Goal: Transaction & Acquisition: Purchase product/service

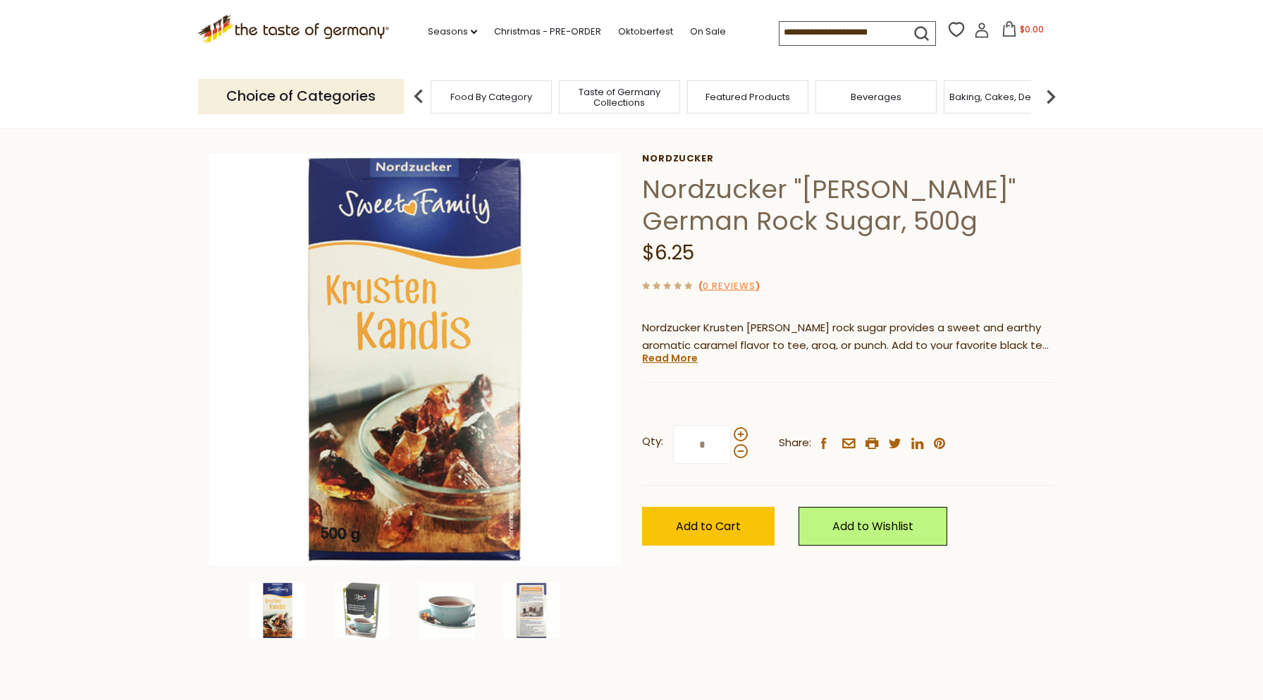
scroll to position [70, 0]
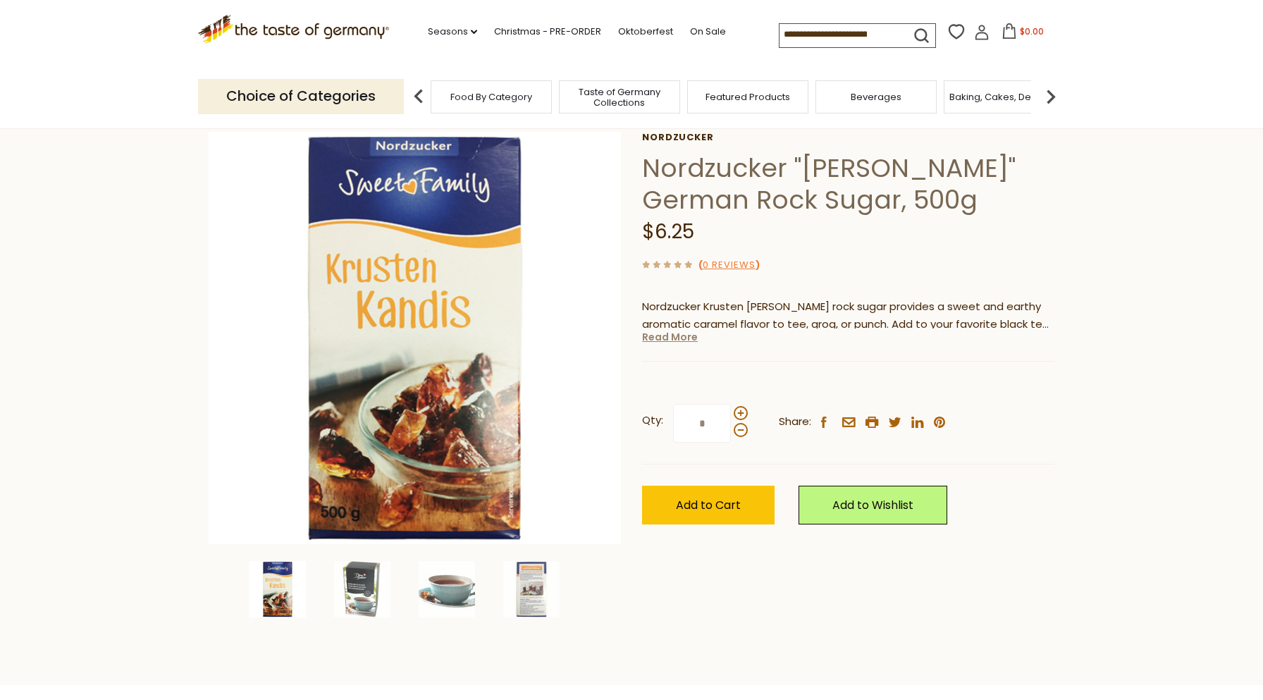
click at [667, 339] on link "Read More" at bounding box center [670, 337] width 56 height 14
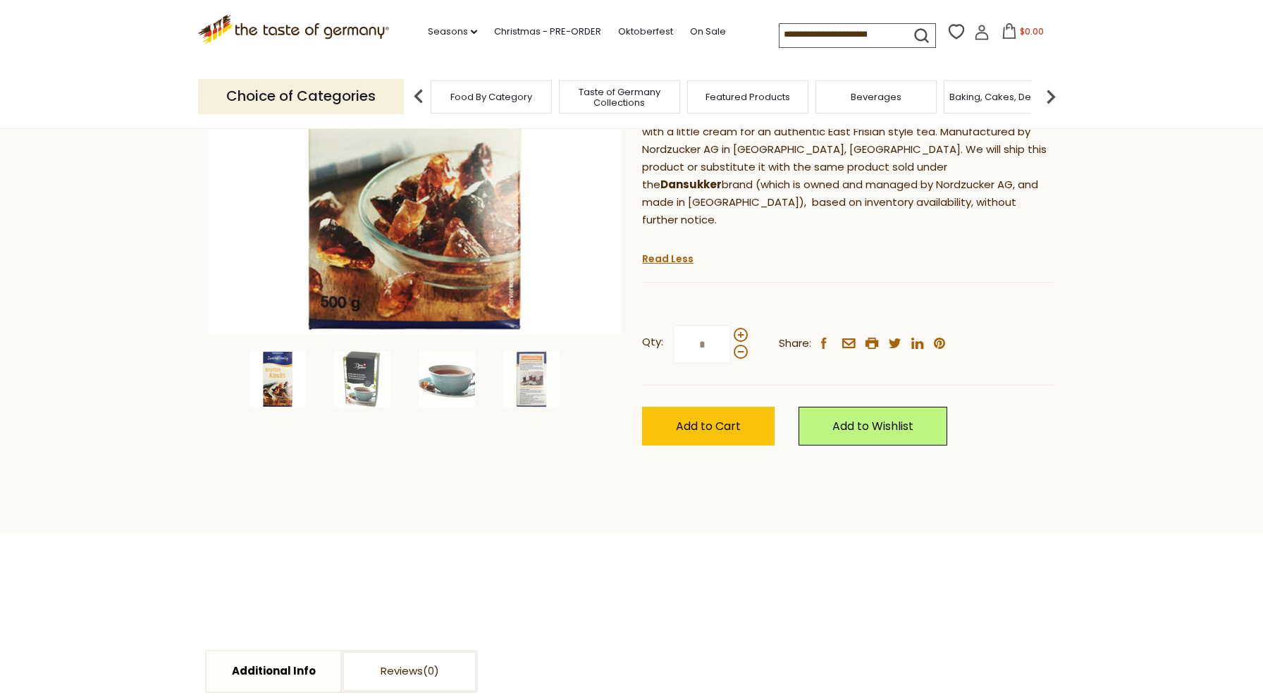
scroll to position [282, 0]
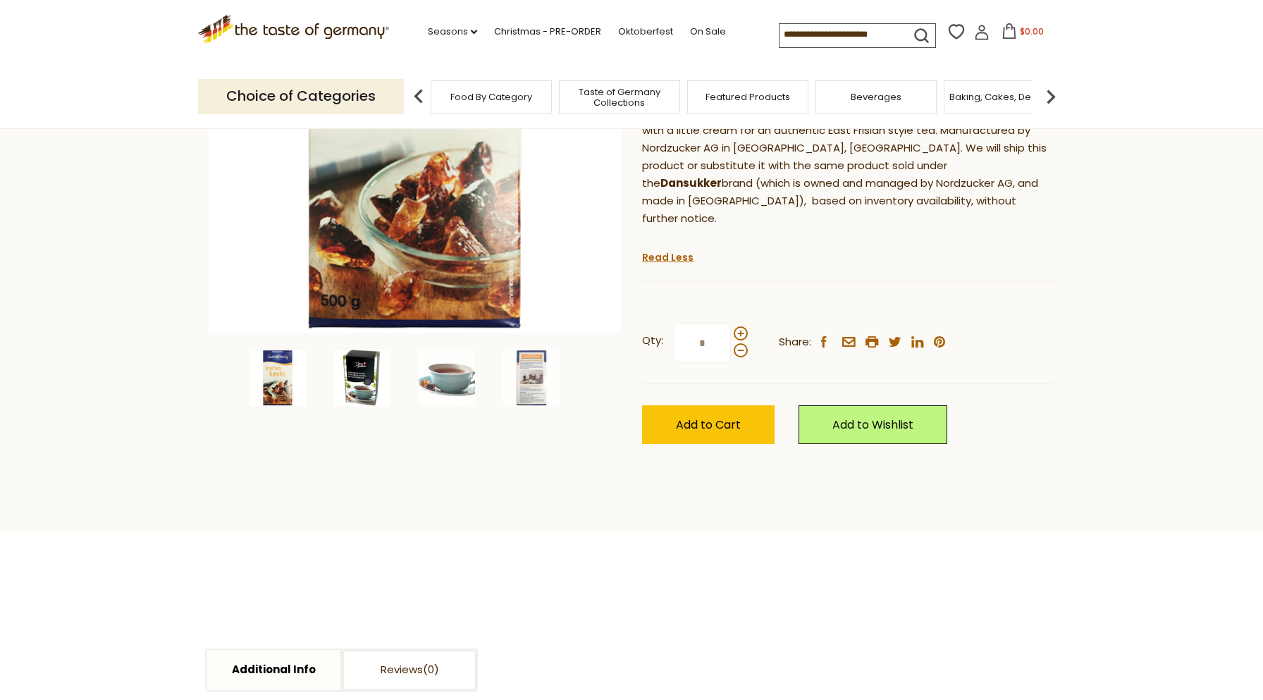
click at [370, 372] on img at bounding box center [362, 378] width 56 height 56
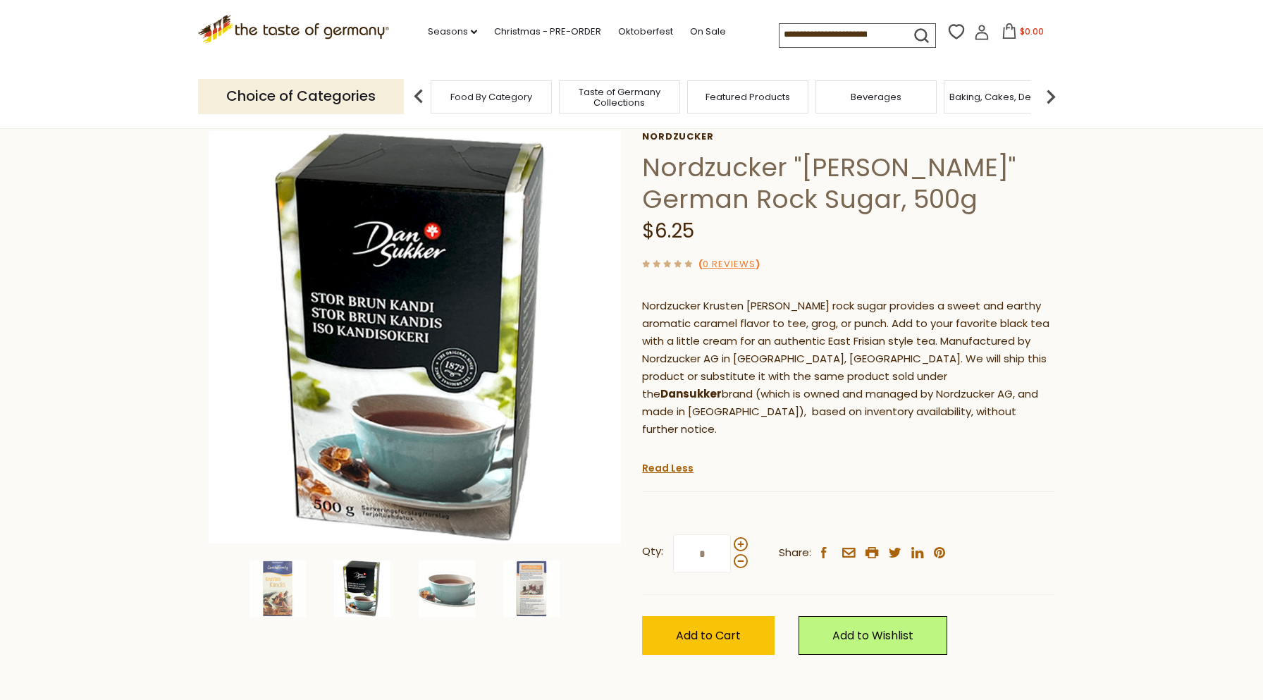
scroll to position [70, 0]
click at [276, 598] on img at bounding box center [278, 589] width 56 height 56
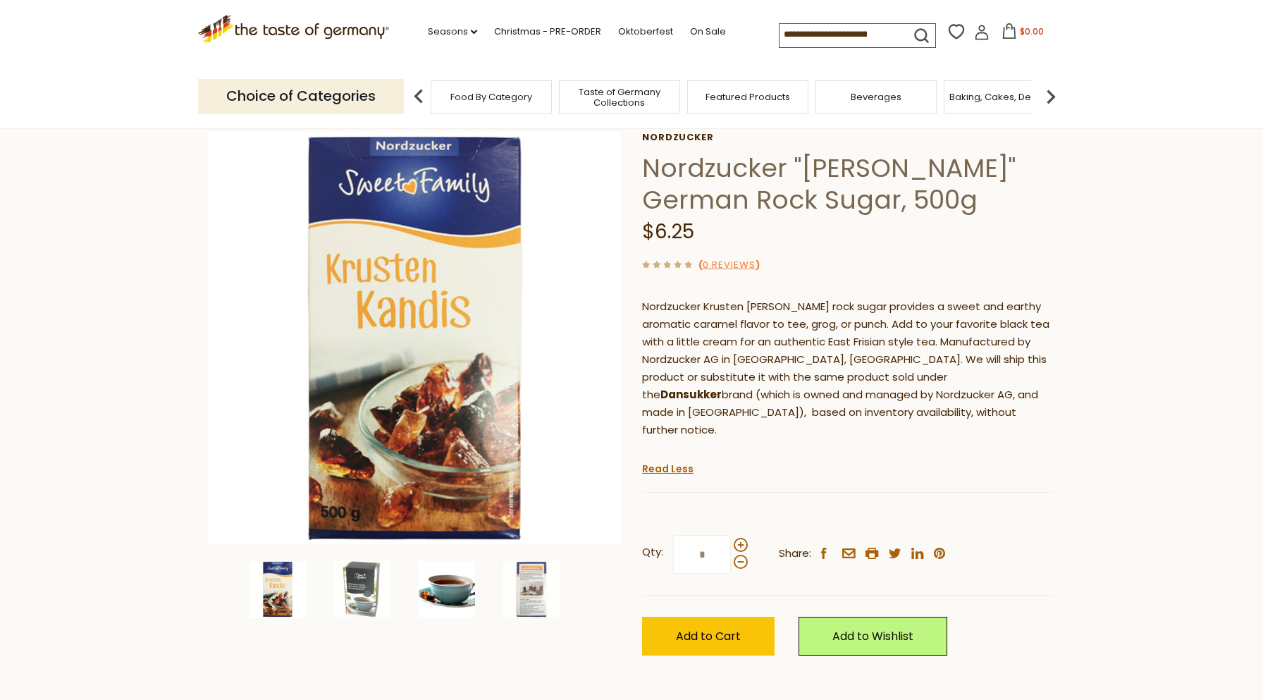
click at [444, 594] on img at bounding box center [447, 589] width 56 height 56
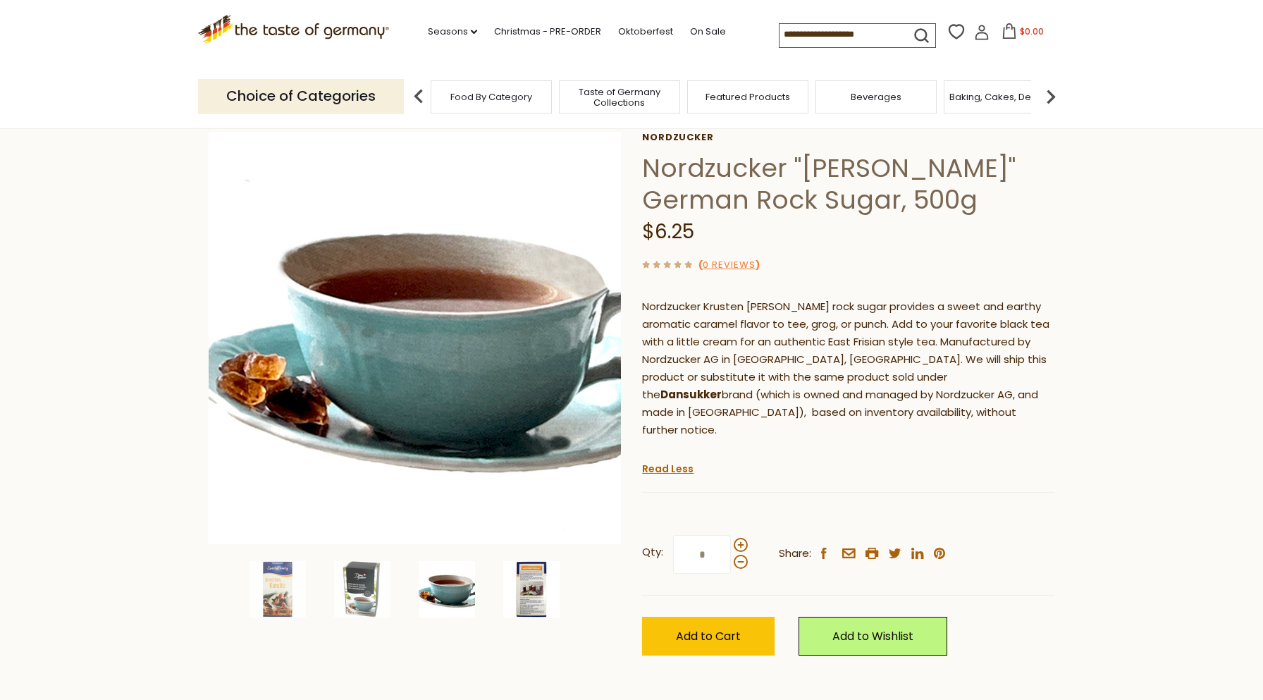
click at [512, 591] on img at bounding box center [531, 589] width 56 height 56
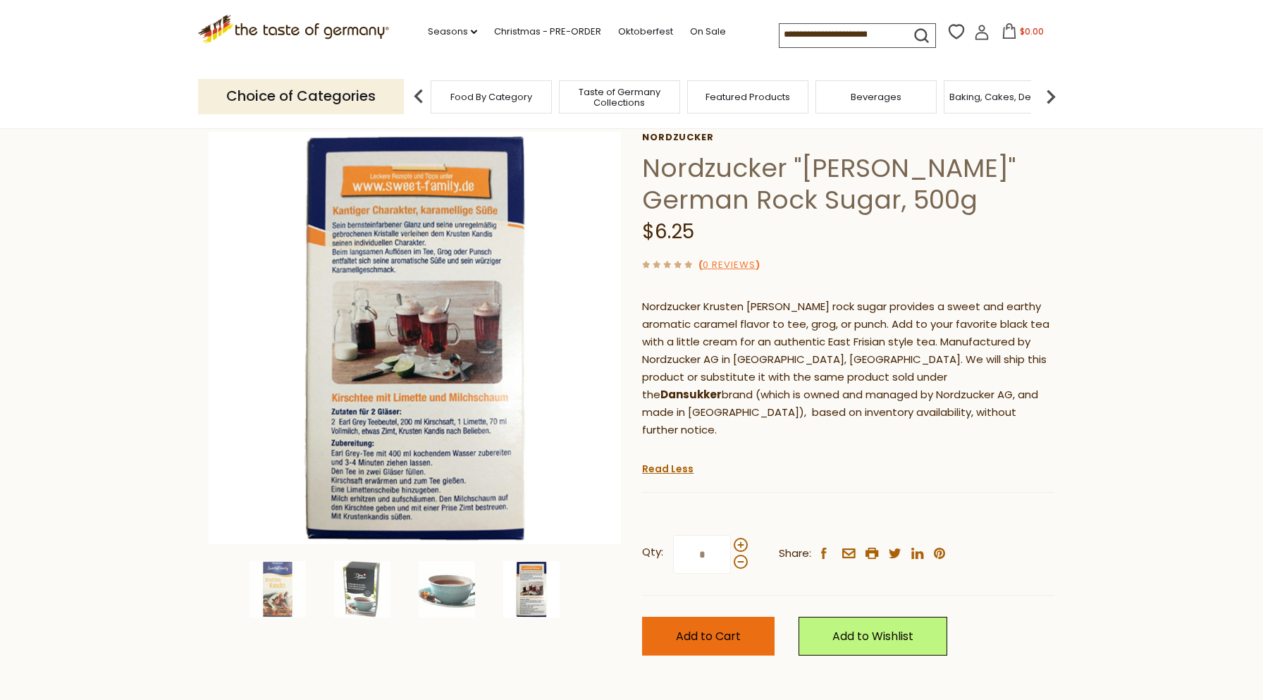
click at [713, 628] on span "Add to Cart" at bounding box center [708, 636] width 65 height 16
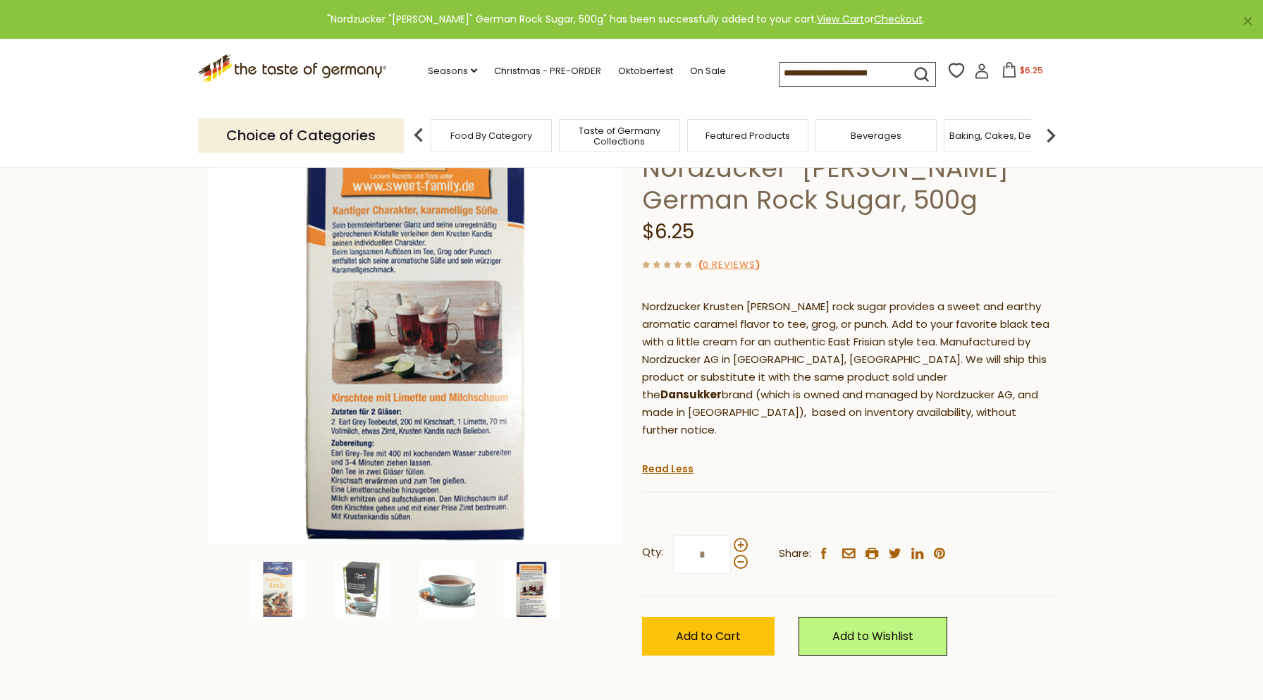
click at [1009, 69] on icon at bounding box center [1010, 70] width 16 height 16
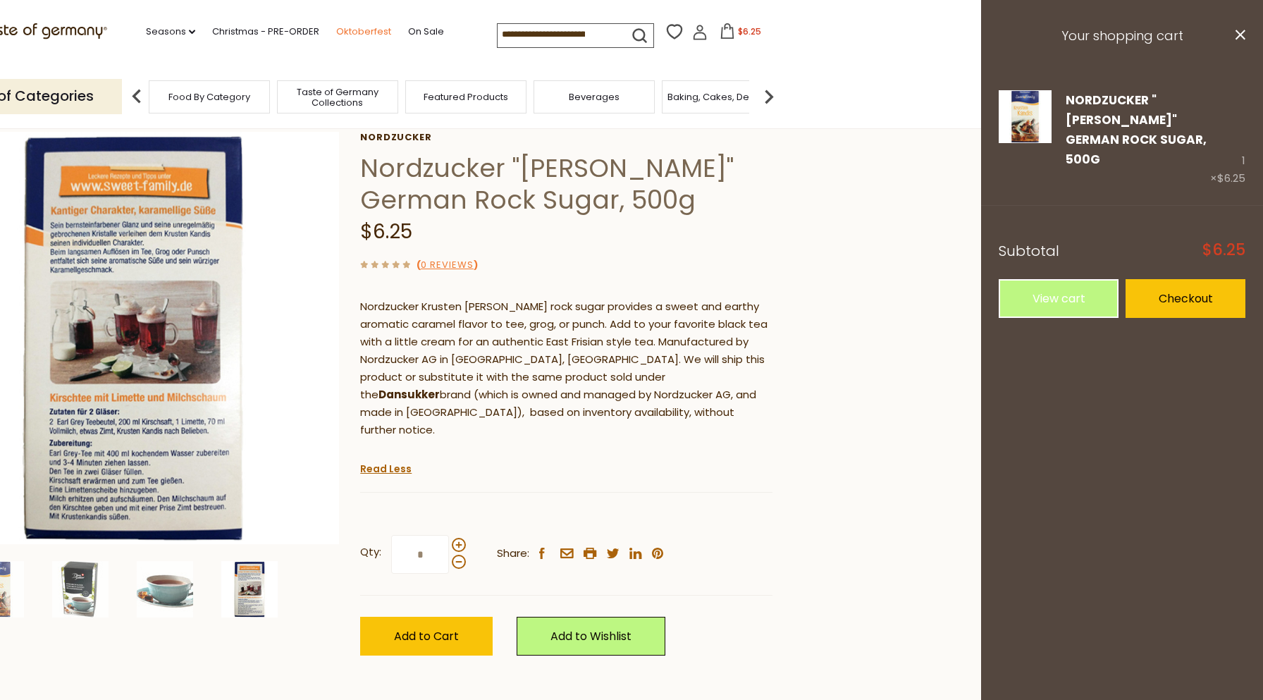
click at [360, 27] on link "Oktoberfest" at bounding box center [363, 32] width 55 height 16
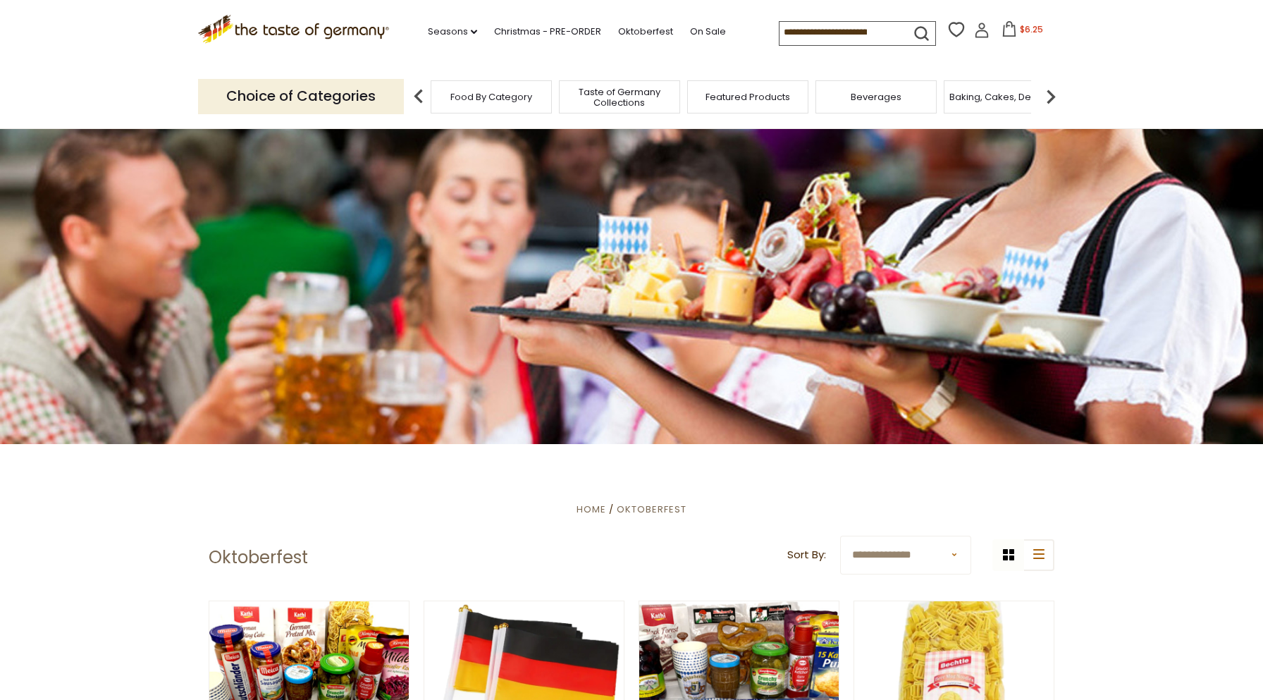
click at [887, 102] on span "Beverages" at bounding box center [876, 97] width 51 height 11
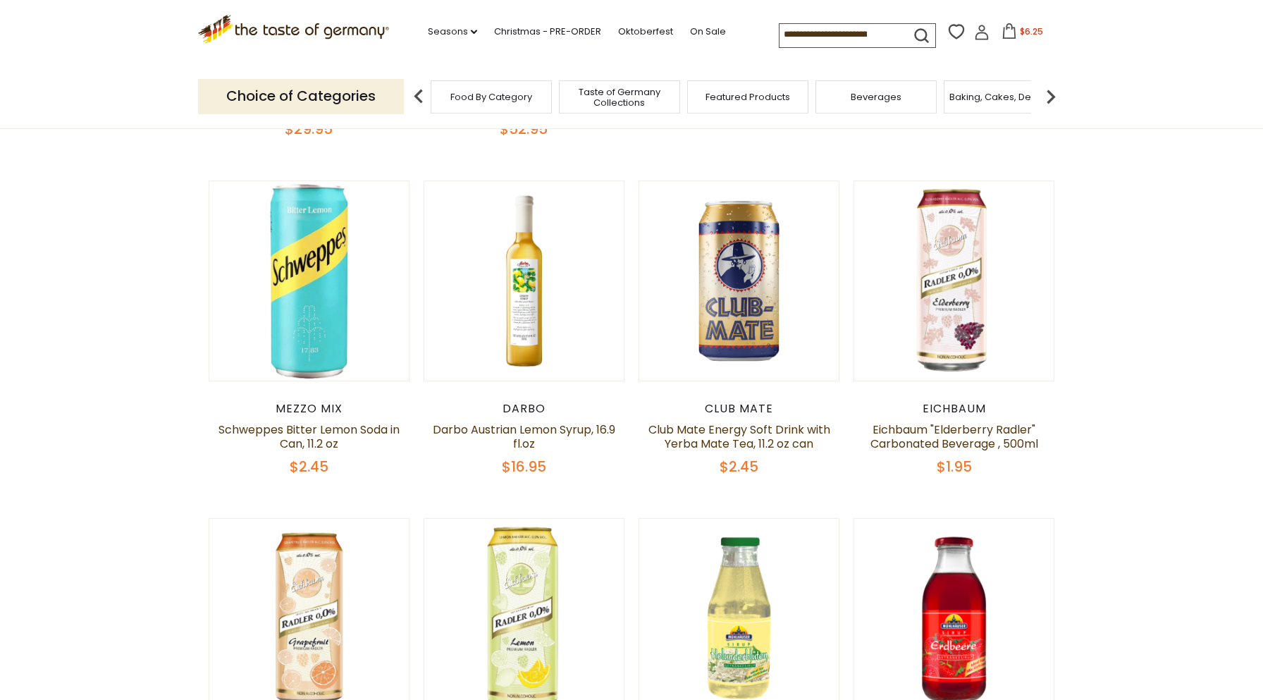
scroll to position [775, 0]
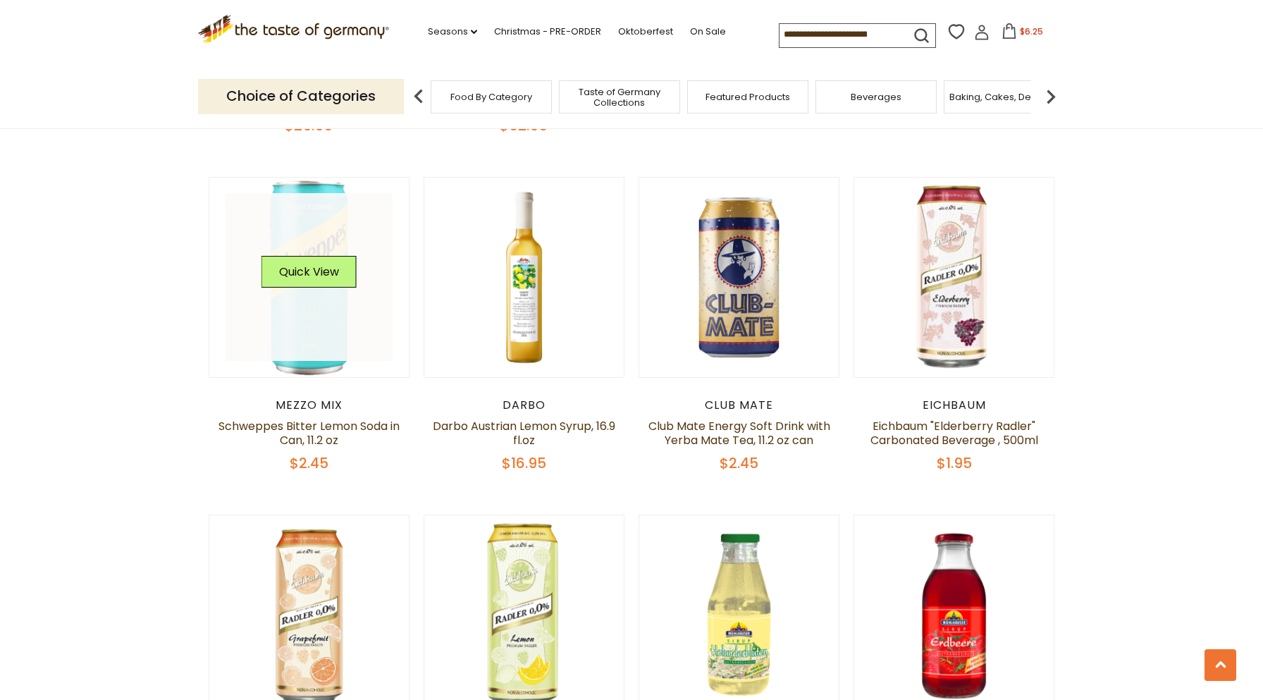
click at [319, 347] on link at bounding box center [310, 277] width 168 height 168
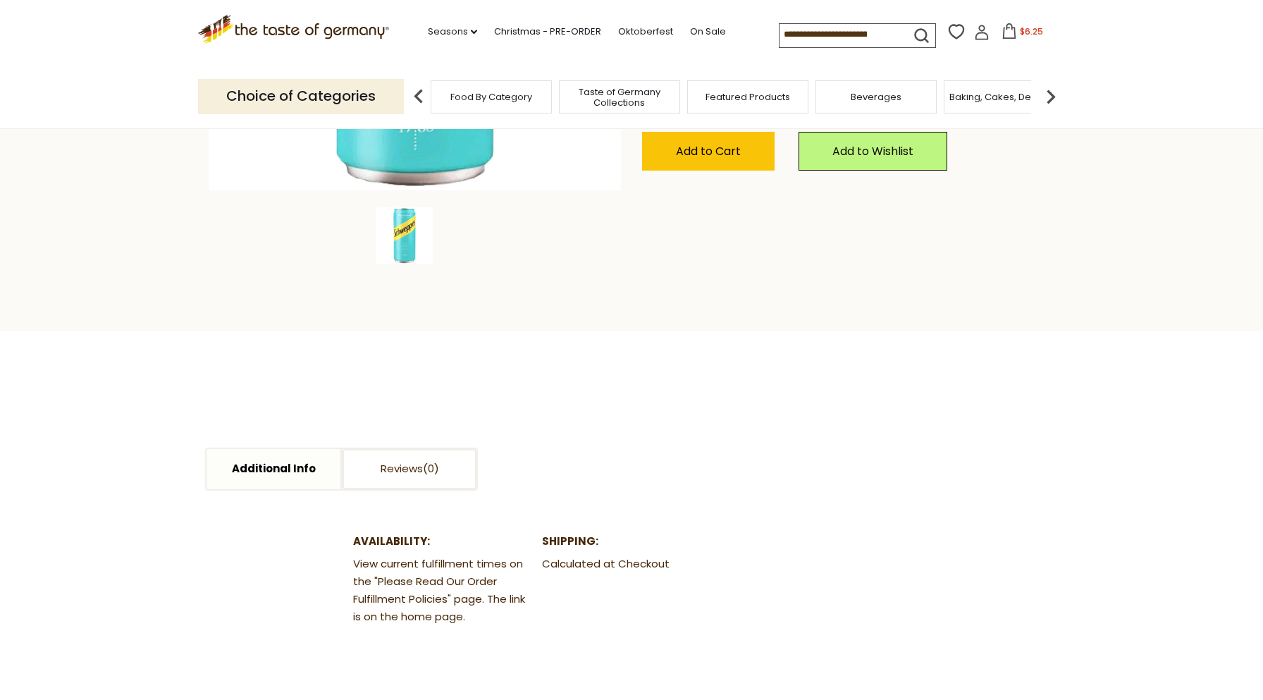
scroll to position [493, 0]
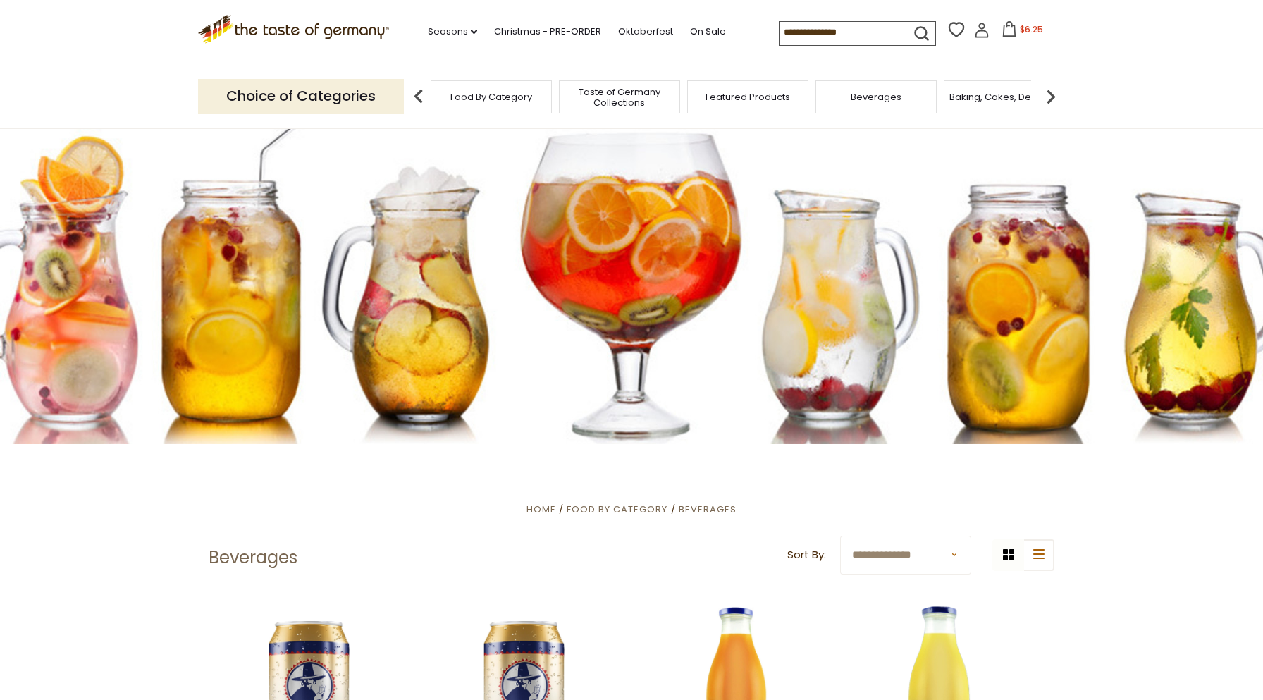
click at [1049, 92] on img at bounding box center [1051, 96] width 28 height 28
click at [815, 100] on span "Baking, Cakes, Desserts" at bounding box center [817, 97] width 109 height 11
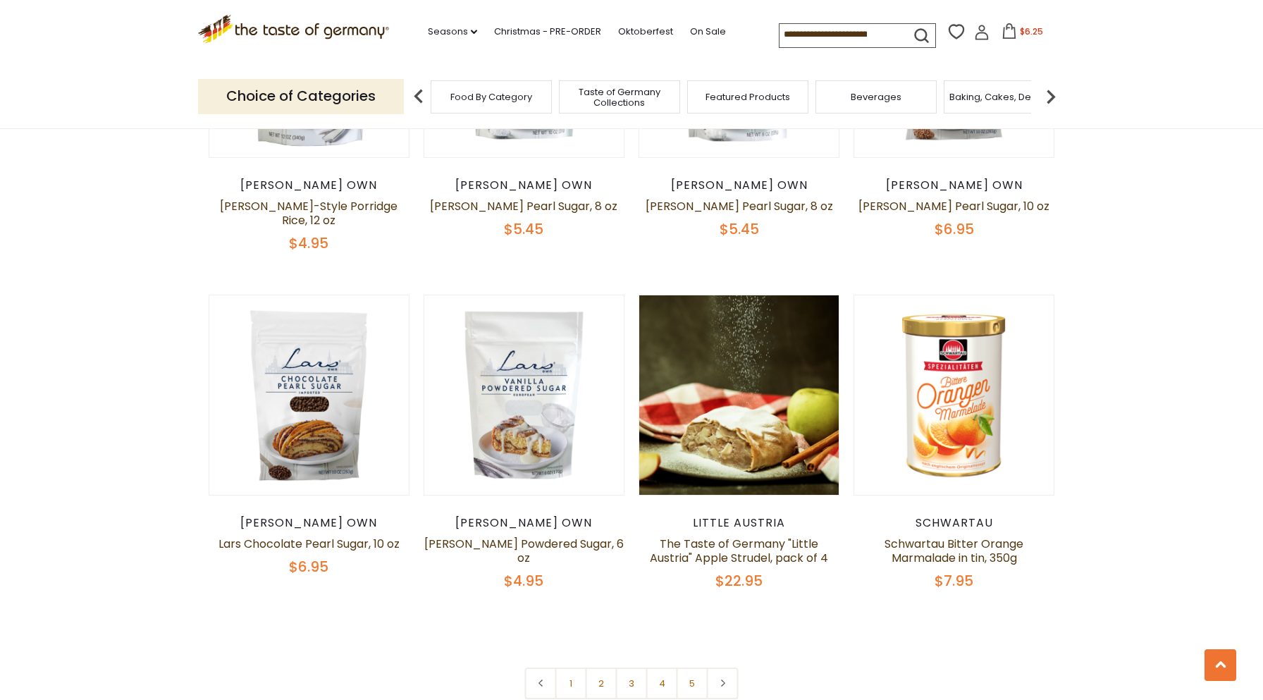
scroll to position [3129, 0]
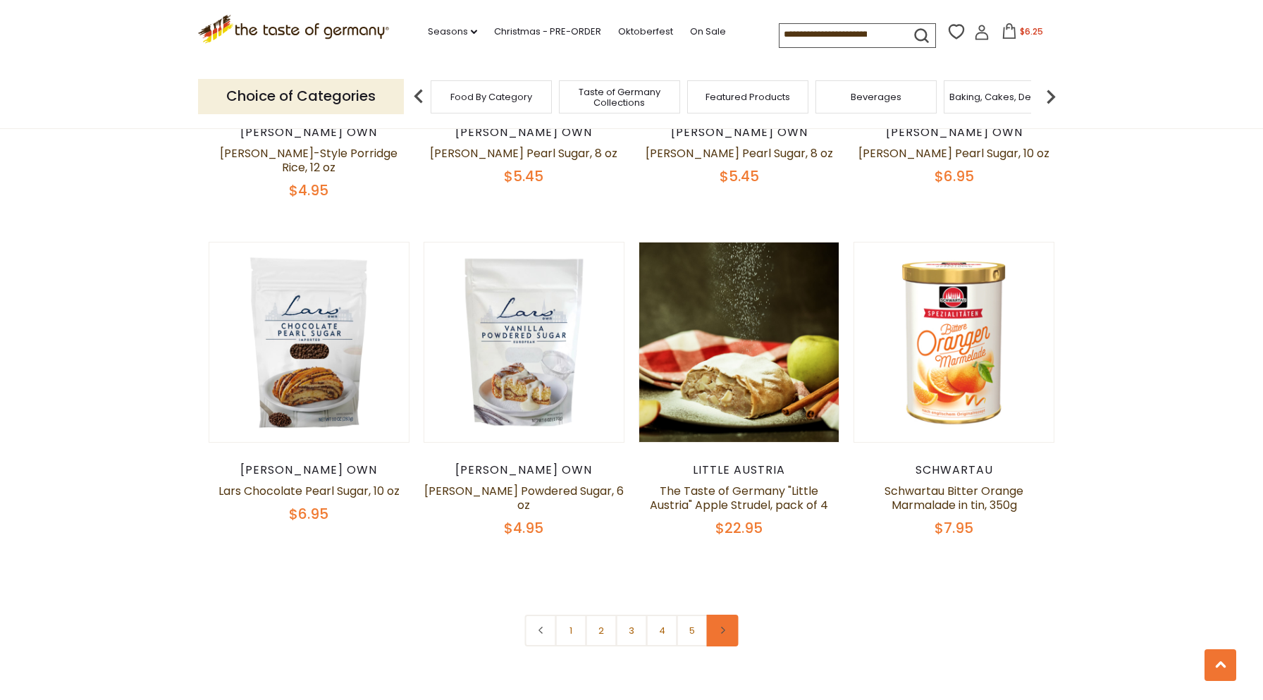
click at [730, 615] on link at bounding box center [723, 631] width 32 height 32
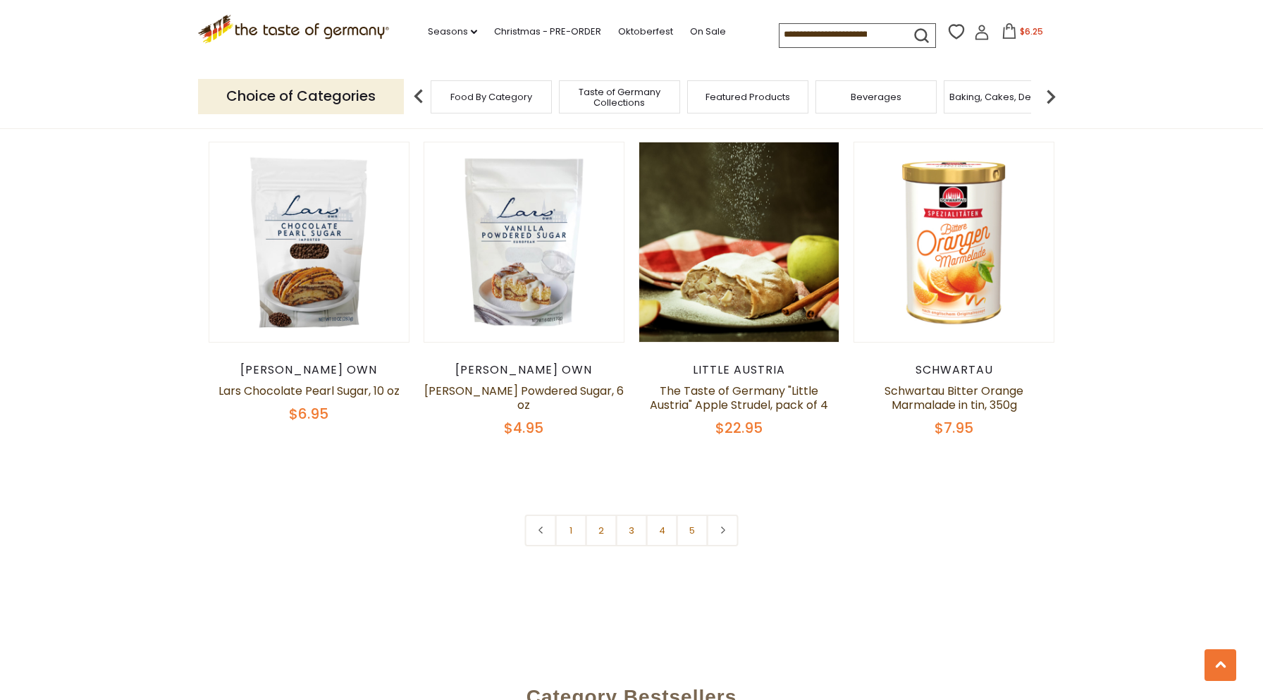
scroll to position [3406, 0]
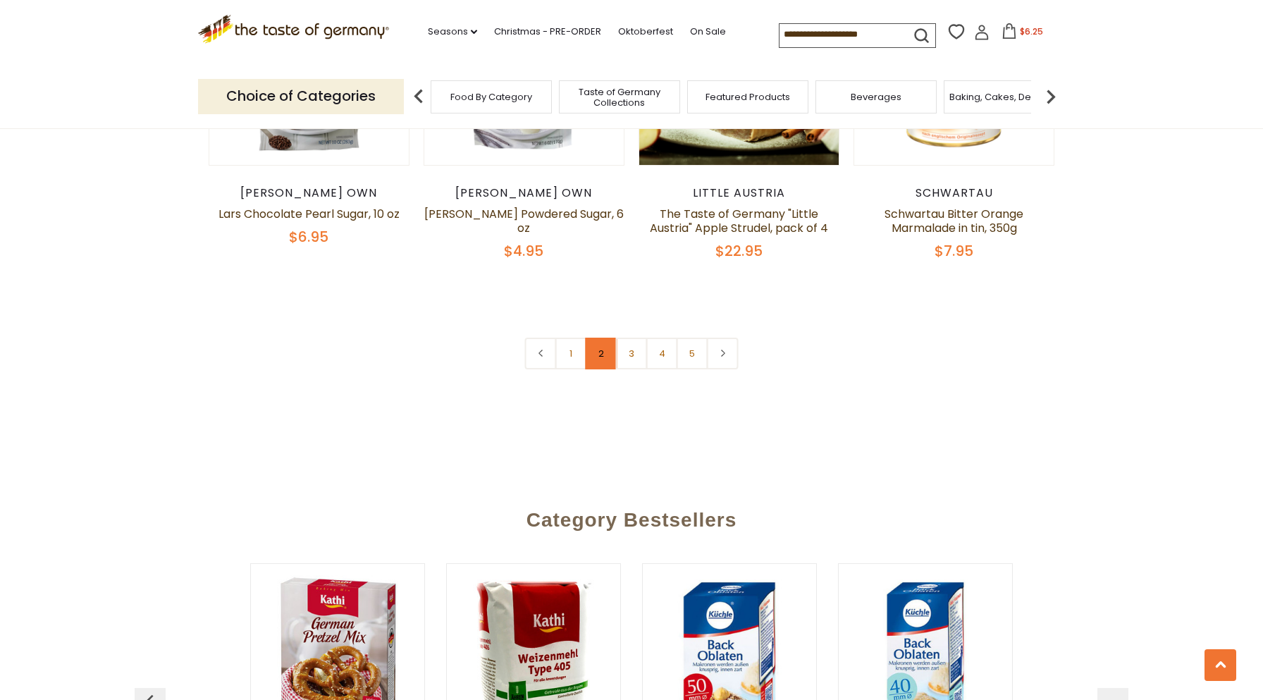
click at [605, 338] on link "2" at bounding box center [602, 354] width 32 height 32
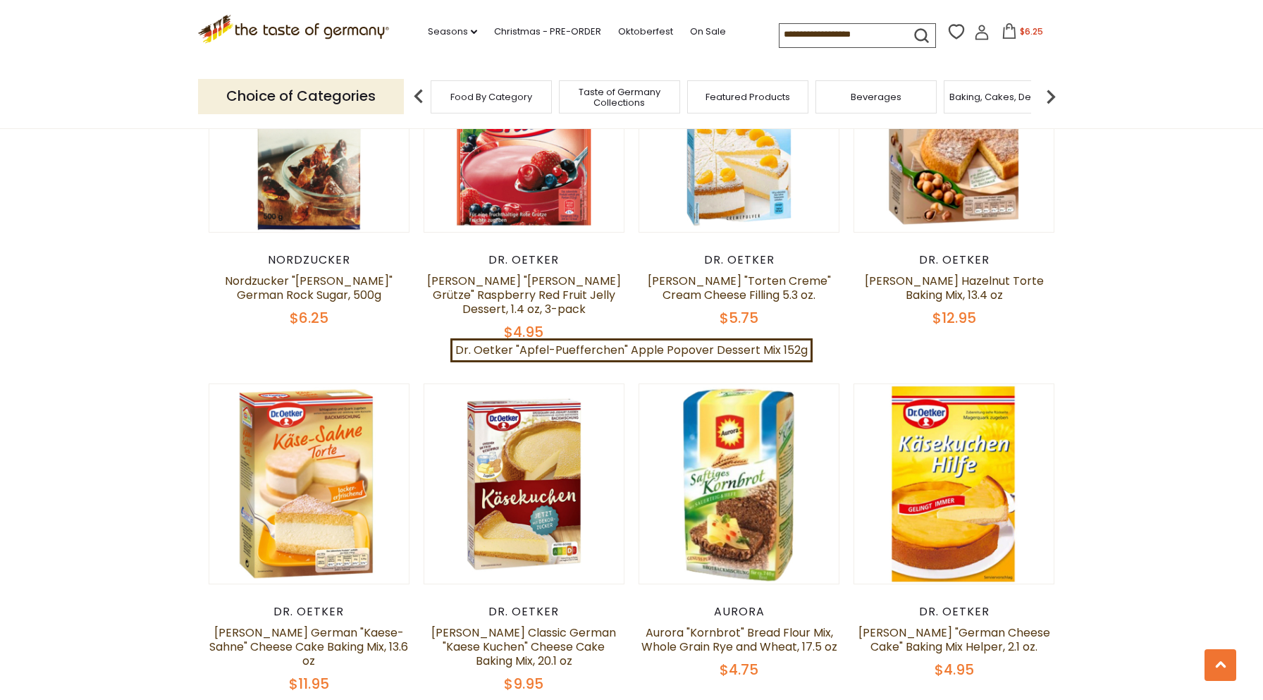
scroll to position [3073, 0]
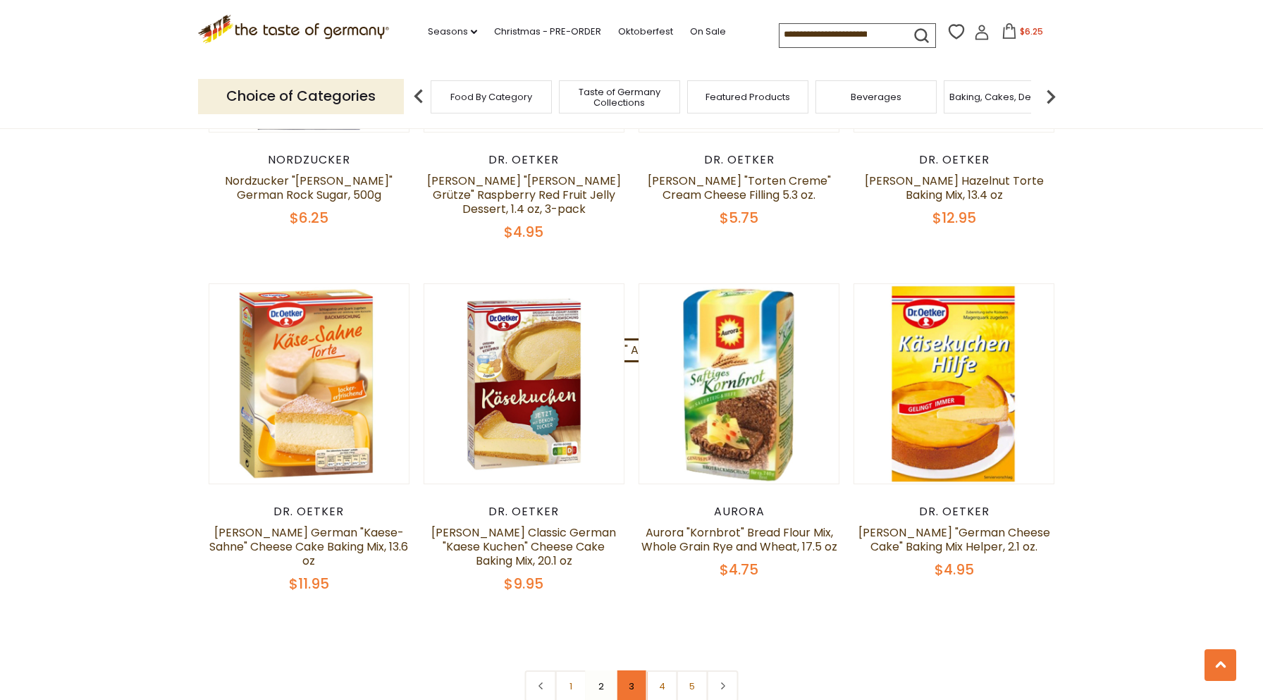
click at [626, 670] on link "3" at bounding box center [632, 686] width 32 height 32
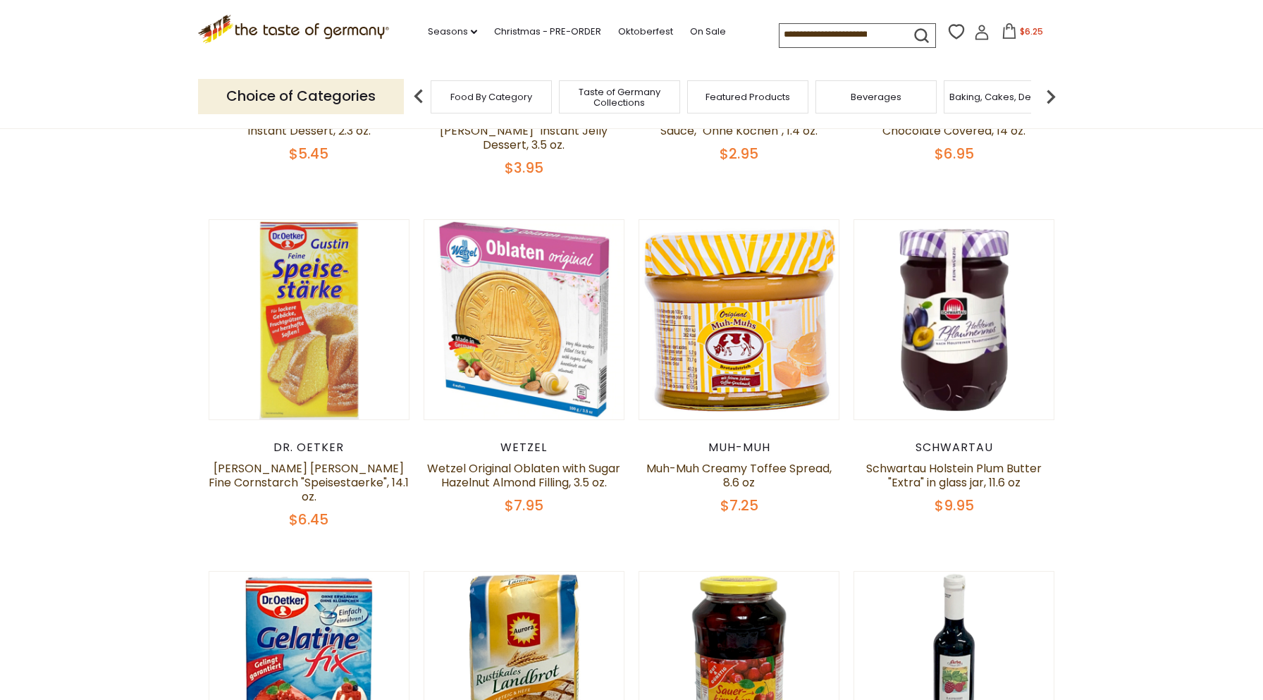
scroll to position [747, 0]
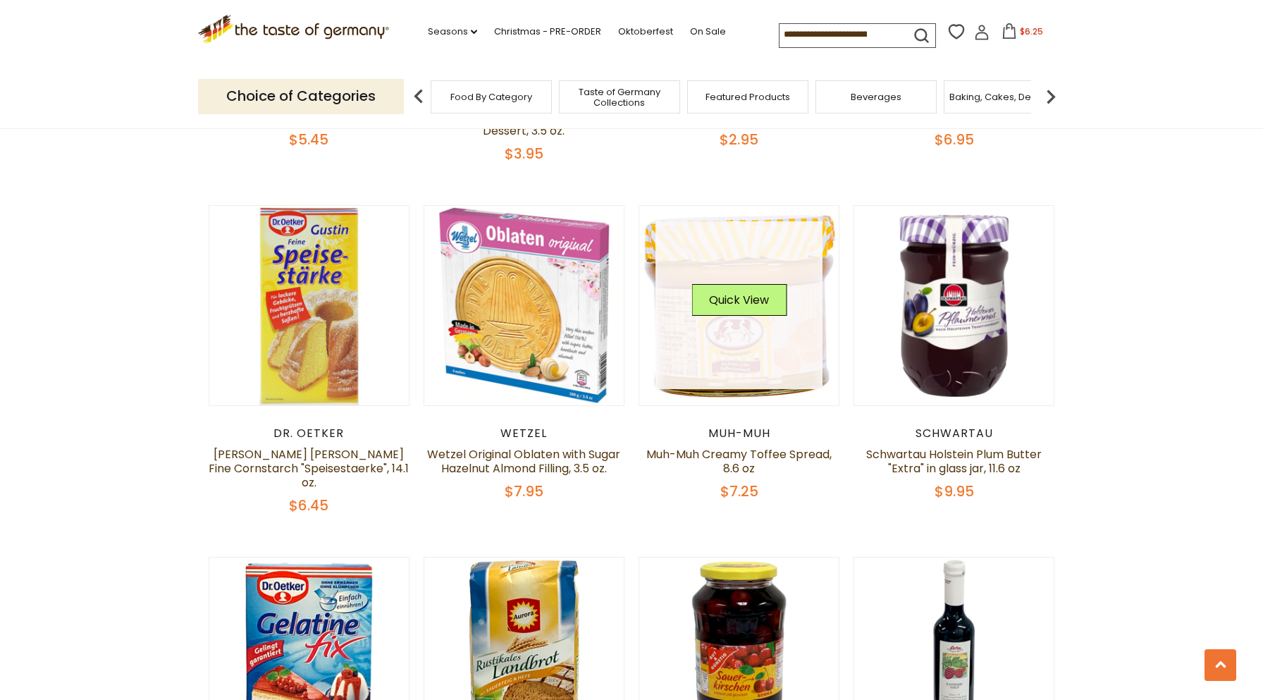
click at [765, 327] on link at bounding box center [739, 305] width 168 height 168
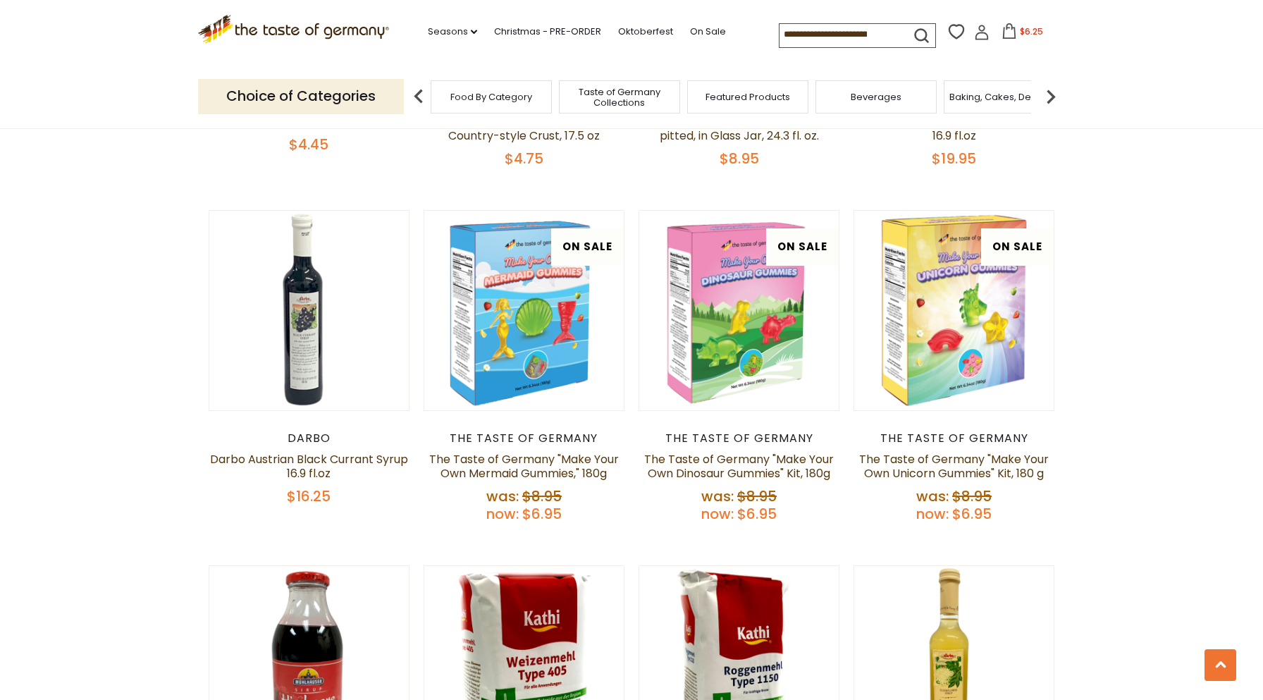
scroll to position [1452, 0]
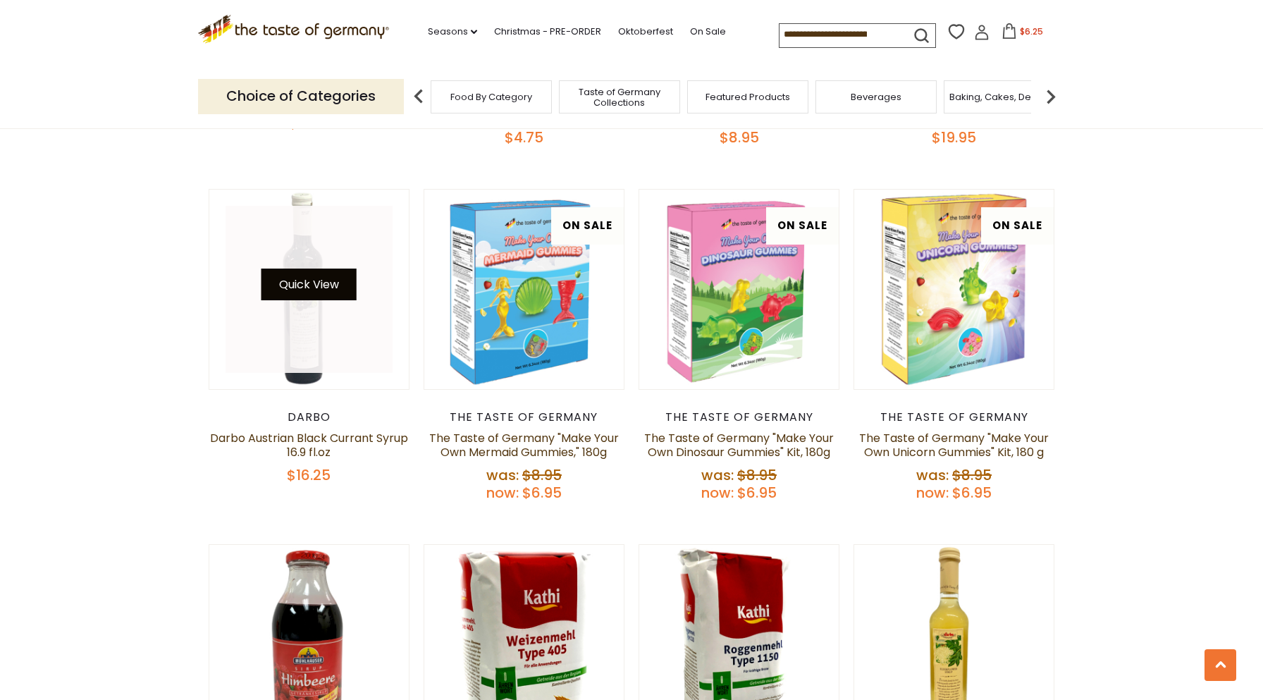
click at [324, 269] on button "Quick View" at bounding box center [308, 285] width 95 height 32
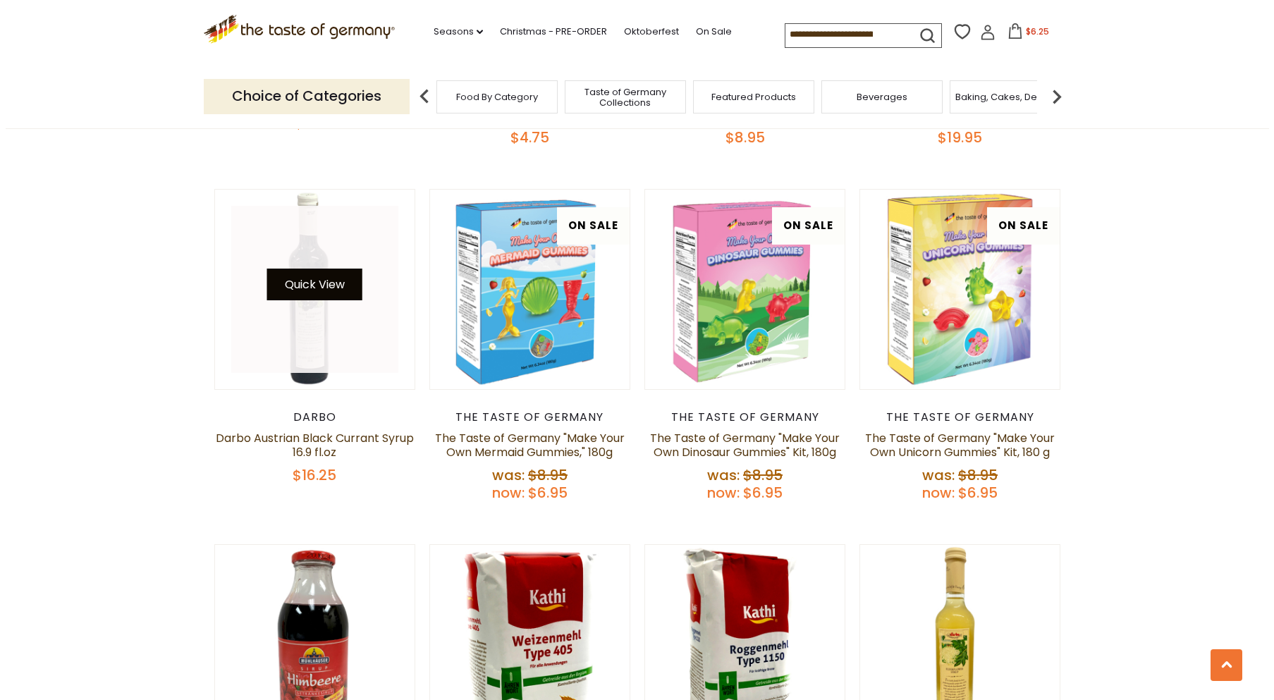
scroll to position [1454, 0]
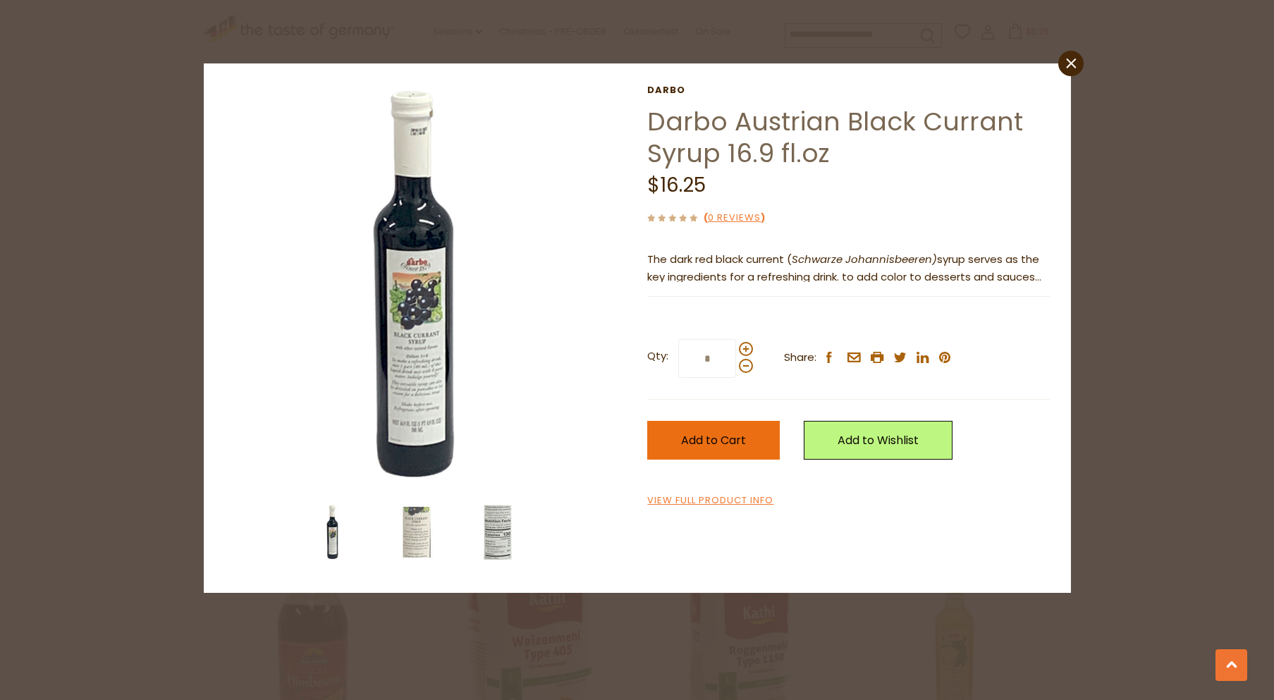
click at [713, 434] on span "Add to Cart" at bounding box center [713, 440] width 65 height 16
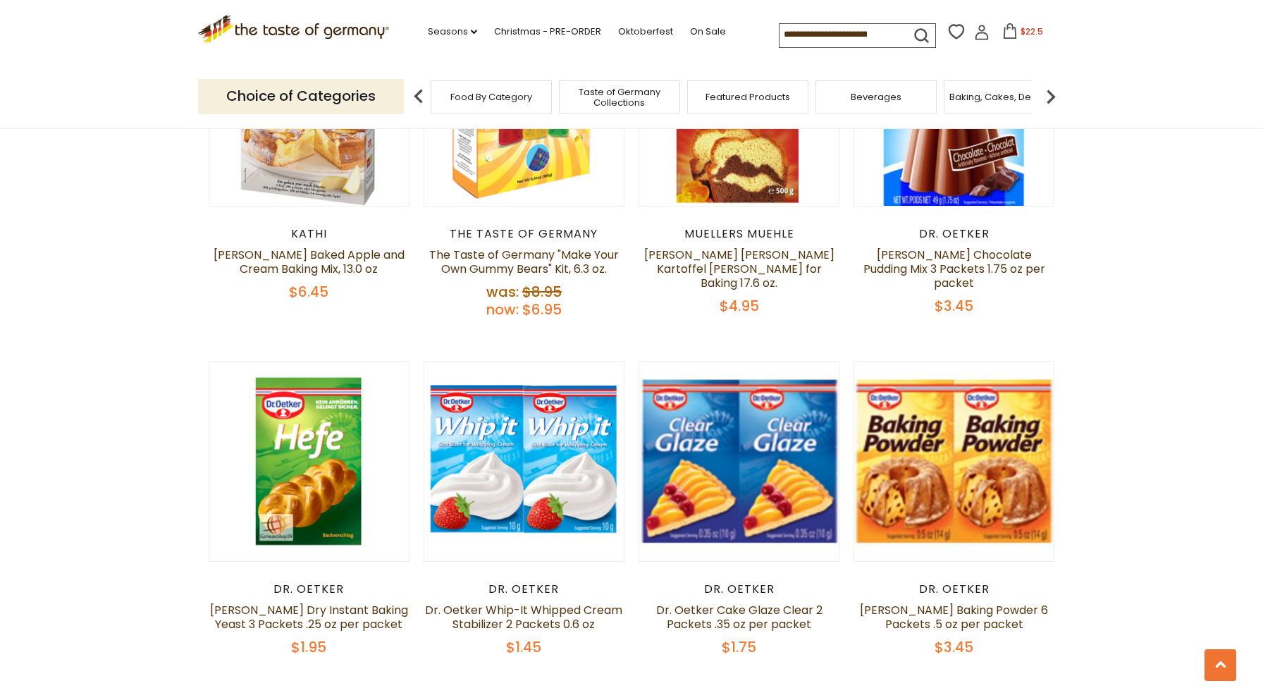
scroll to position [3144, 0]
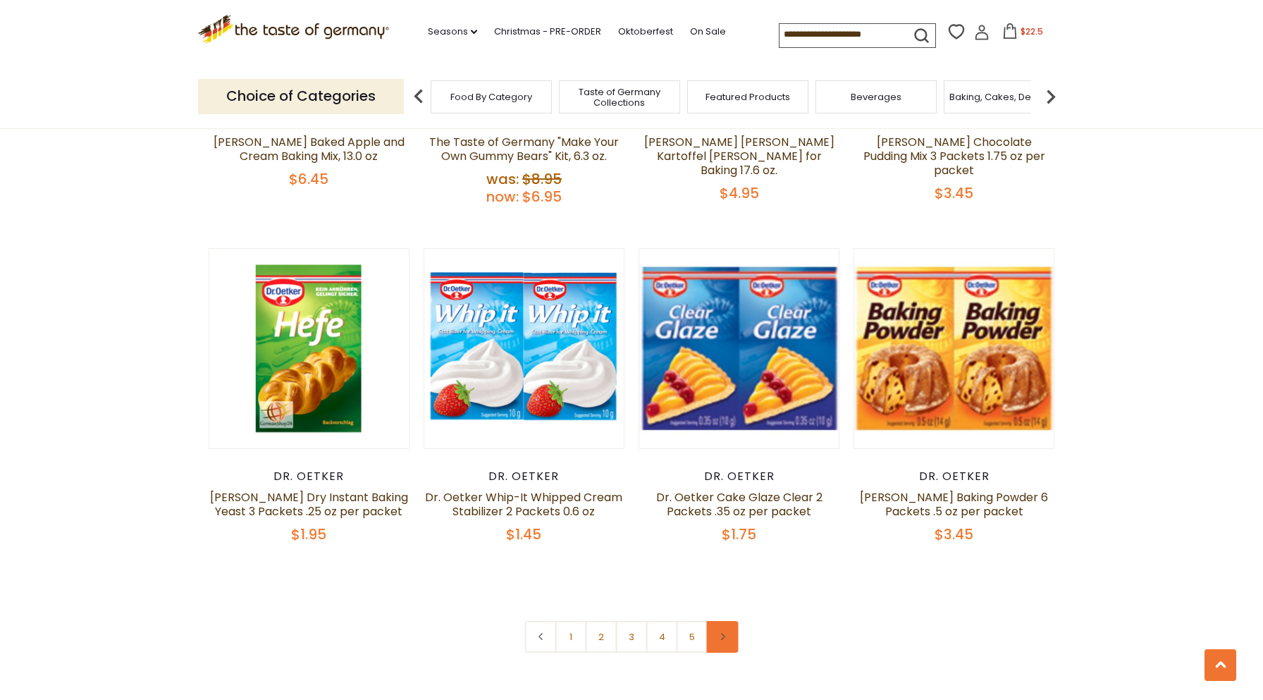
click at [725, 621] on link at bounding box center [723, 637] width 32 height 32
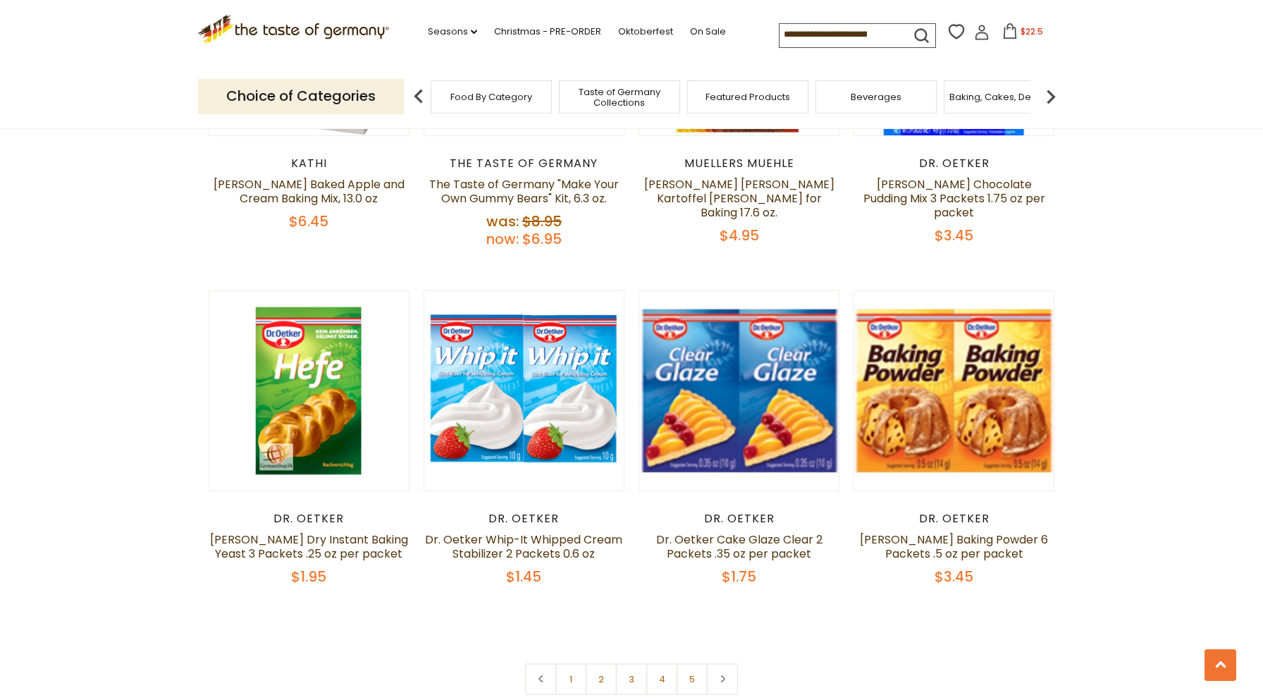
scroll to position [3524, 0]
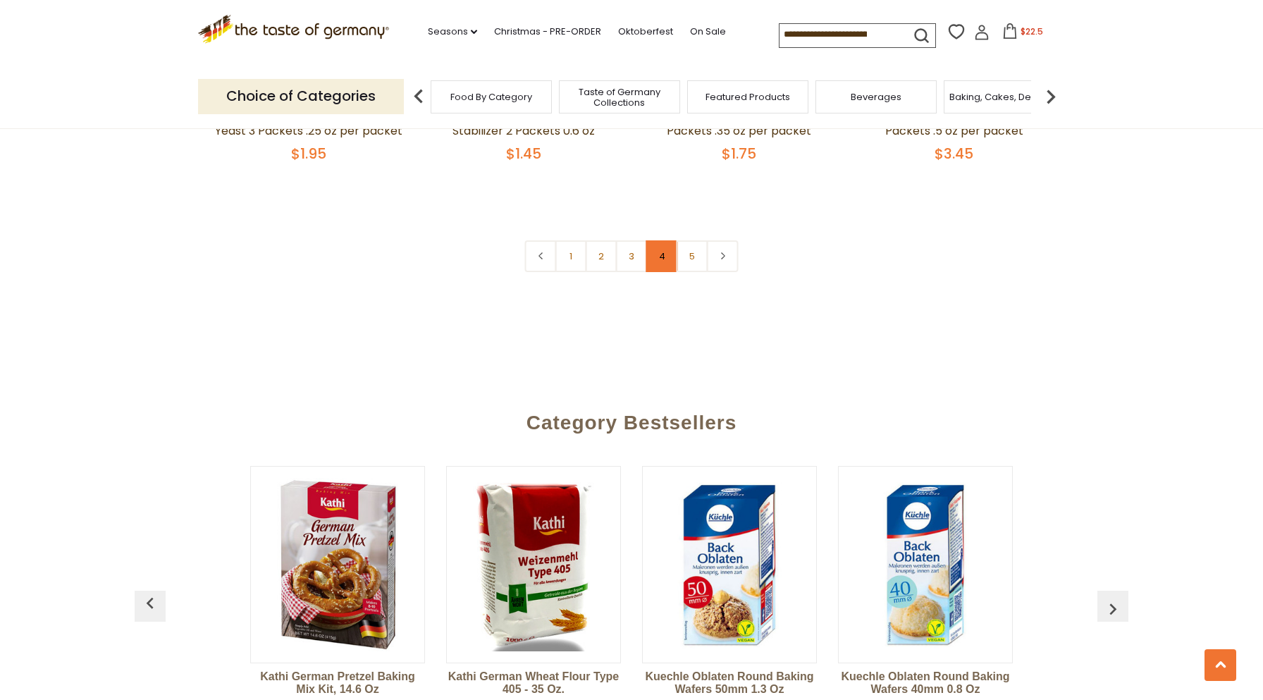
click at [664, 240] on link "4" at bounding box center [662, 256] width 32 height 32
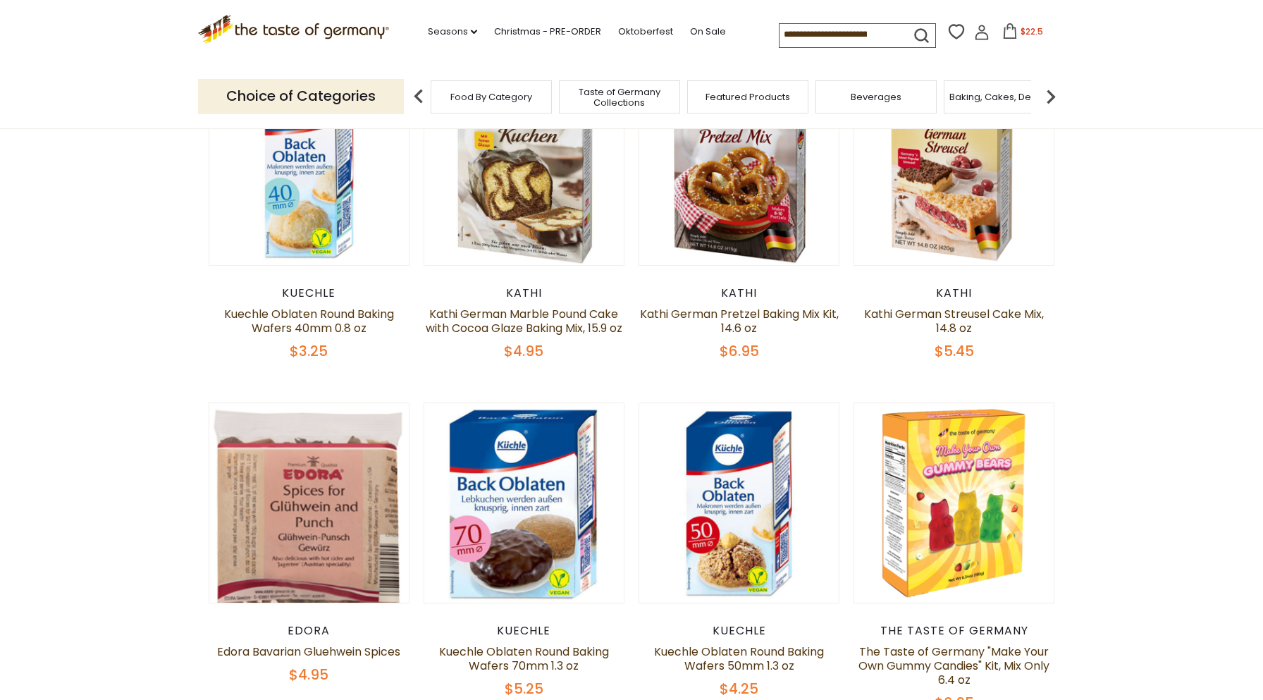
scroll to position [465, 0]
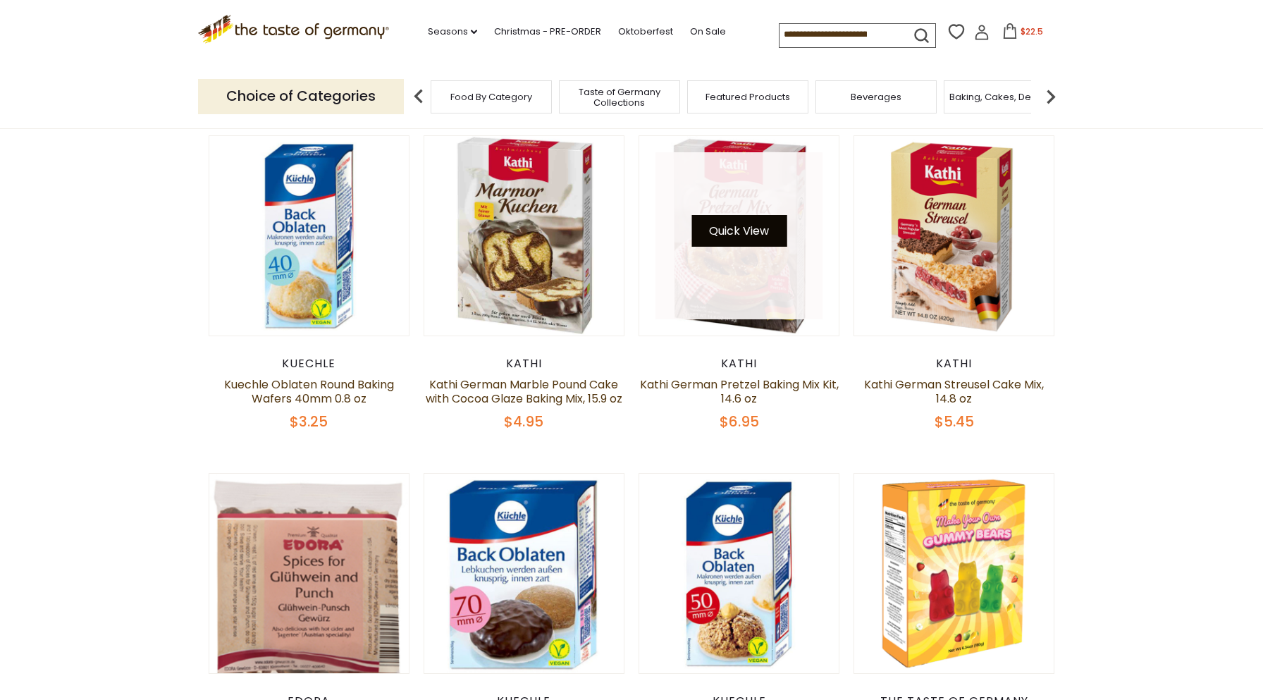
click at [752, 225] on button "Quick View" at bounding box center [738, 231] width 95 height 32
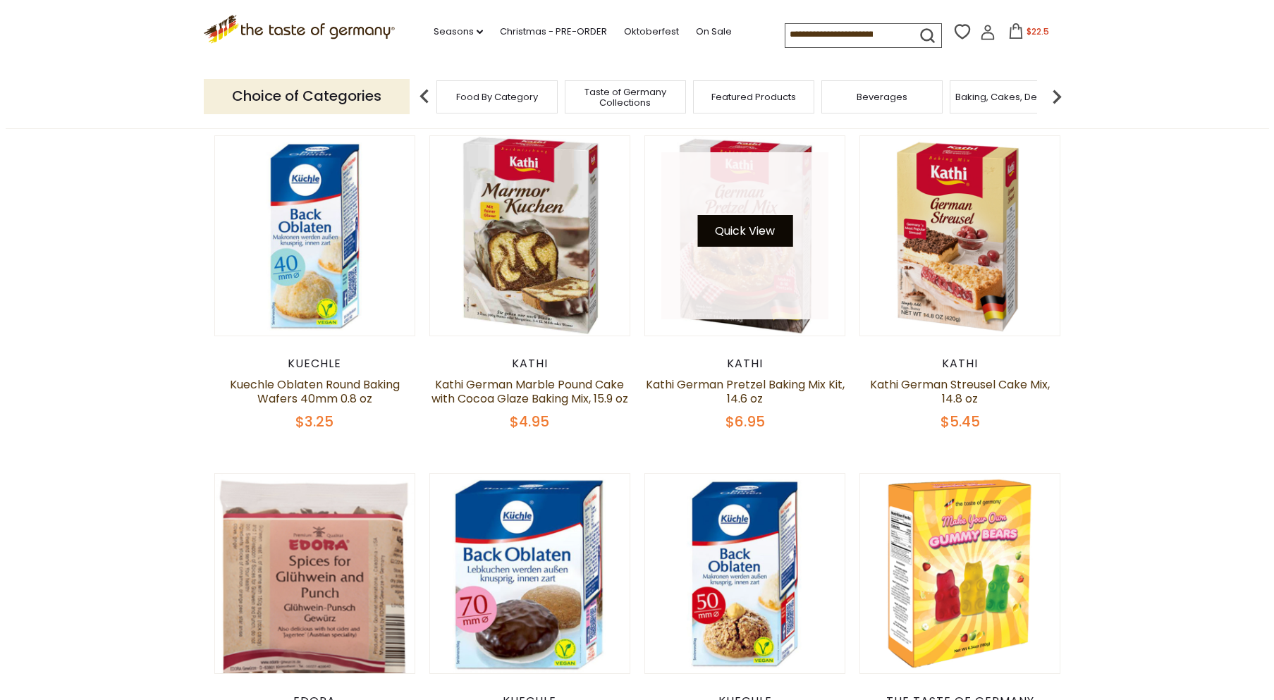
scroll to position [468, 0]
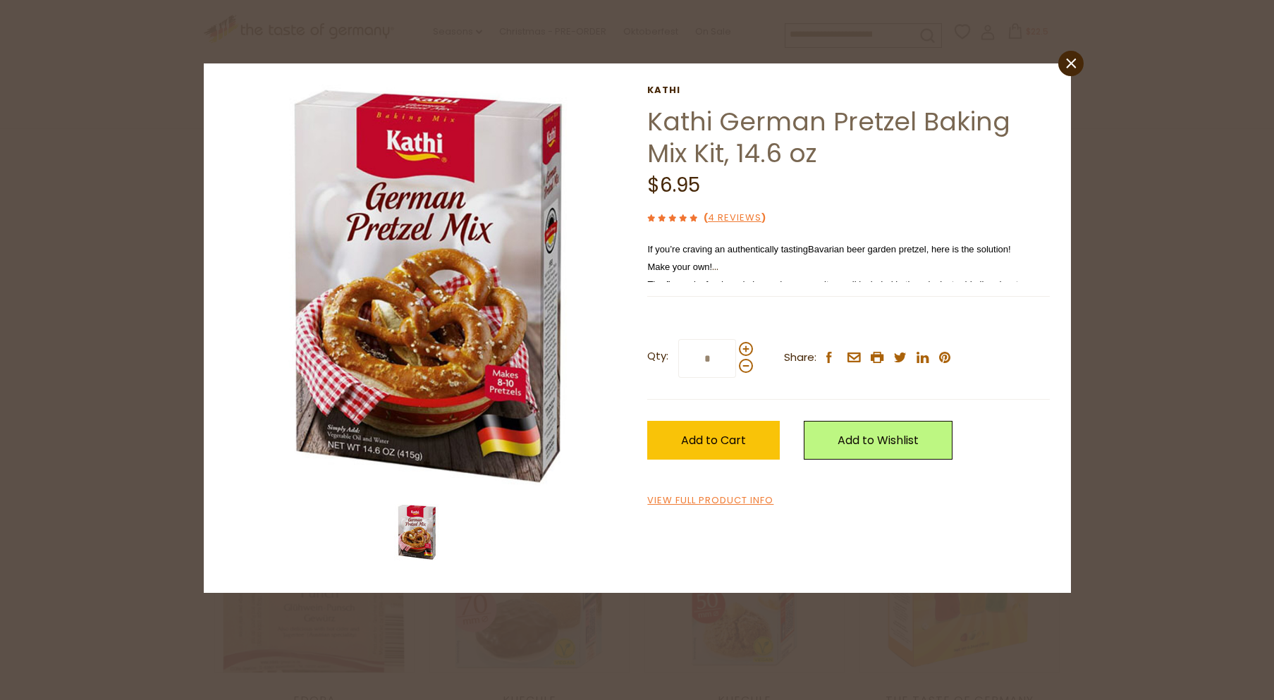
click at [704, 282] on div "Current stock: 0" at bounding box center [848, 286] width 402 height 9
click at [705, 445] on span "Add to Cart" at bounding box center [713, 440] width 65 height 16
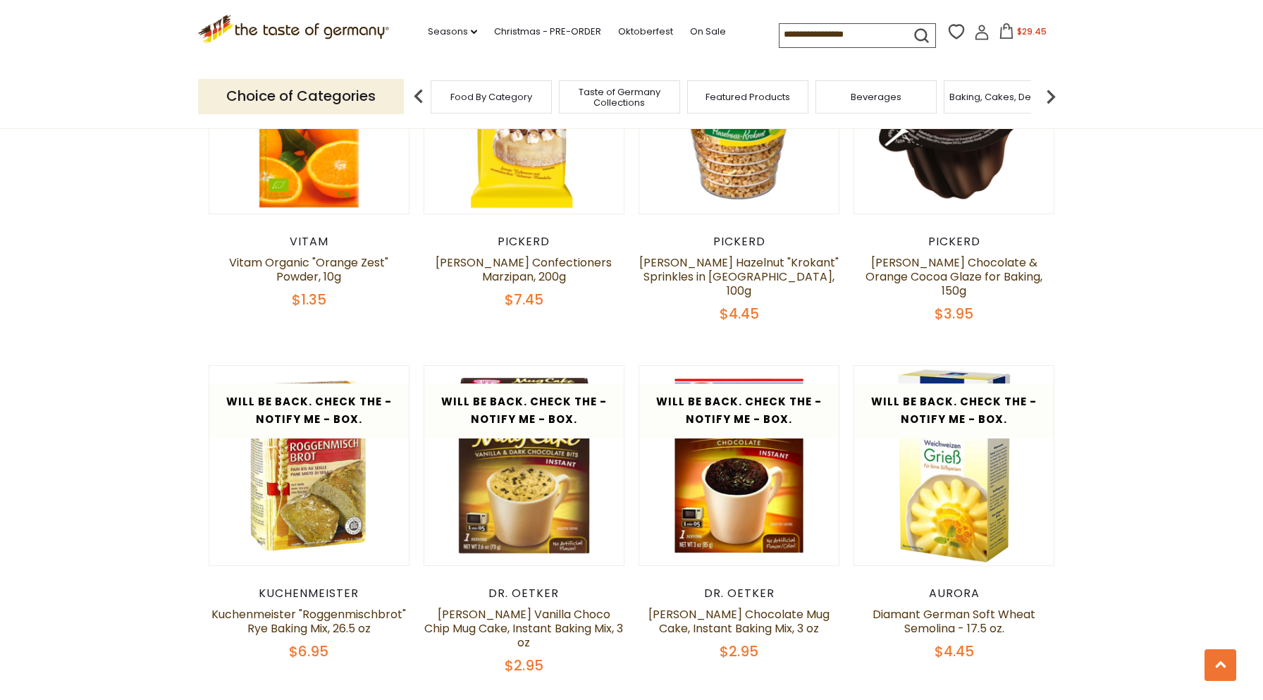
scroll to position [3073, 0]
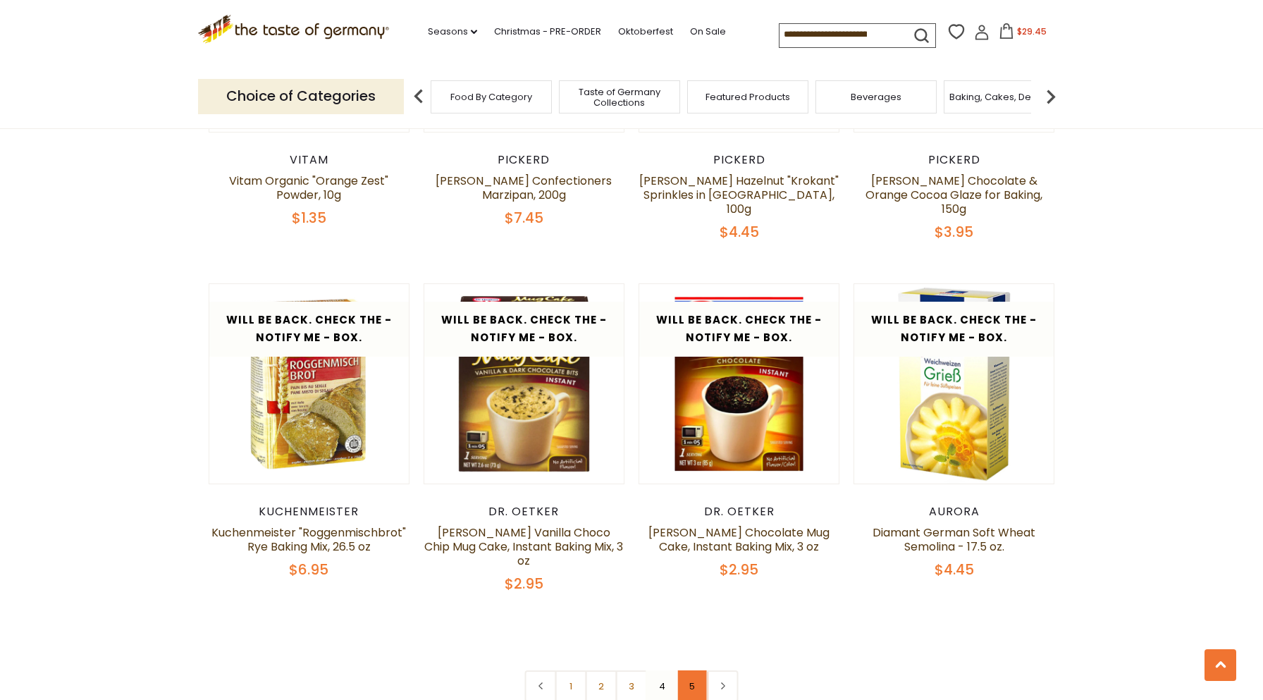
click at [700, 679] on link "5" at bounding box center [693, 686] width 32 height 32
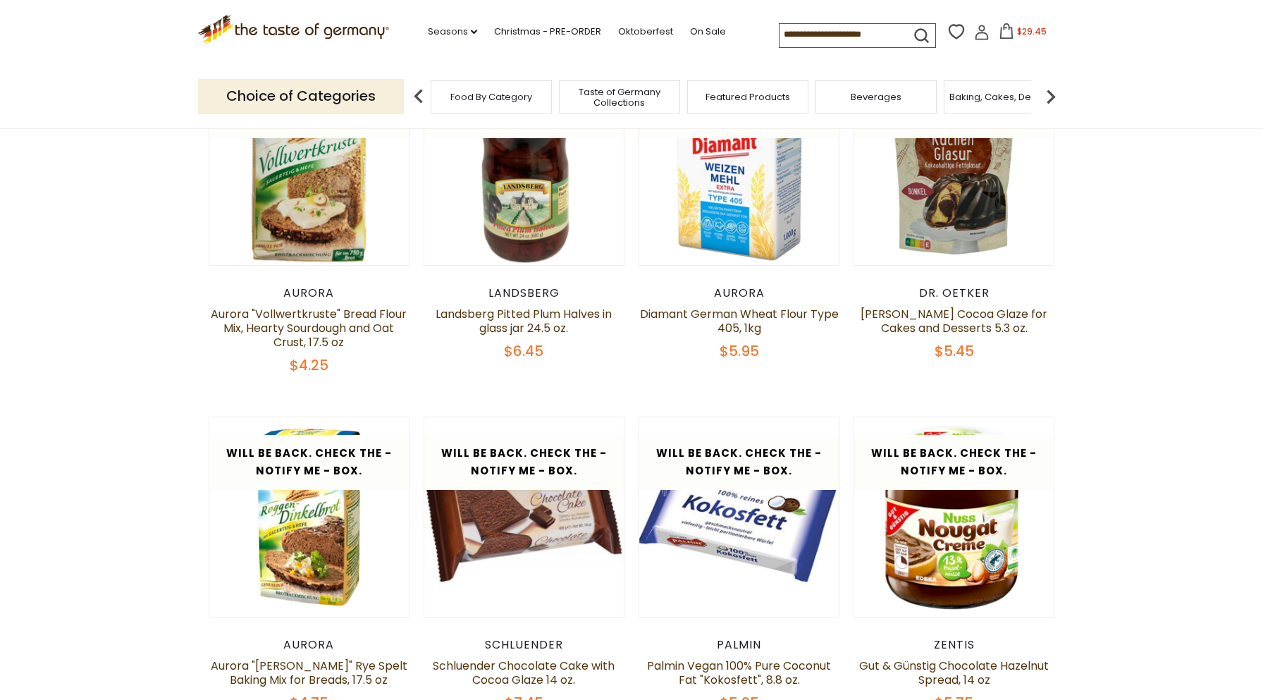
scroll to position [465, 0]
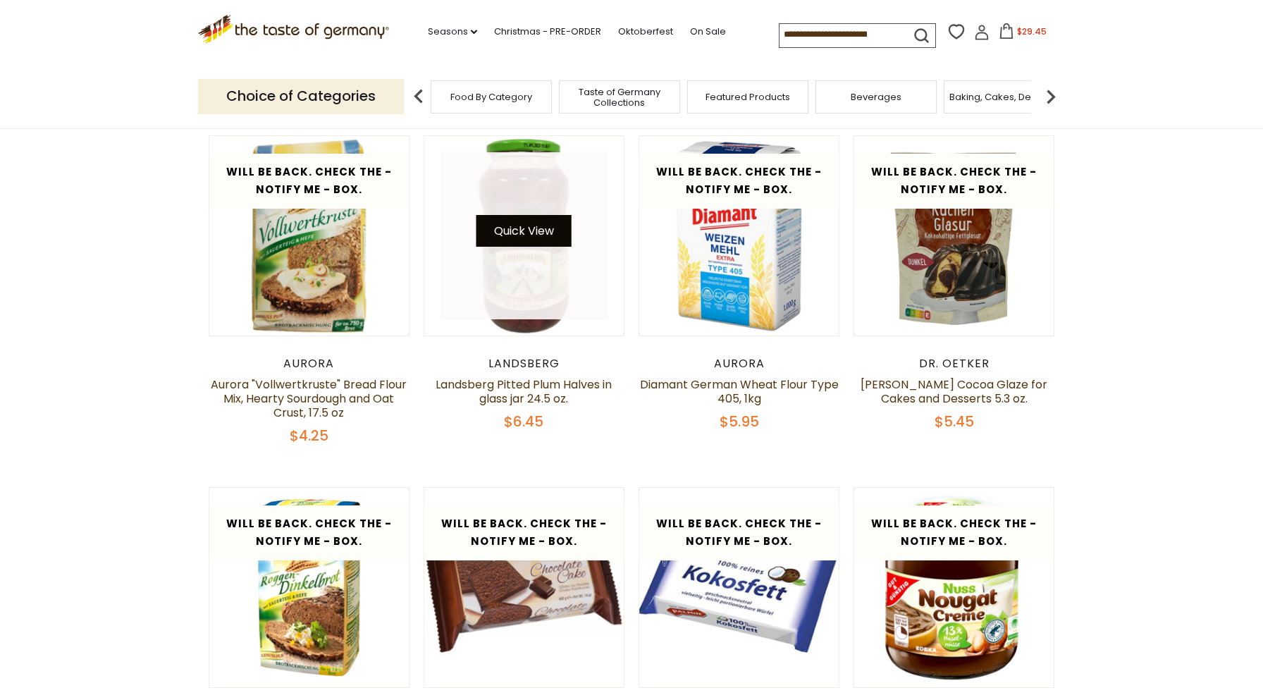
click at [542, 233] on button "Quick View" at bounding box center [523, 231] width 95 height 32
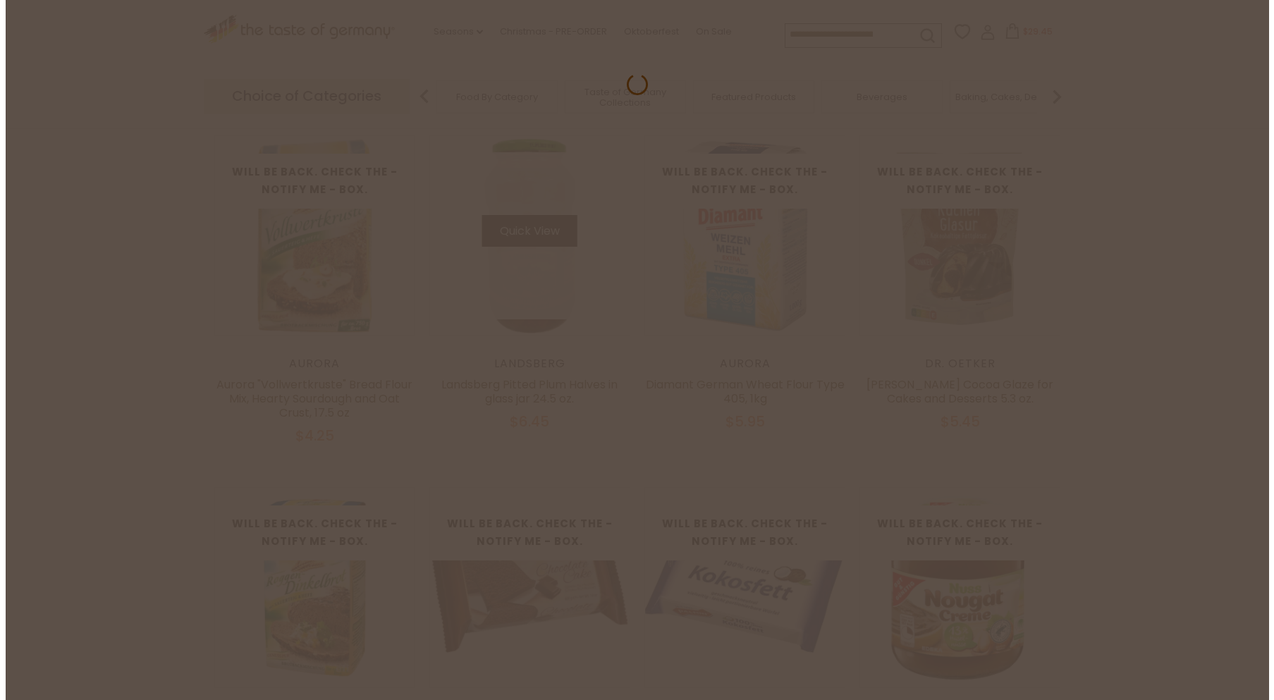
scroll to position [468, 0]
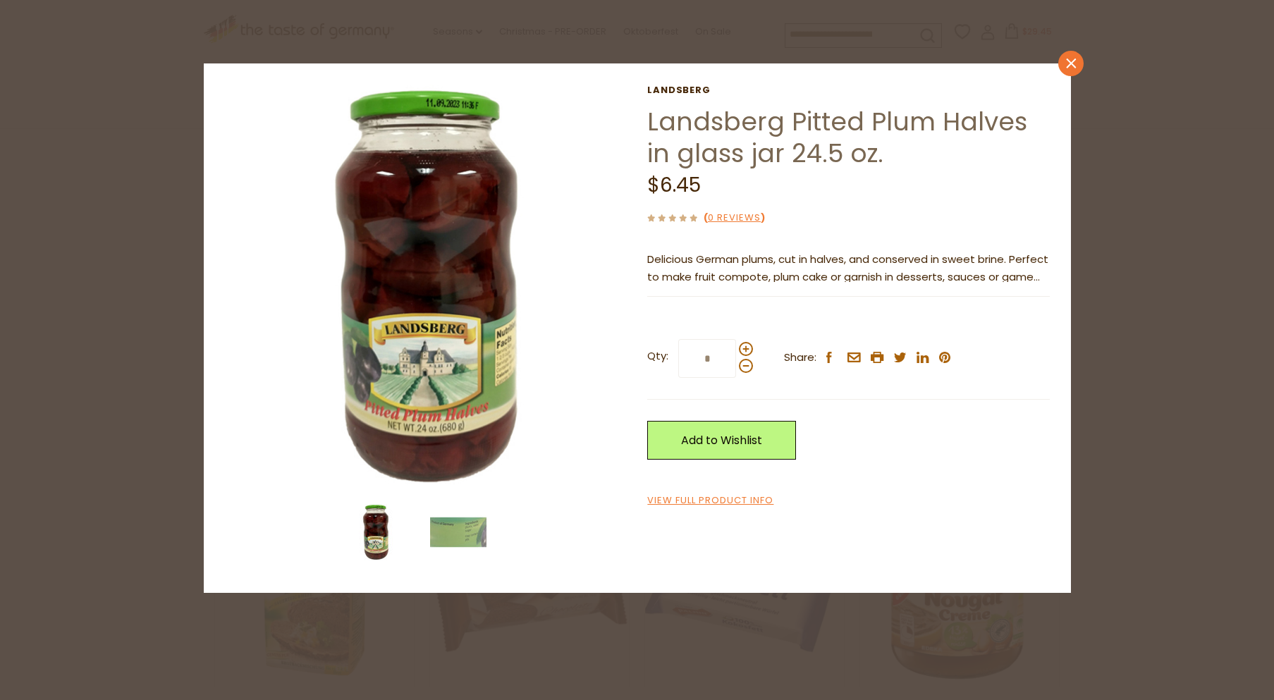
click at [1069, 59] on icon "close" at bounding box center [1070, 64] width 11 height 11
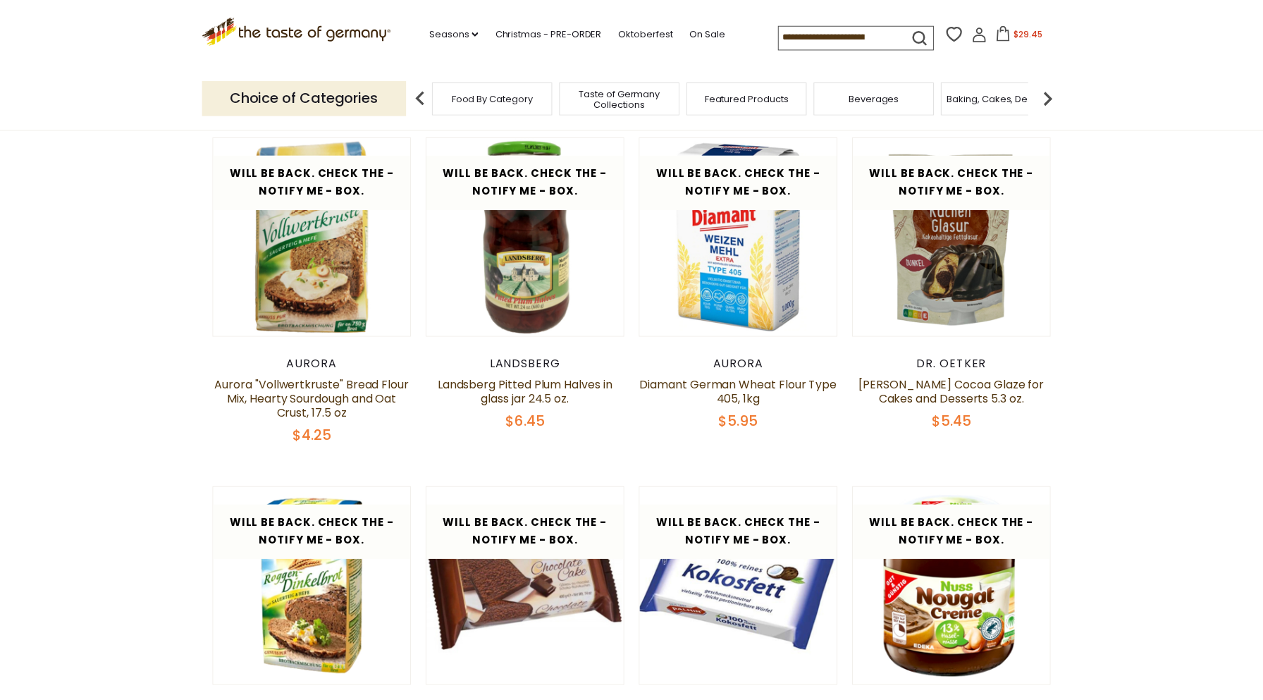
scroll to position [465, 0]
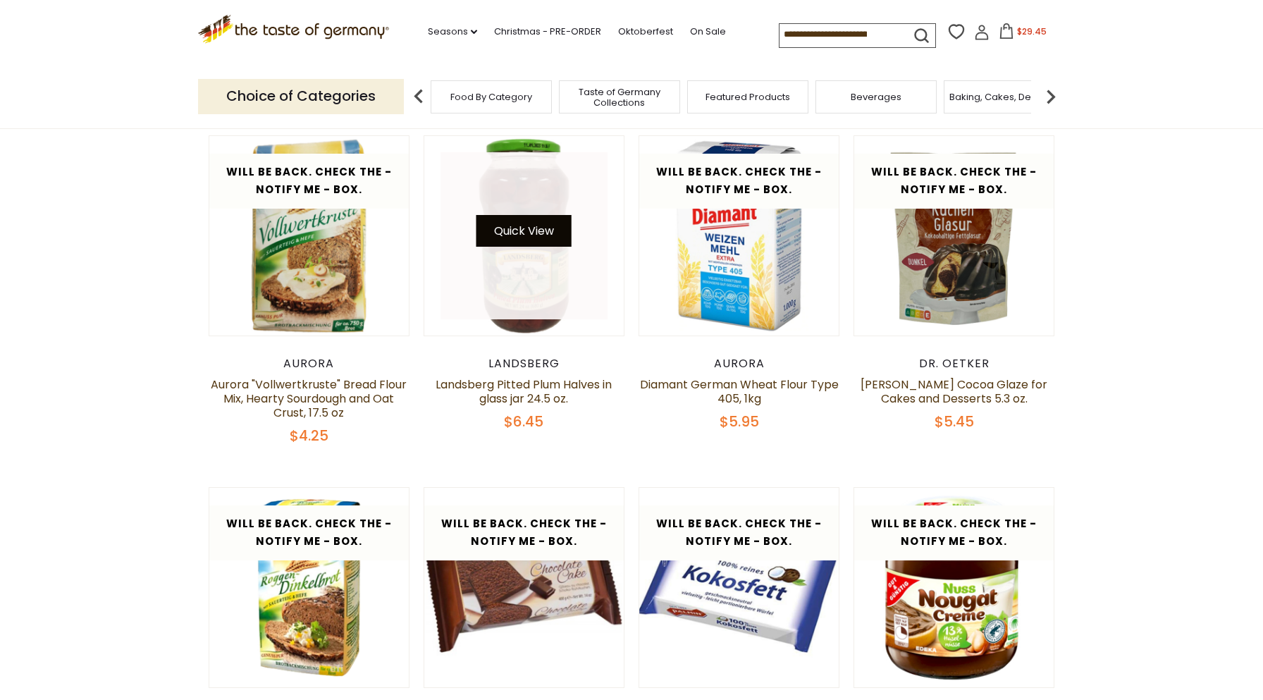
click at [523, 231] on button "Quick View" at bounding box center [523, 231] width 95 height 32
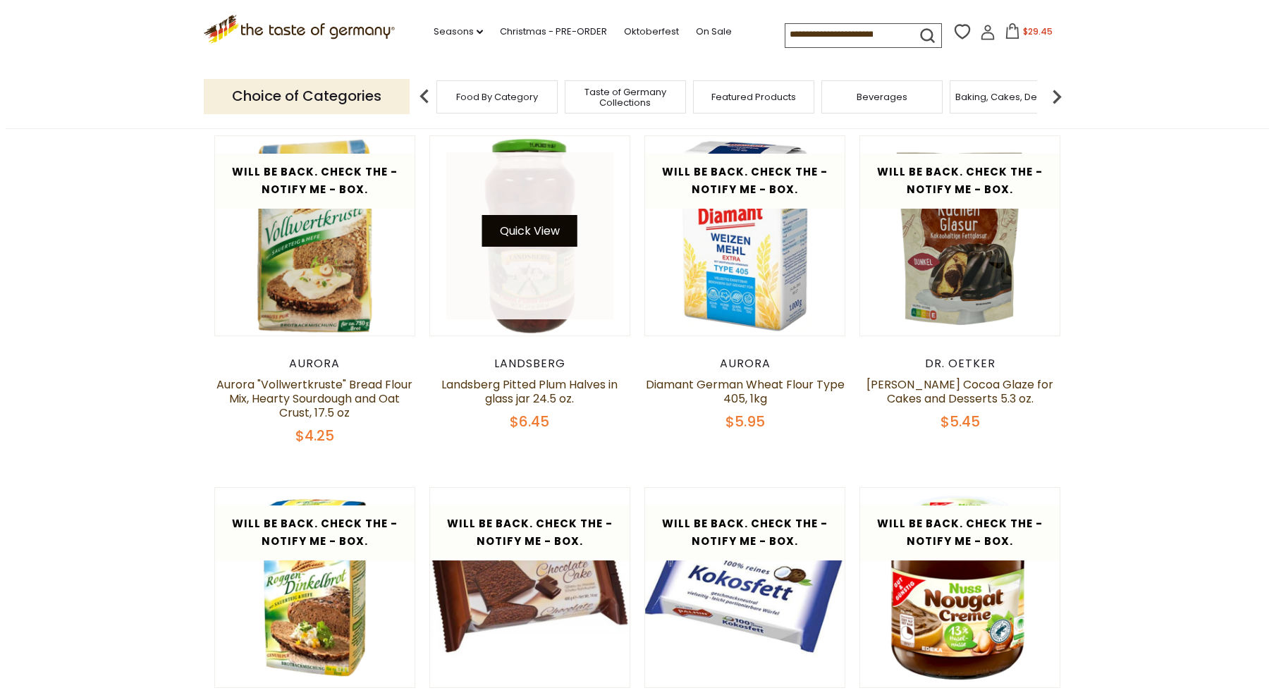
scroll to position [468, 0]
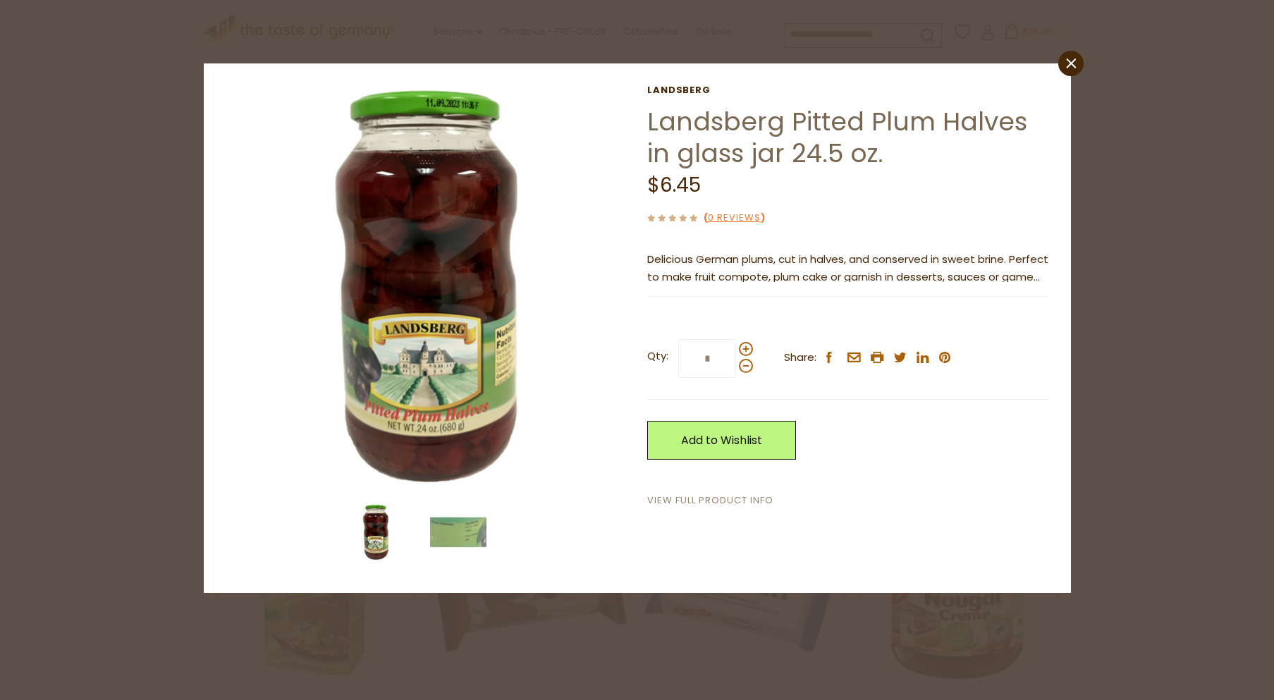
click at [718, 501] on link "View Full Product Info" at bounding box center [710, 500] width 126 height 15
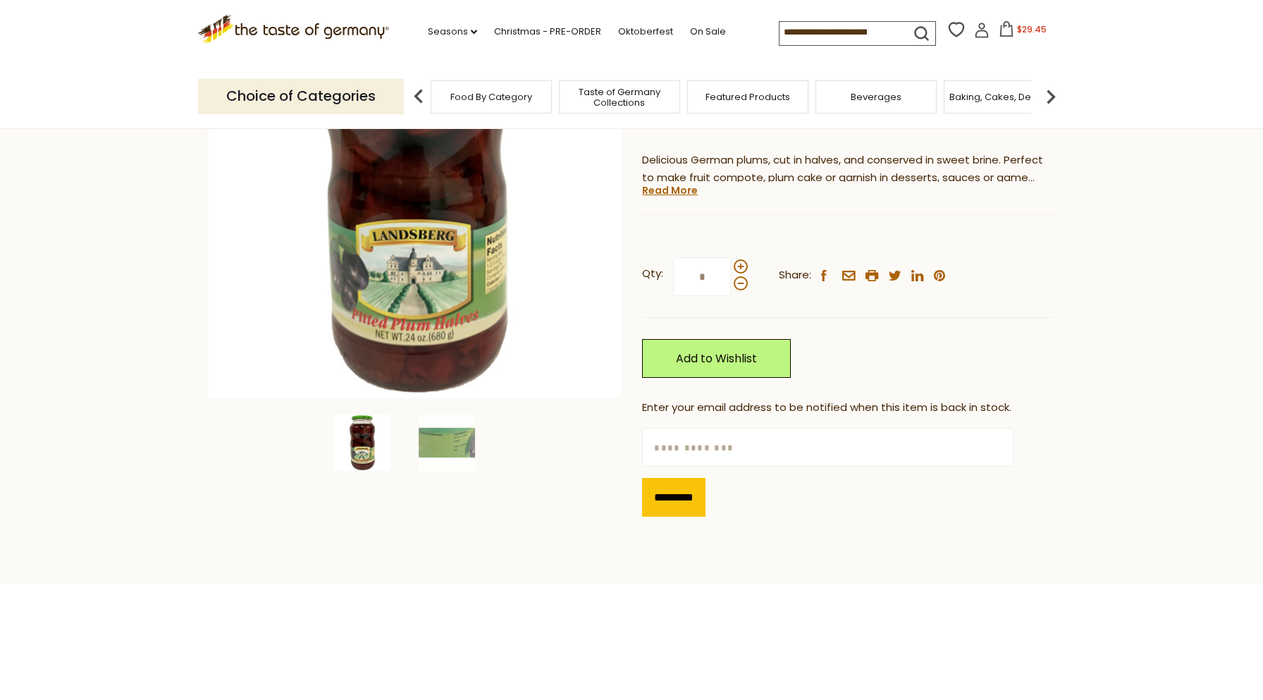
scroll to position [282, 0]
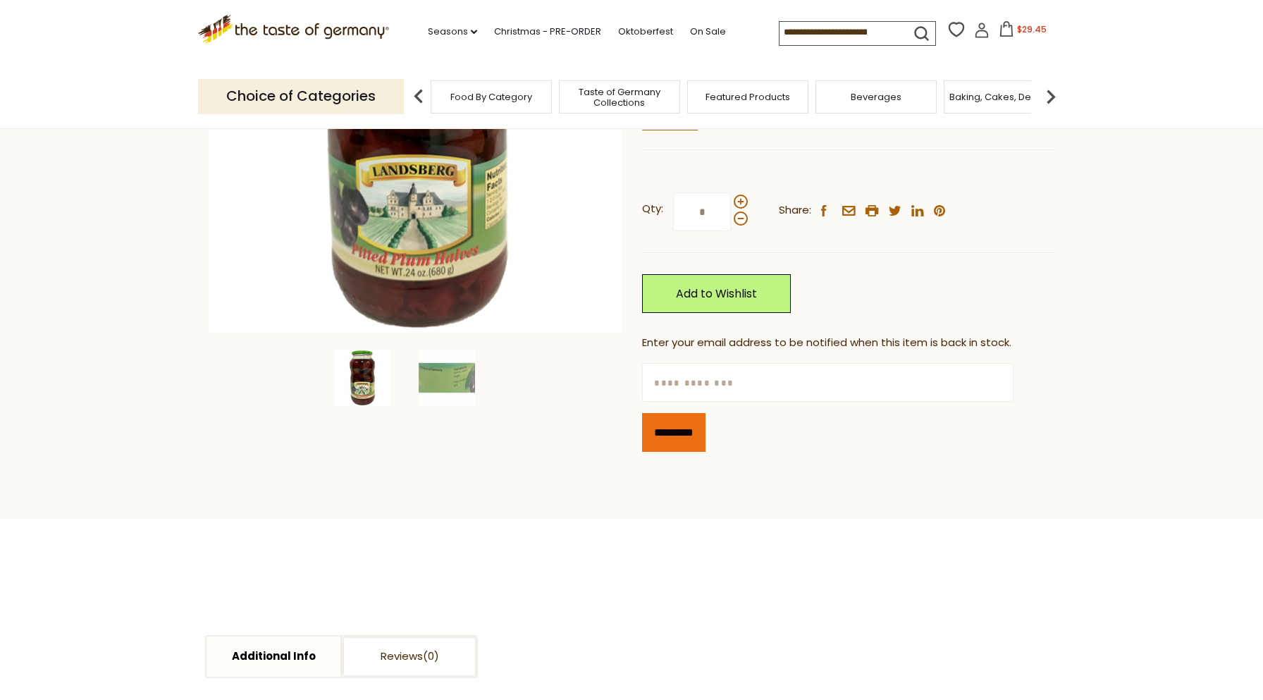
click at [661, 431] on input "*********" at bounding box center [673, 432] width 63 height 39
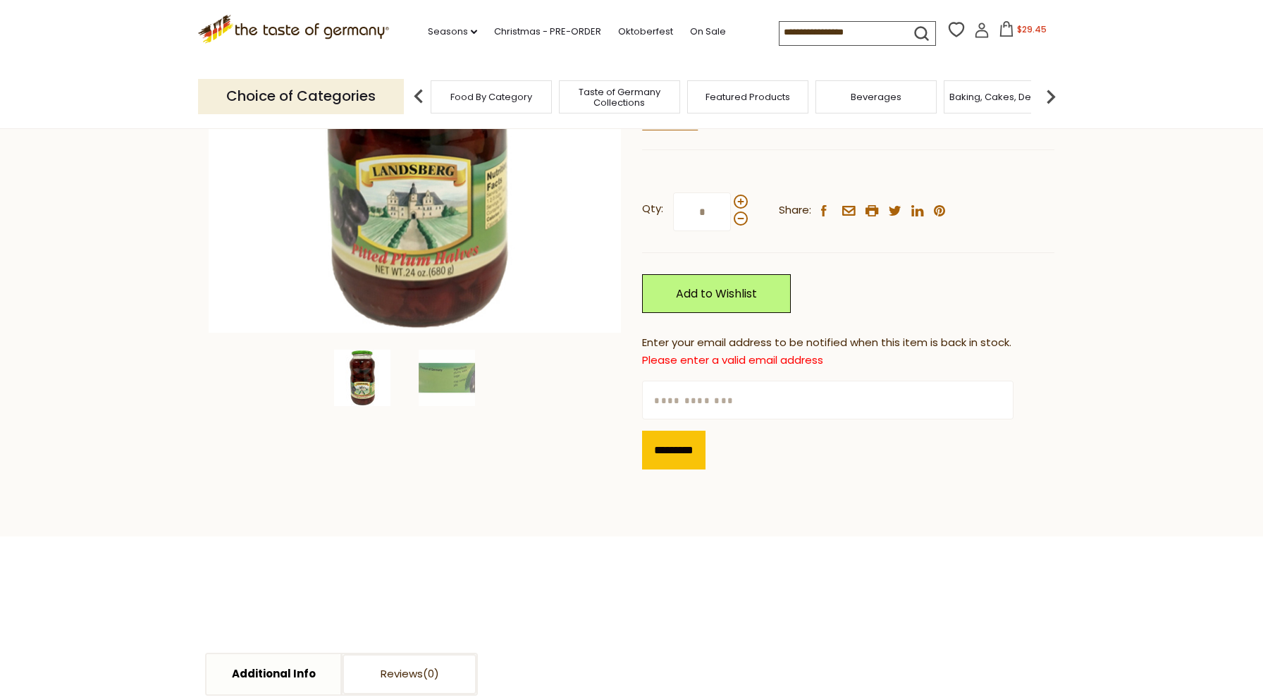
click at [800, 395] on input "text" at bounding box center [827, 400] width 371 height 39
type input "**********"
click at [683, 448] on input "*********" at bounding box center [673, 450] width 63 height 39
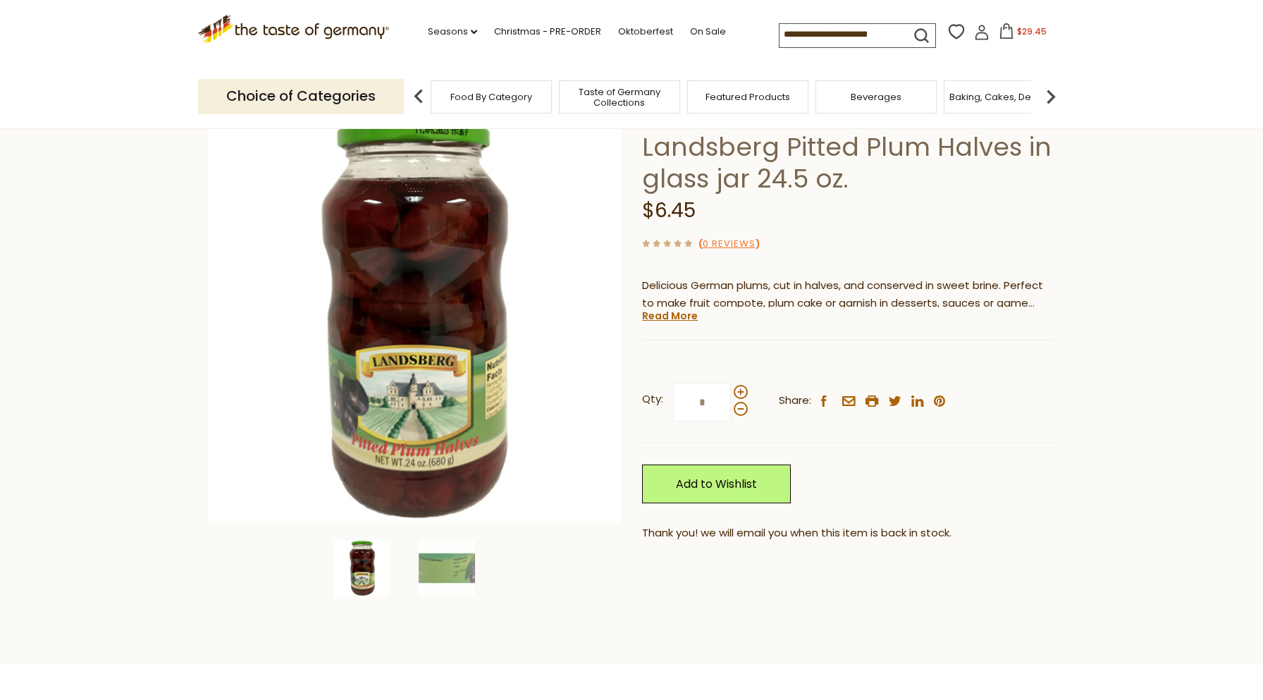
scroll to position [70, 0]
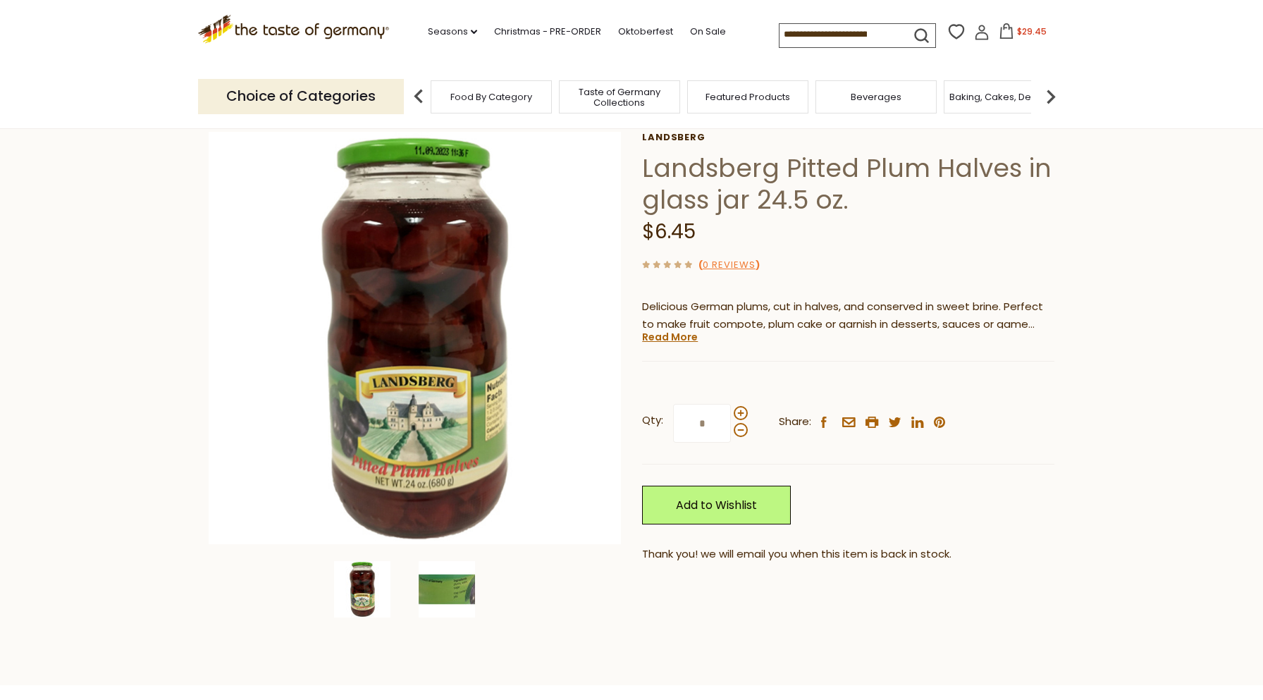
click at [443, 592] on img at bounding box center [447, 589] width 56 height 56
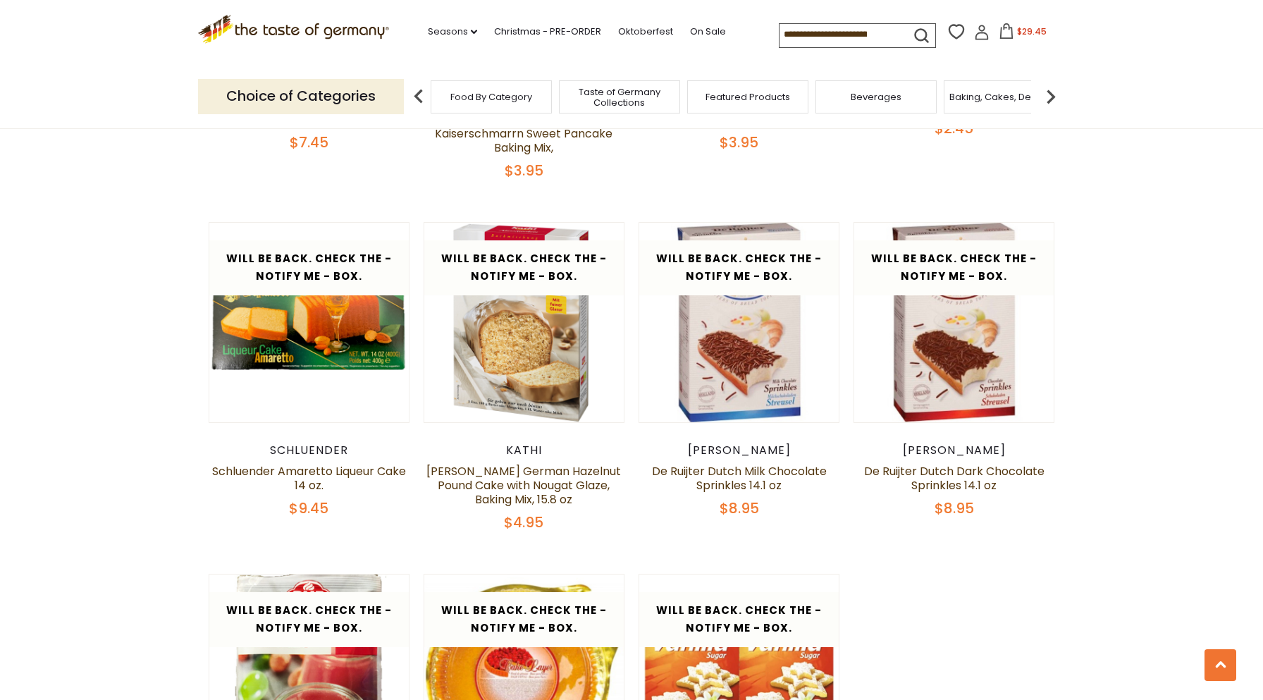
scroll to position [1807, 0]
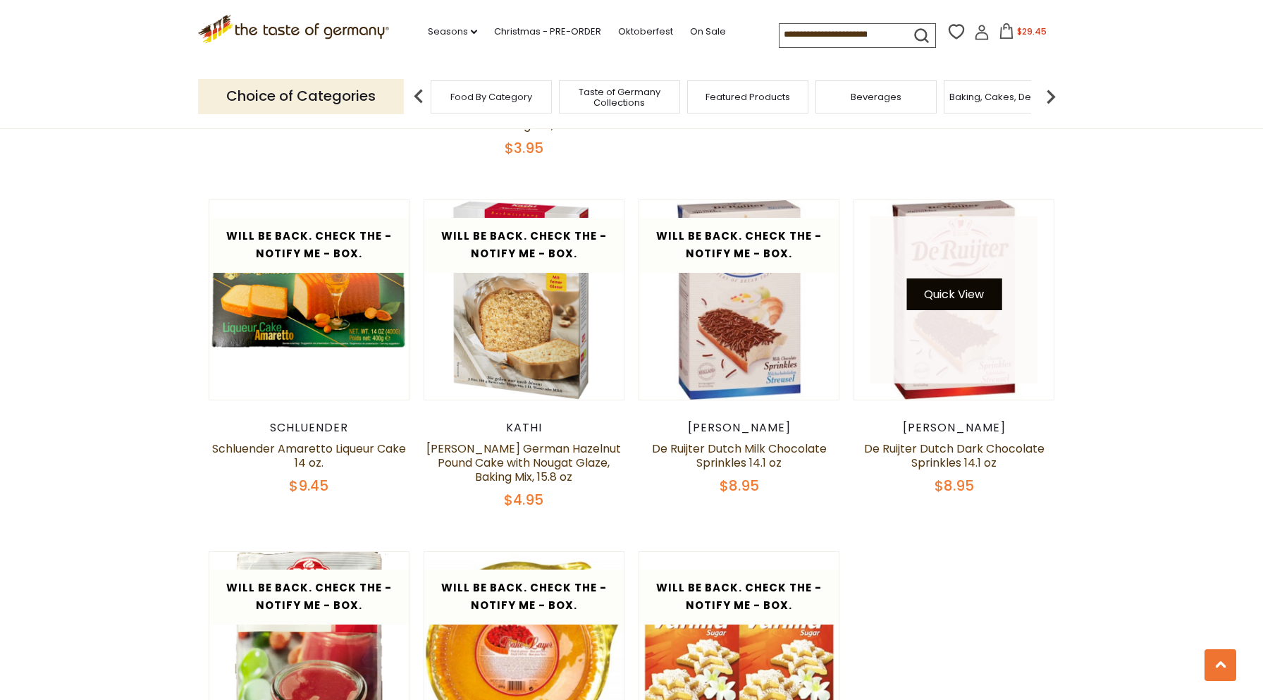
click at [966, 278] on button "Quick View" at bounding box center [953, 294] width 95 height 32
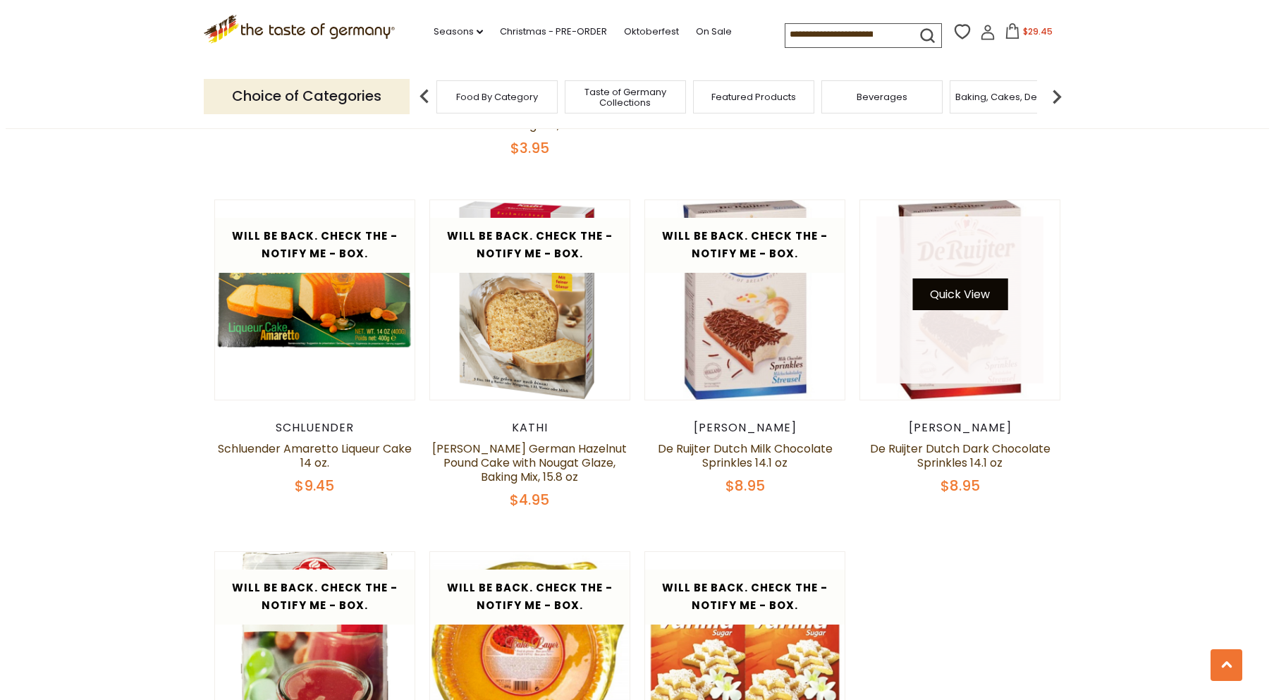
scroll to position [1810, 0]
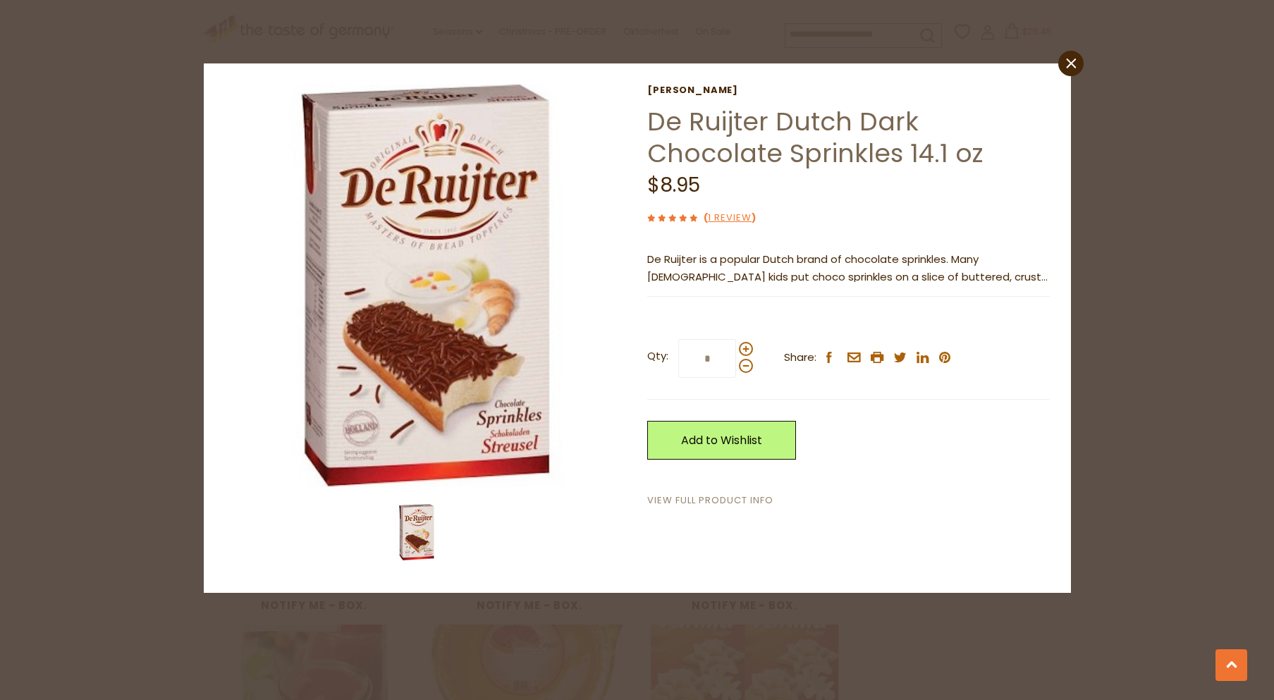
click at [734, 498] on link "View Full Product Info" at bounding box center [710, 500] width 126 height 15
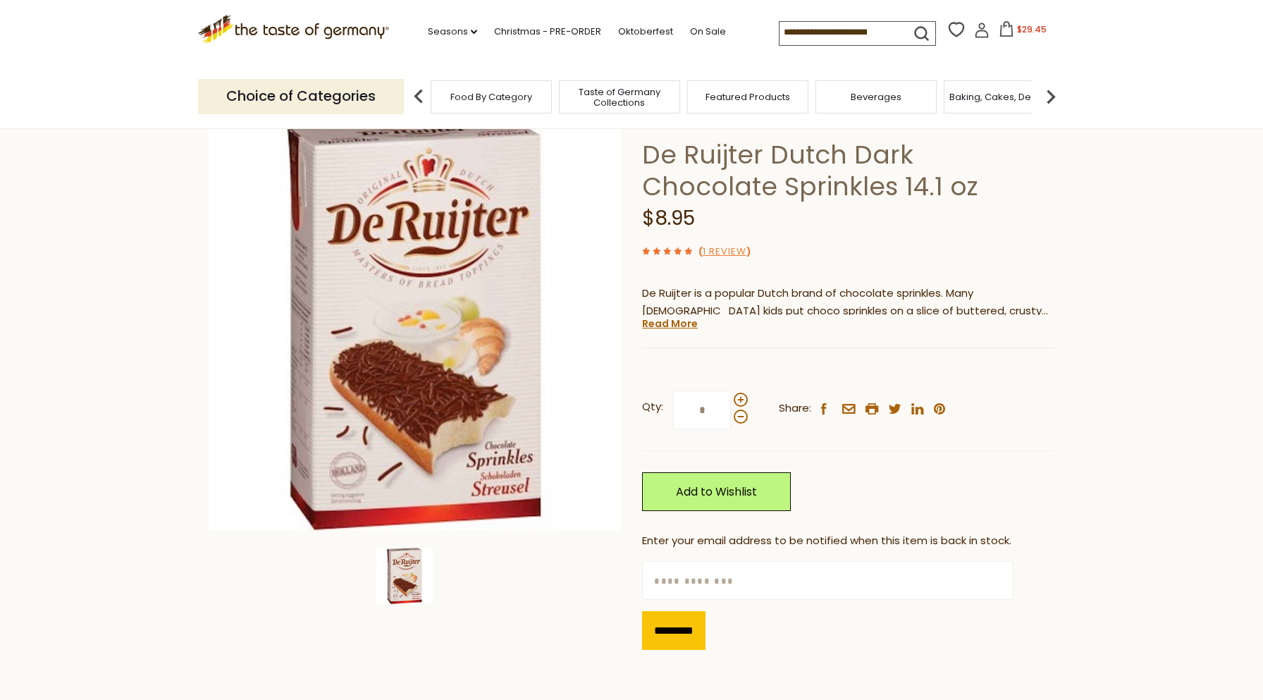
scroll to position [211, 0]
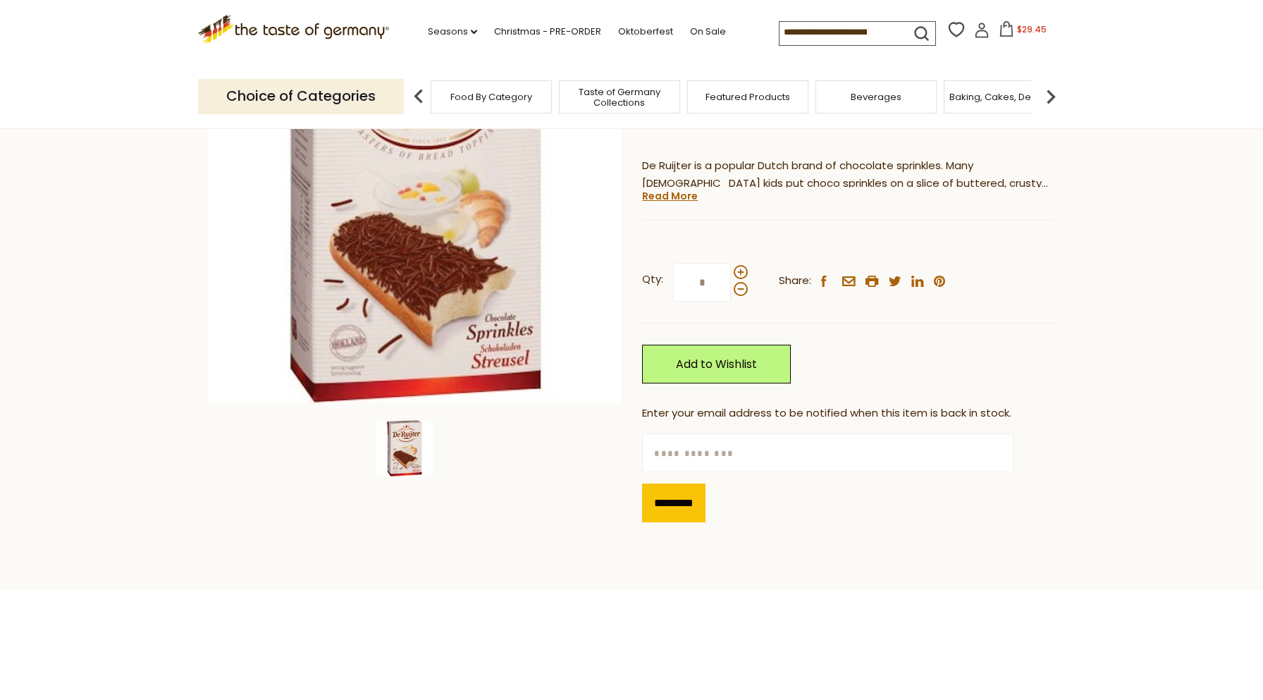
click at [815, 456] on input "text" at bounding box center [827, 452] width 371 height 39
type input "**********"
click at [675, 505] on input "*********" at bounding box center [673, 503] width 63 height 39
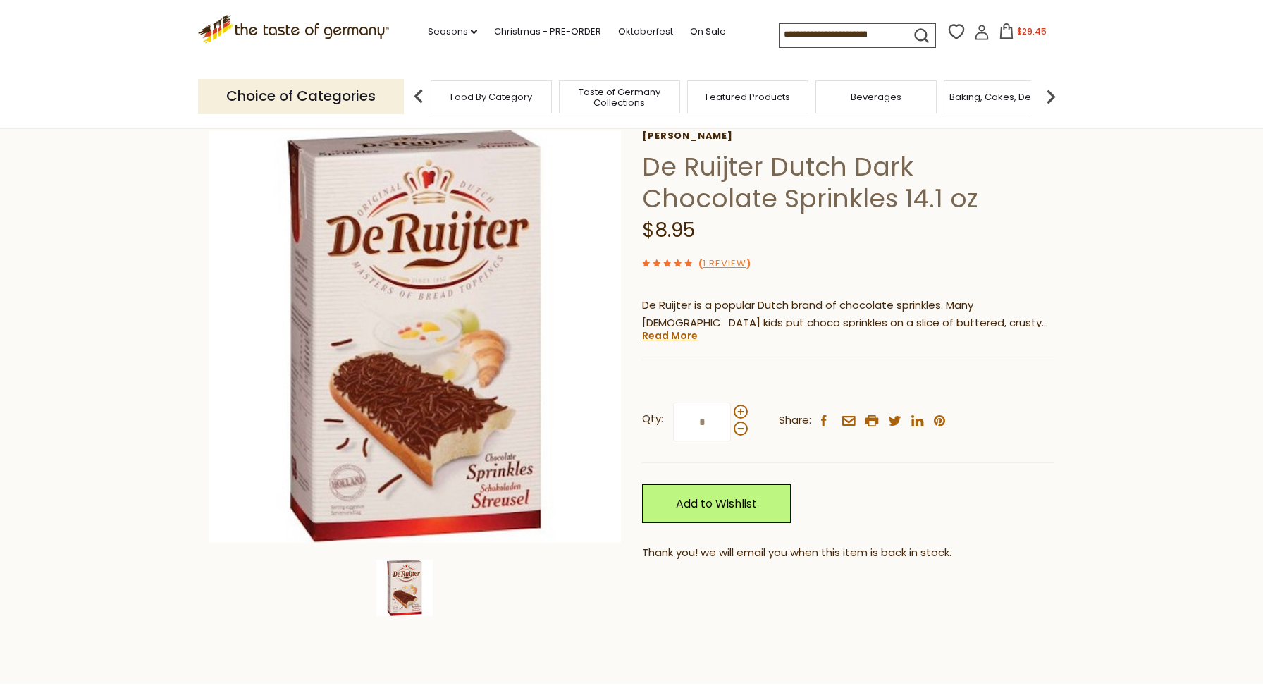
scroll to position [70, 0]
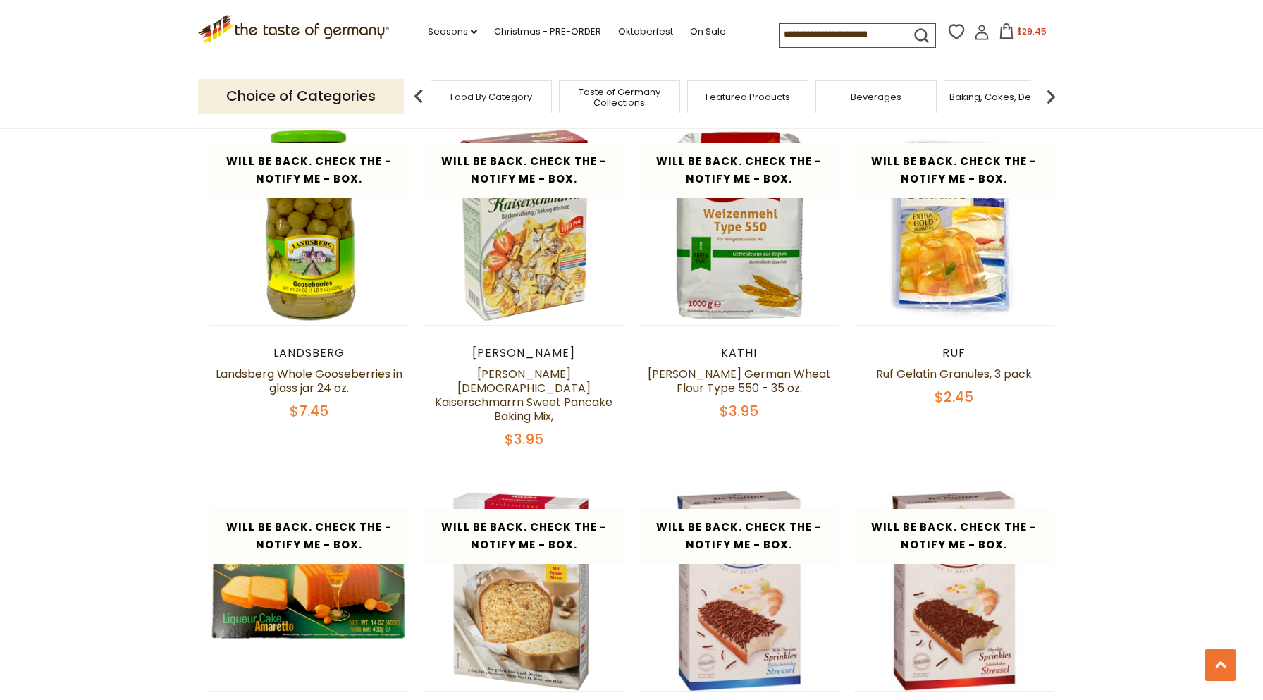
scroll to position [1317, 0]
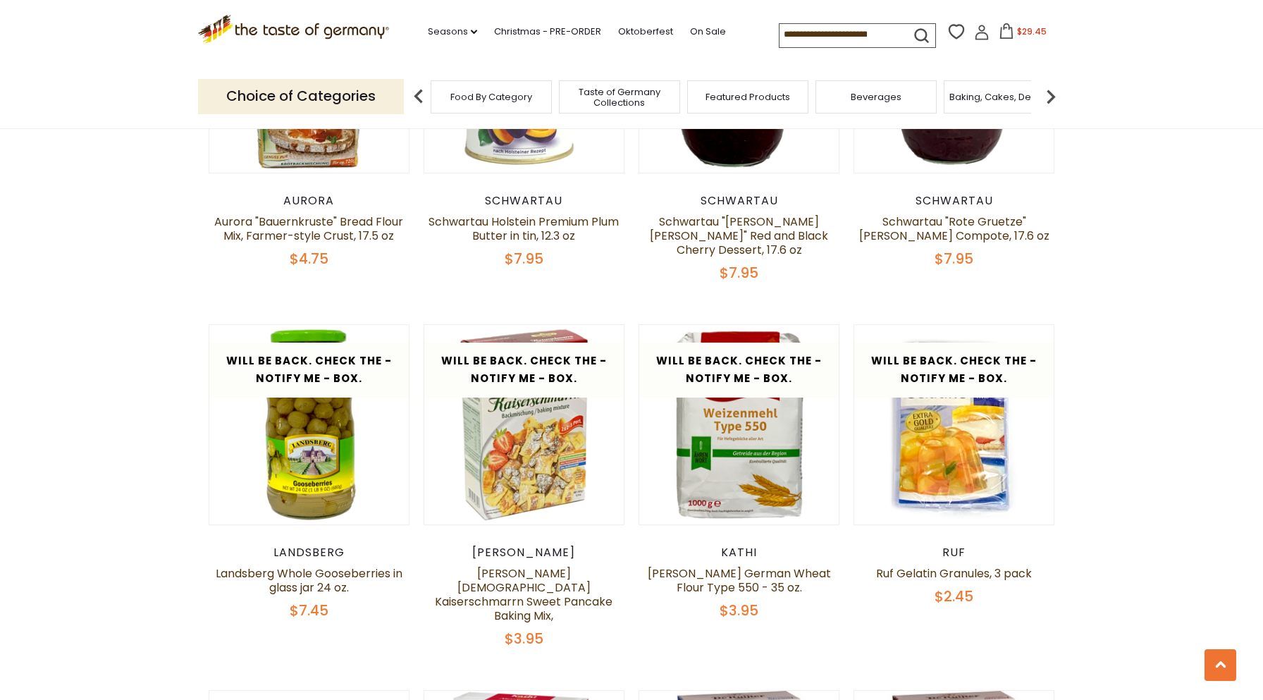
click at [1051, 95] on img at bounding box center [1051, 96] width 28 height 28
click at [891, 100] on span "Candy" at bounding box center [887, 97] width 30 height 11
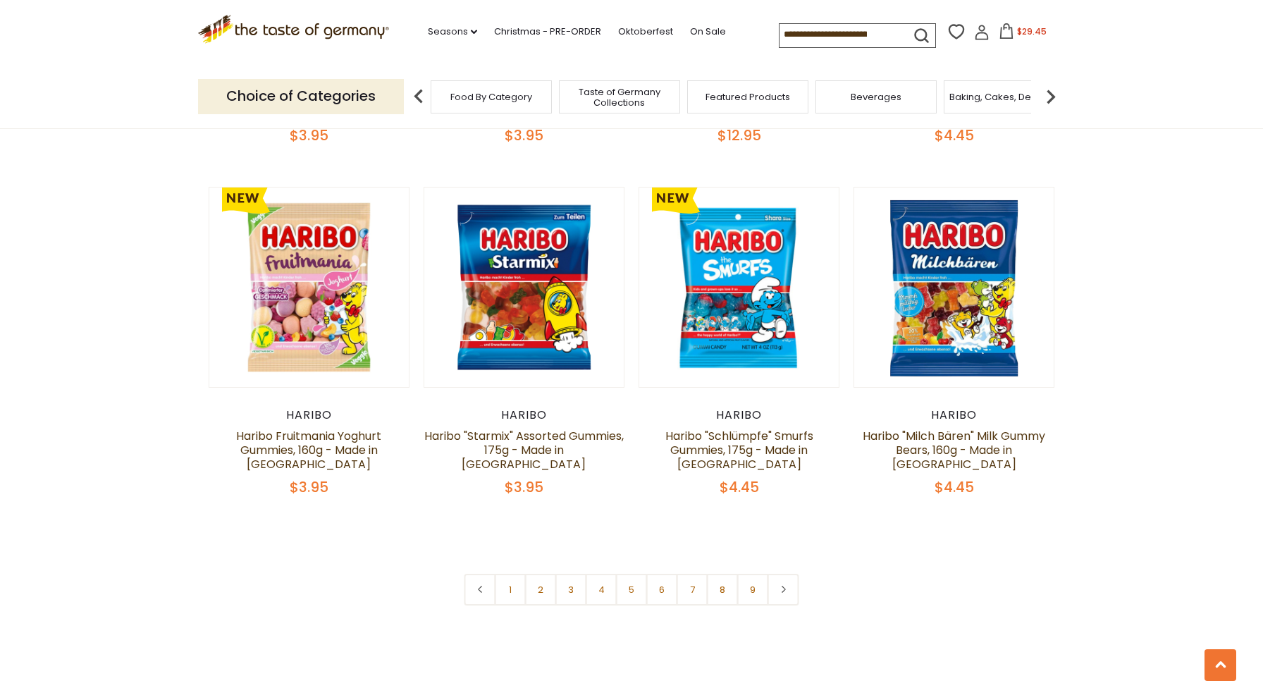
scroll to position [3242, 0]
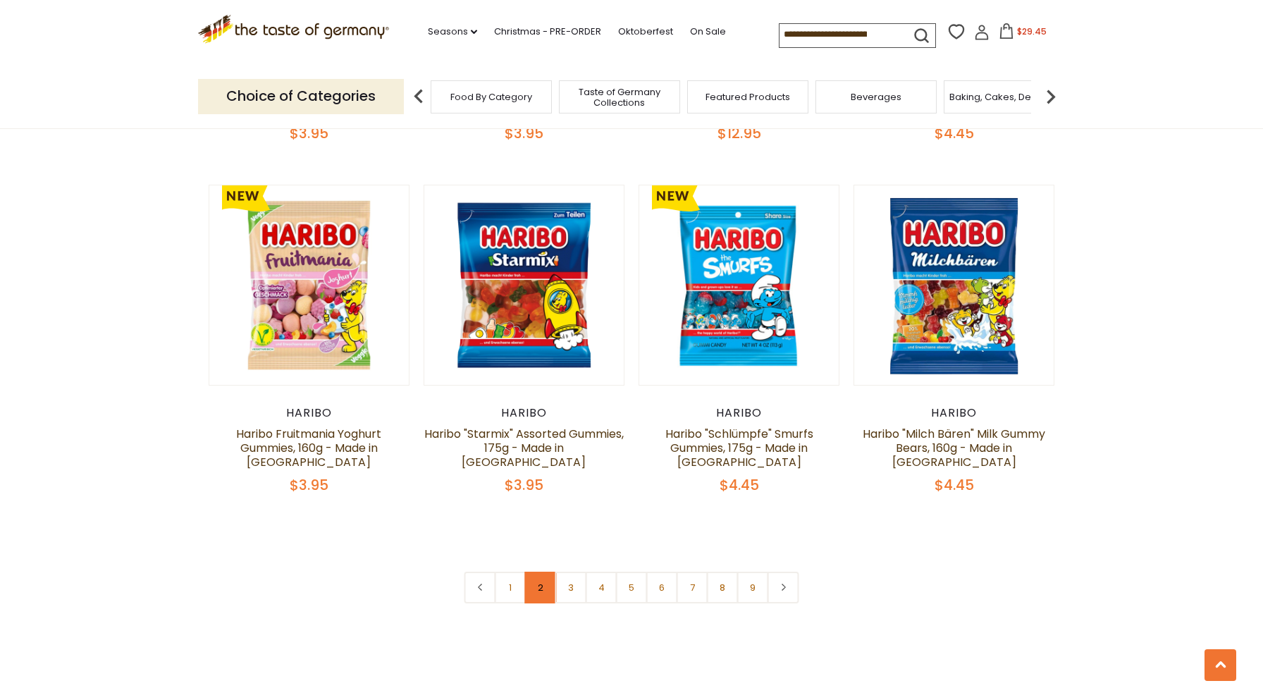
click at [534, 572] on link "2" at bounding box center [541, 588] width 32 height 32
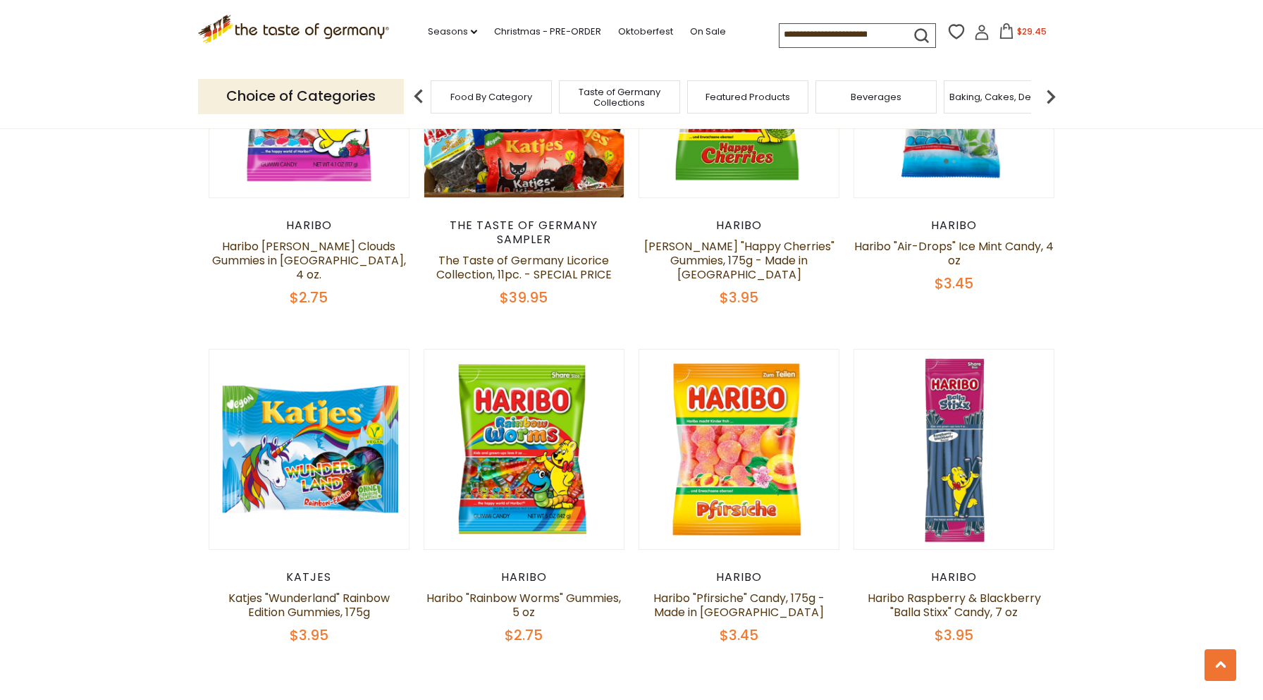
scroll to position [3144, 0]
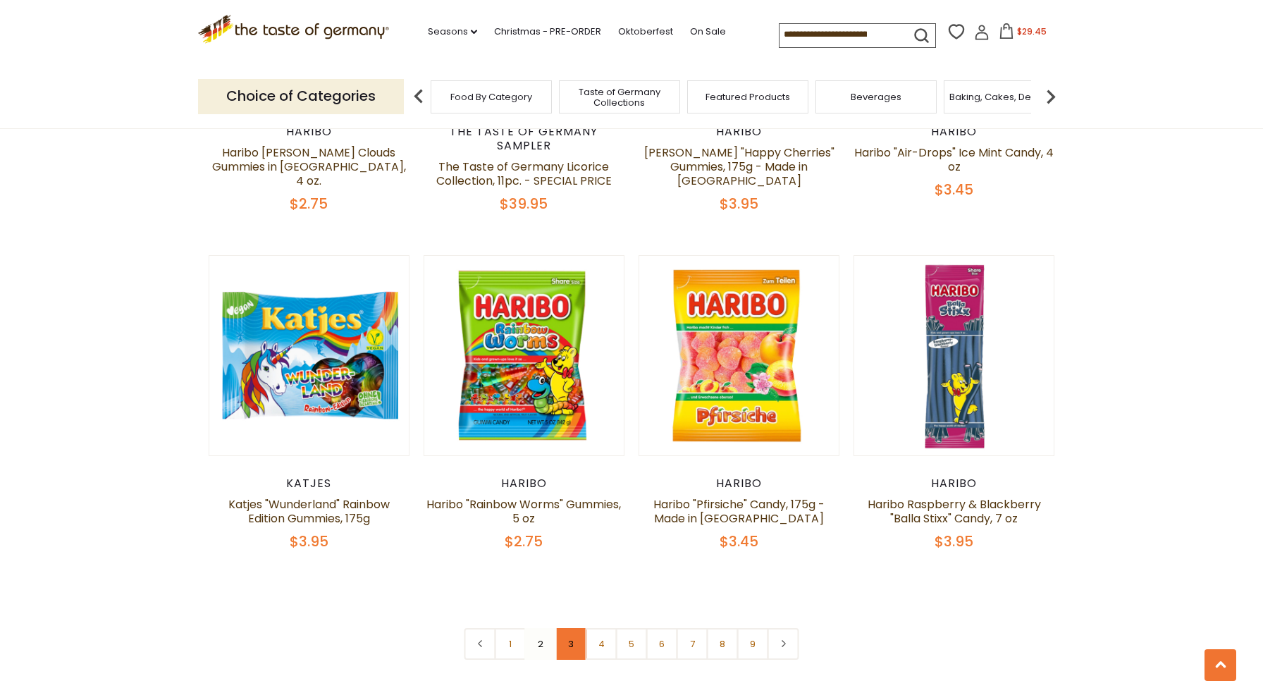
click at [572, 628] on link "3" at bounding box center [571, 644] width 32 height 32
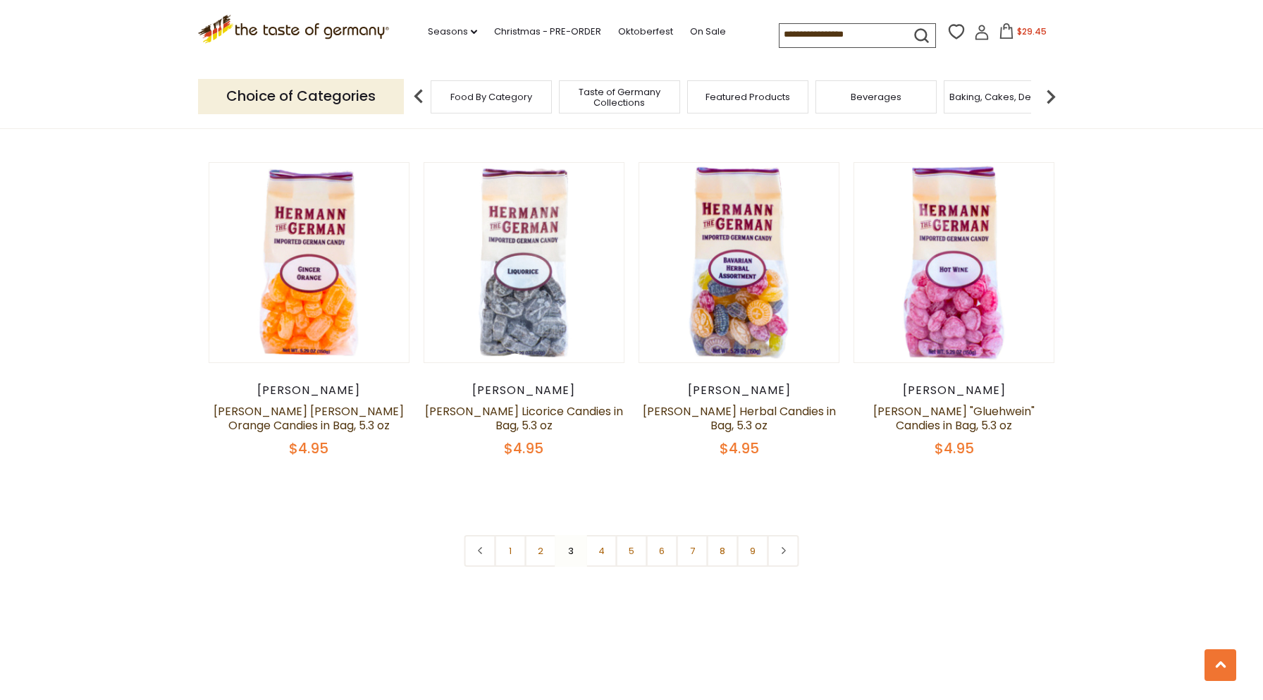
scroll to position [3355, 0]
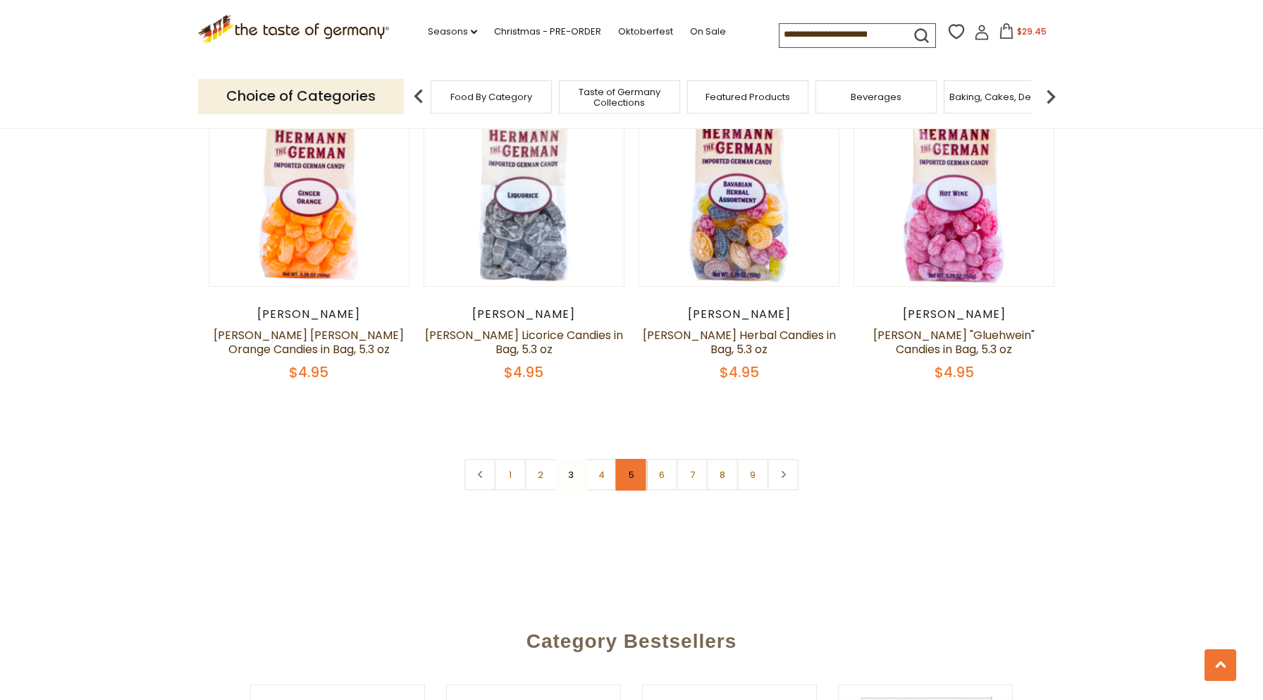
click at [616, 459] on link "5" at bounding box center [632, 475] width 32 height 32
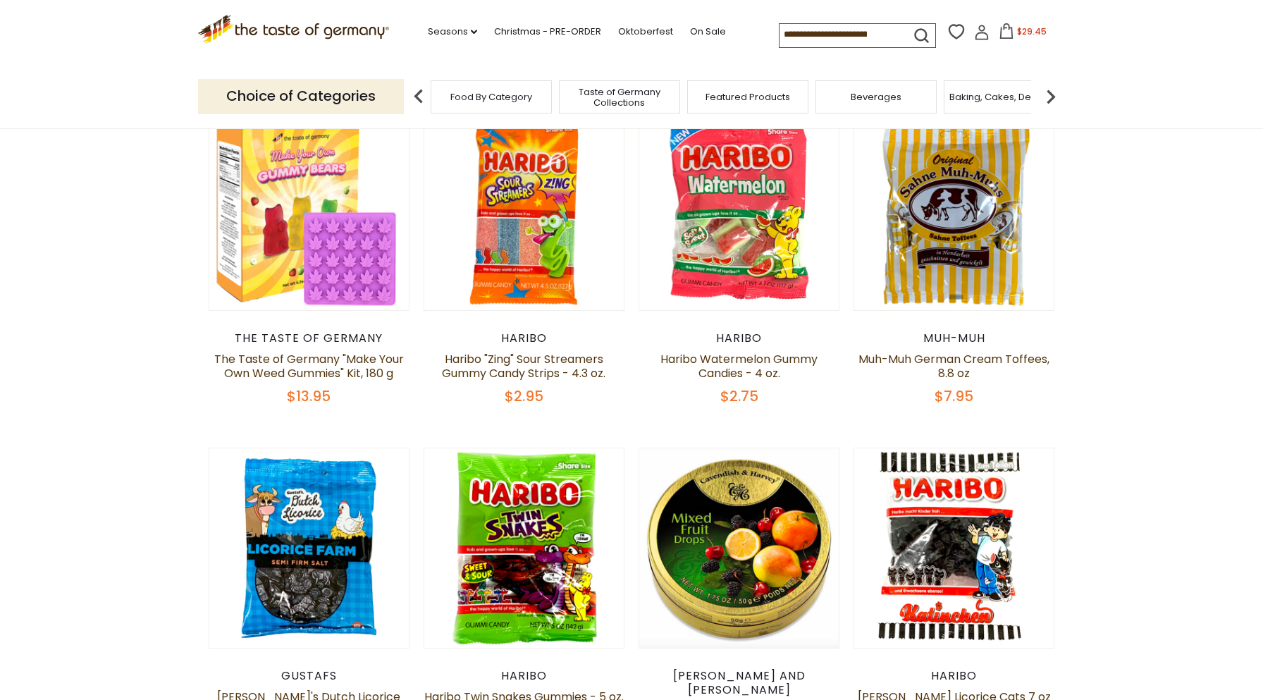
scroll to position [465, 0]
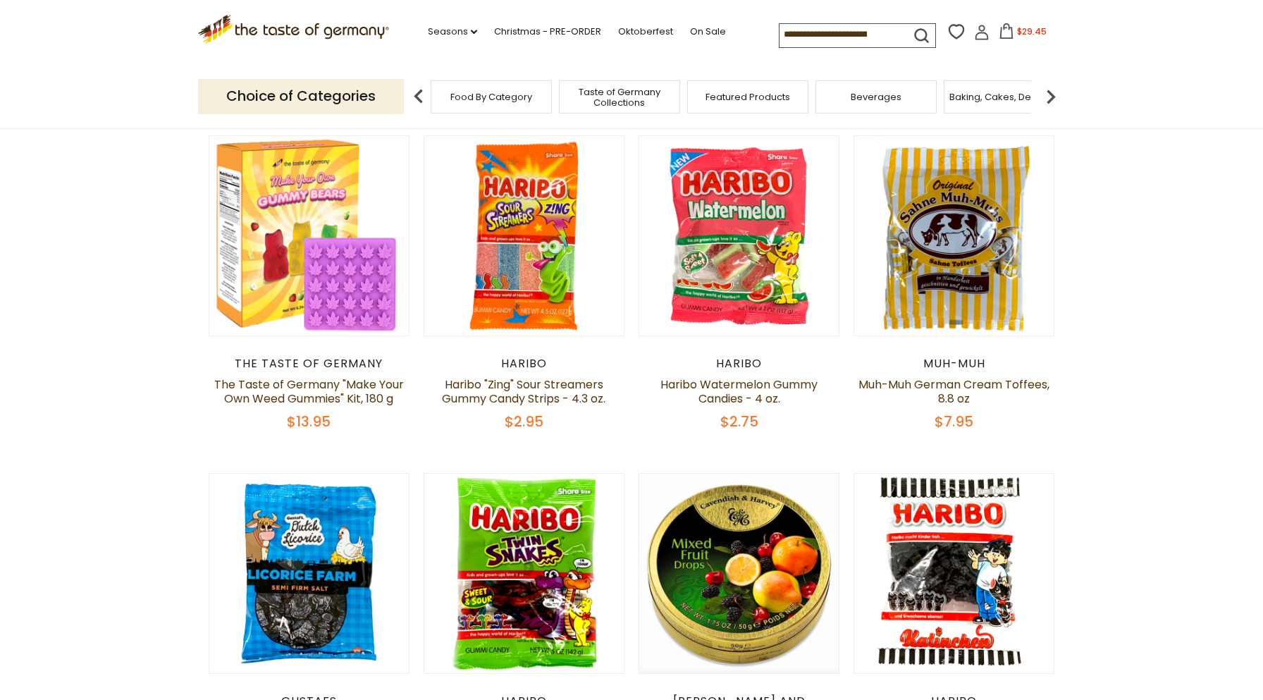
click at [950, 410] on div "Muh-Muh Muh-Muh German Cream Toffees, 8.8 oz $7.95" at bounding box center [954, 394] width 201 height 74
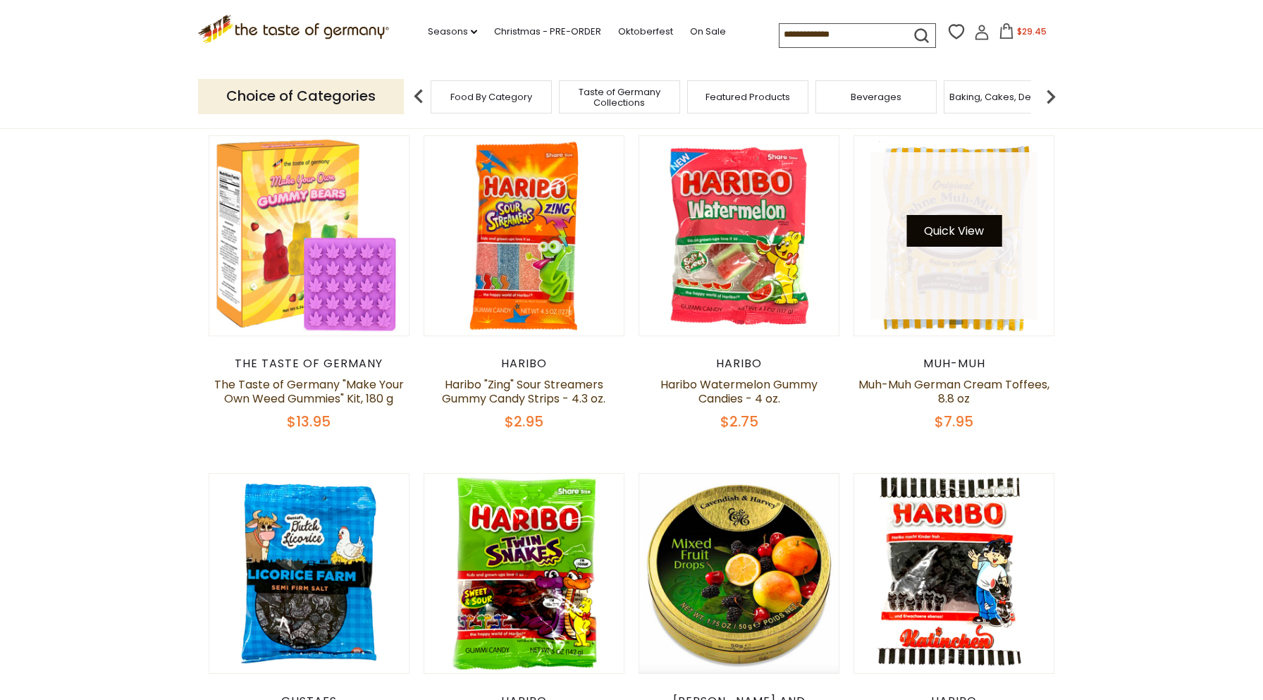
click at [966, 235] on button "Quick View" at bounding box center [953, 231] width 95 height 32
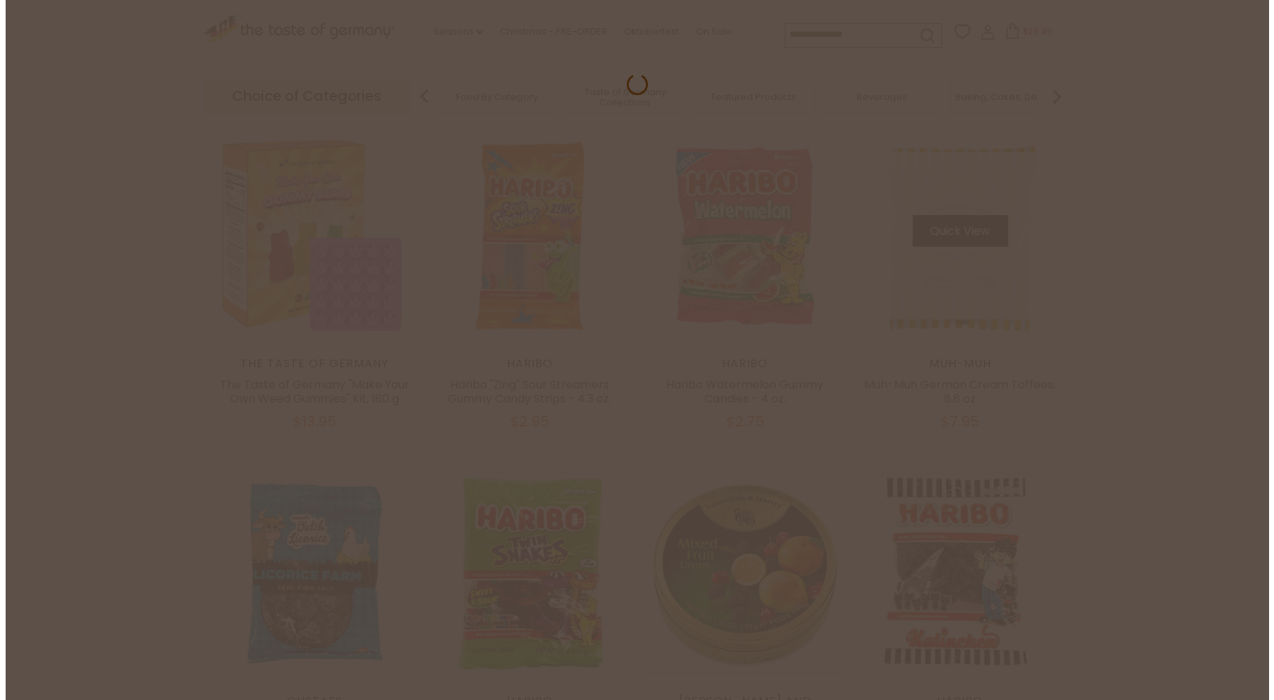
scroll to position [468, 0]
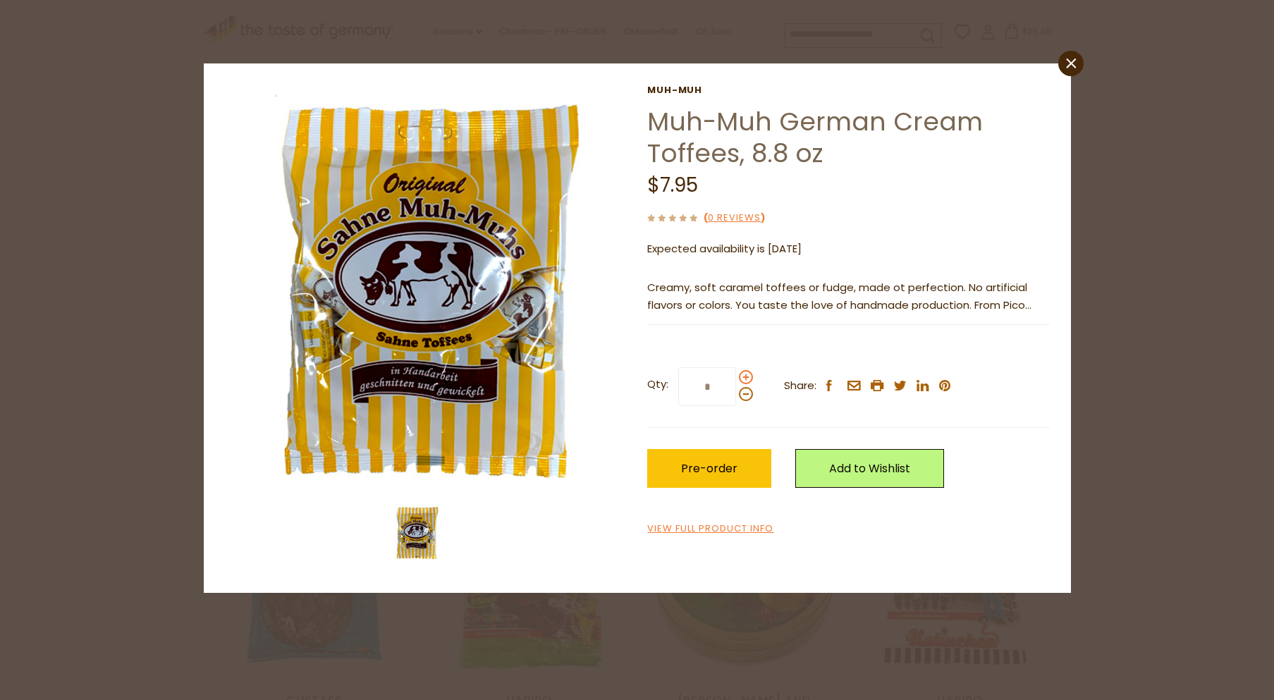
click at [749, 374] on span at bounding box center [746, 377] width 14 height 14
click at [736, 374] on input "*" at bounding box center [707, 386] width 58 height 39
type input "*"
click at [714, 473] on span "Pre-order" at bounding box center [709, 468] width 56 height 16
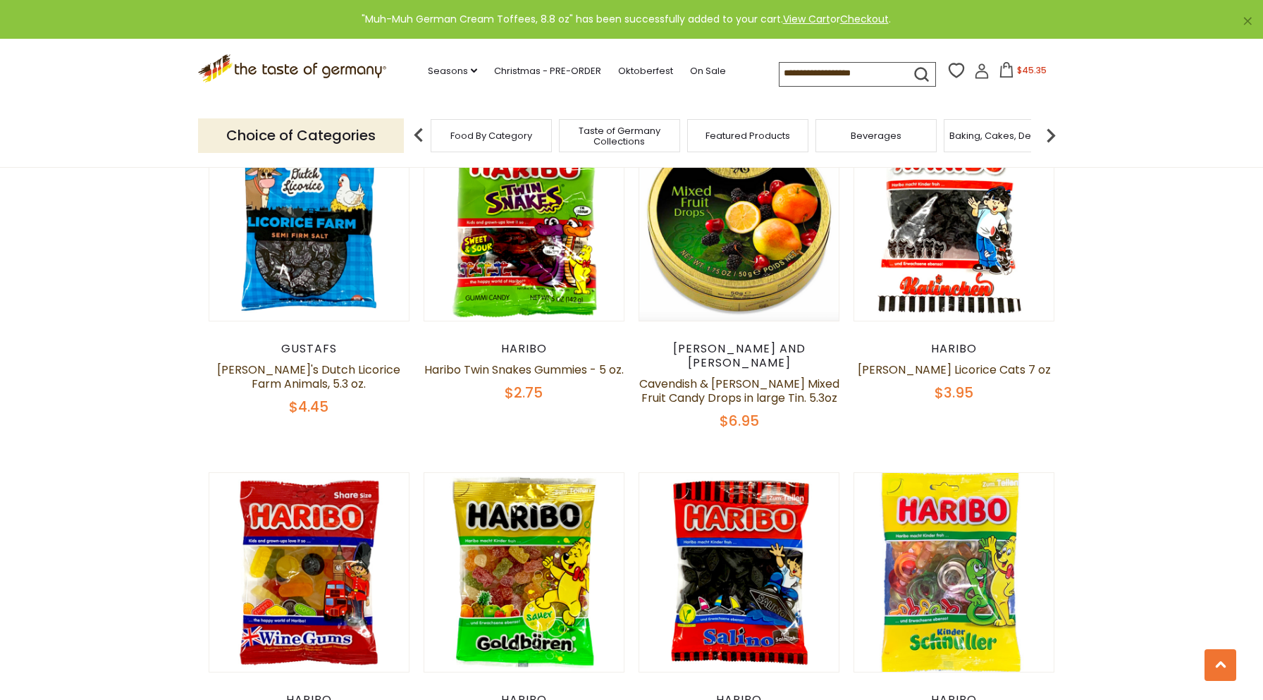
scroll to position [747, 0]
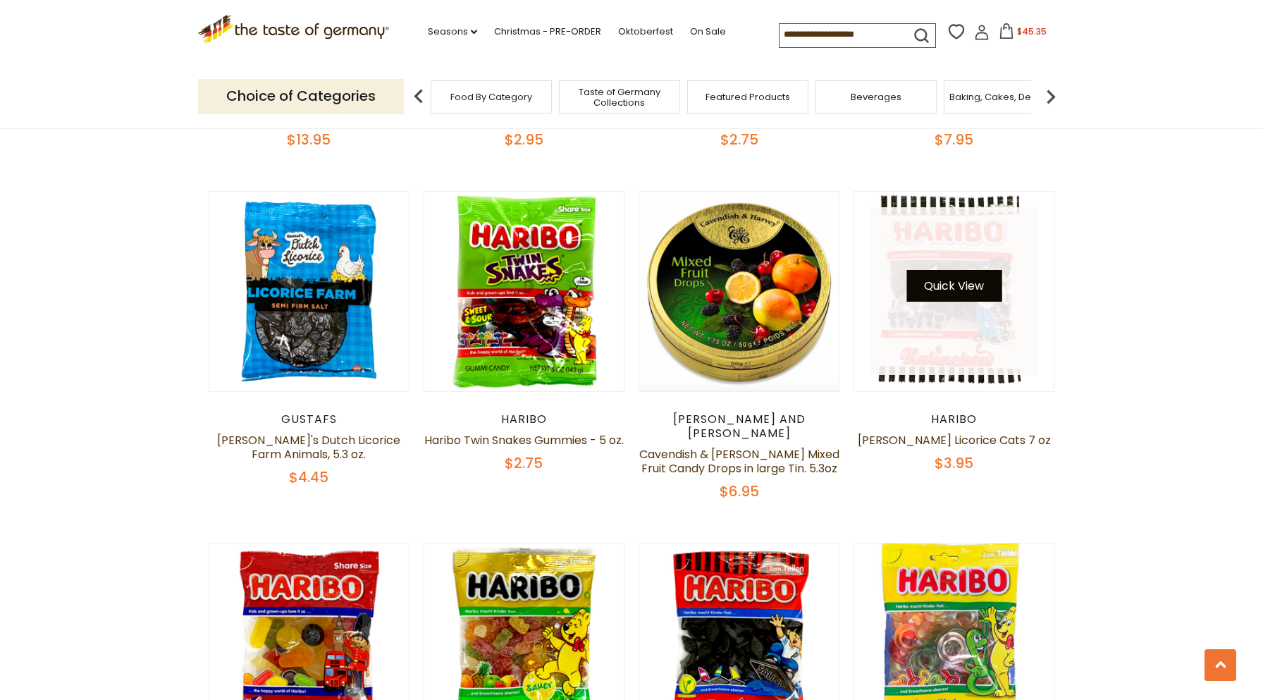
click at [952, 278] on button "Quick View" at bounding box center [953, 286] width 95 height 32
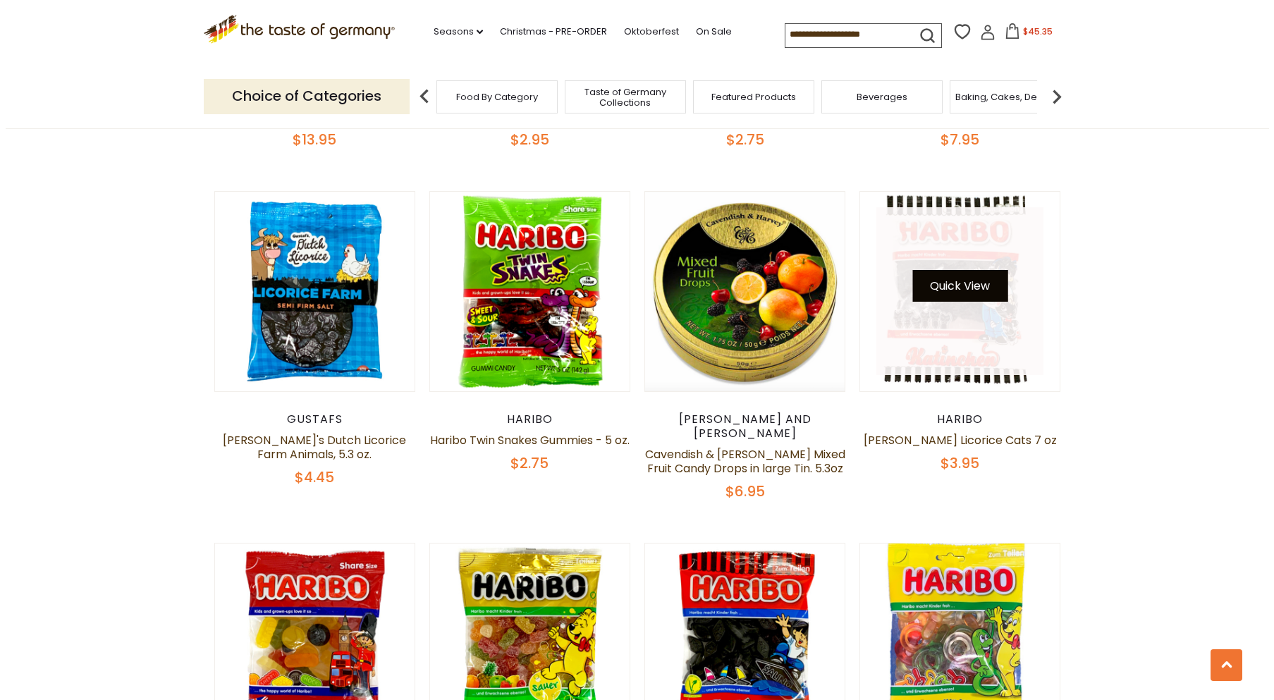
scroll to position [750, 0]
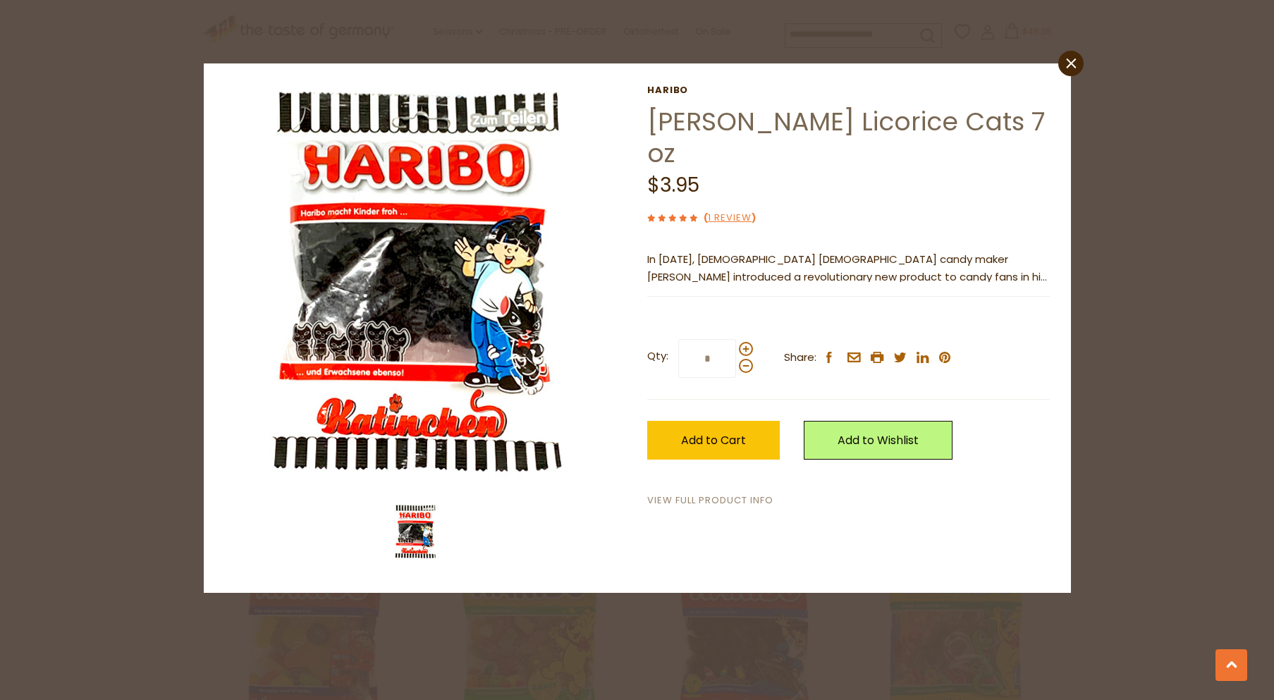
click at [728, 498] on link "View Full Product Info" at bounding box center [710, 500] width 126 height 15
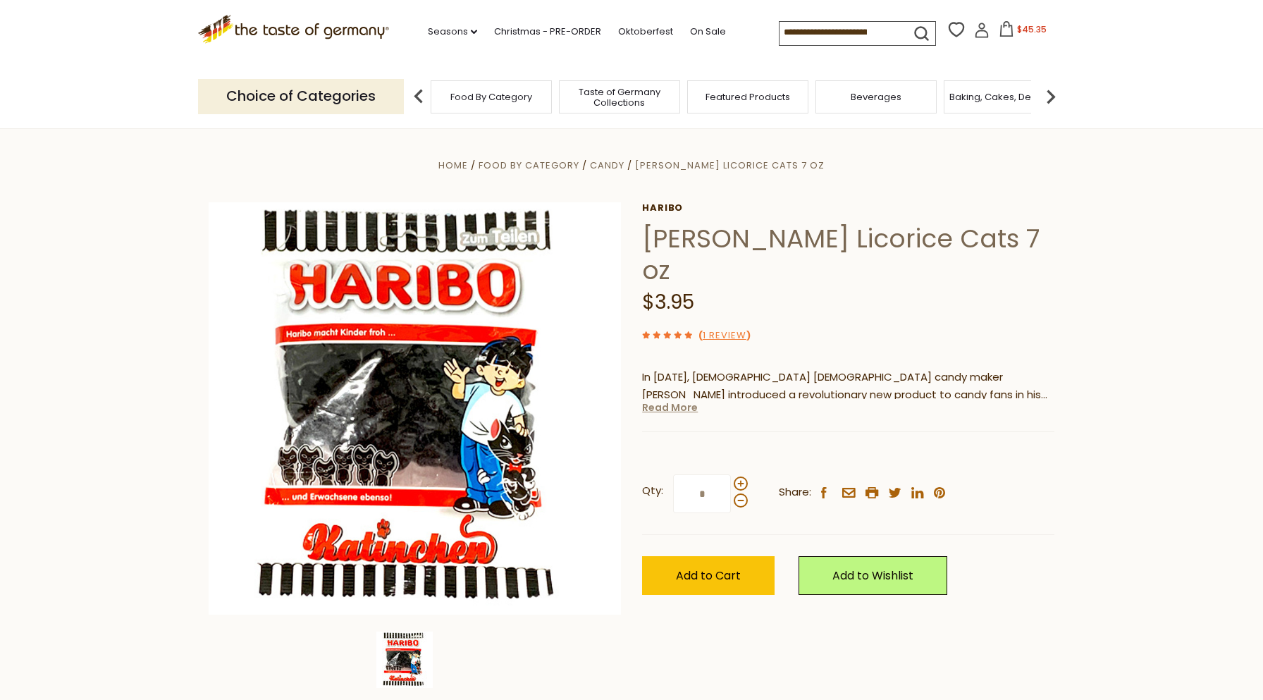
click at [670, 409] on link "Read More" at bounding box center [670, 407] width 56 height 14
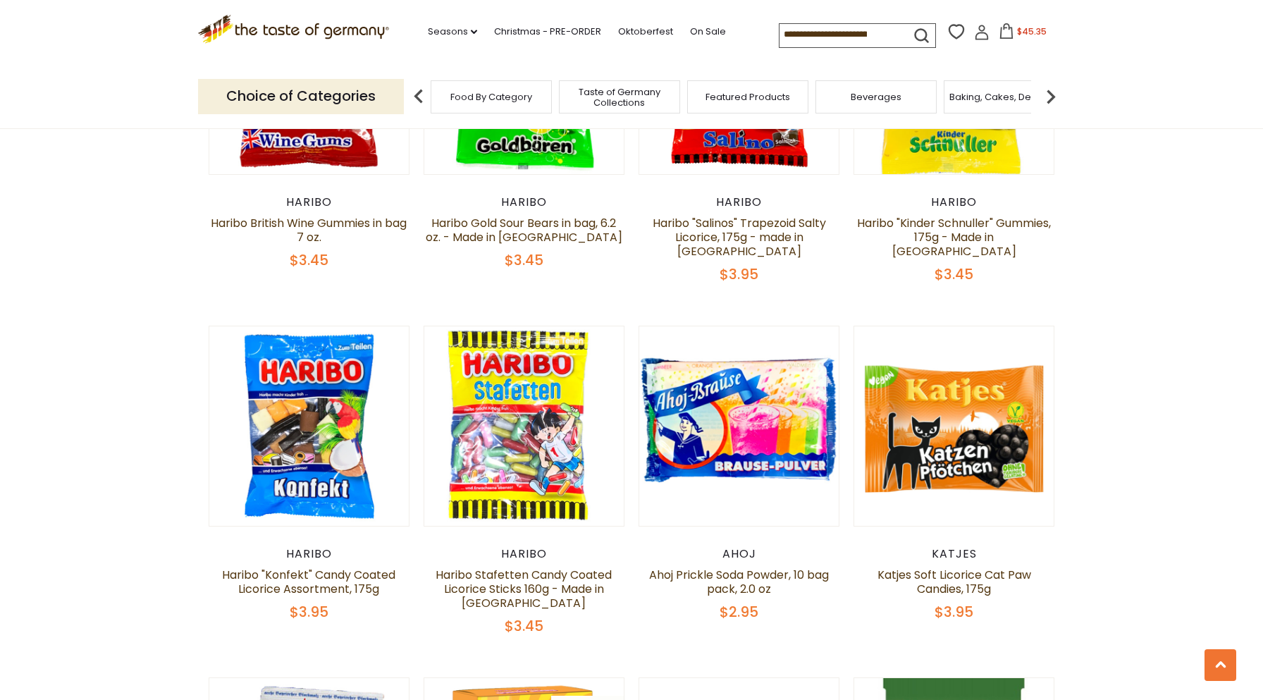
scroll to position [1384, 0]
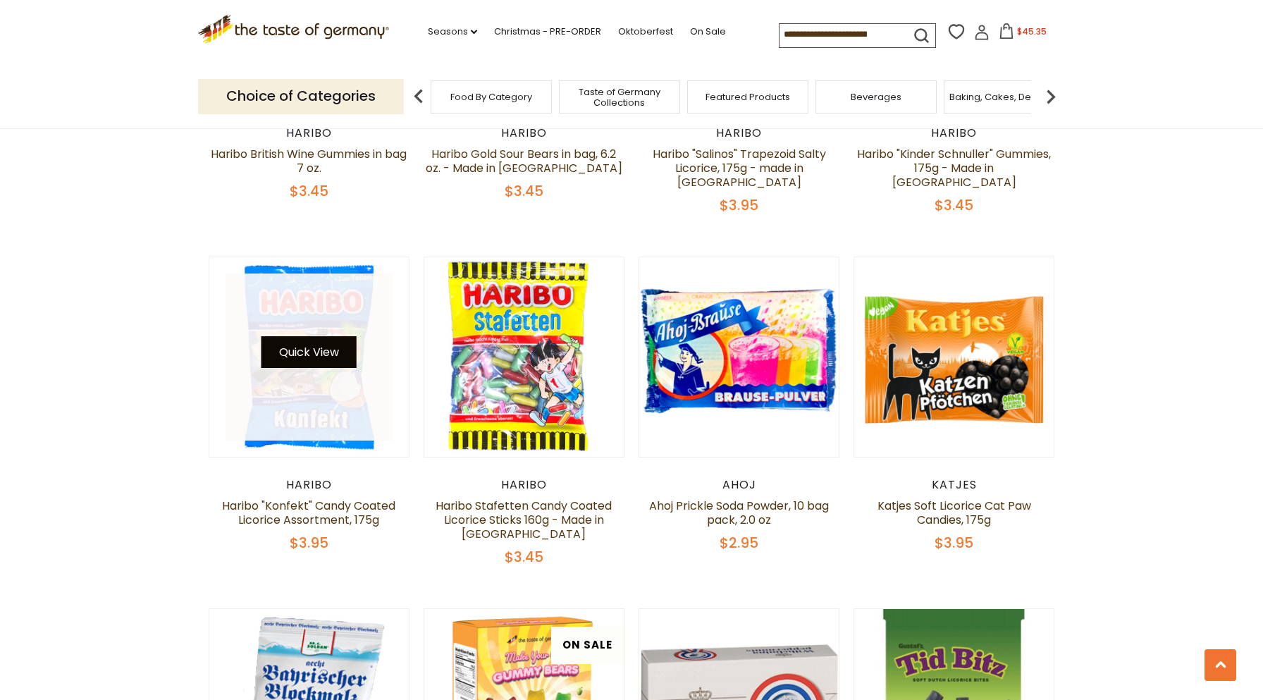
click at [313, 336] on button "Quick View" at bounding box center [308, 352] width 95 height 32
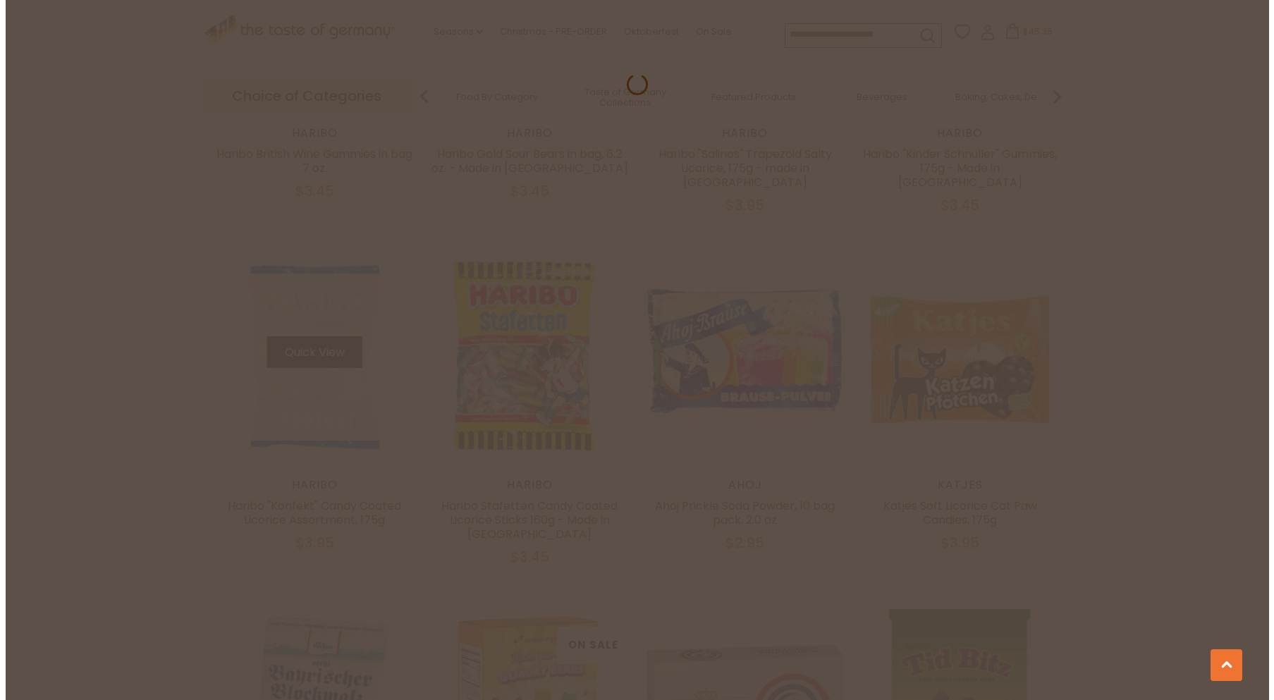
scroll to position [1386, 0]
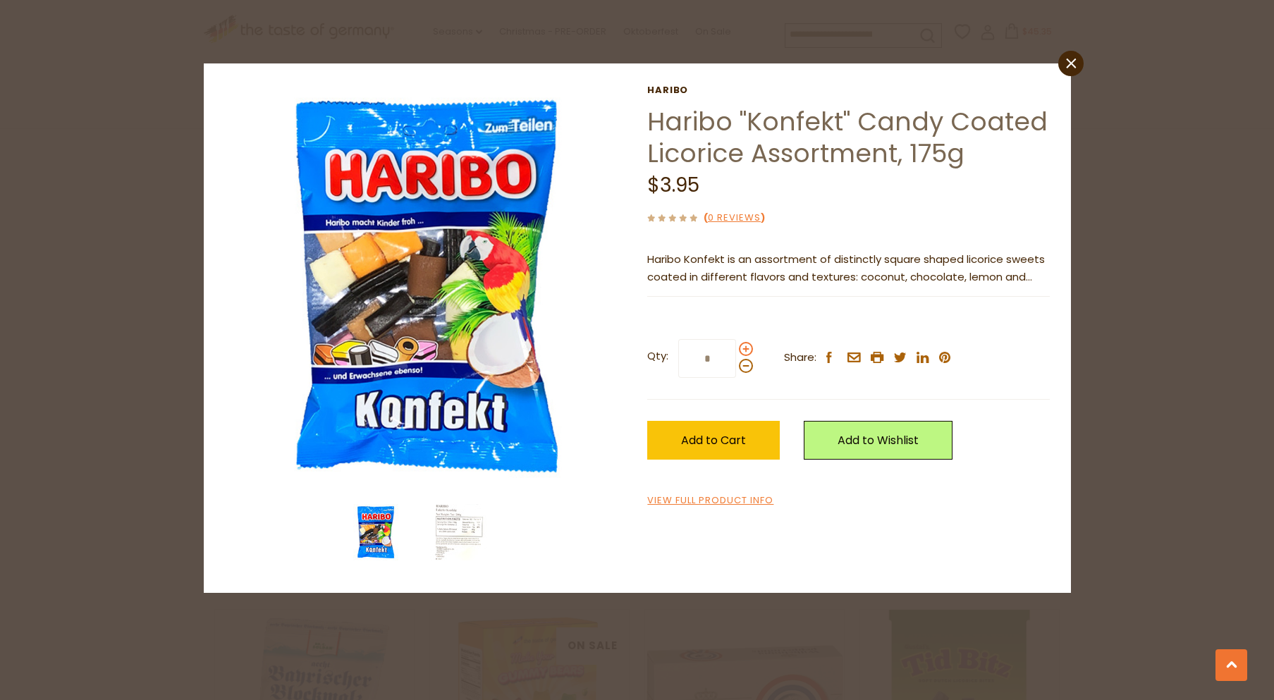
click at [744, 350] on span at bounding box center [746, 349] width 14 height 14
click at [736, 350] on input "*" at bounding box center [707, 358] width 58 height 39
type input "*"
click at [689, 444] on span "Add to Cart" at bounding box center [713, 440] width 65 height 16
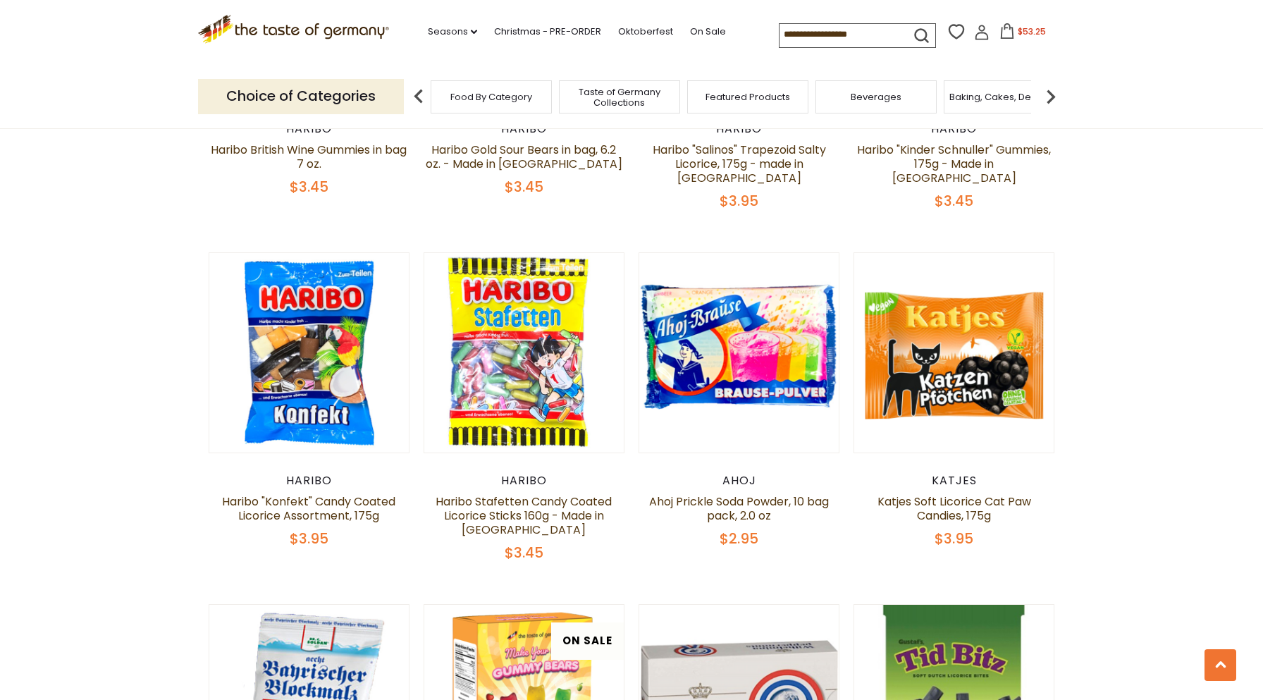
scroll to position [1384, 0]
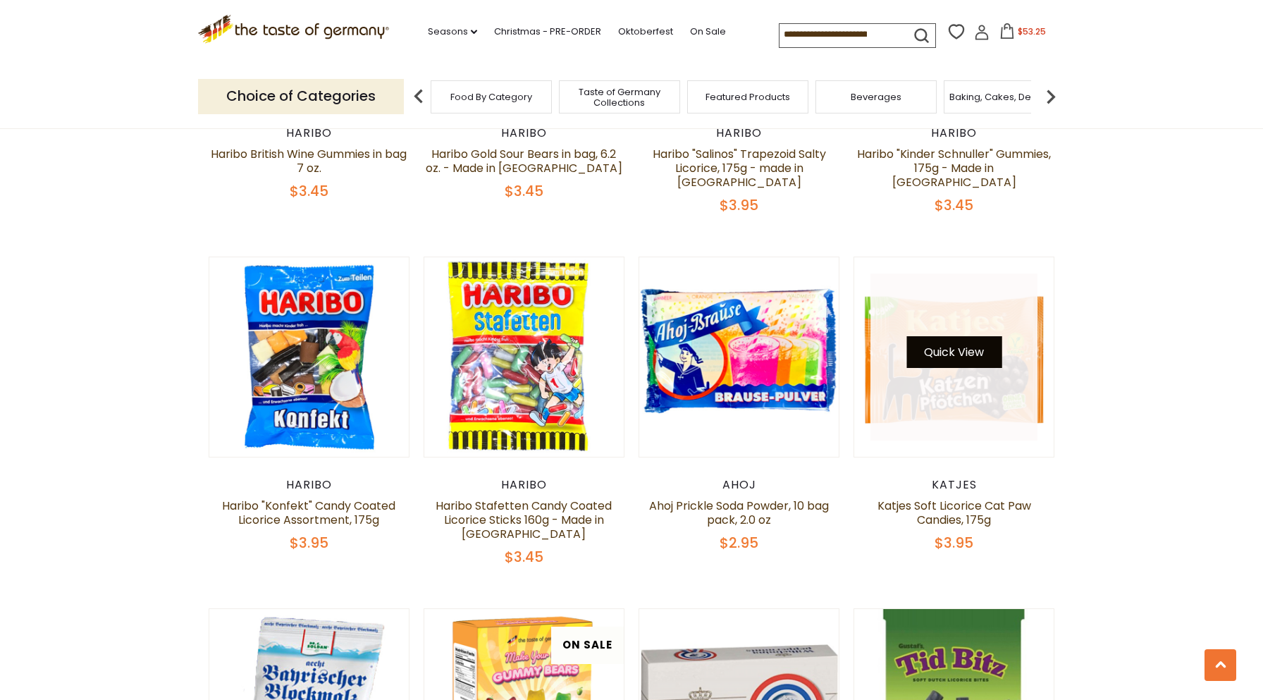
click at [969, 336] on button "Quick View" at bounding box center [953, 352] width 95 height 32
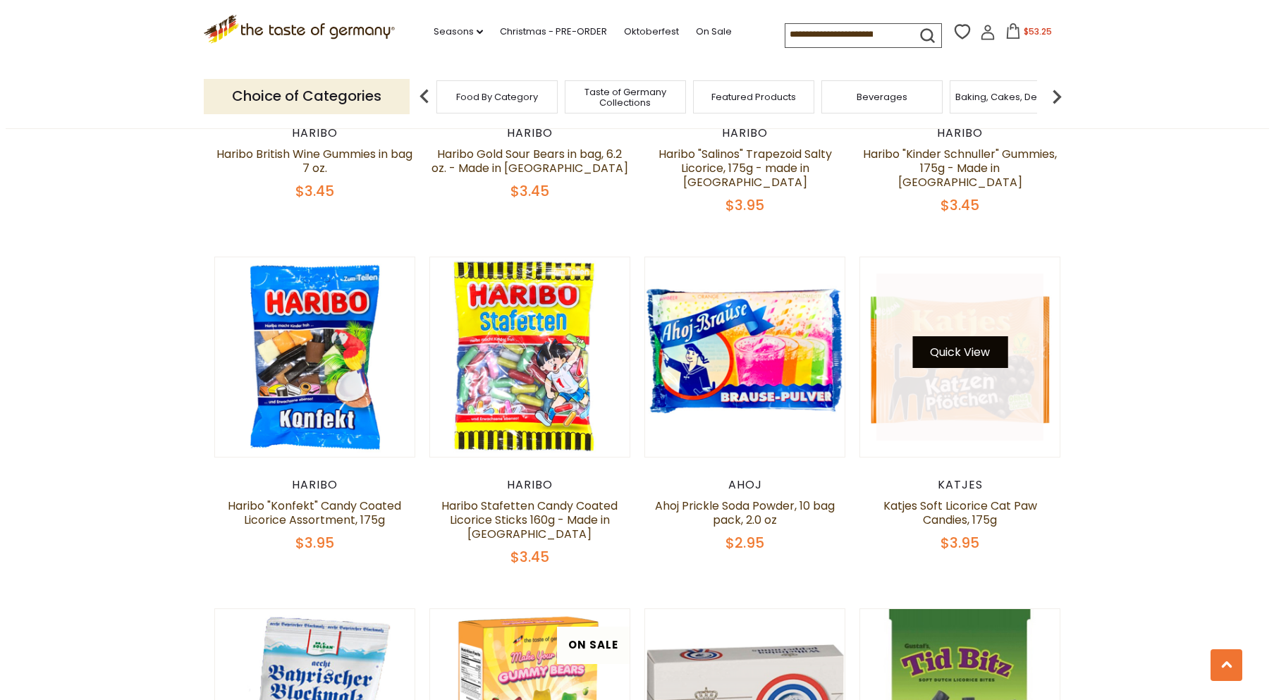
scroll to position [1386, 0]
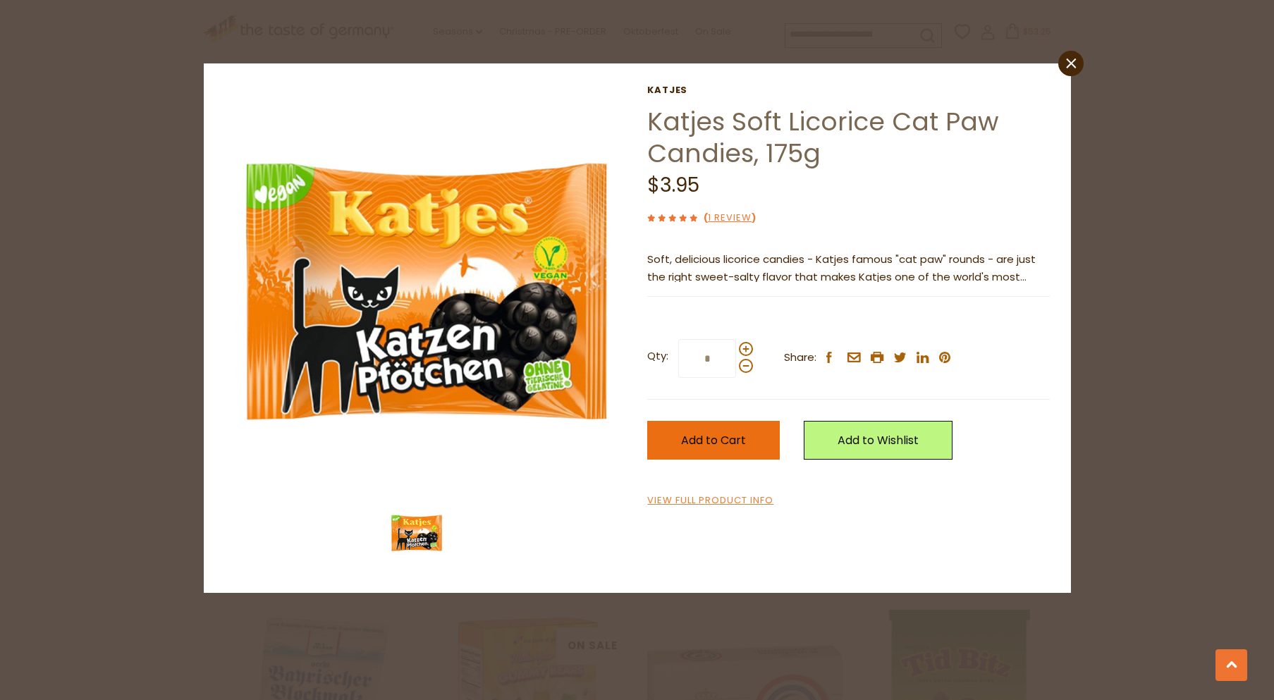
click at [707, 445] on span "Add to Cart" at bounding box center [713, 440] width 65 height 16
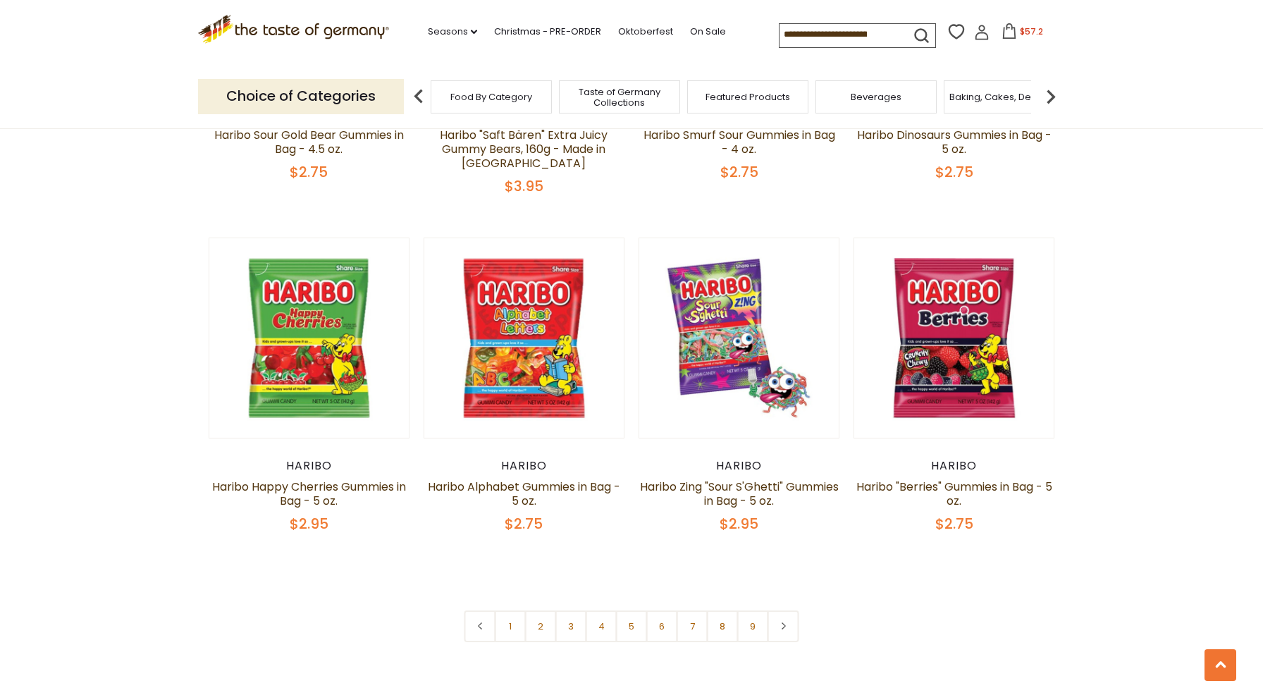
scroll to position [3146, 0]
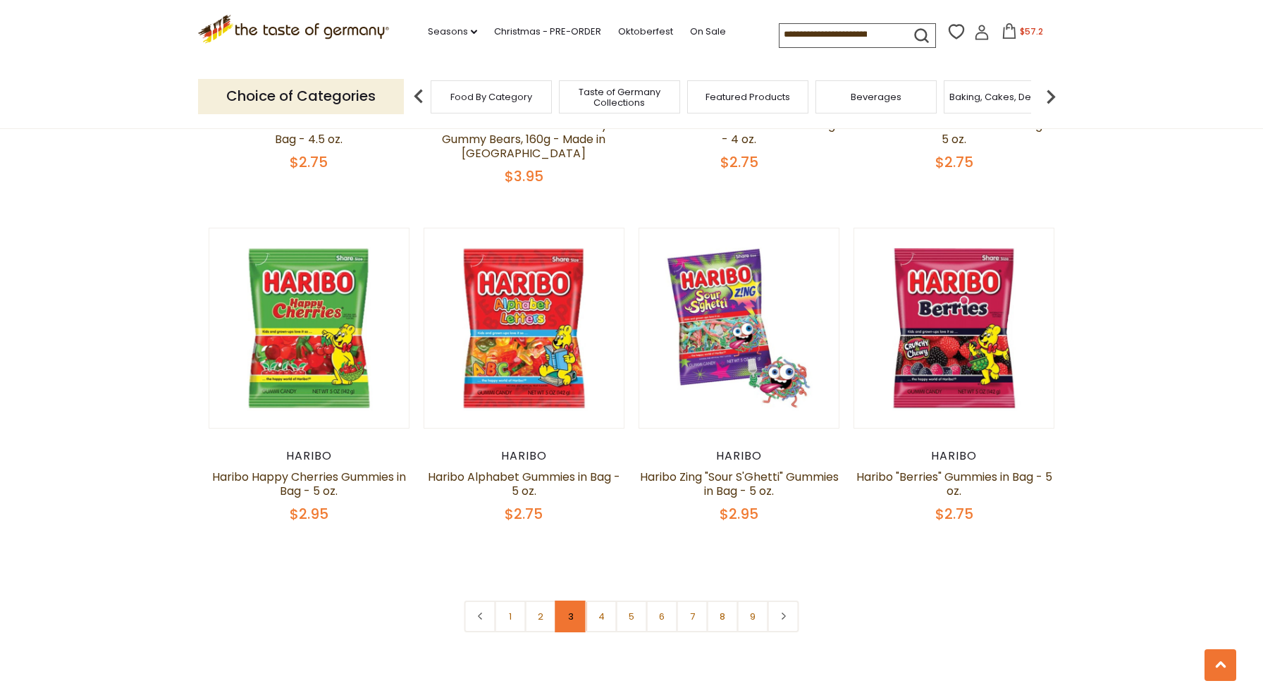
click at [569, 601] on link "3" at bounding box center [571, 617] width 32 height 32
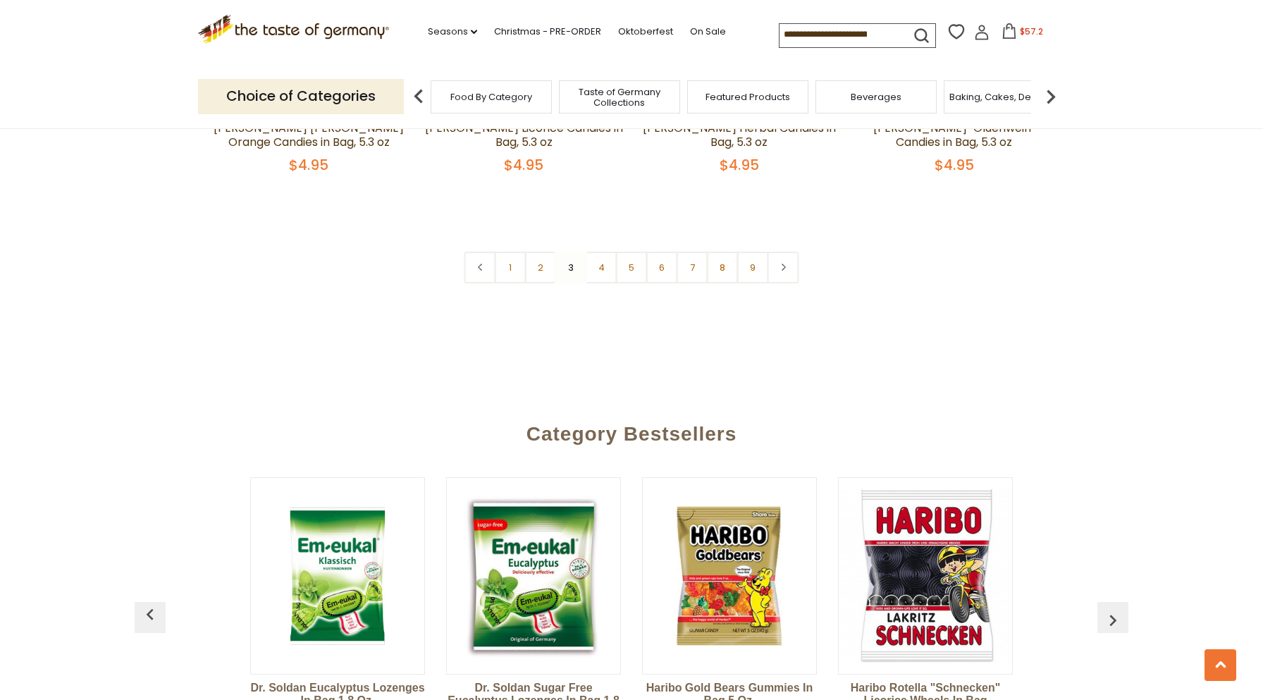
scroll to position [3566, 0]
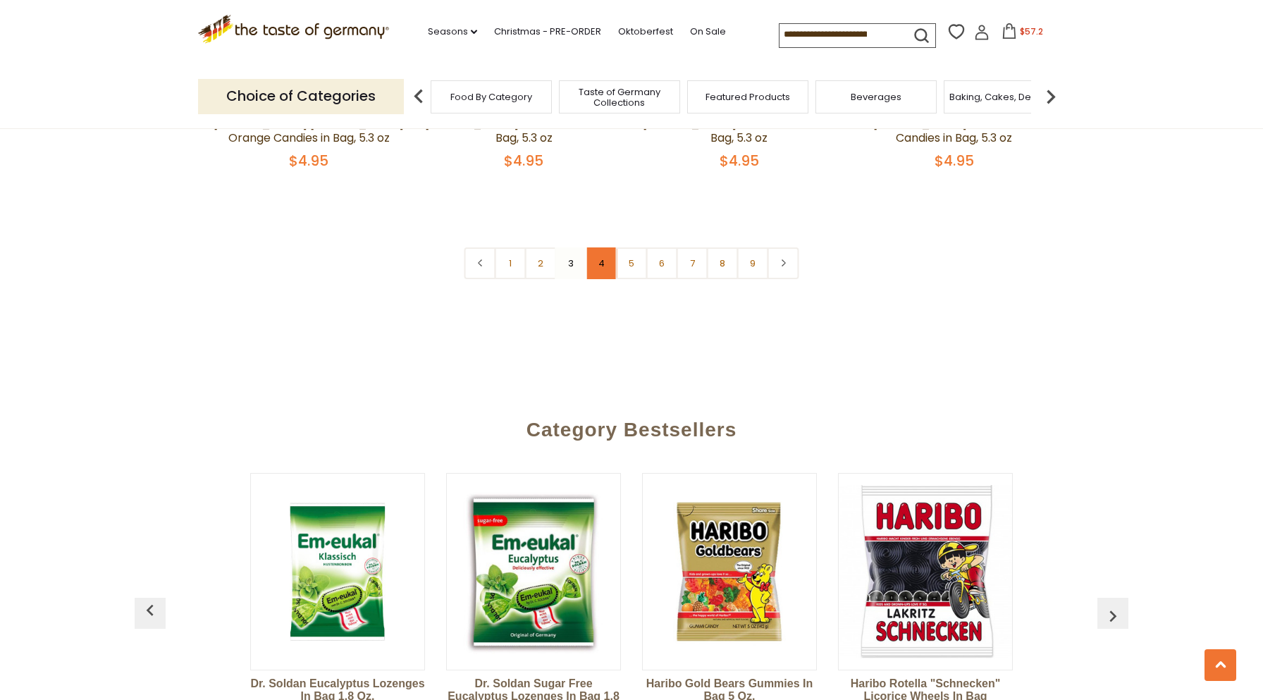
click at [603, 247] on link "4" at bounding box center [602, 263] width 32 height 32
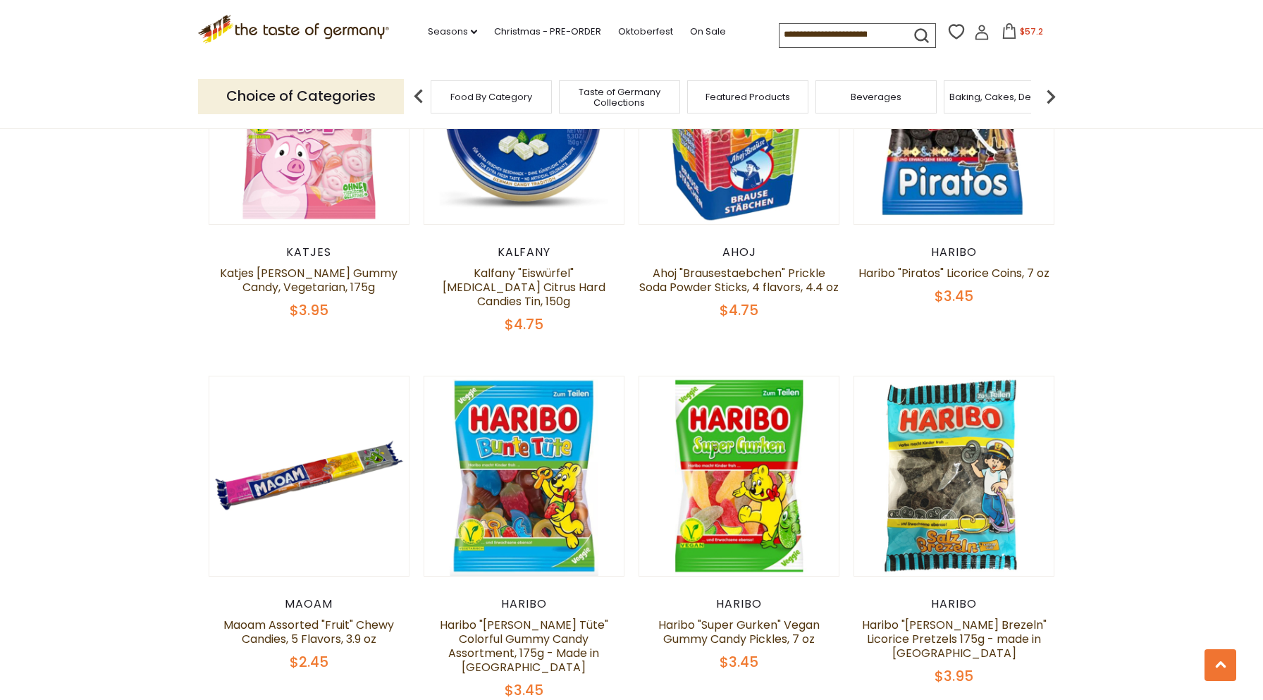
scroll to position [2086, 0]
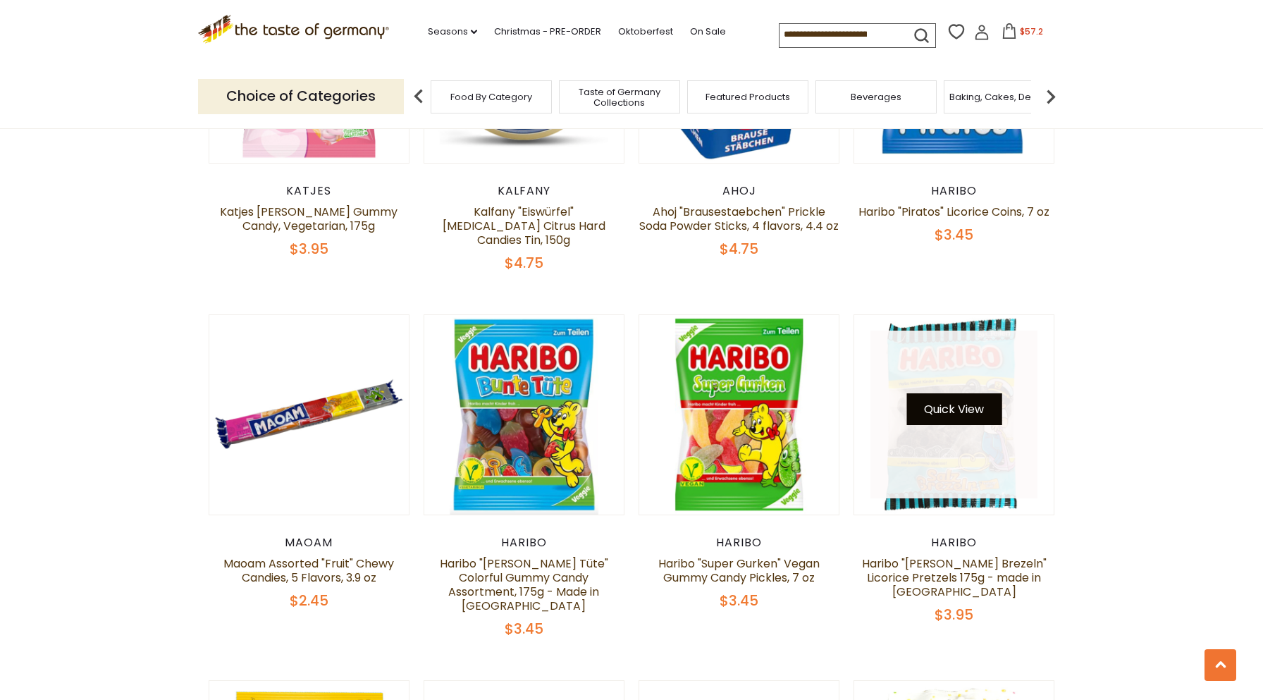
click at [965, 393] on button "Quick View" at bounding box center [953, 409] width 95 height 32
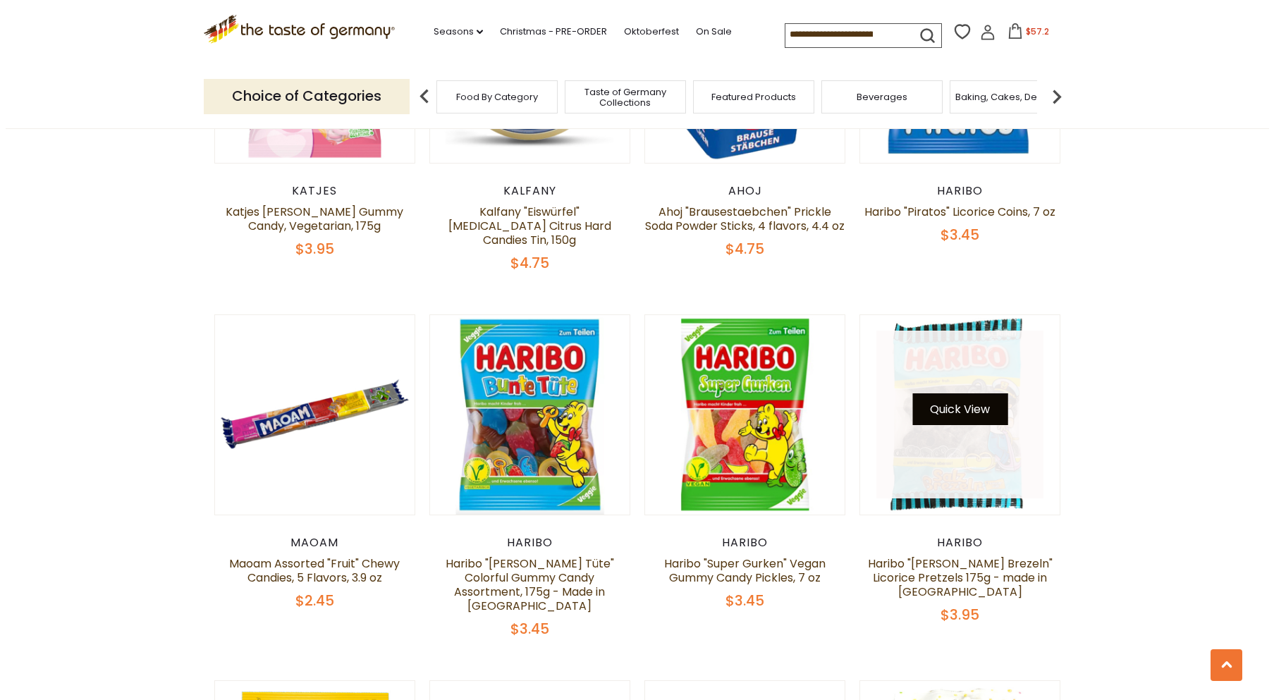
scroll to position [2089, 0]
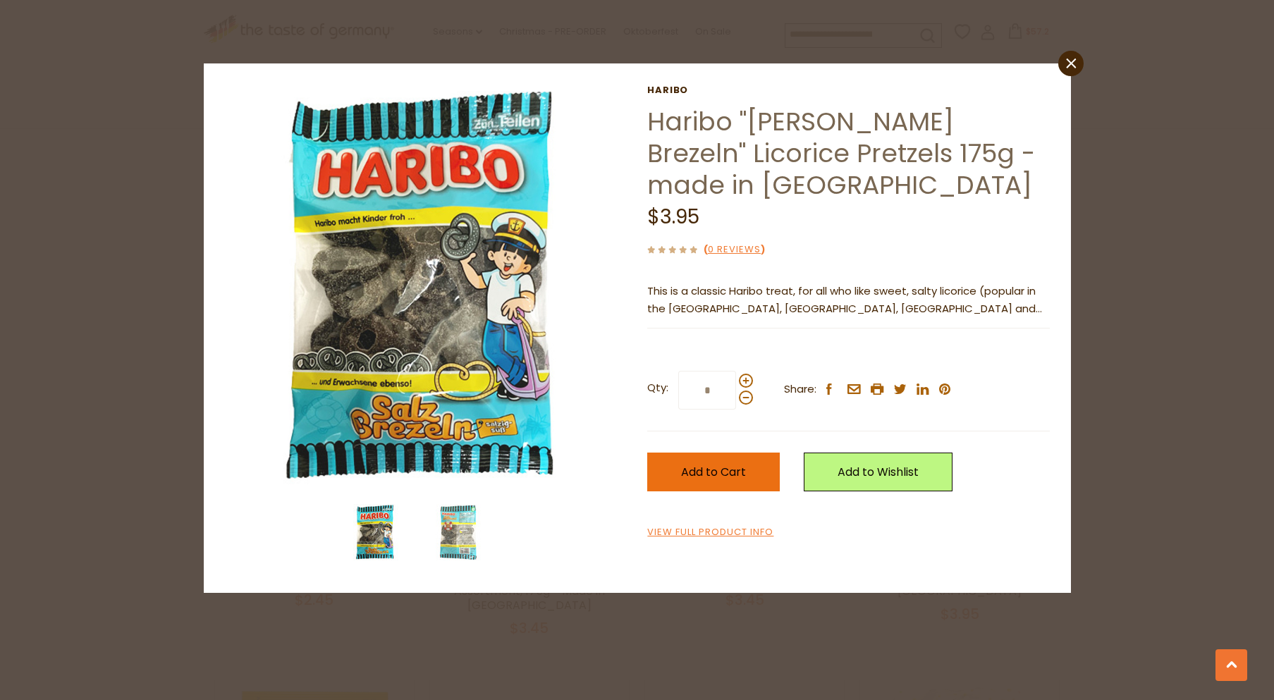
click at [690, 475] on span "Add to Cart" at bounding box center [713, 472] width 65 height 16
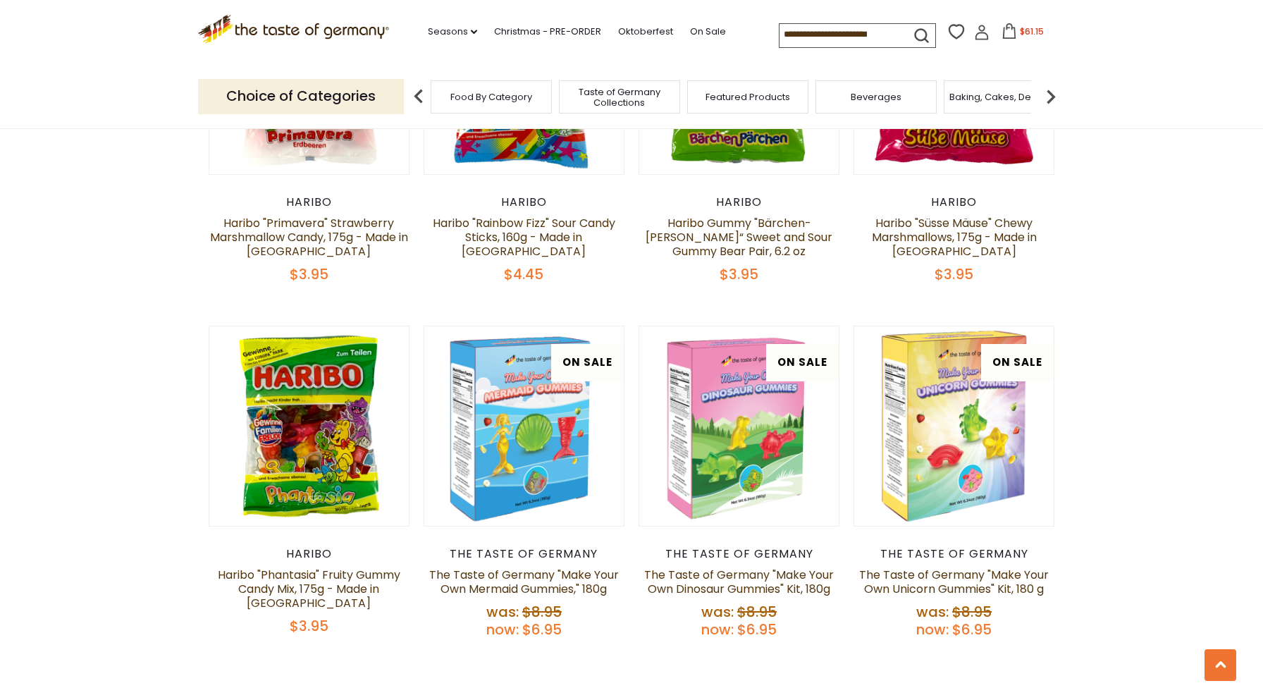
scroll to position [3214, 0]
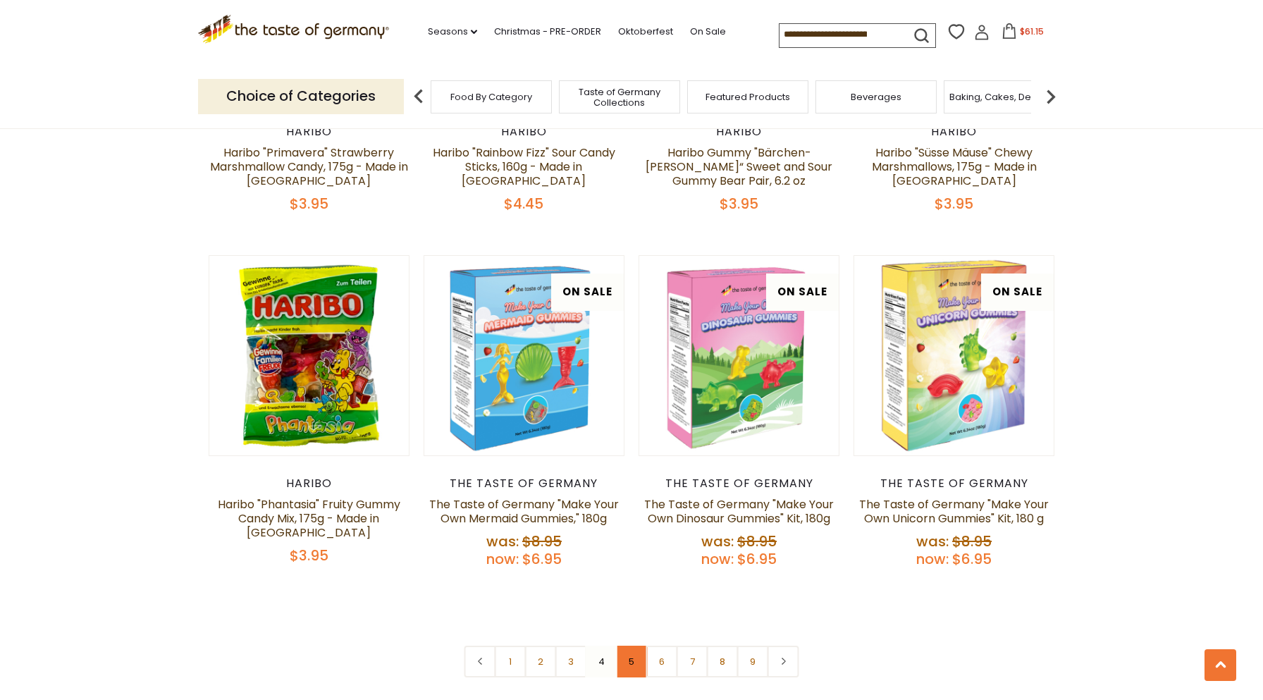
click at [629, 646] on link "5" at bounding box center [632, 662] width 32 height 32
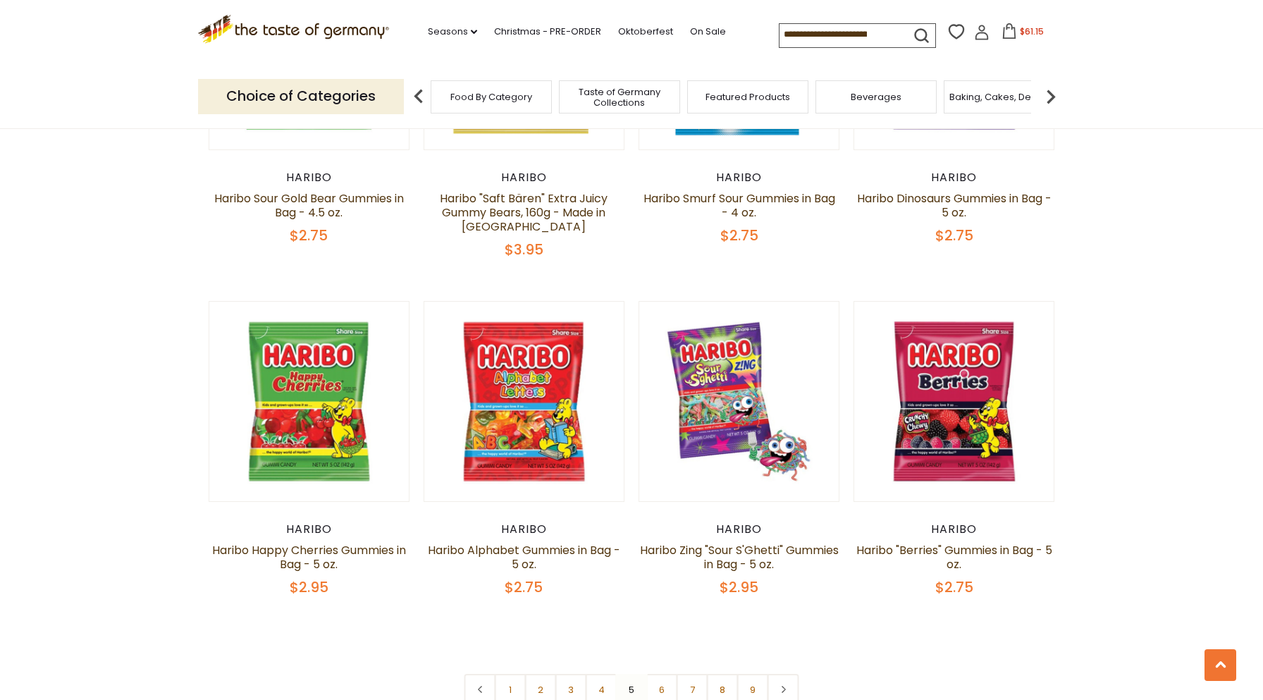
scroll to position [3425, 0]
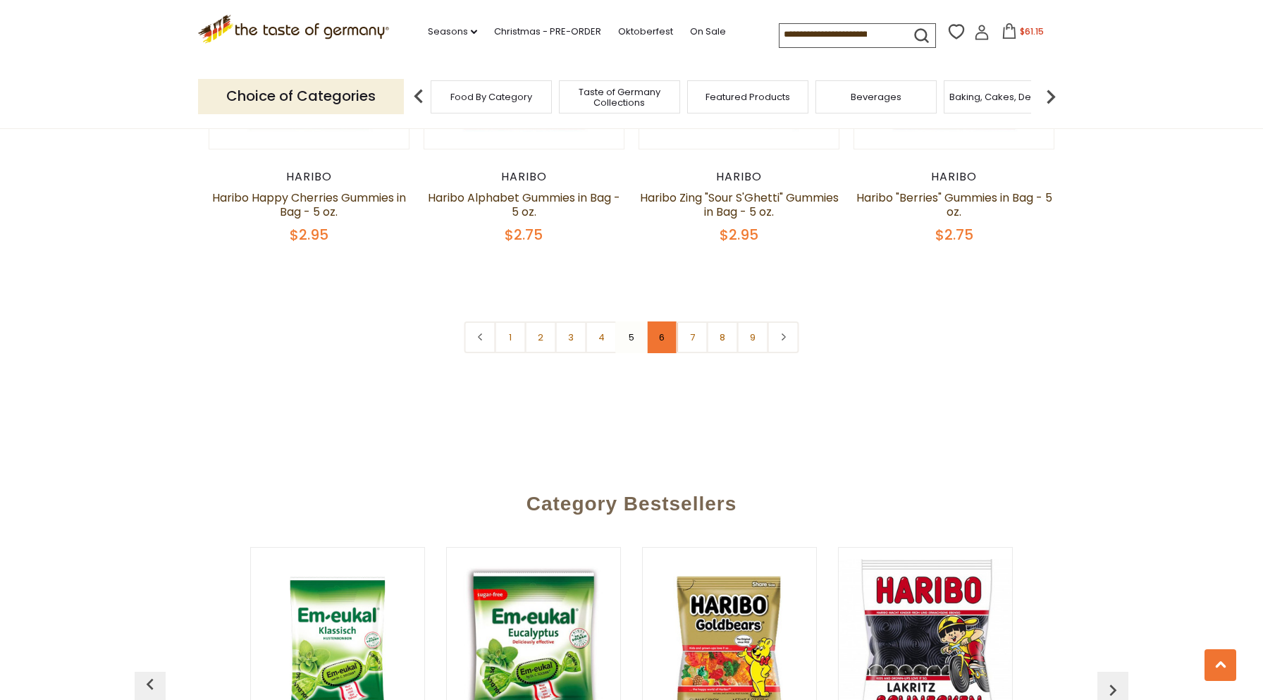
click at [666, 321] on link "6" at bounding box center [662, 337] width 32 height 32
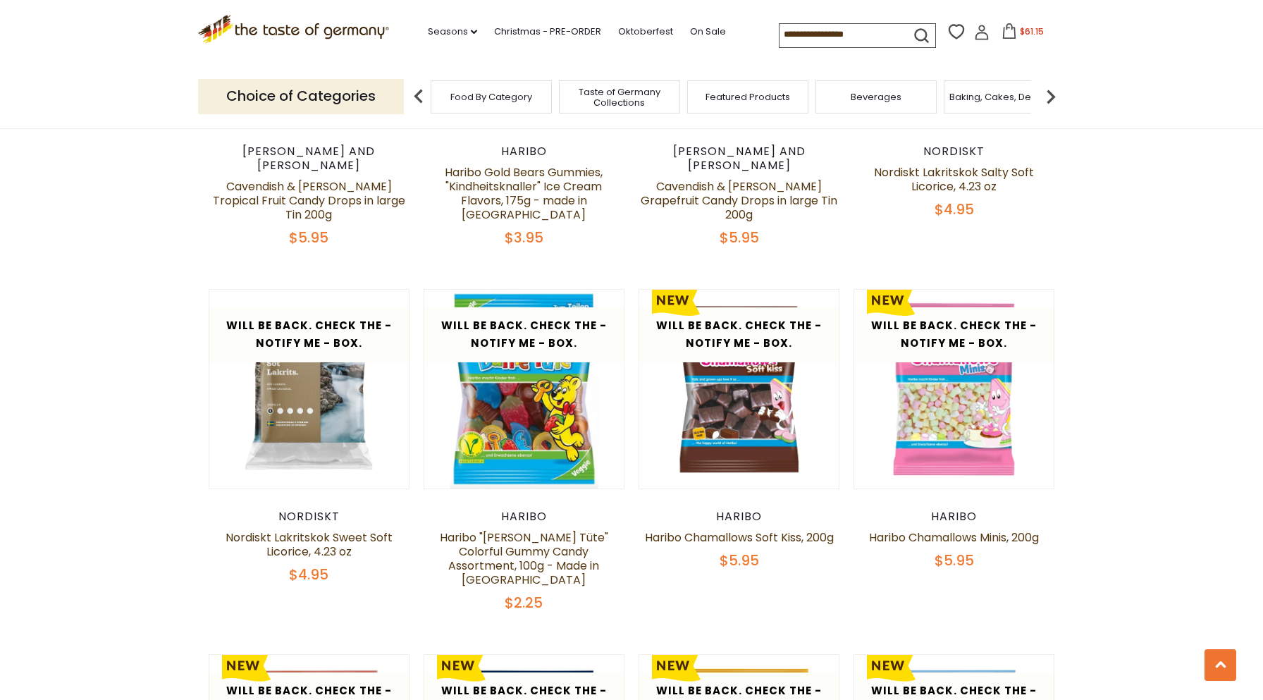
scroll to position [2439, 0]
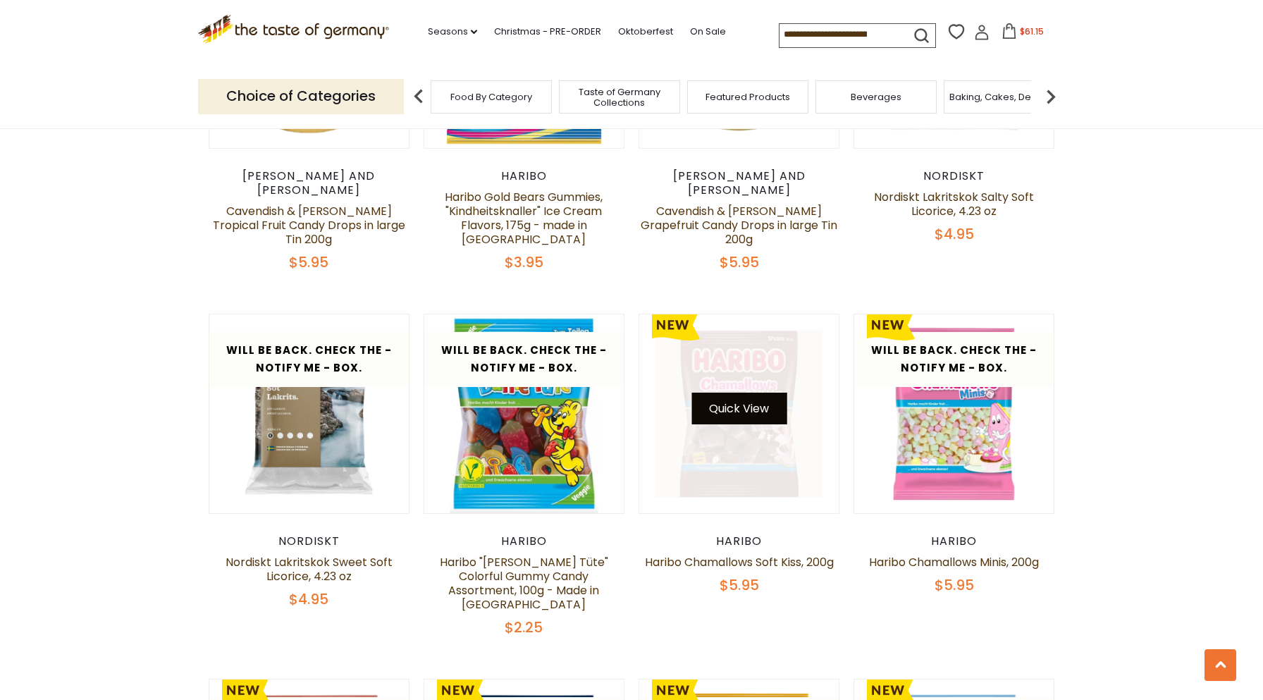
click at [738, 393] on button "Quick View" at bounding box center [738, 409] width 95 height 32
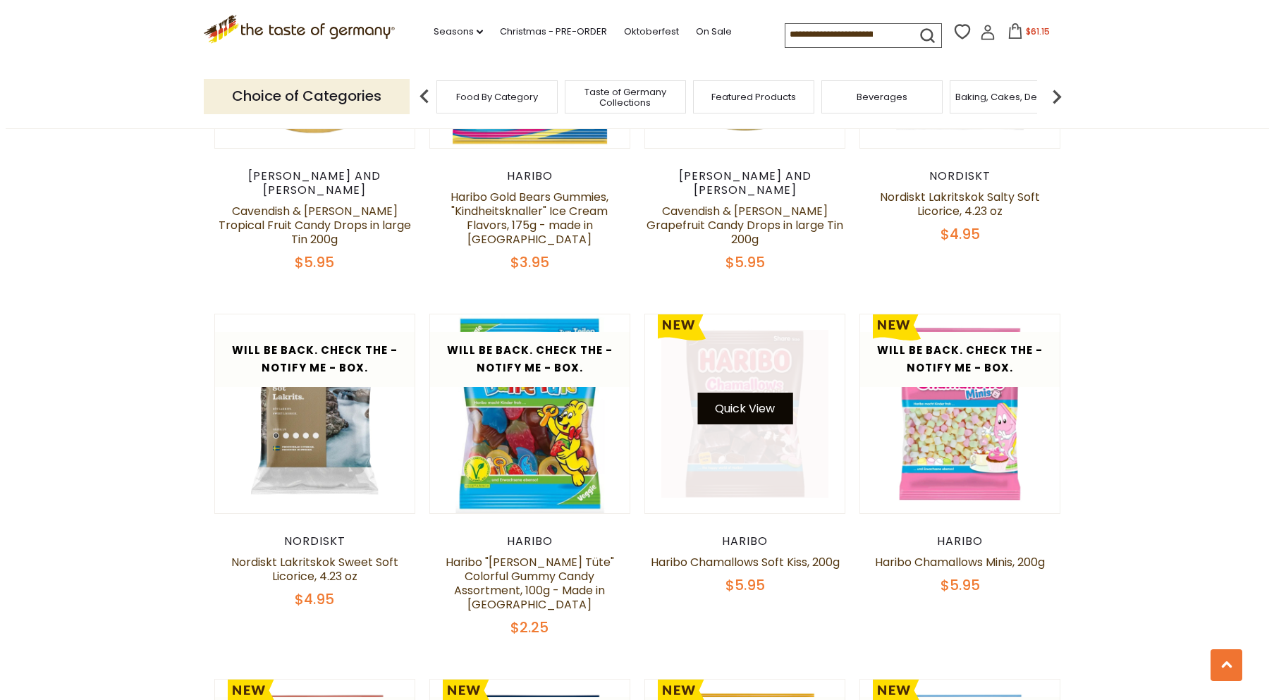
scroll to position [2442, 0]
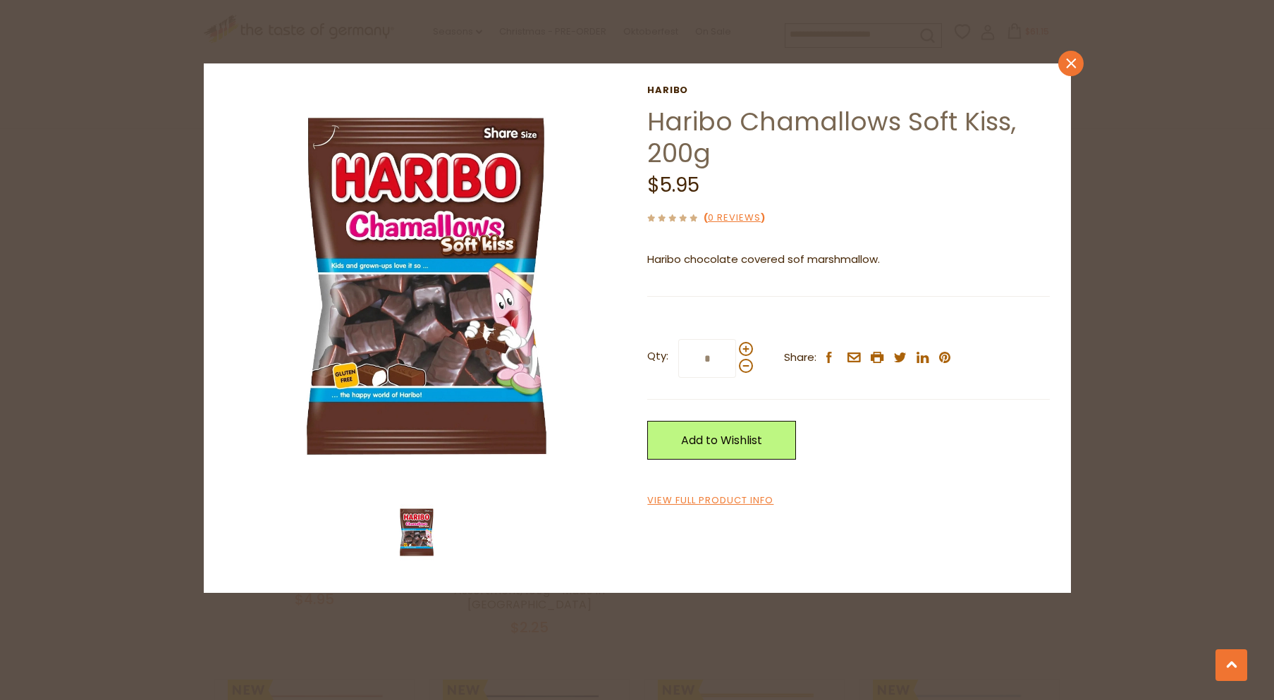
click at [1067, 55] on link "close" at bounding box center [1070, 63] width 25 height 25
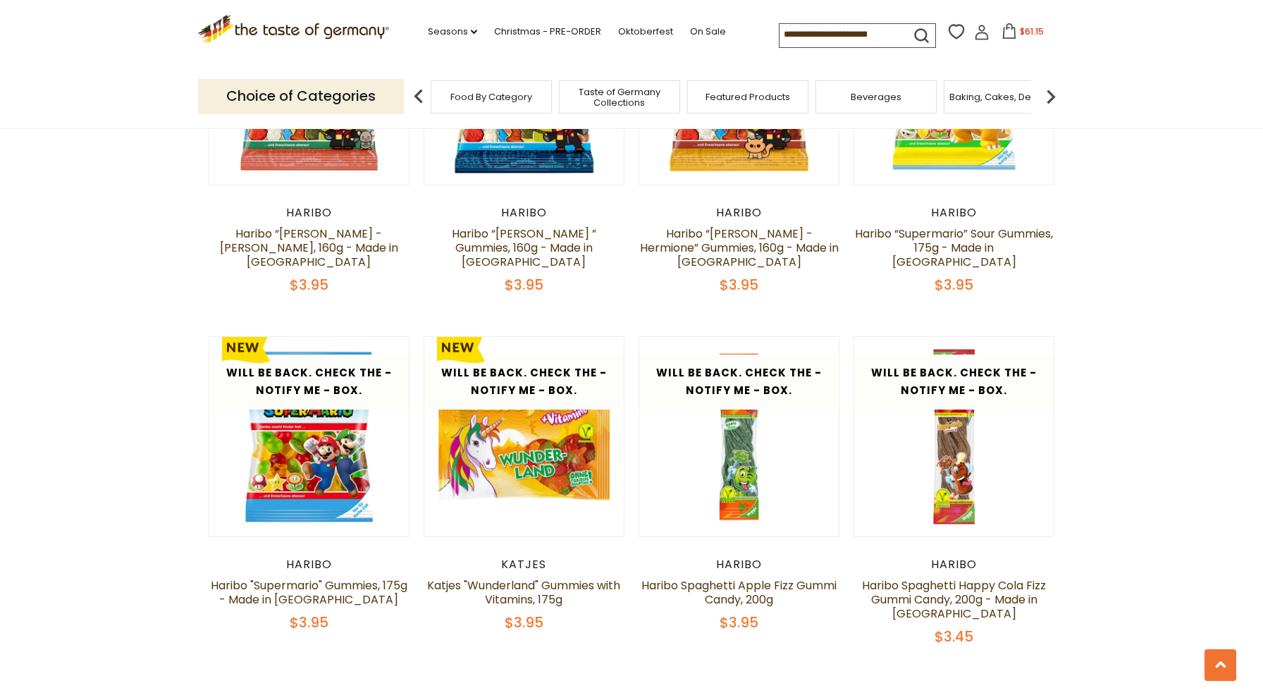
scroll to position [3144, 0]
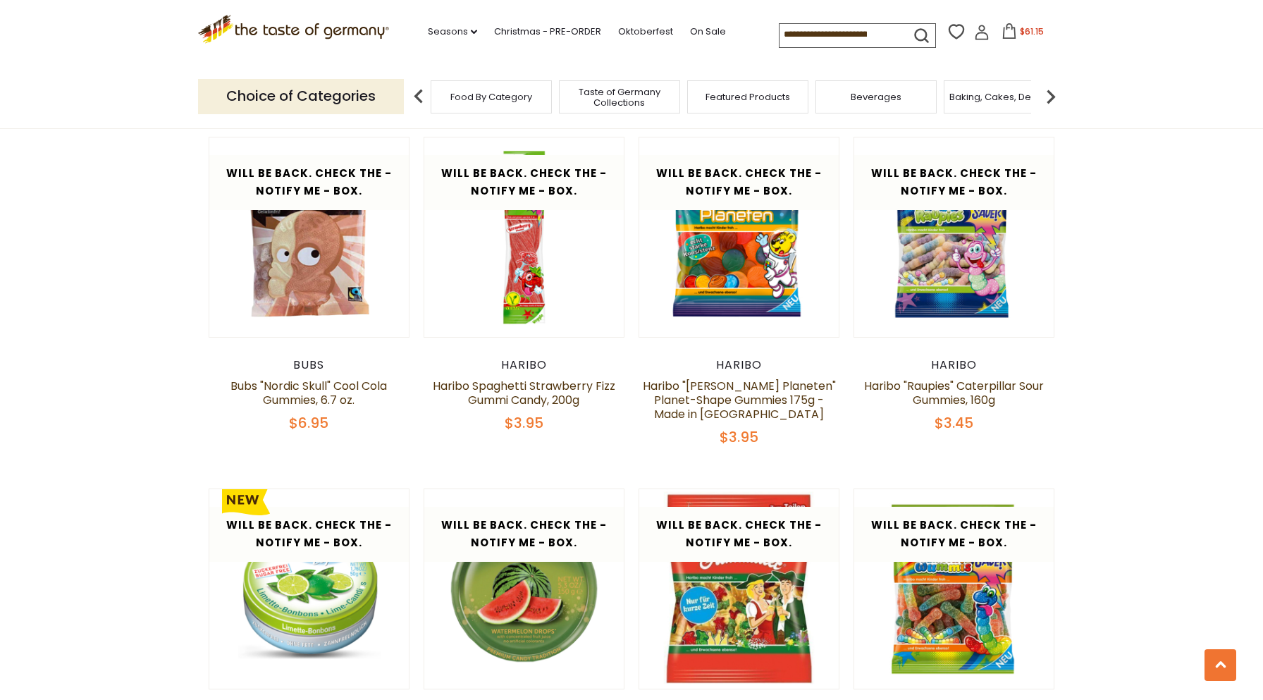
scroll to position [2016, 0]
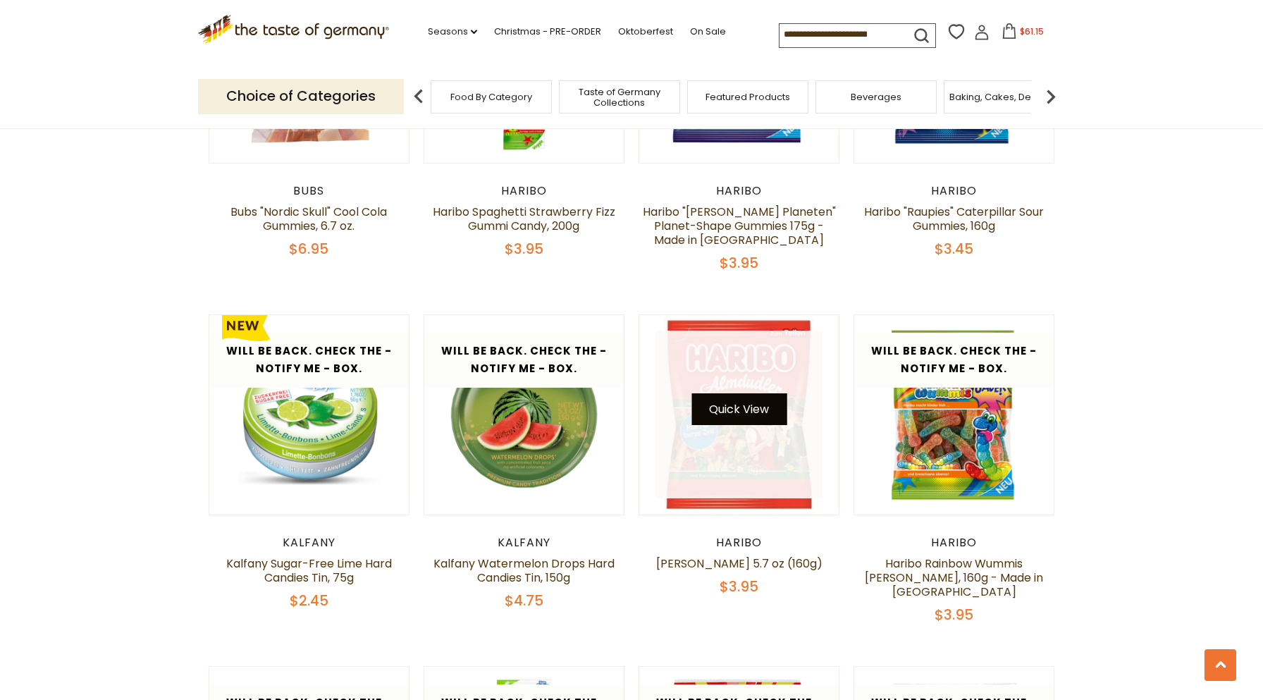
click at [753, 412] on button "Quick View" at bounding box center [738, 409] width 95 height 32
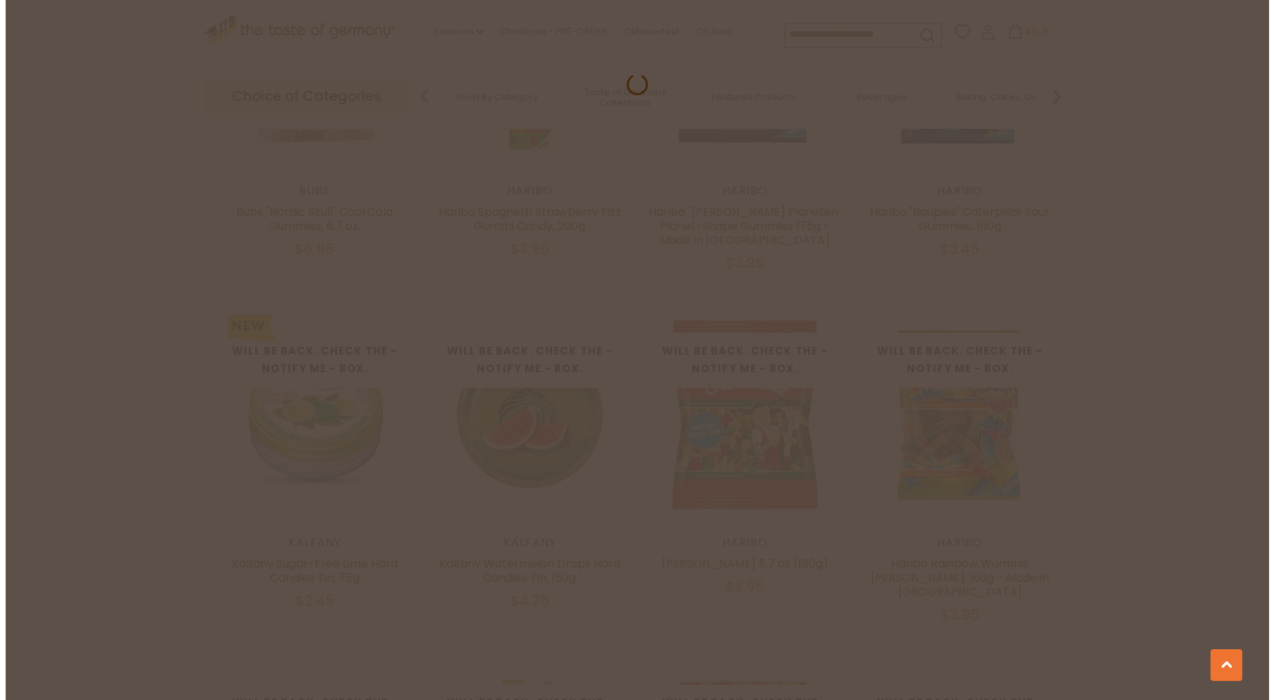
scroll to position [2019, 0]
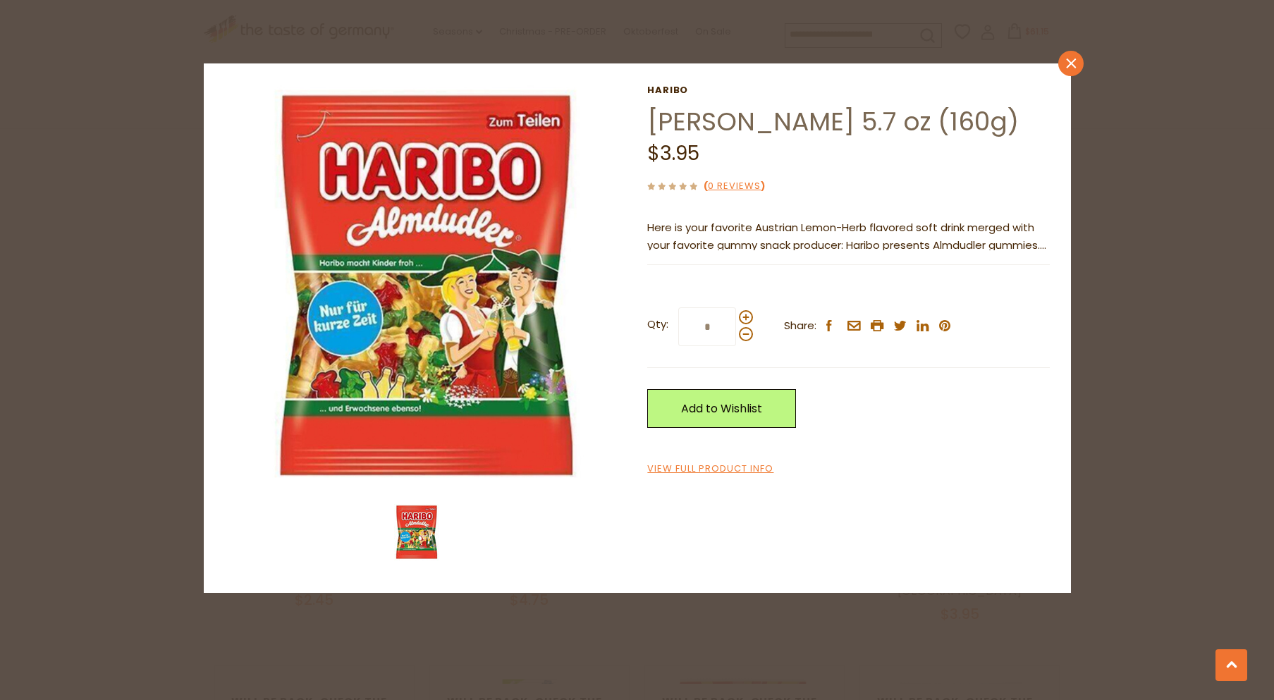
click at [1076, 69] on link "close" at bounding box center [1070, 63] width 25 height 25
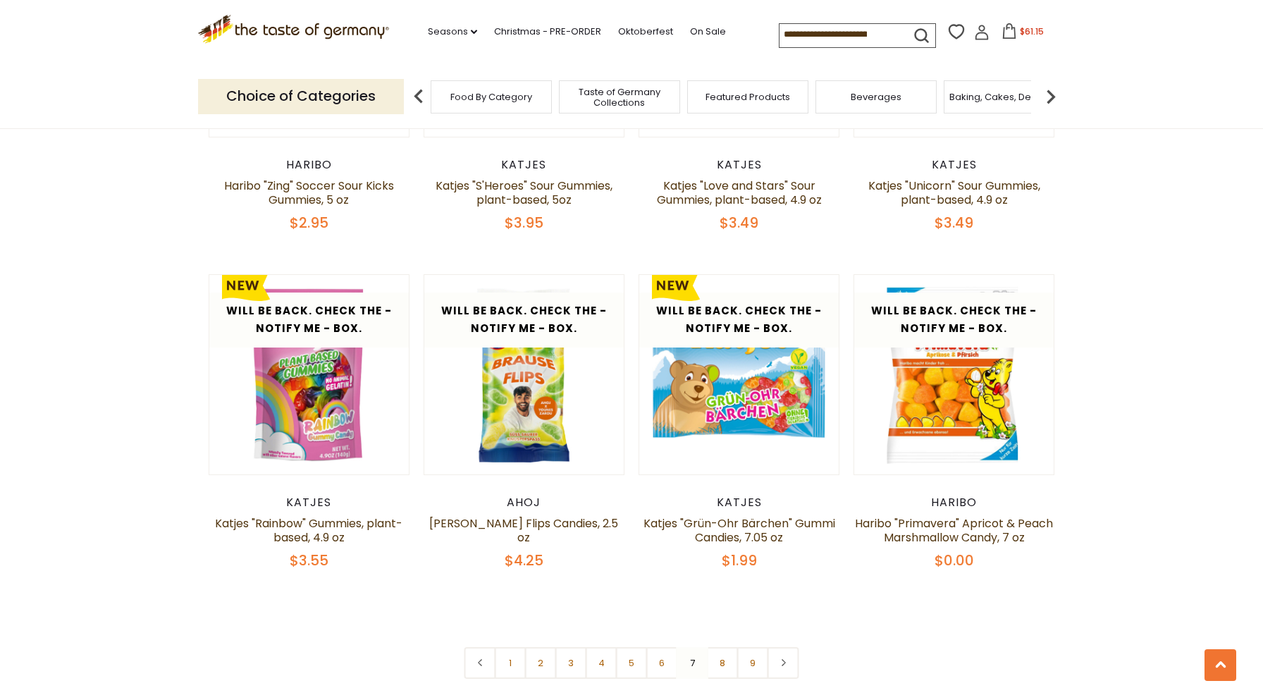
scroll to position [3073, 0]
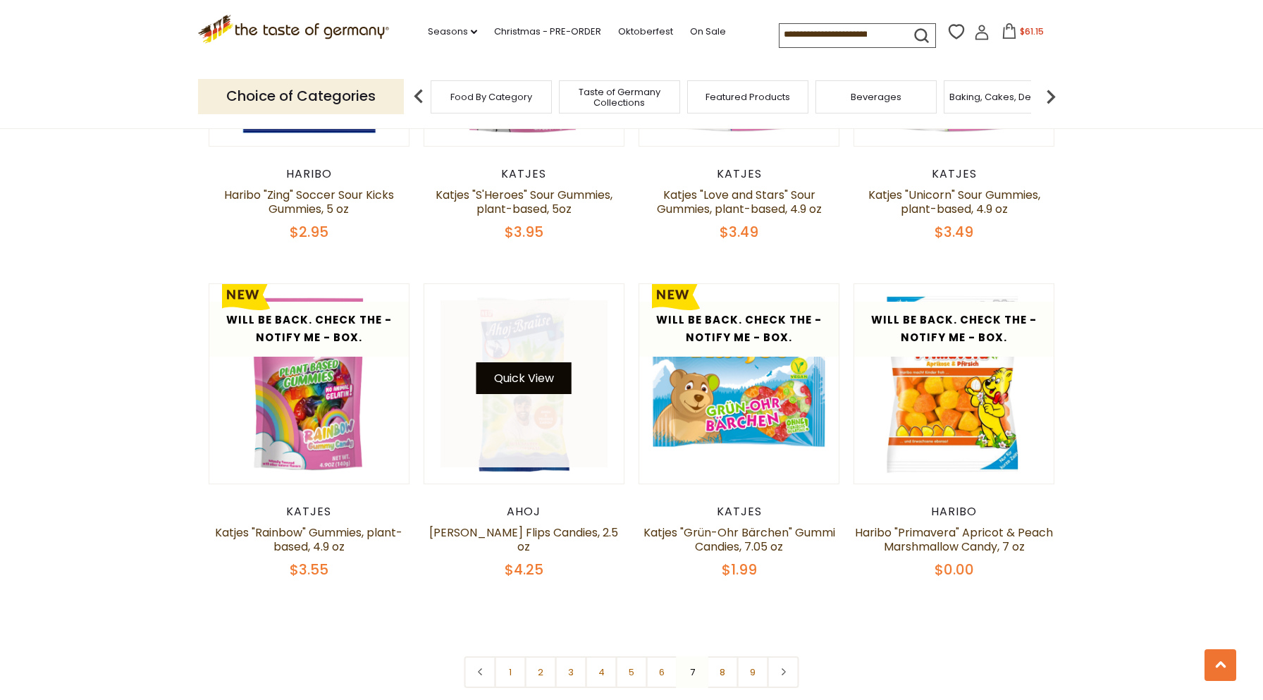
click at [524, 367] on button "Quick View" at bounding box center [523, 378] width 95 height 32
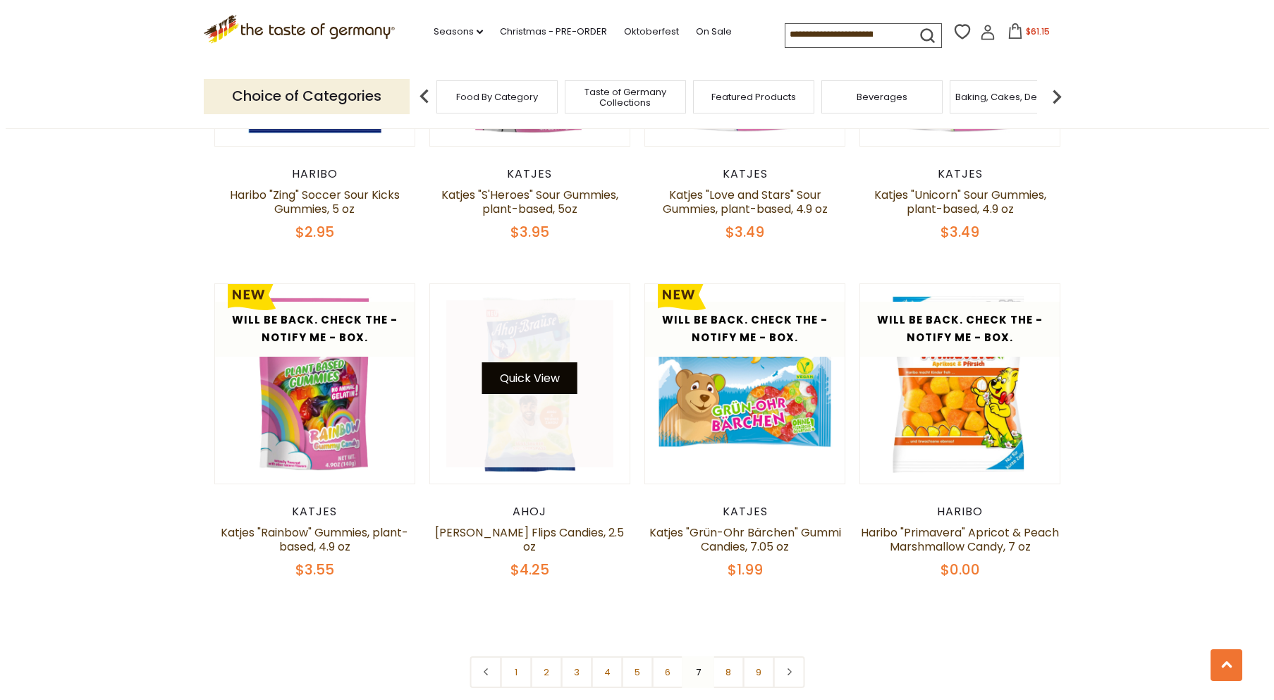
scroll to position [3076, 0]
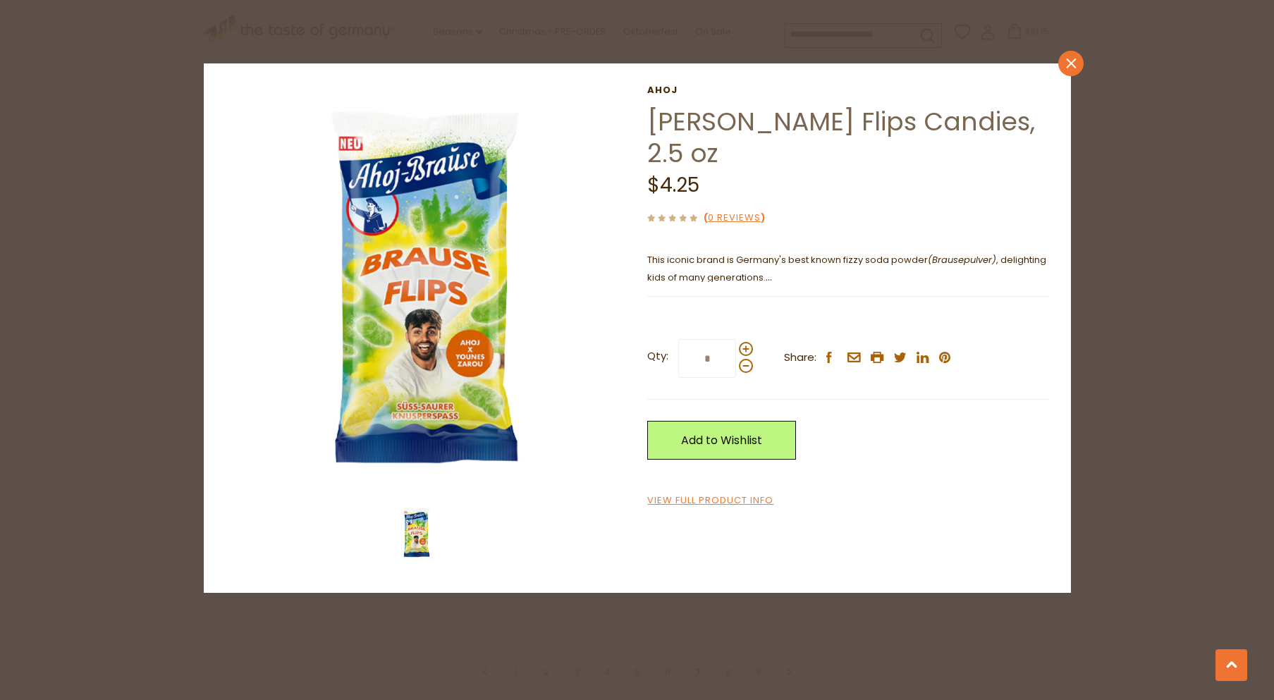
click at [1071, 66] on icon "close" at bounding box center [1070, 64] width 11 height 11
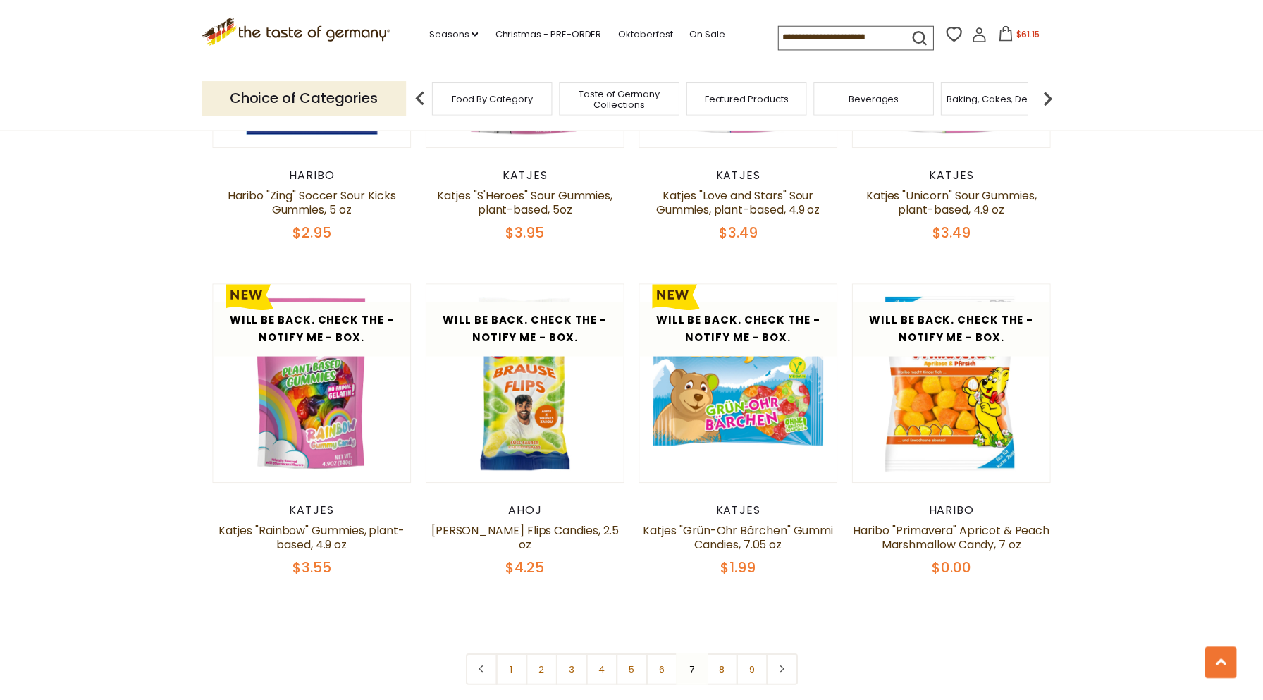
scroll to position [3073, 0]
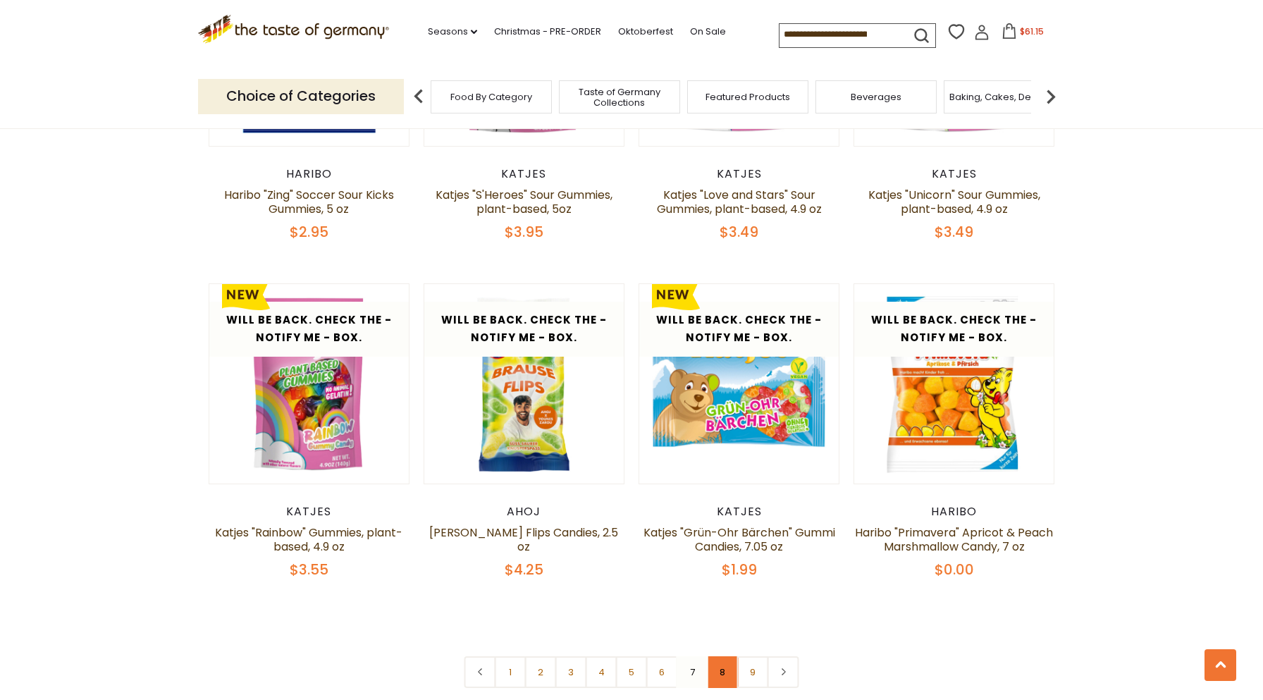
click at [727, 660] on link "8" at bounding box center [723, 672] width 32 height 32
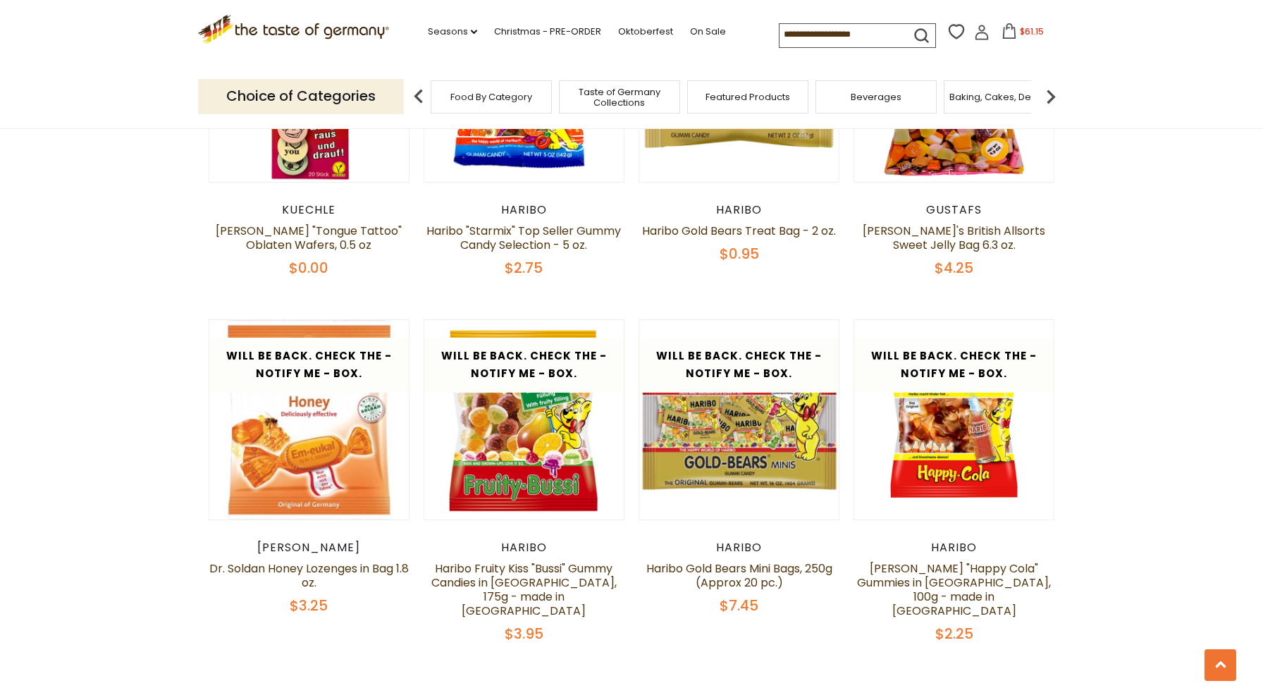
scroll to position [3144, 0]
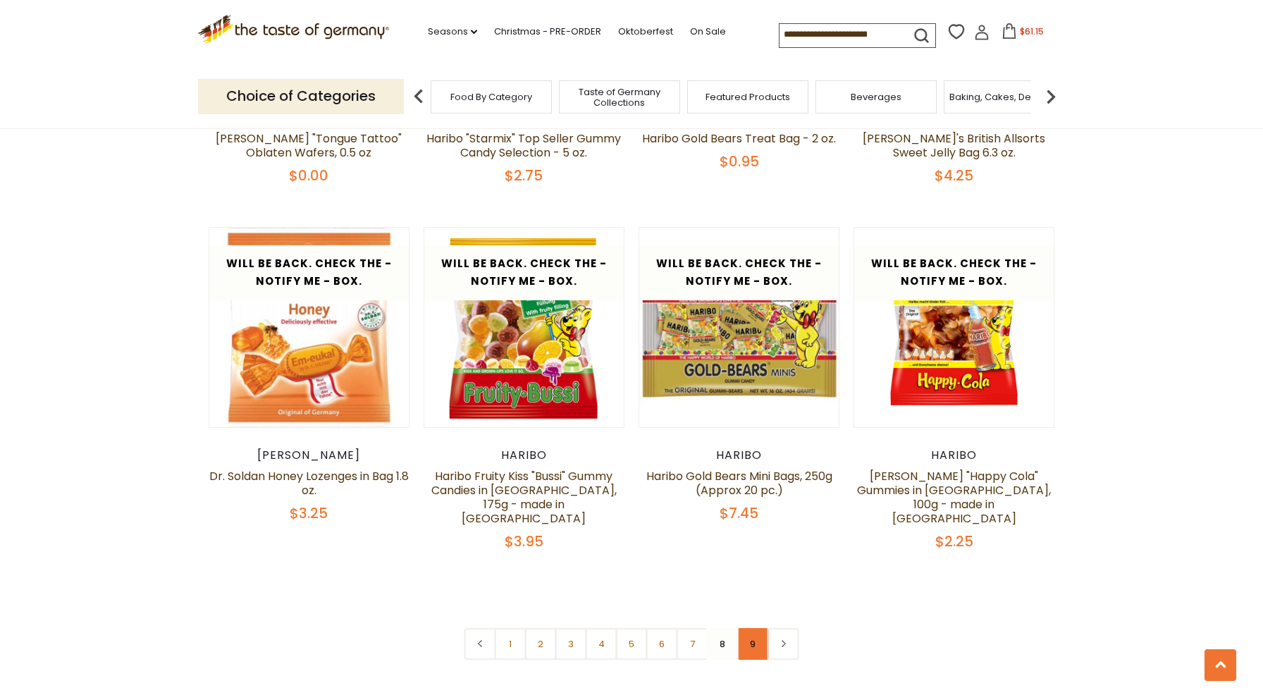
click at [753, 628] on link "9" at bounding box center [753, 644] width 32 height 32
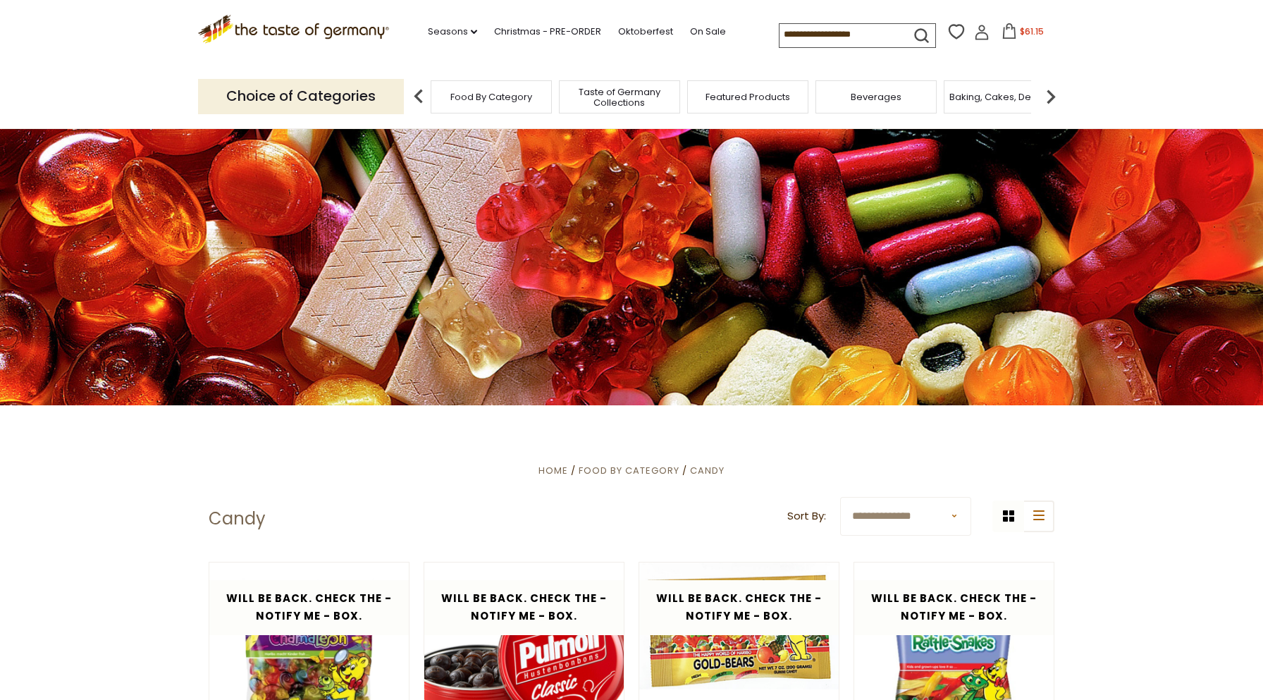
scroll to position [0, 0]
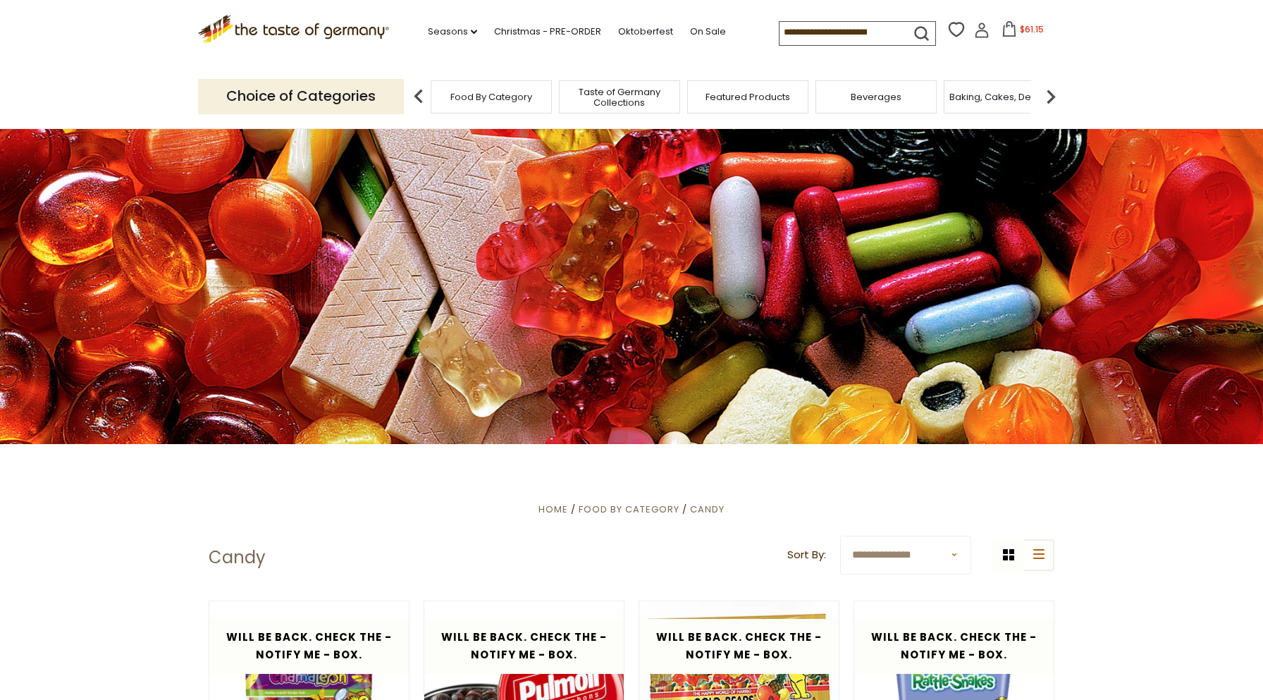
click at [1052, 94] on img at bounding box center [1051, 96] width 28 height 28
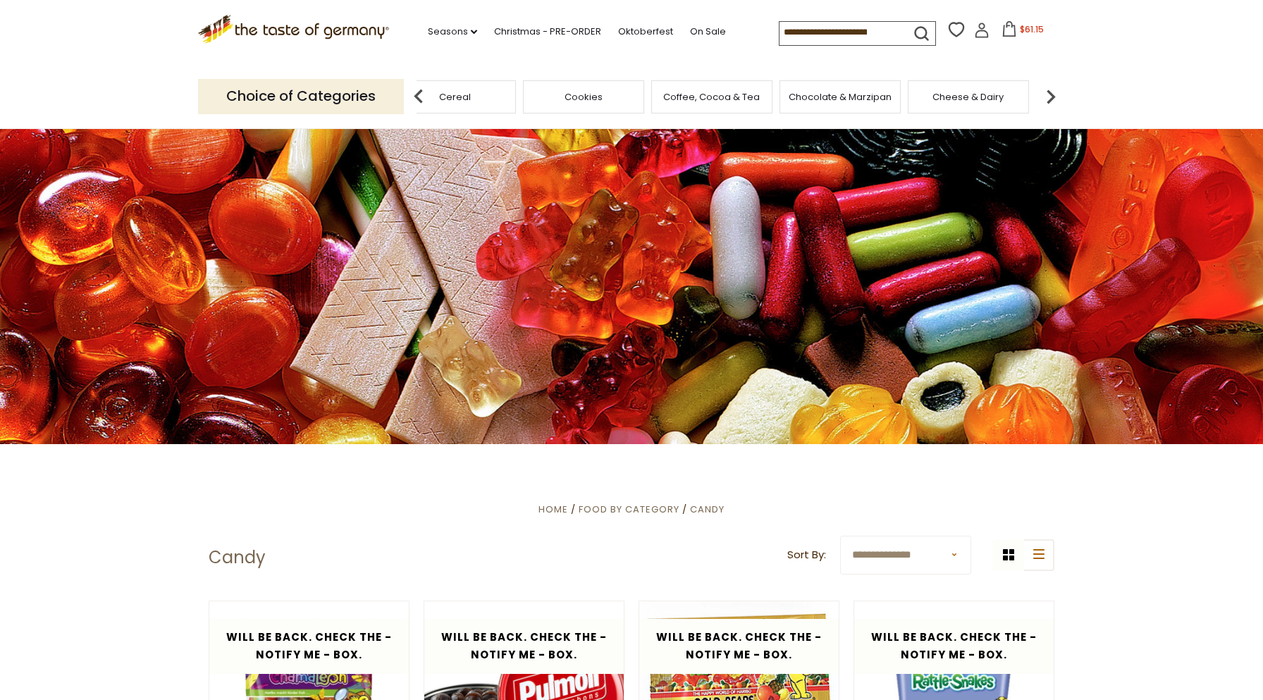
click at [1053, 94] on img at bounding box center [1051, 96] width 28 height 28
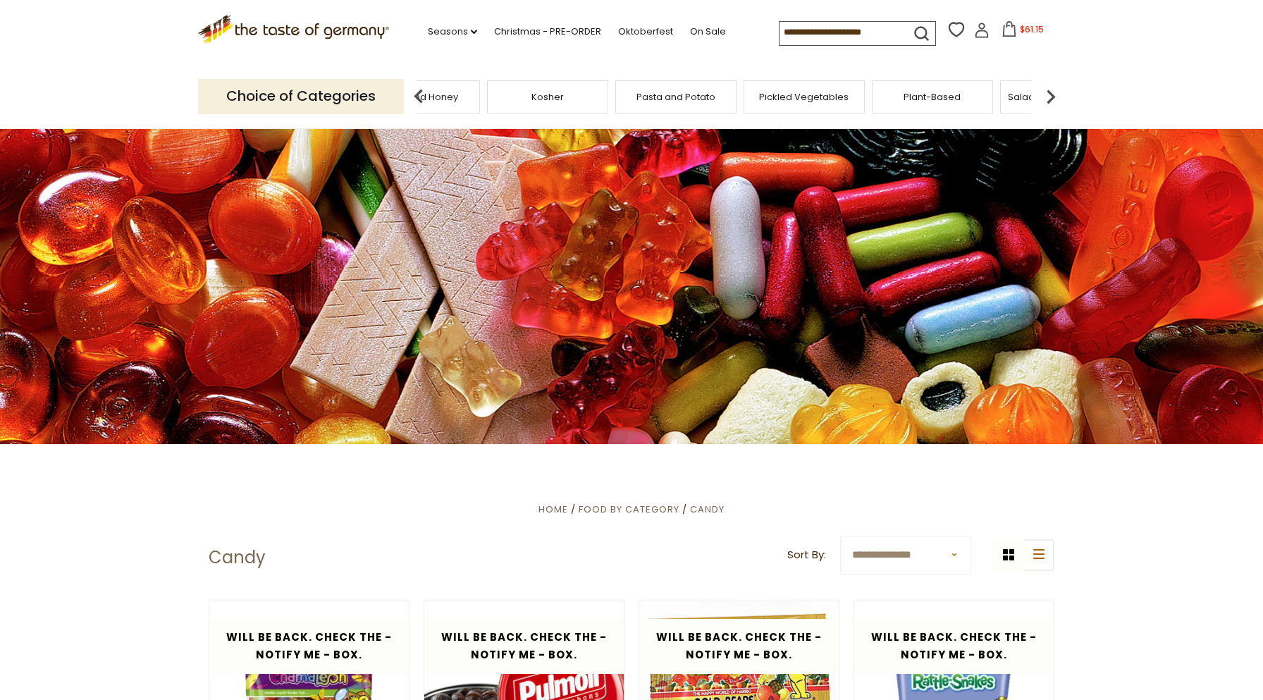
click at [1053, 94] on img at bounding box center [1051, 96] width 28 height 28
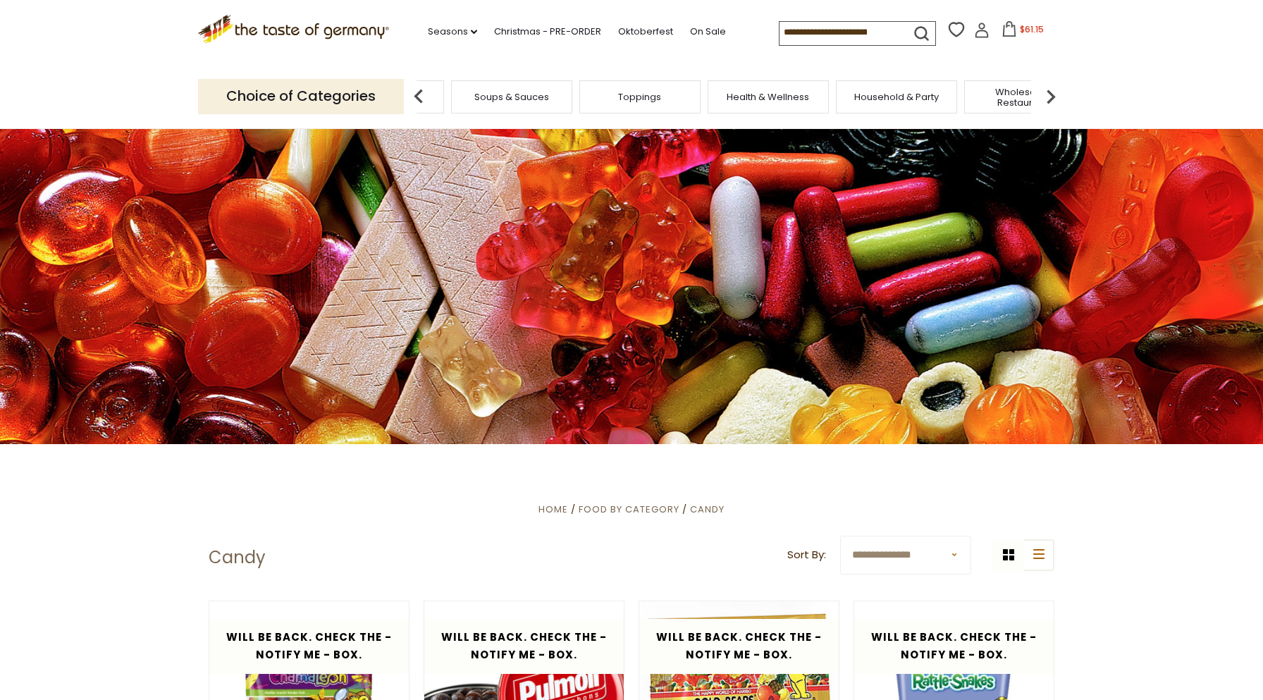
click at [1053, 94] on img at bounding box center [1051, 96] width 28 height 28
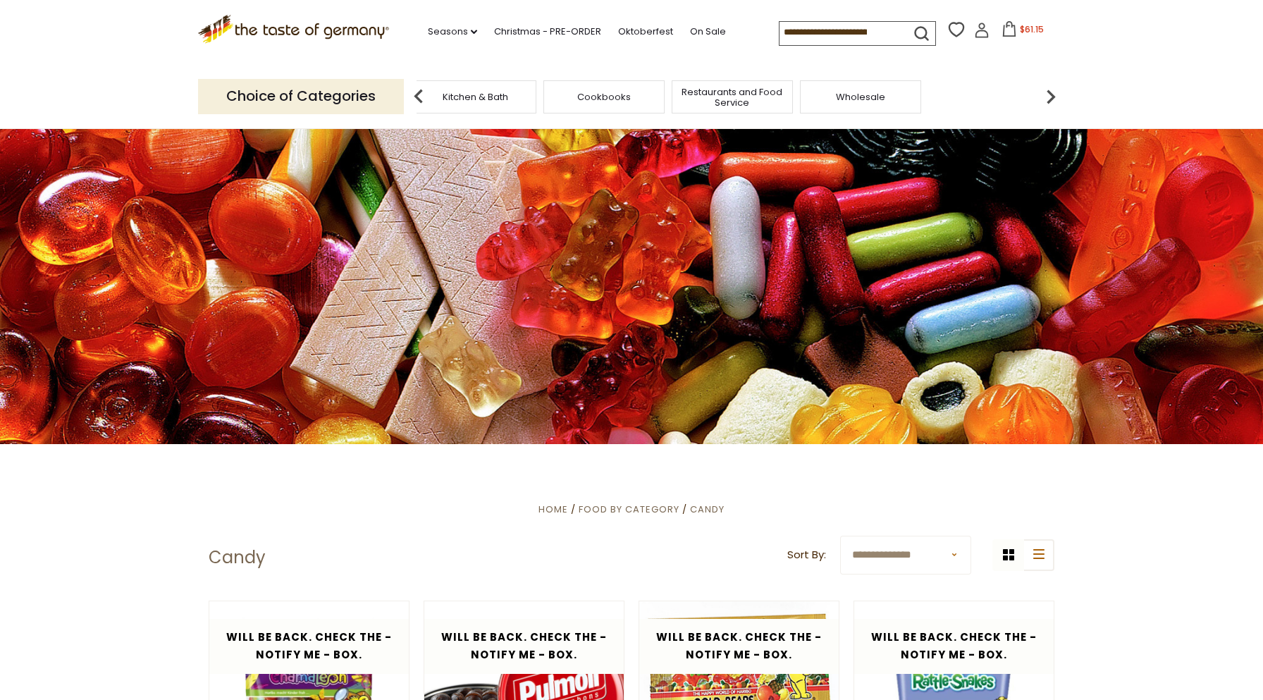
click at [1053, 94] on img at bounding box center [1051, 96] width 28 height 28
click at [598, 97] on span "Kitchen & Bath" at bounding box center [600, 97] width 66 height 11
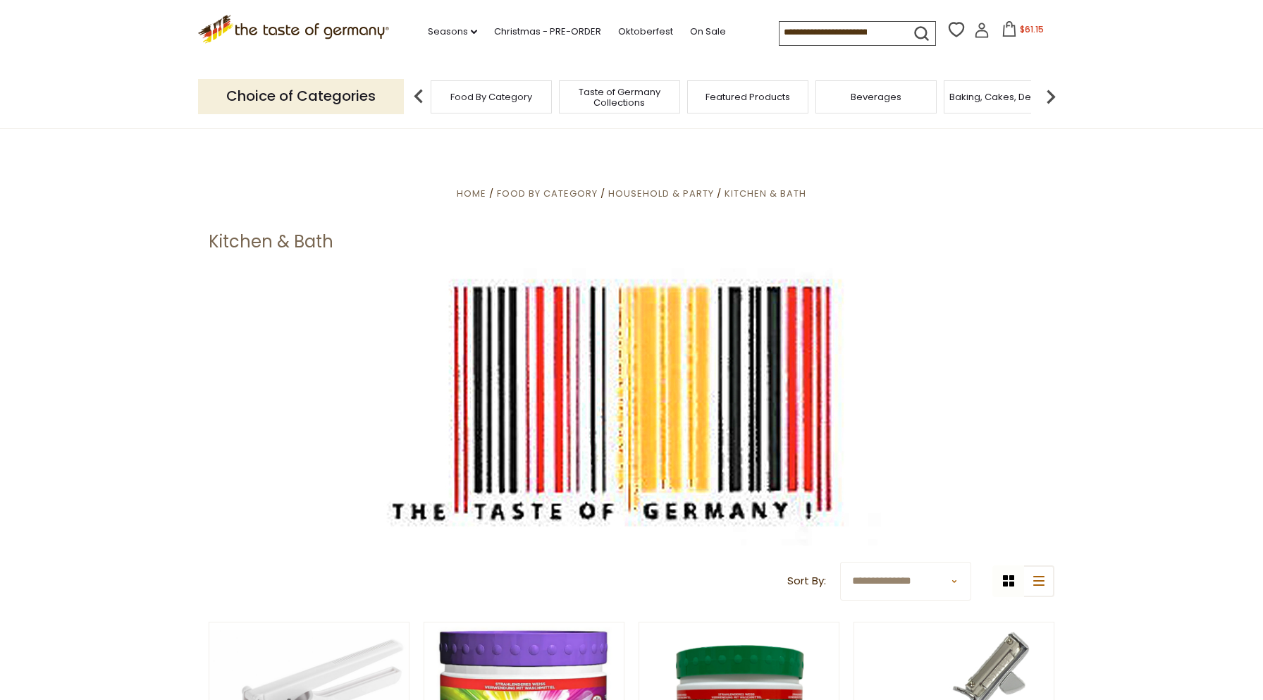
click at [1051, 94] on img at bounding box center [1051, 96] width 28 height 28
click at [921, 100] on div "Breads" at bounding box center [945, 96] width 121 height 33
click at [954, 99] on span "Breads" at bounding box center [945, 97] width 33 height 11
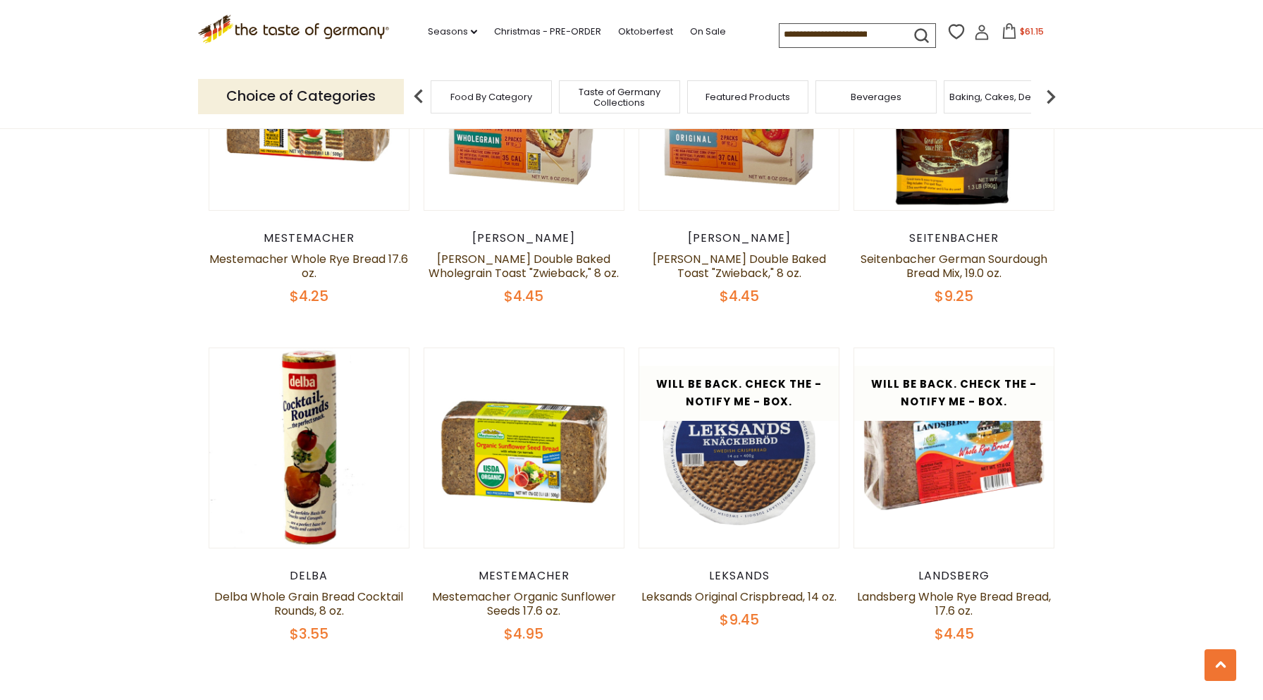
scroll to position [3101, 0]
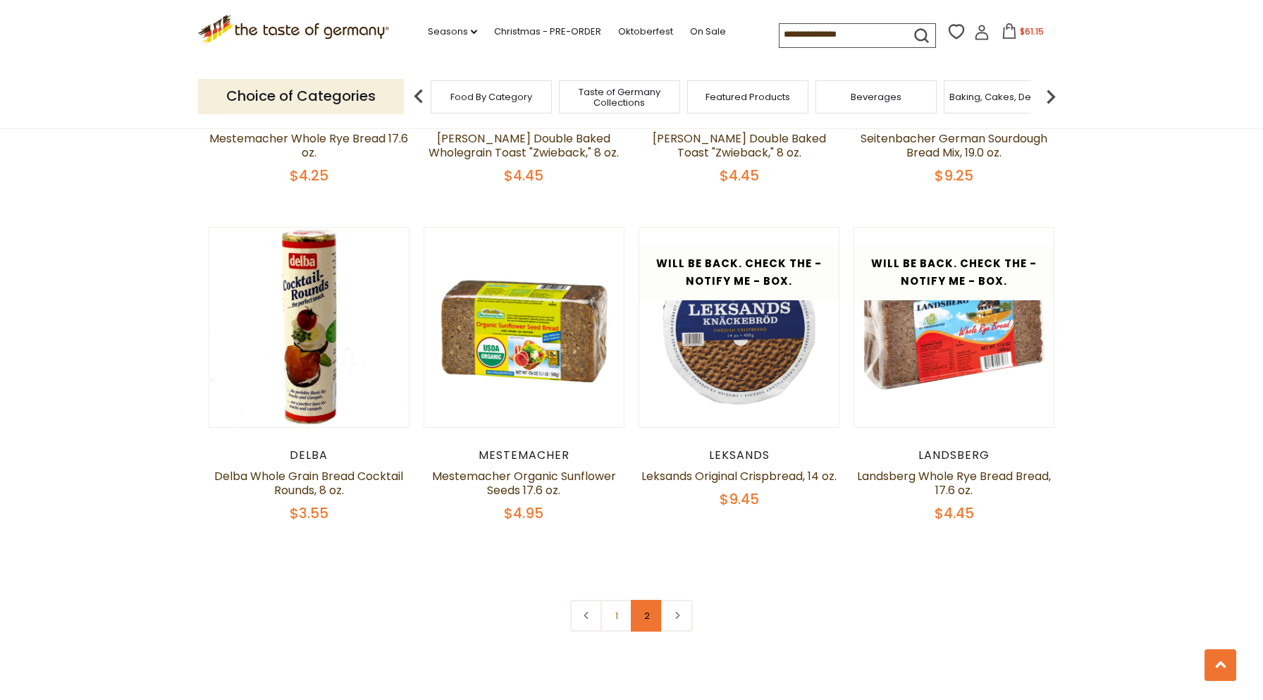
click at [648, 620] on link "2" at bounding box center [647, 616] width 32 height 32
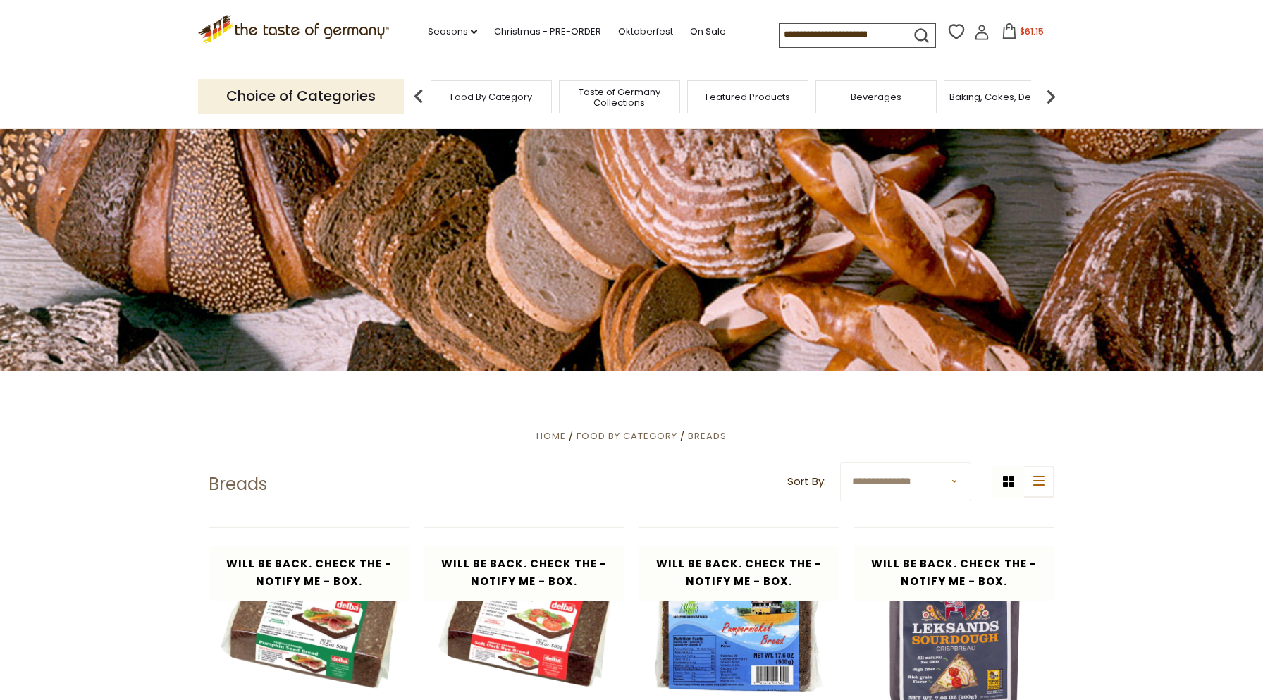
scroll to position [0, 0]
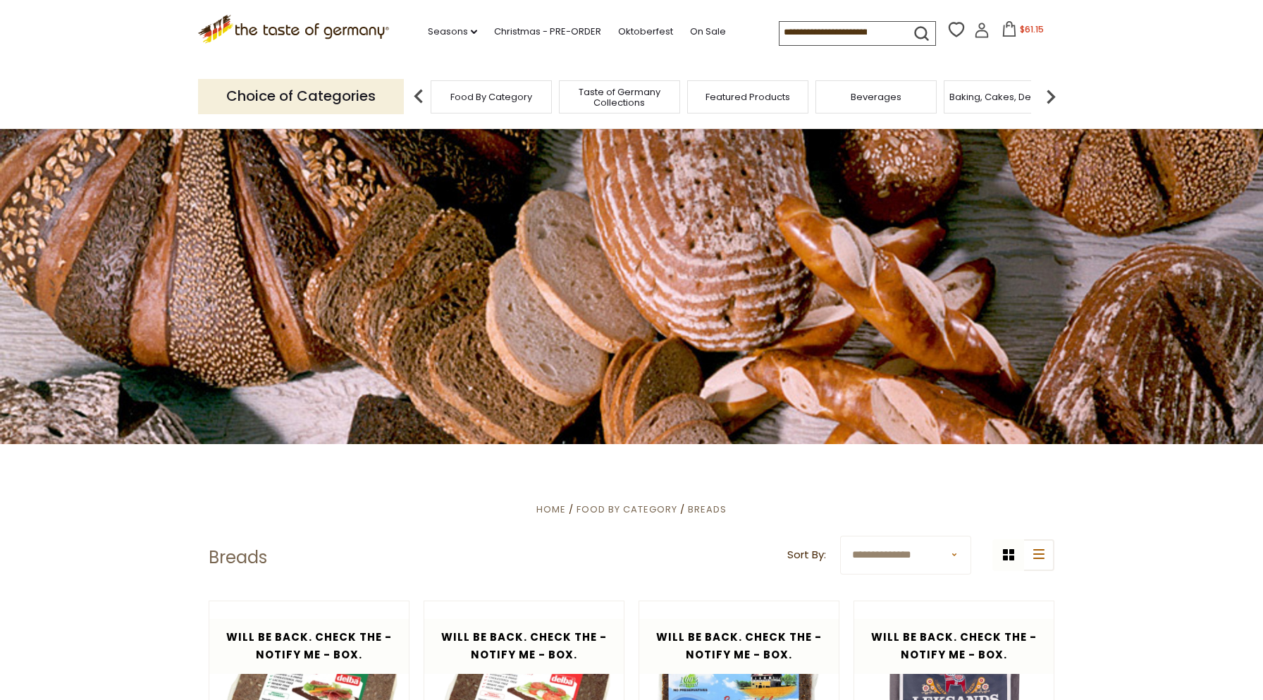
click at [1052, 99] on img at bounding box center [1051, 96] width 28 height 28
click at [830, 105] on div "Cereal" at bounding box center [828, 96] width 121 height 33
click at [820, 96] on span "Cereal" at bounding box center [829, 97] width 32 height 11
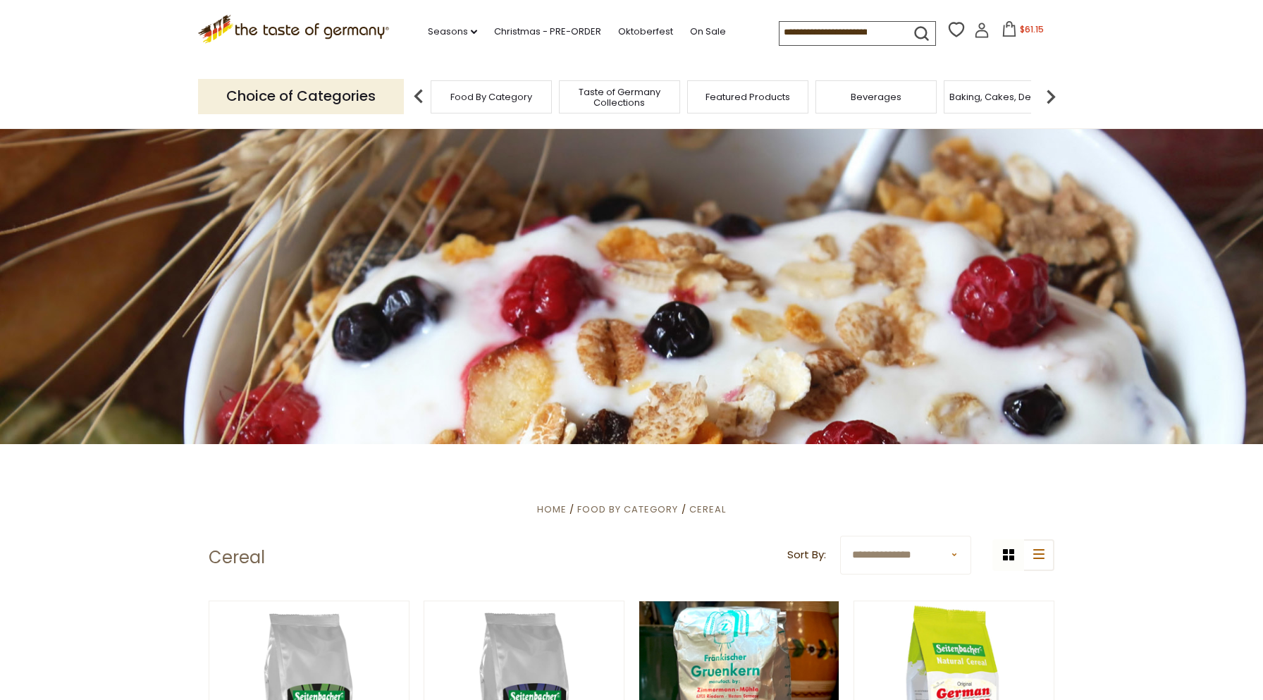
click at [1057, 98] on img at bounding box center [1051, 96] width 28 height 28
click at [962, 97] on span "Cookies" at bounding box center [957, 97] width 38 height 11
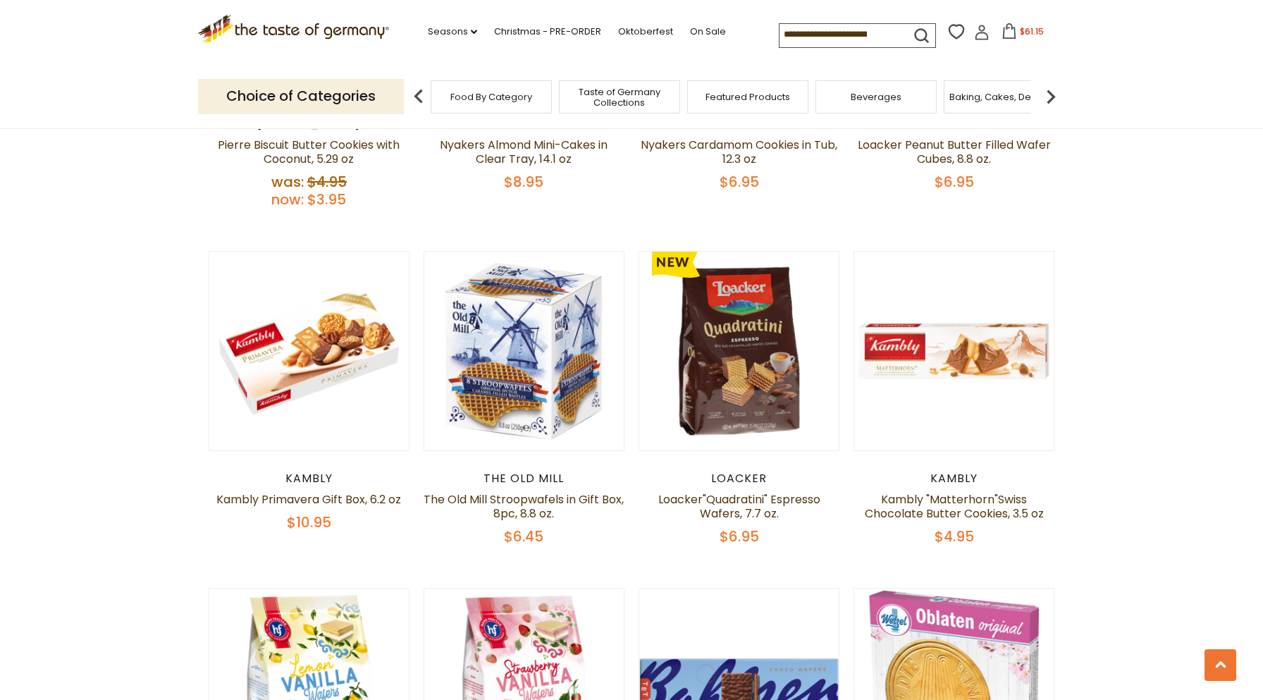
scroll to position [1057, 0]
click at [968, 349] on button "Quick View" at bounding box center [953, 345] width 95 height 32
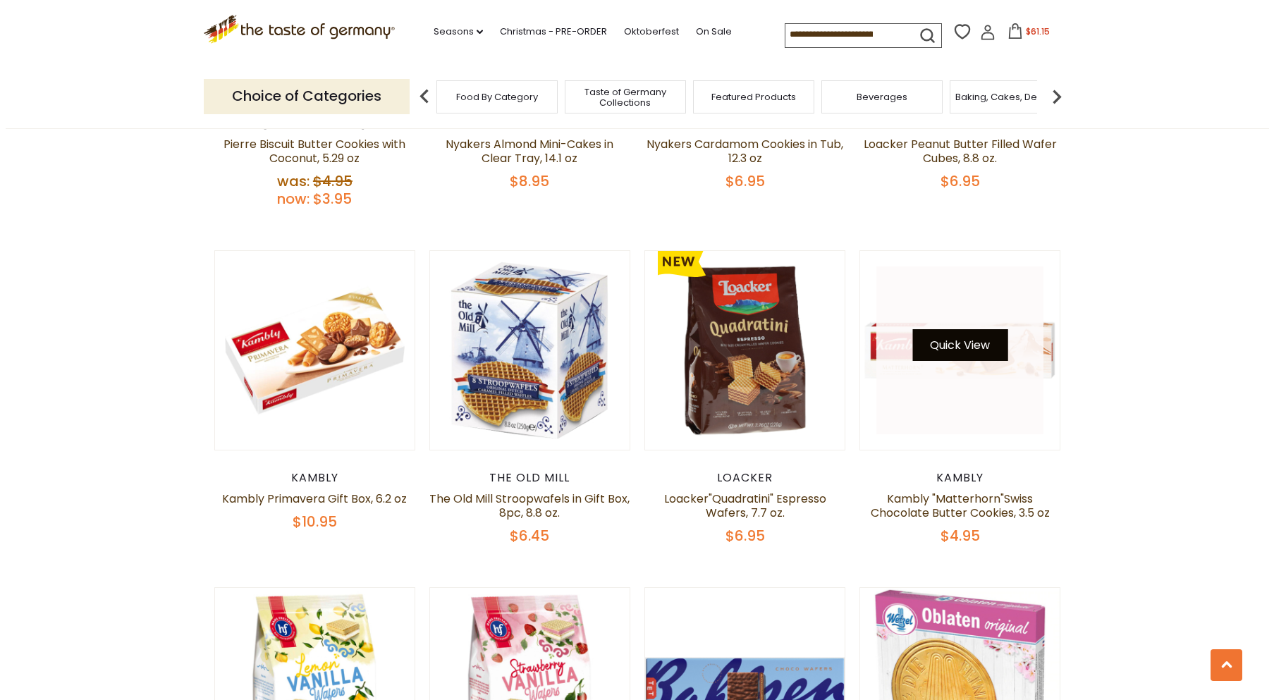
scroll to position [1060, 0]
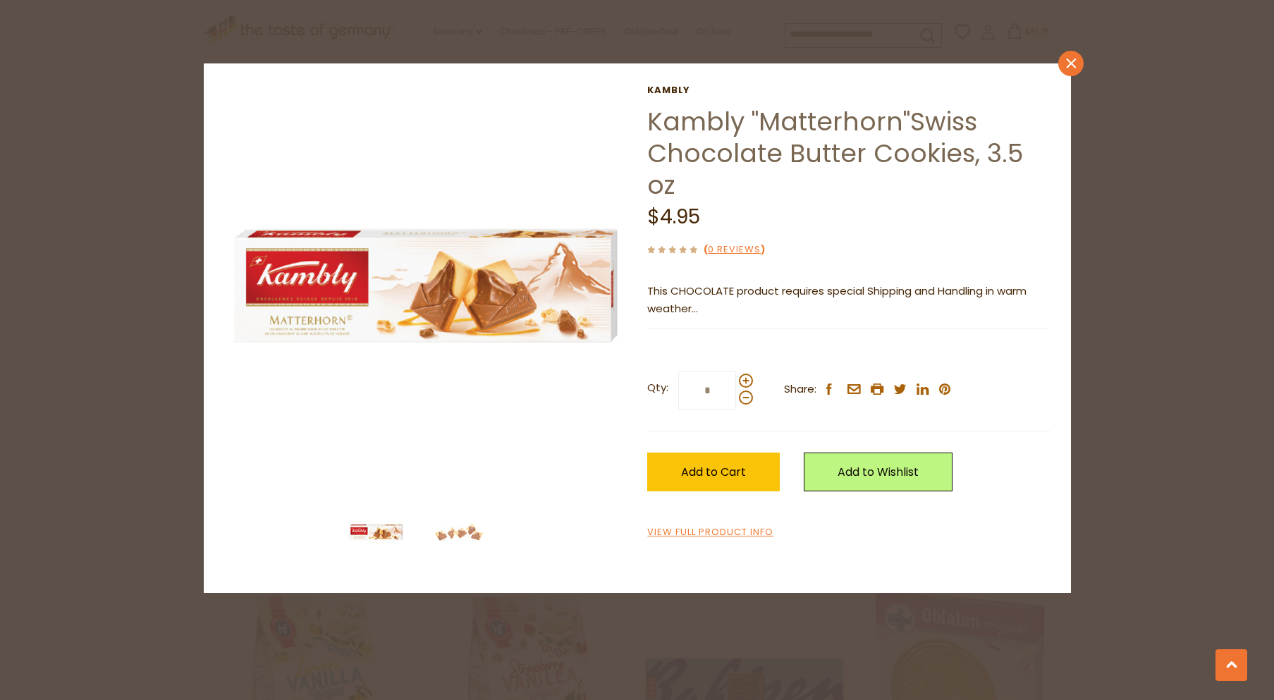
click at [1080, 63] on link "close" at bounding box center [1070, 63] width 25 height 25
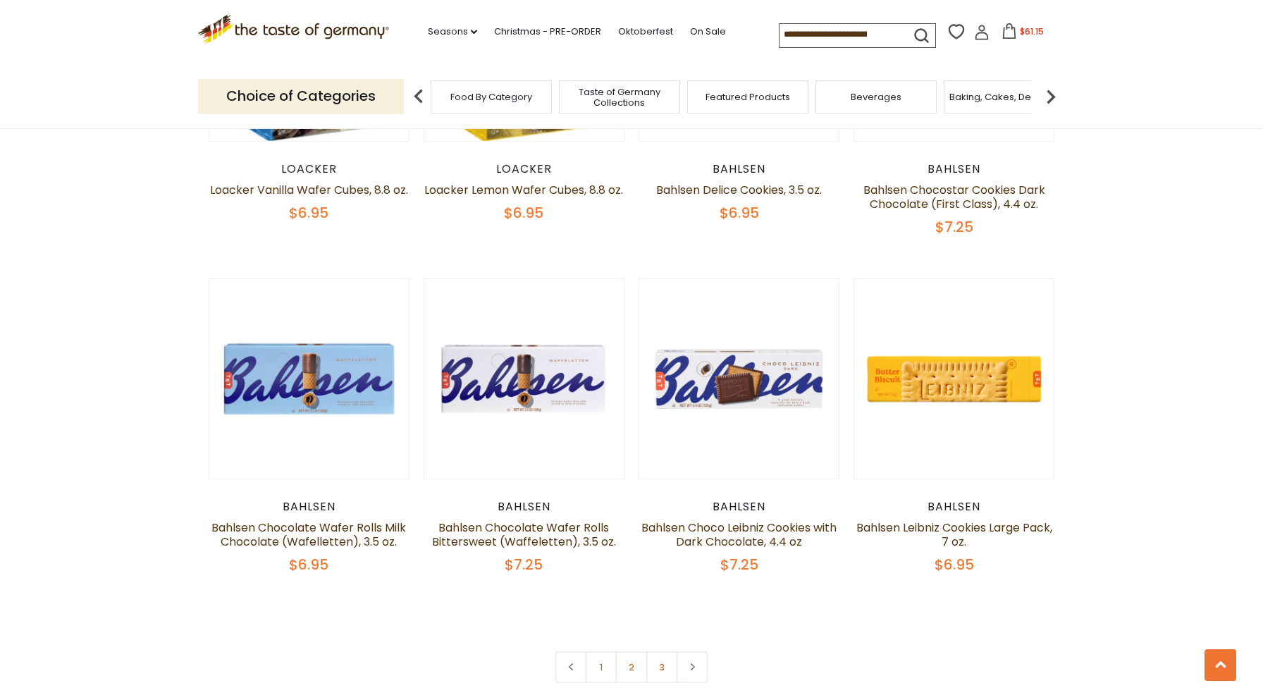
scroll to position [3172, 0]
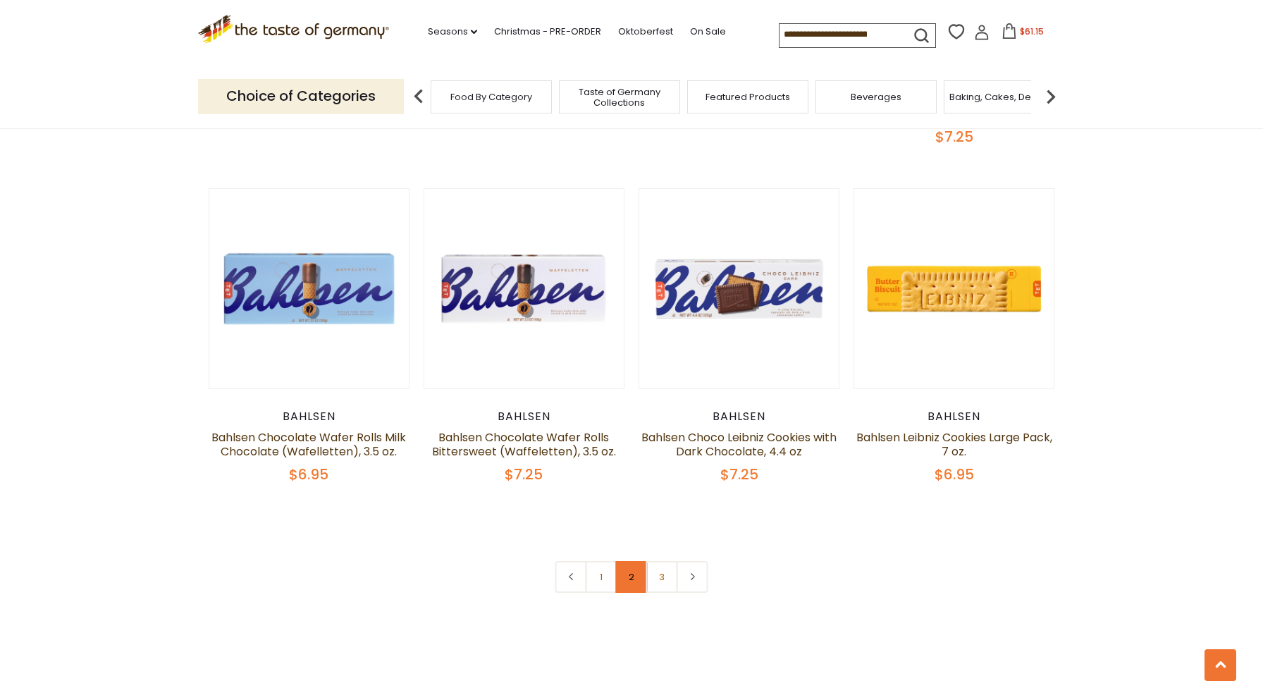
click at [630, 577] on link "2" at bounding box center [632, 577] width 32 height 32
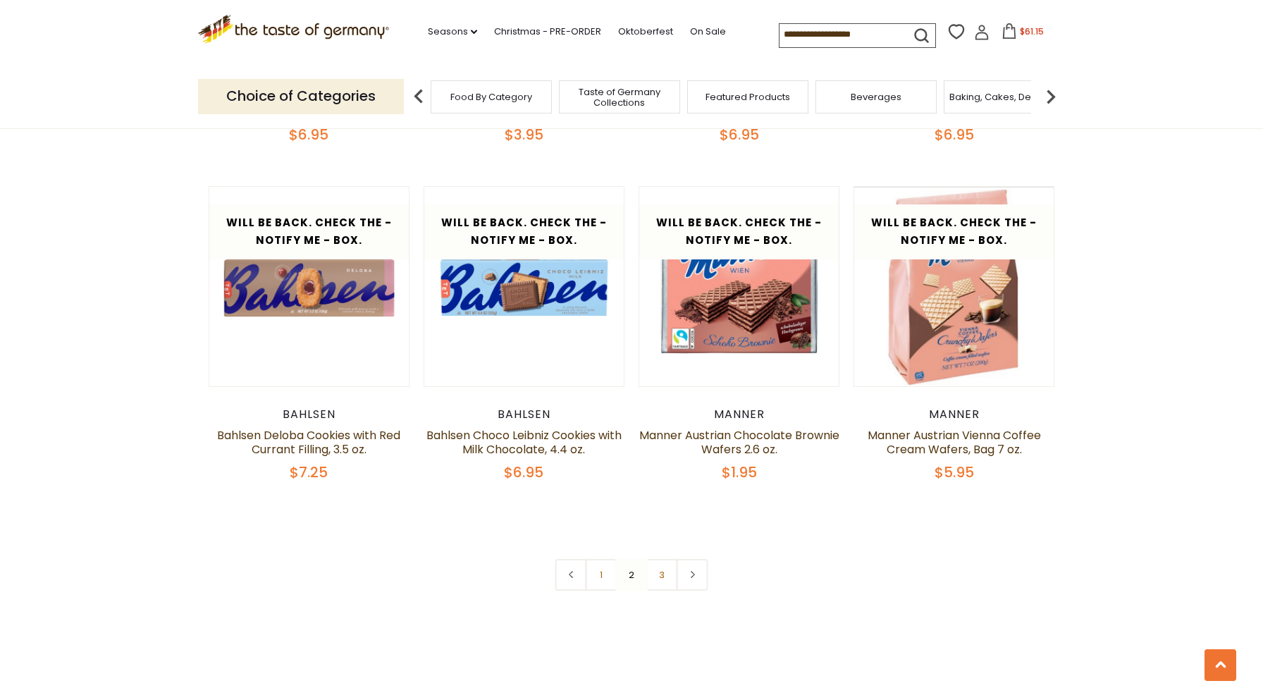
scroll to position [3144, 0]
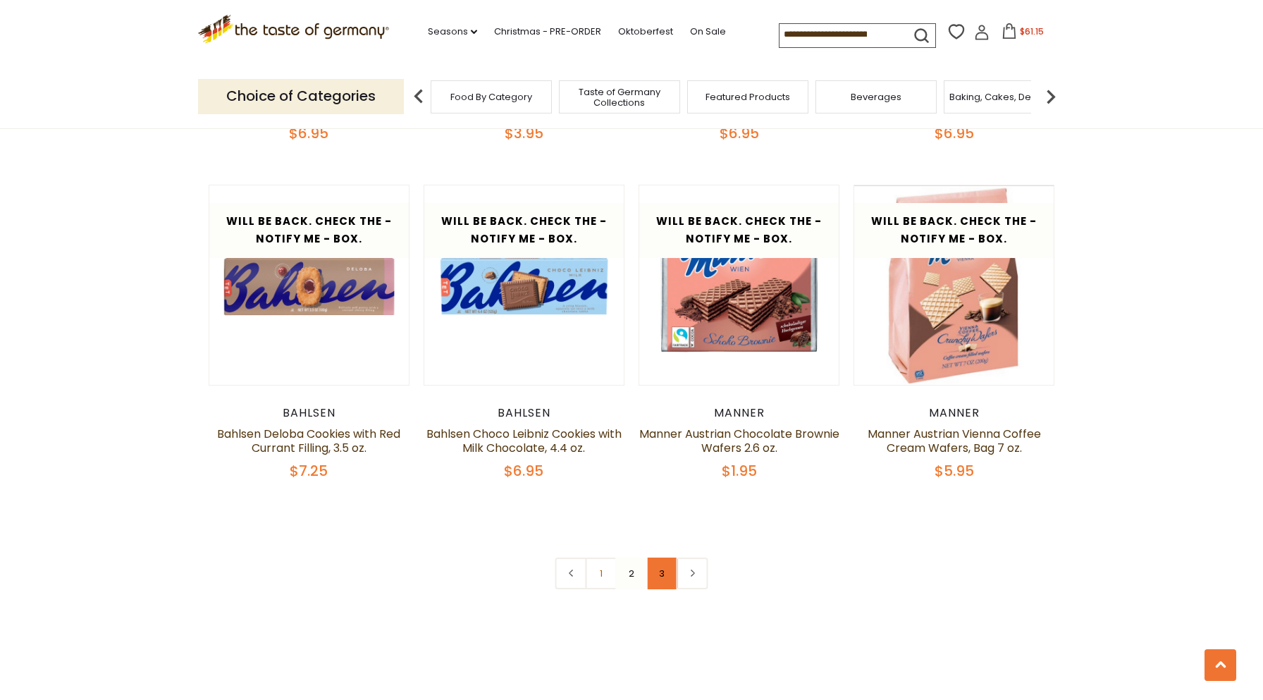
click at [663, 573] on link "3" at bounding box center [662, 574] width 32 height 32
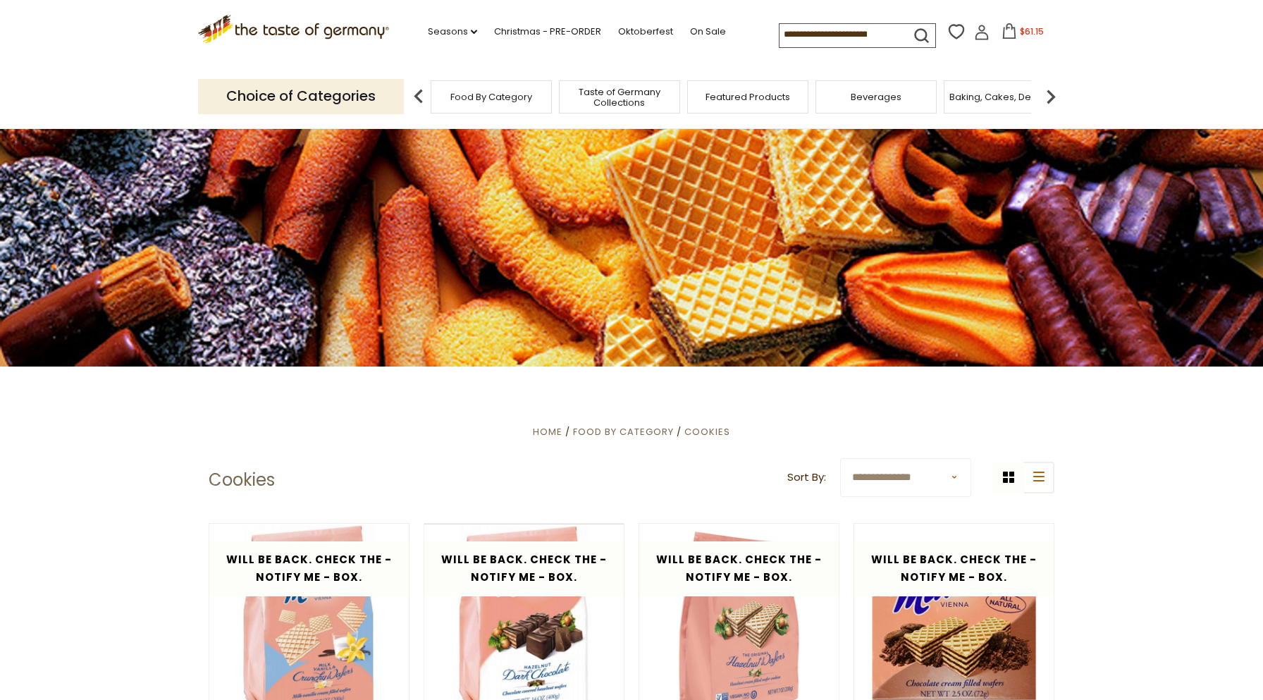
scroll to position [0, 0]
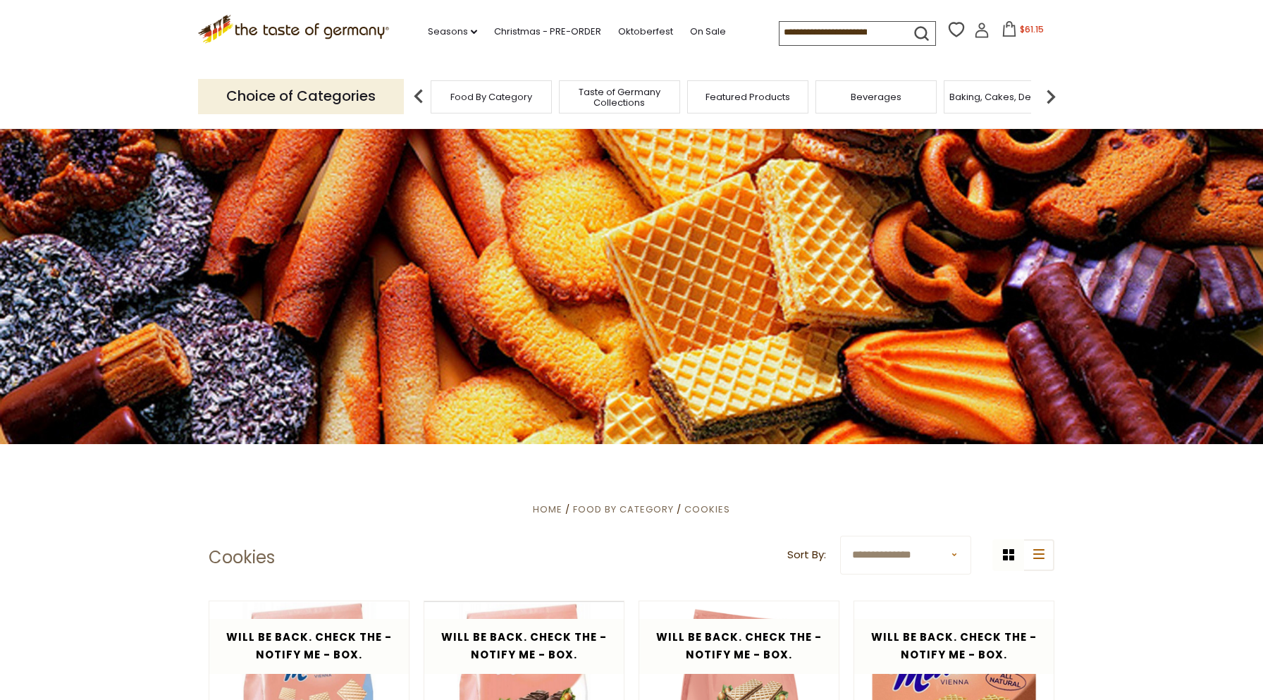
click at [1051, 97] on img at bounding box center [1051, 96] width 28 height 28
click at [886, 92] on span "Coffee, Cocoa & Tea" at bounding box center [909, 97] width 97 height 11
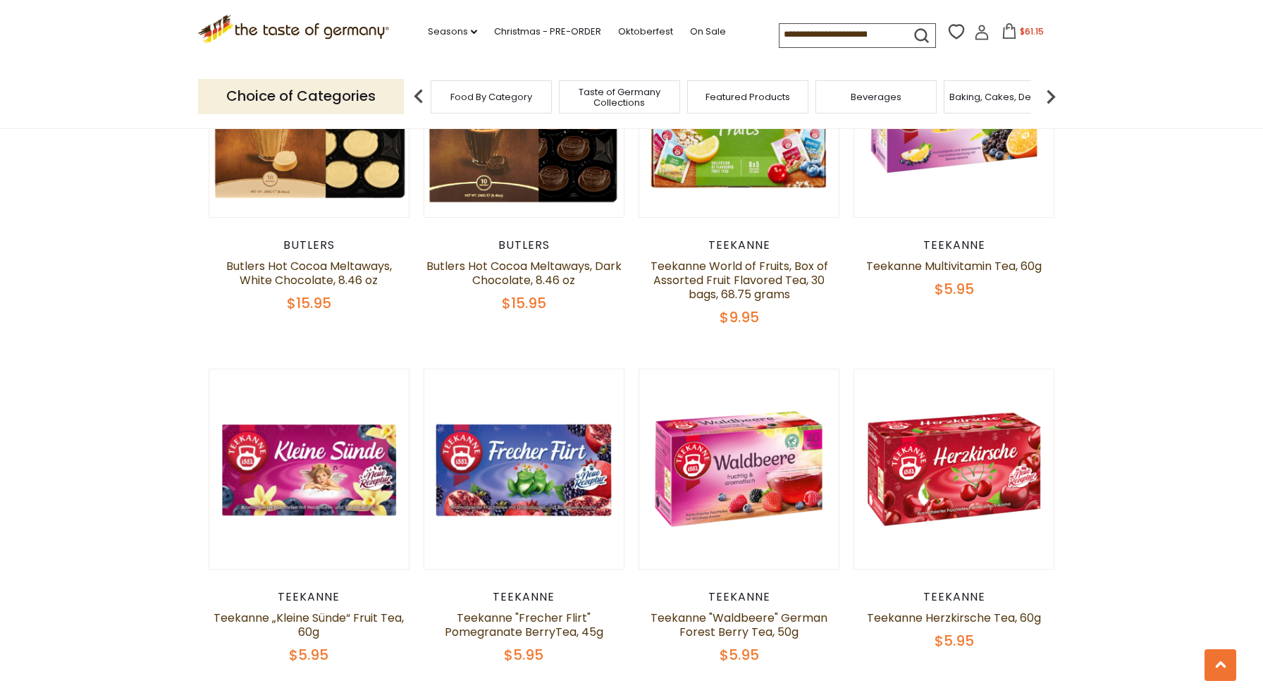
scroll to position [1833, 0]
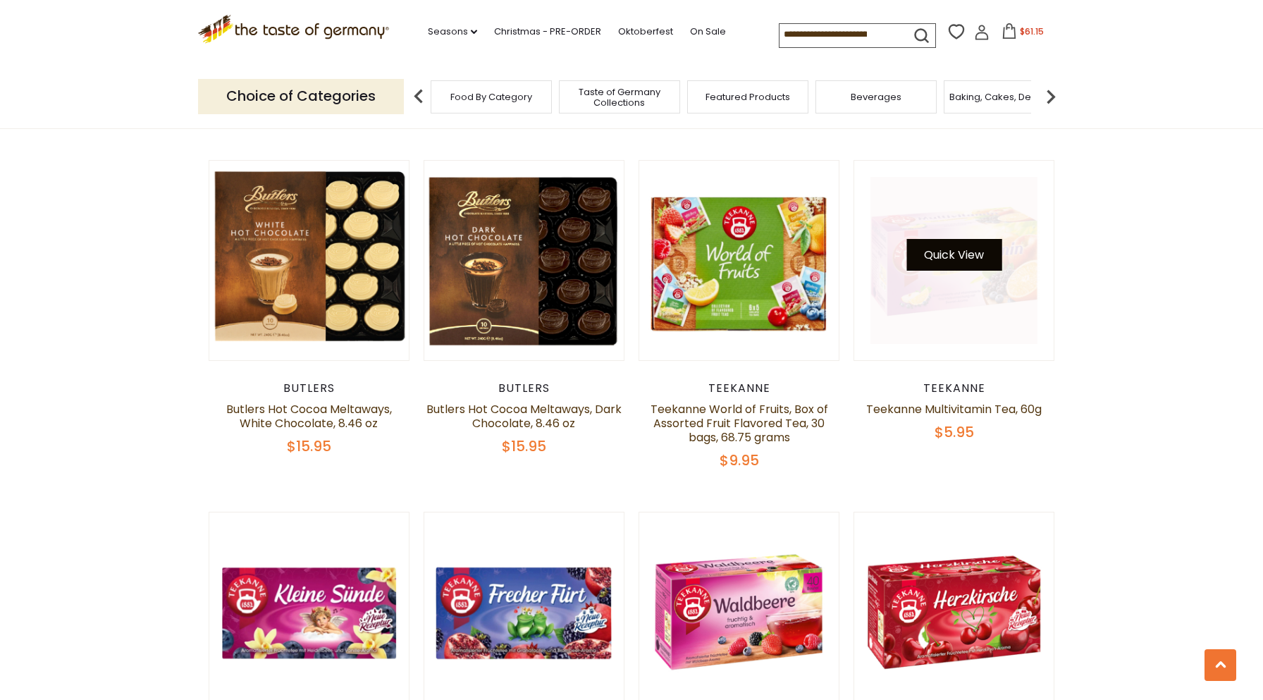
click at [953, 239] on button "Quick View" at bounding box center [953, 255] width 95 height 32
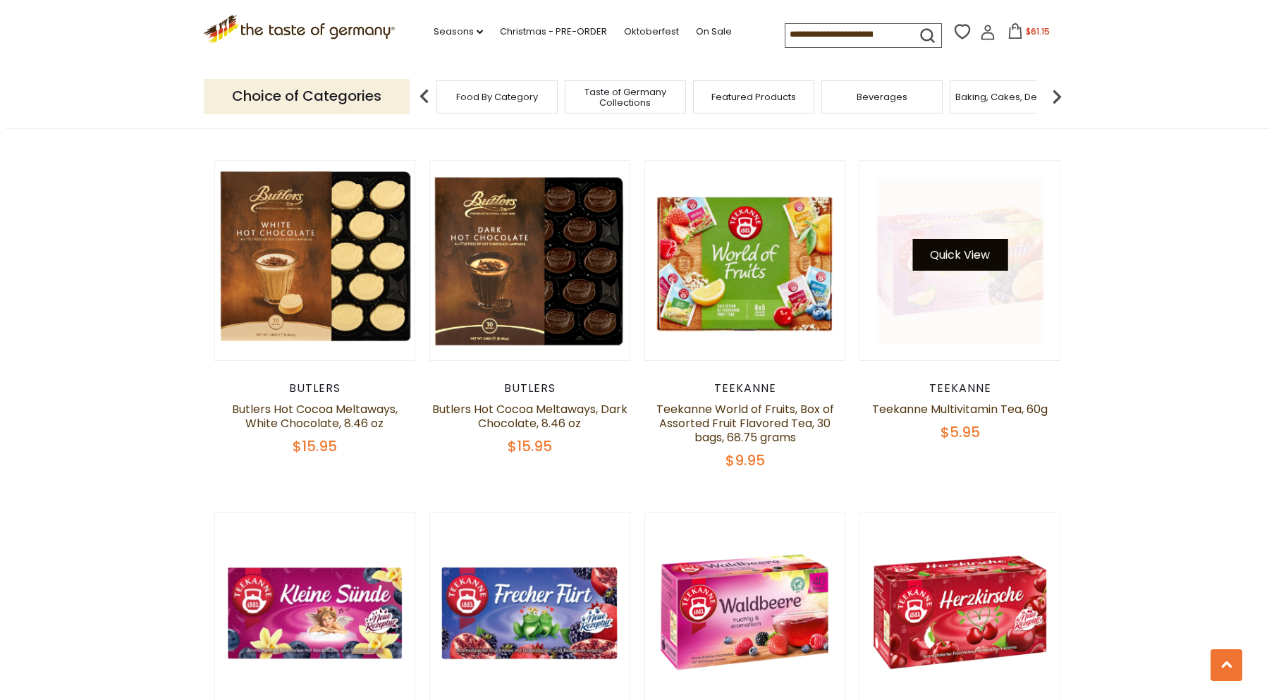
scroll to position [1835, 0]
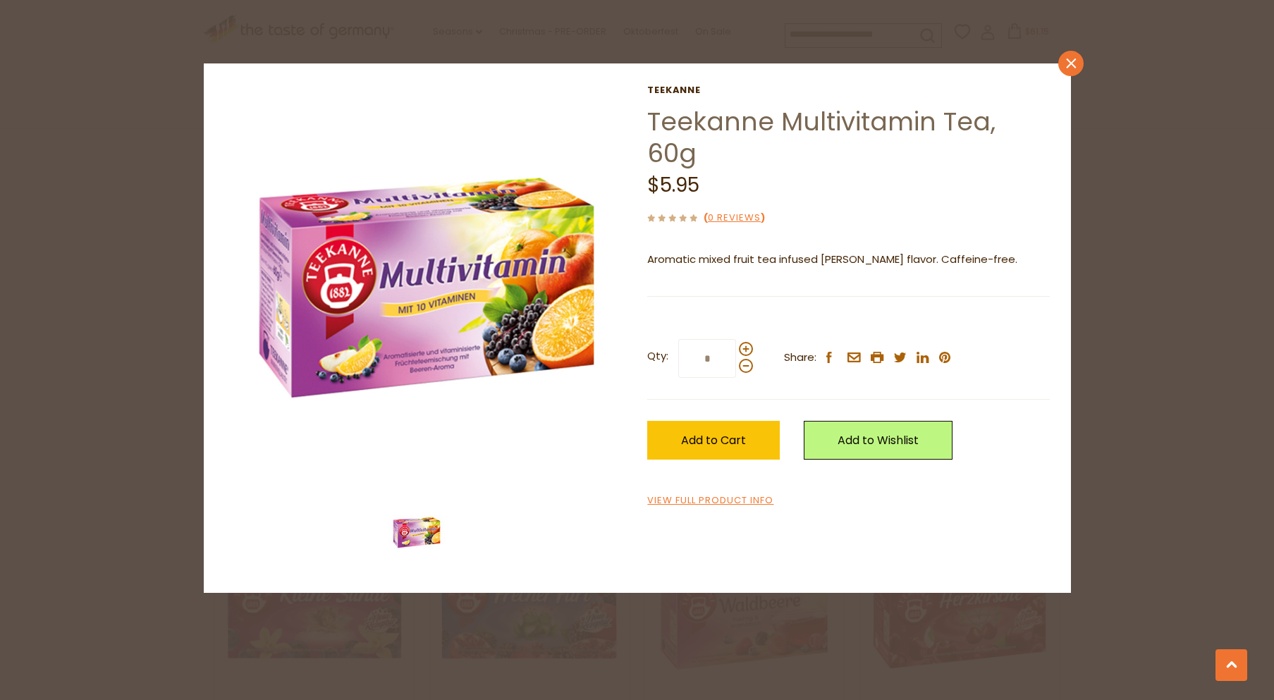
click at [1075, 64] on icon "close" at bounding box center [1070, 64] width 11 height 11
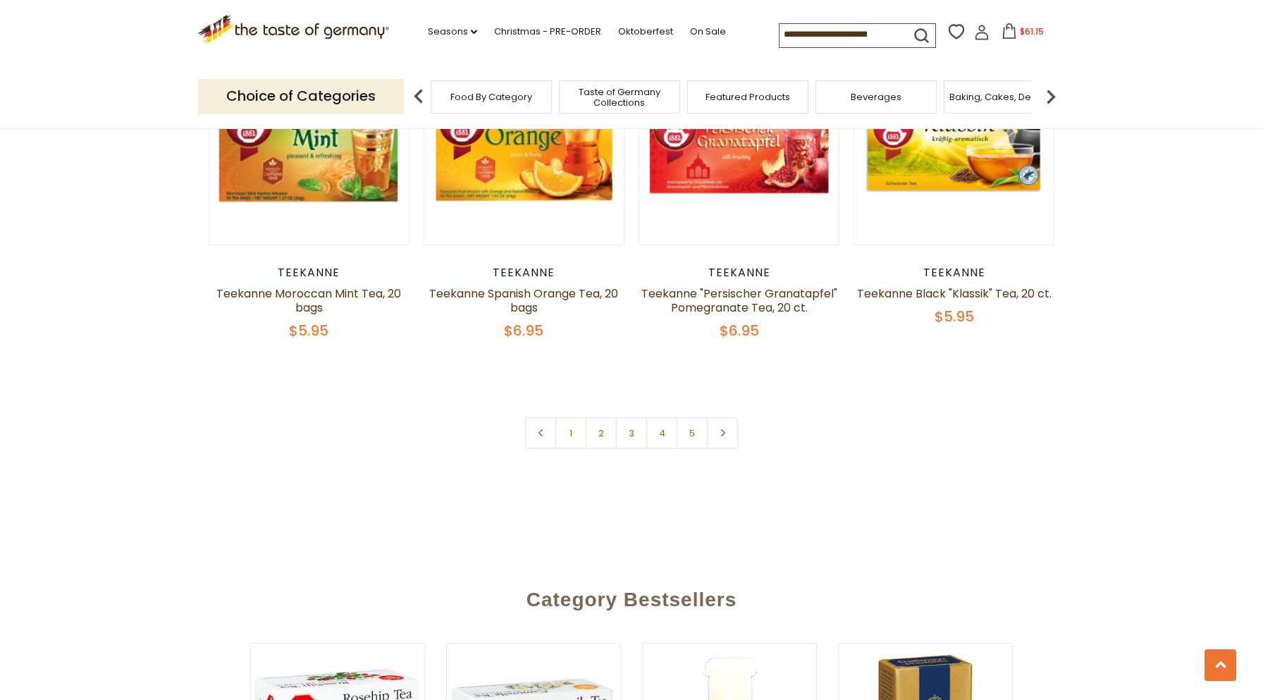
scroll to position [3313, 0]
click at [609, 418] on link "2" at bounding box center [602, 433] width 32 height 32
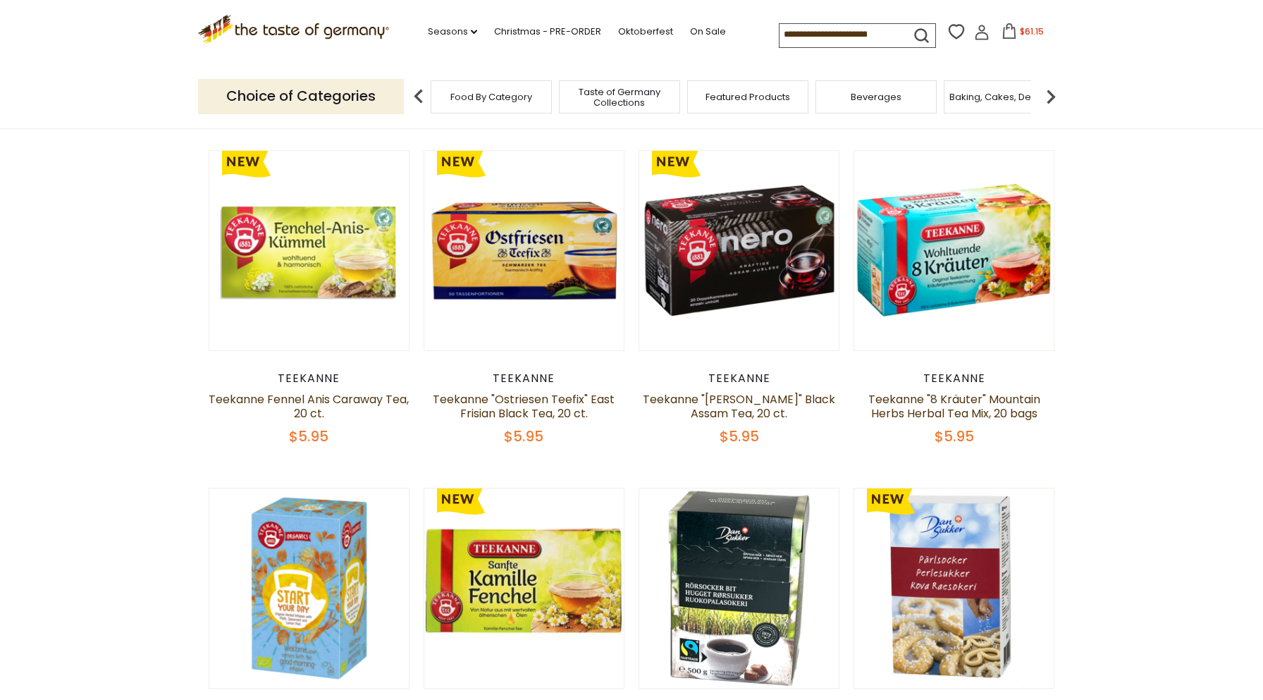
scroll to position [465, 0]
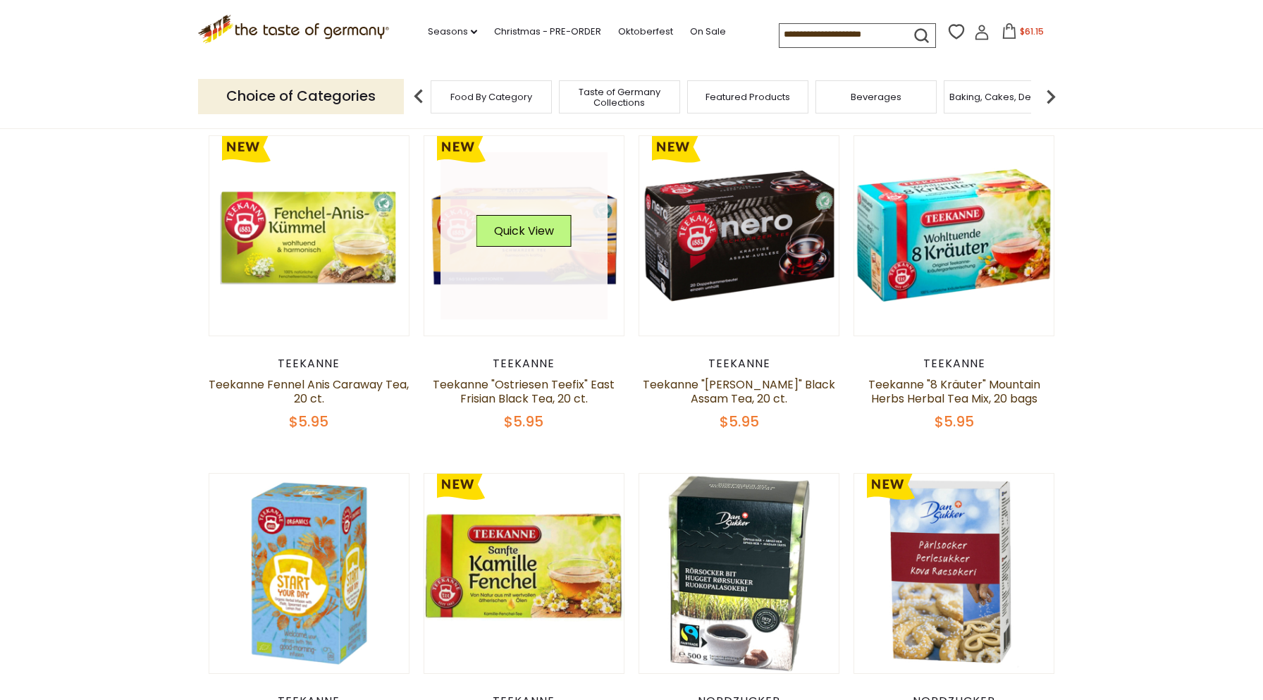
click at [527, 269] on link at bounding box center [525, 236] width 168 height 168
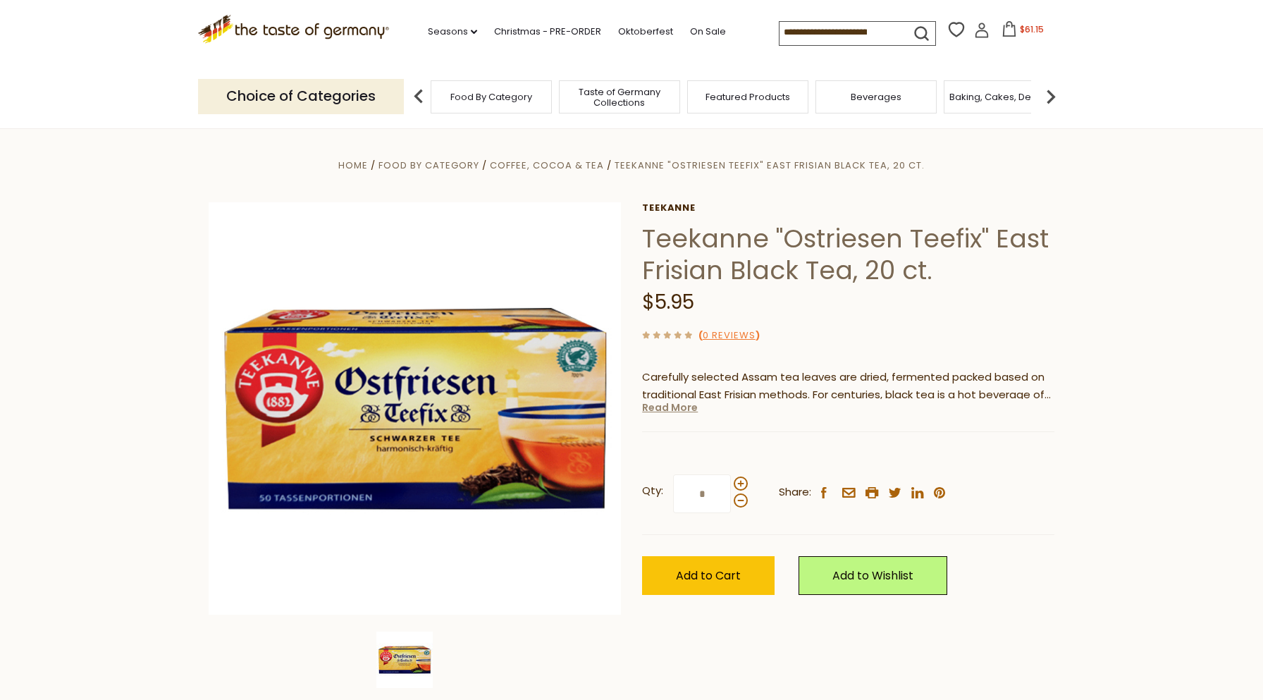
click at [653, 408] on link "Read More" at bounding box center [670, 407] width 56 height 14
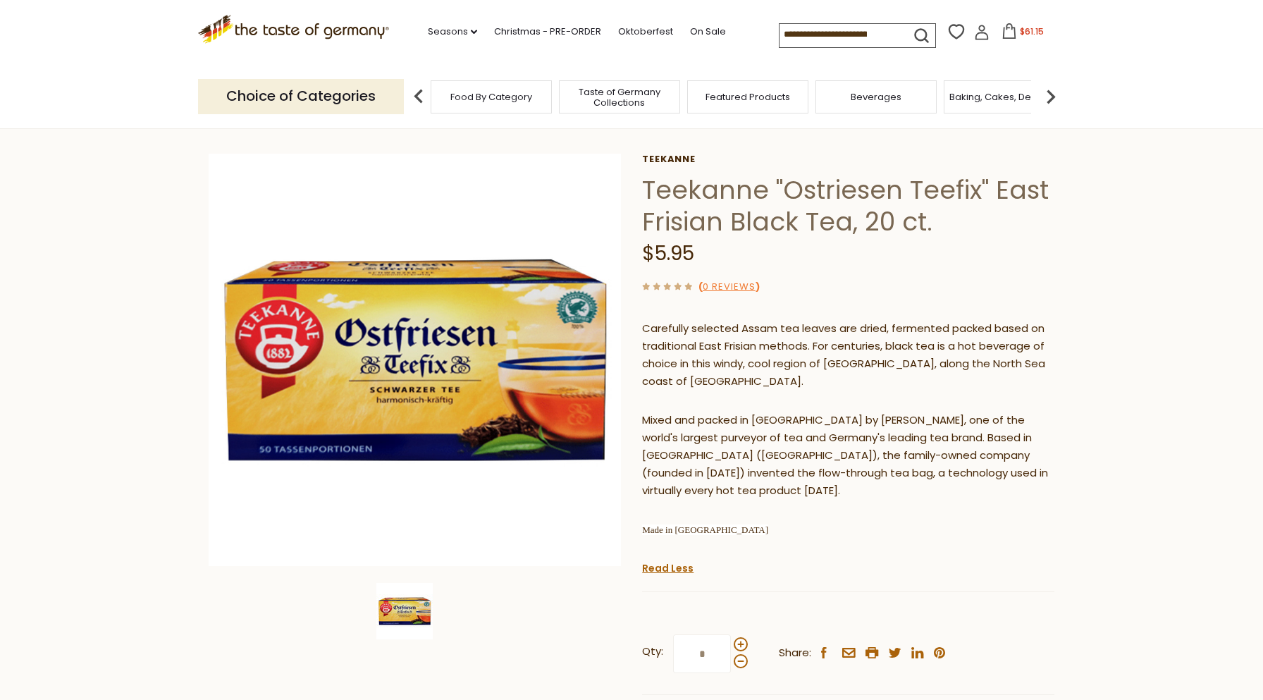
scroll to position [141, 0]
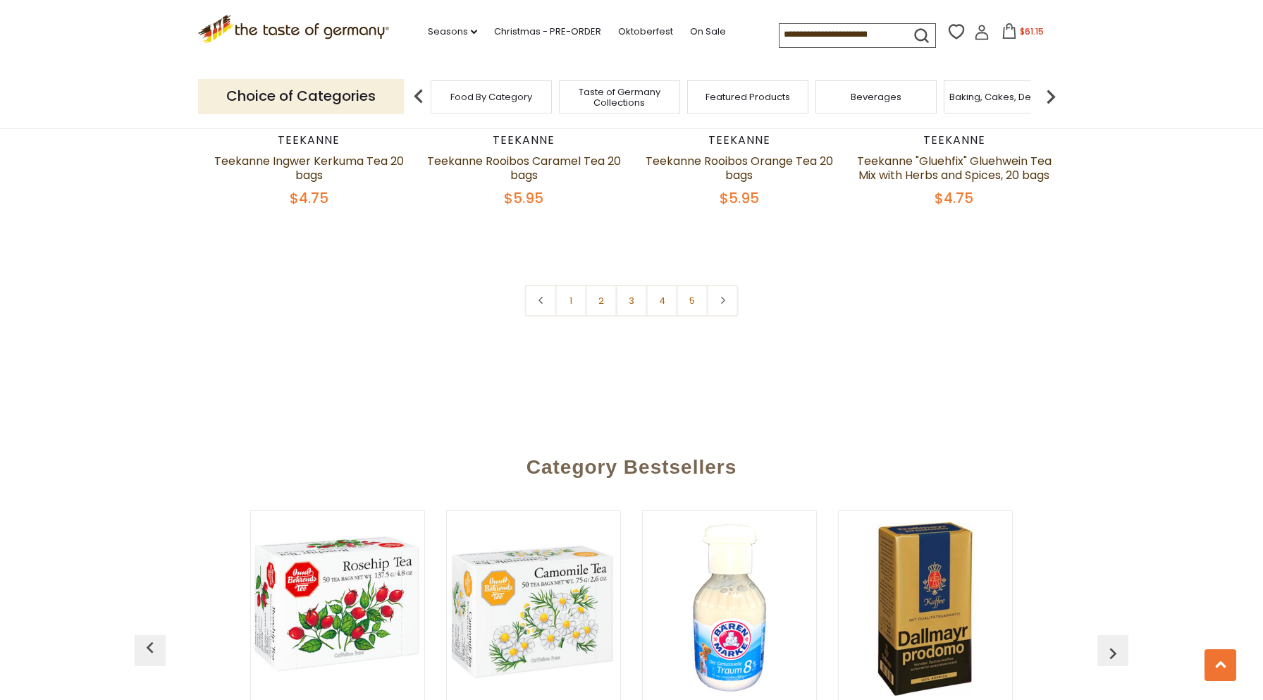
scroll to position [3425, 0]
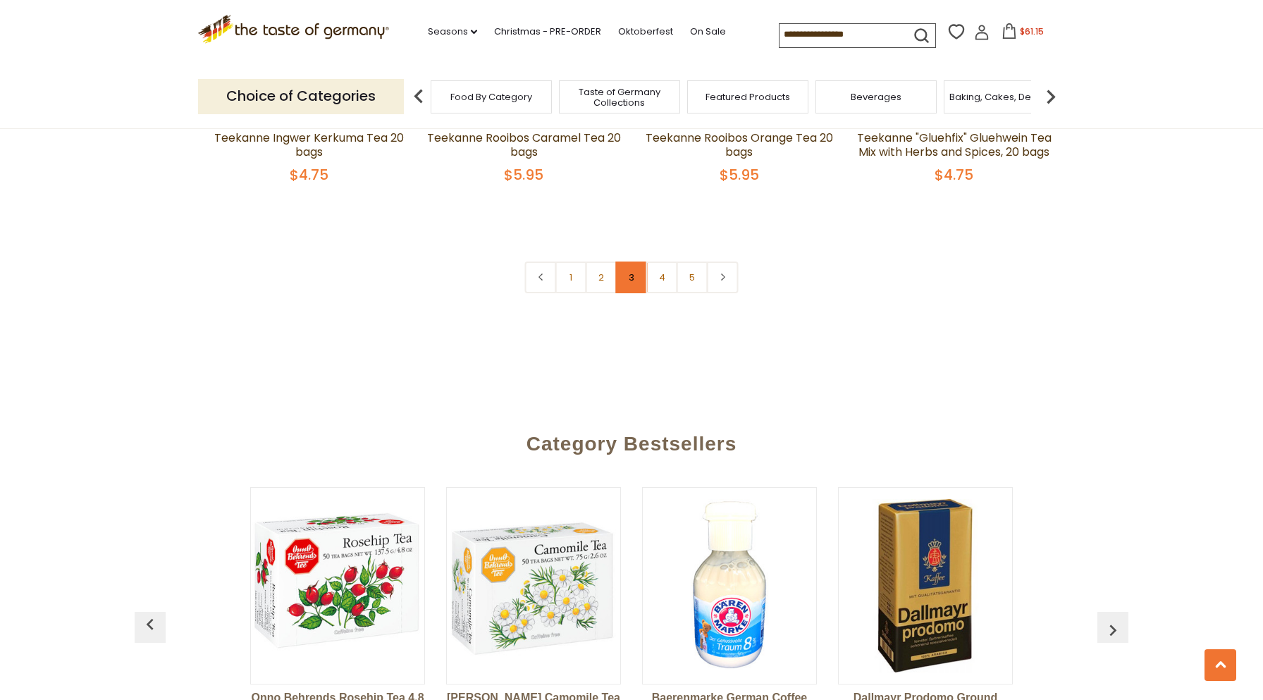
click at [632, 293] on link "3" at bounding box center [632, 277] width 32 height 32
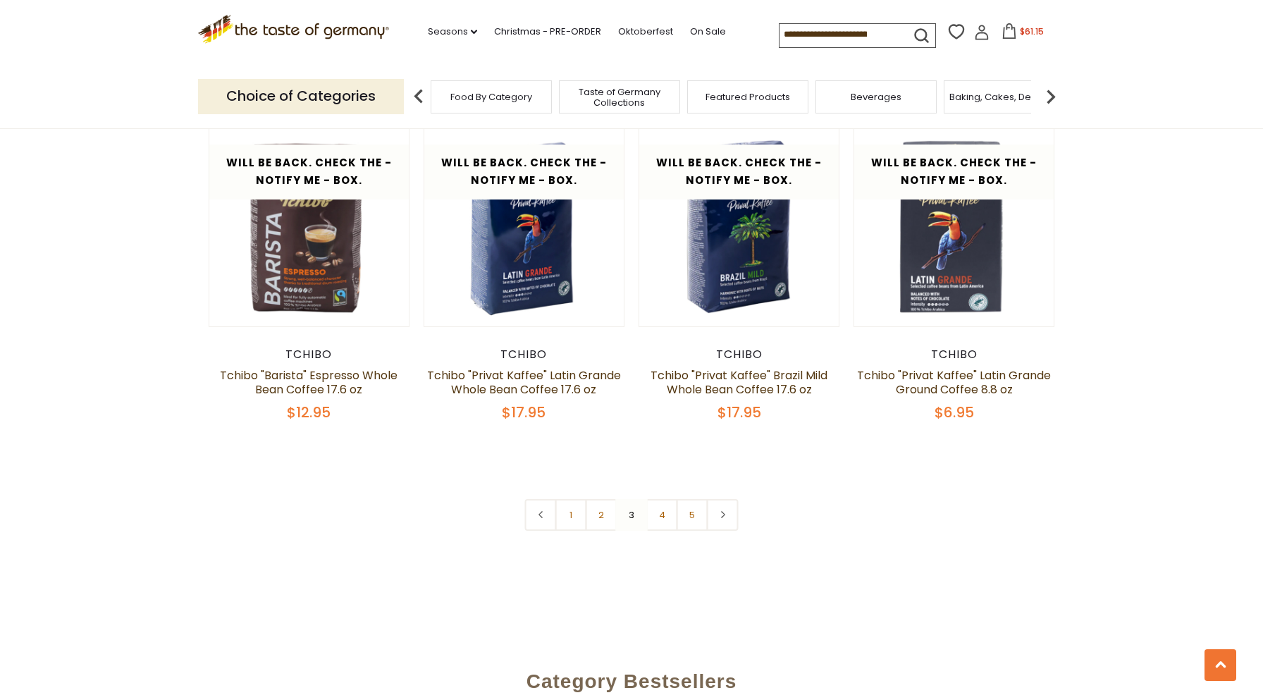
scroll to position [3214, 0]
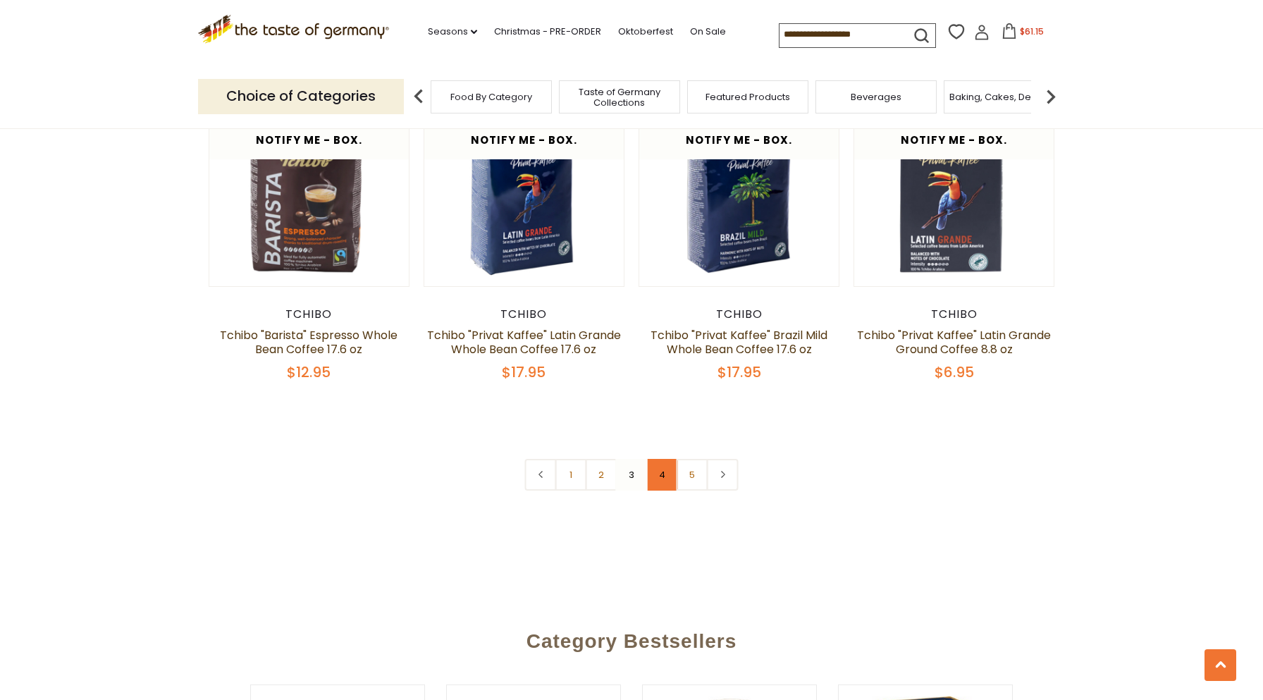
click at [659, 469] on link "4" at bounding box center [662, 475] width 32 height 32
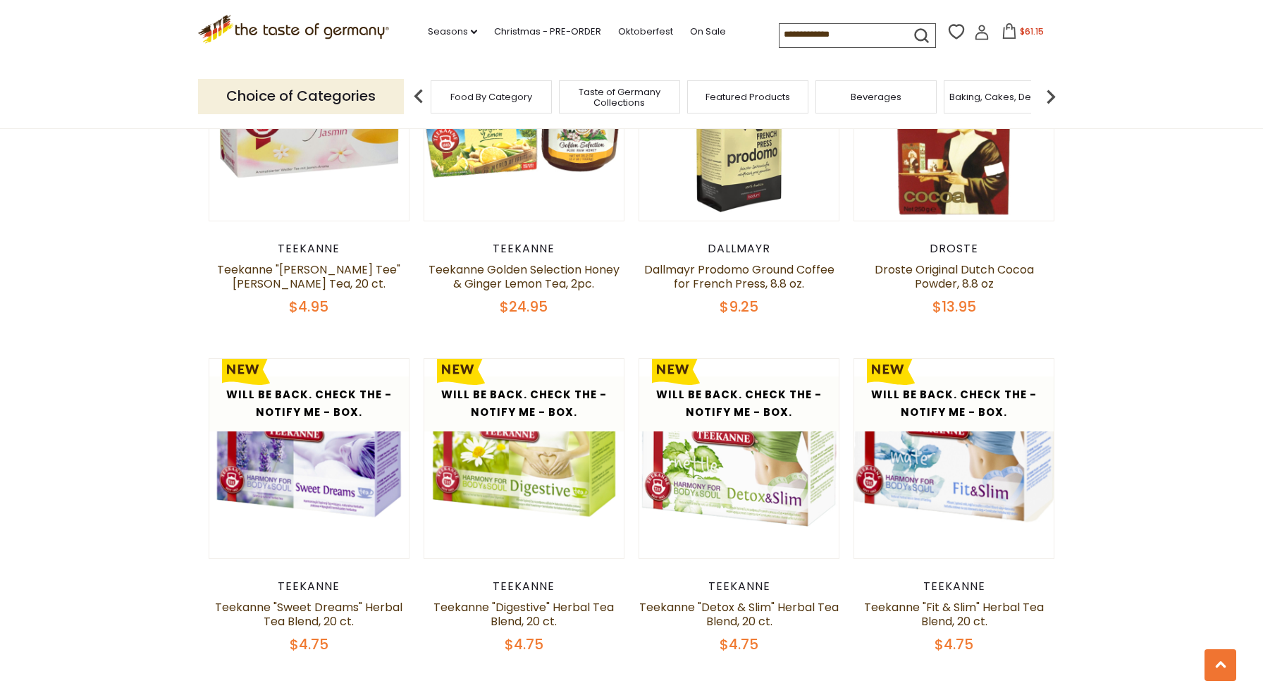
scroll to position [3144, 0]
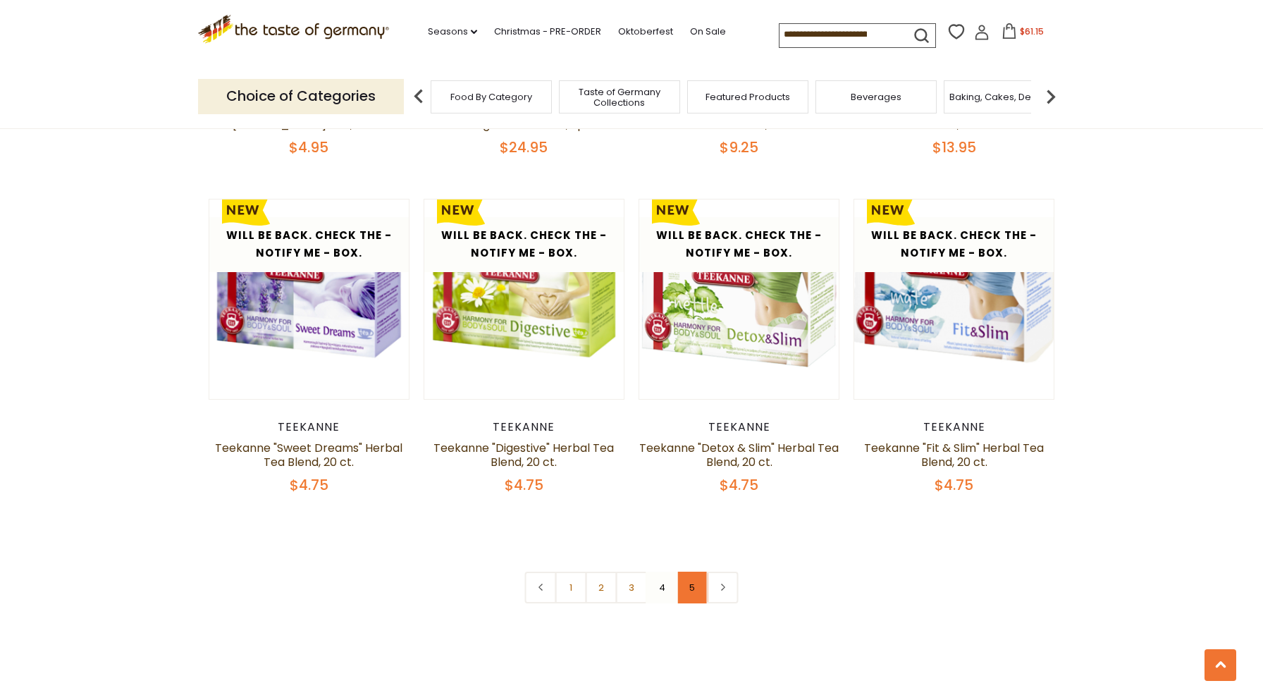
click at [689, 572] on link "5" at bounding box center [693, 588] width 32 height 32
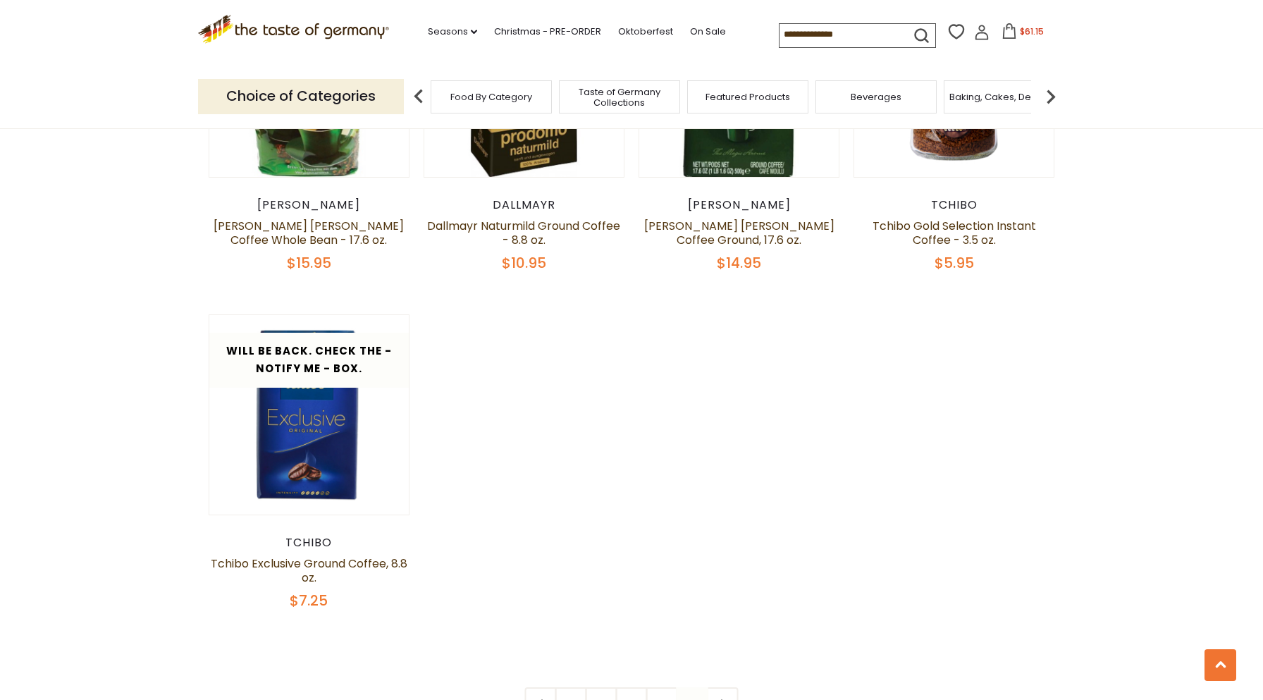
scroll to position [2086, 0]
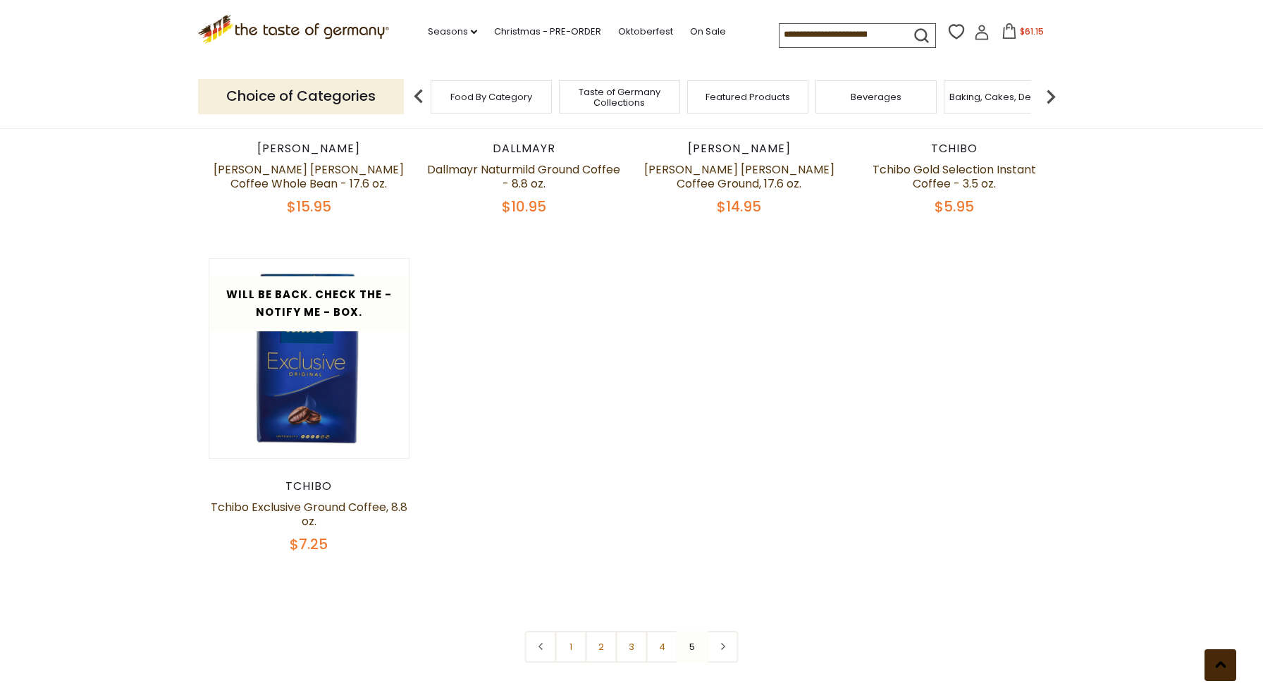
click at [1221, 670] on button at bounding box center [1221, 665] width 32 height 32
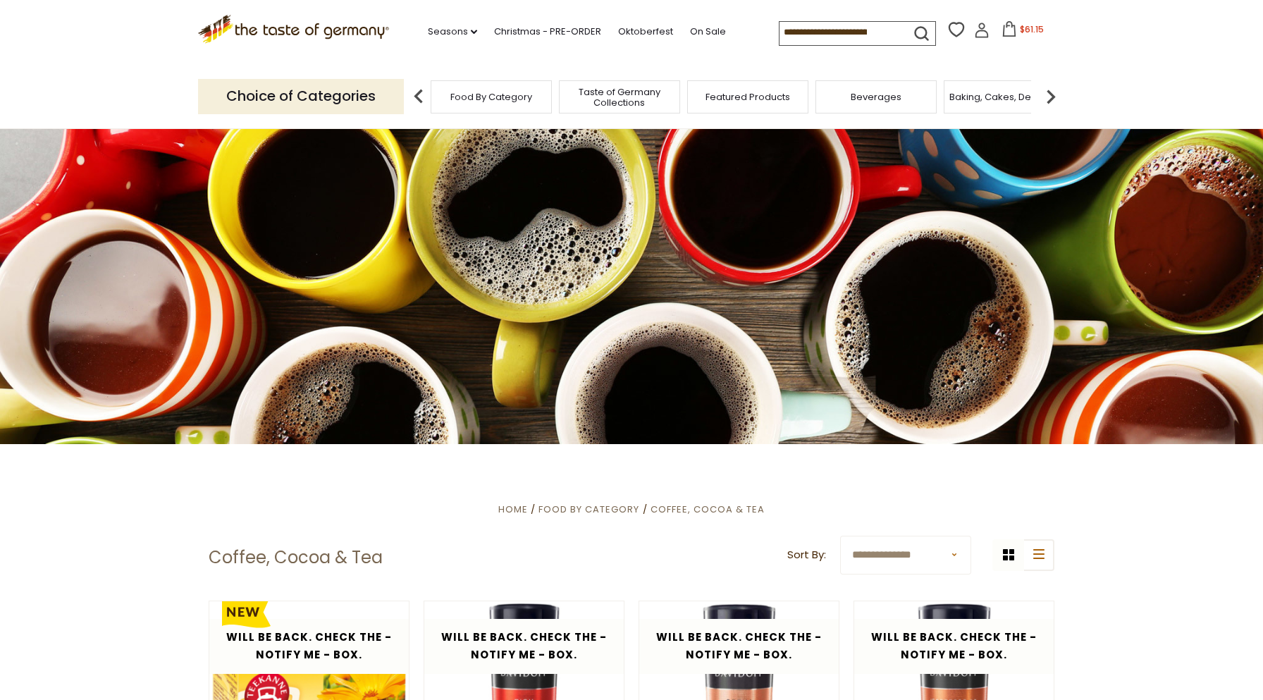
click at [1052, 97] on img at bounding box center [1051, 96] width 28 height 28
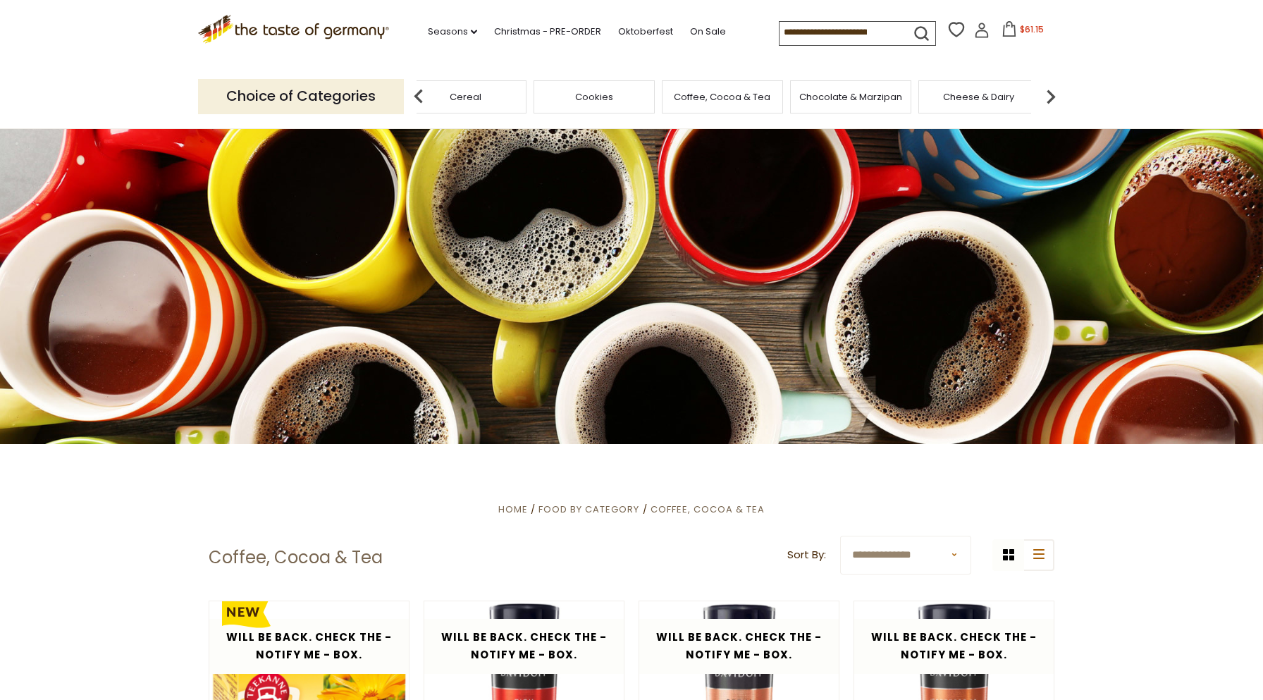
click at [860, 95] on span "Chocolate & Marzipan" at bounding box center [850, 97] width 103 height 11
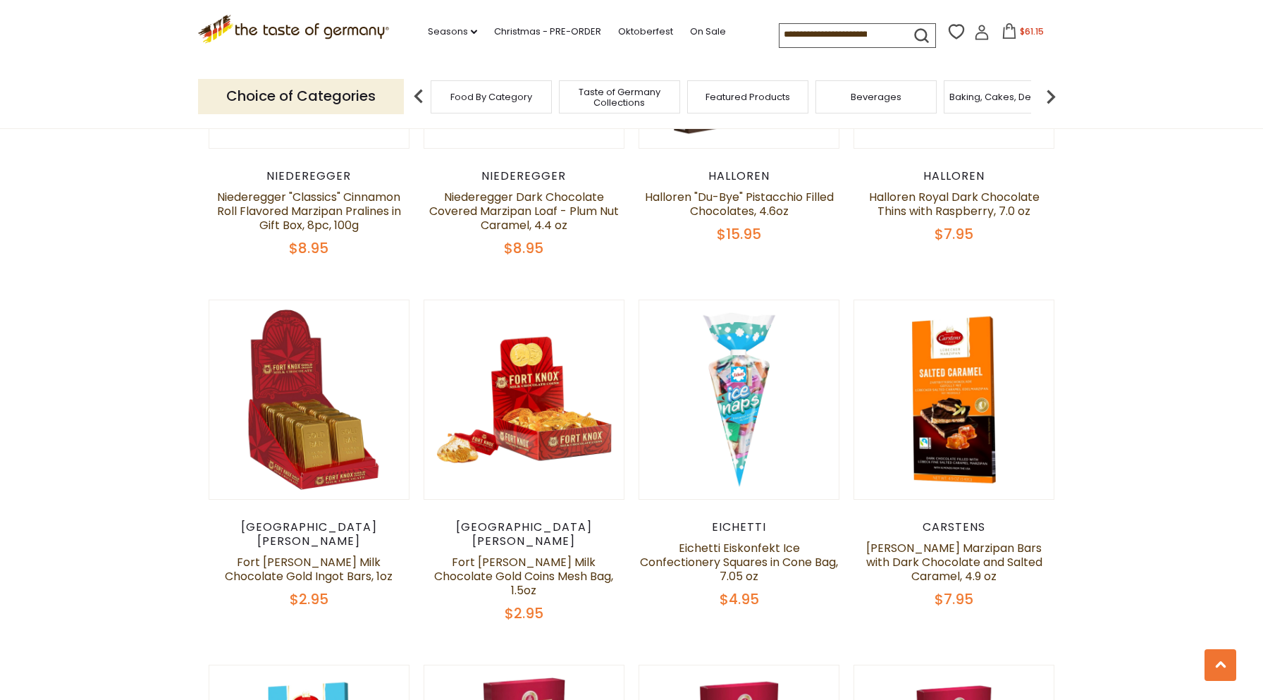
scroll to position [1128, 0]
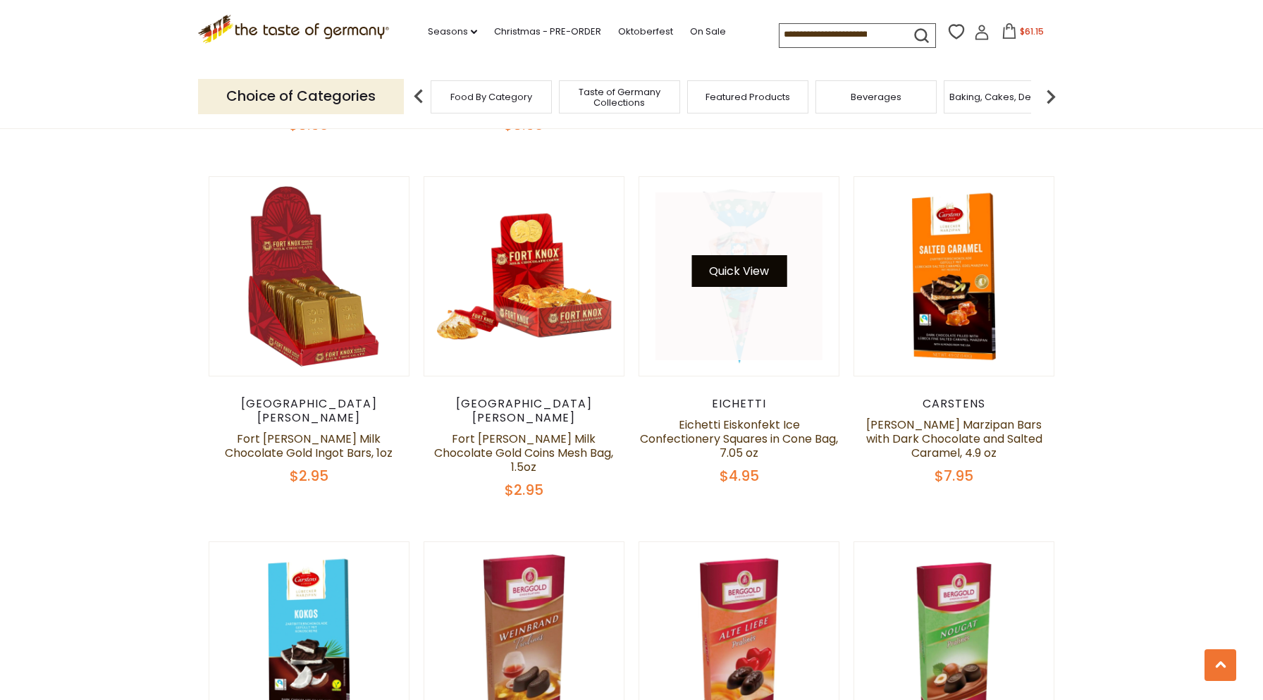
click at [740, 276] on button "Quick View" at bounding box center [738, 271] width 95 height 32
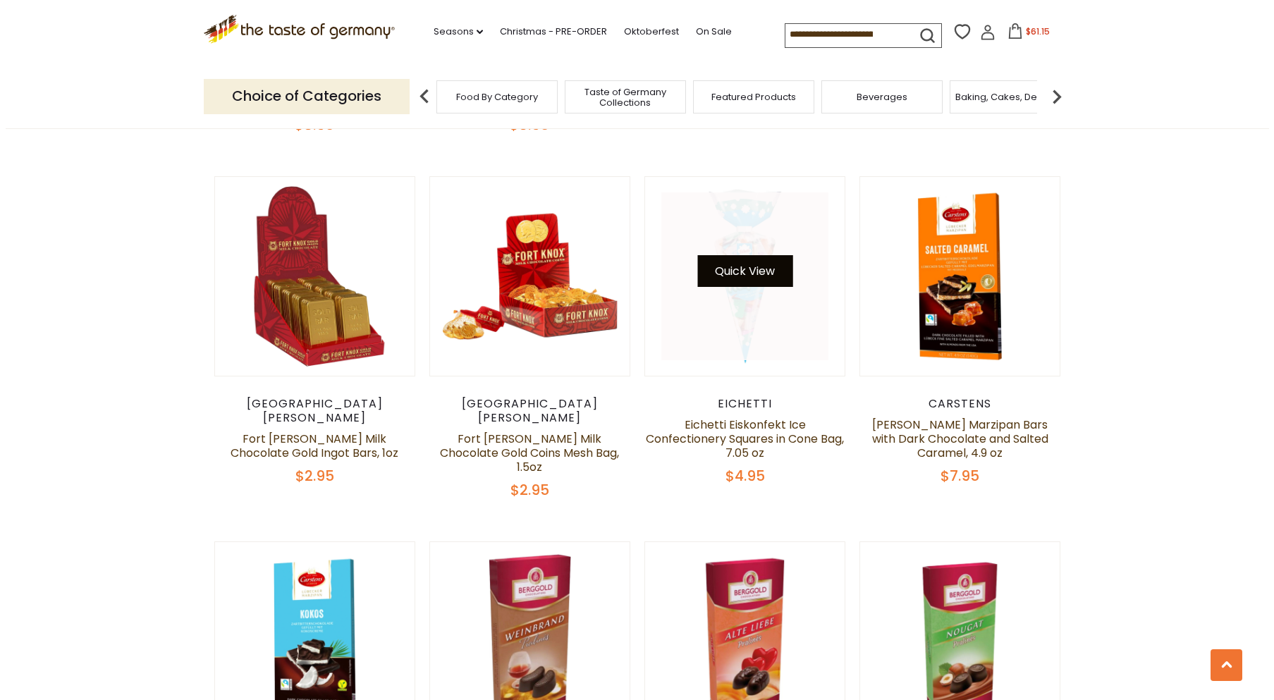
scroll to position [1131, 0]
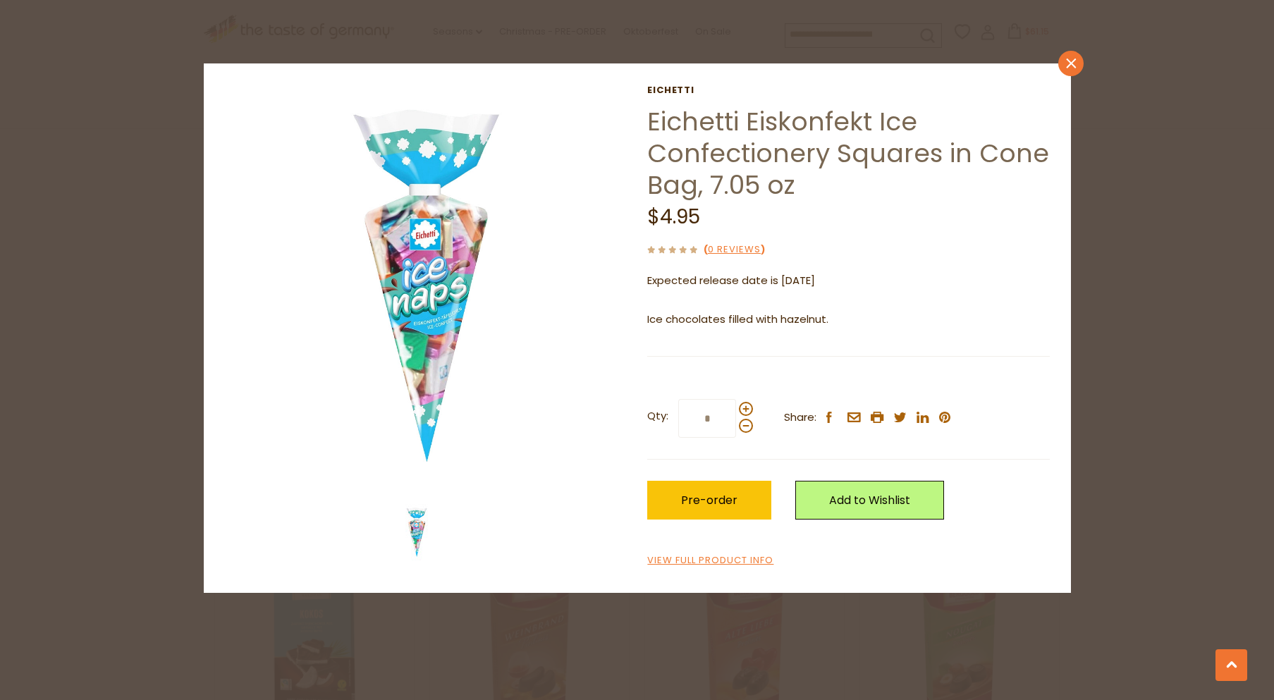
click at [1069, 63] on icon "close" at bounding box center [1070, 64] width 11 height 11
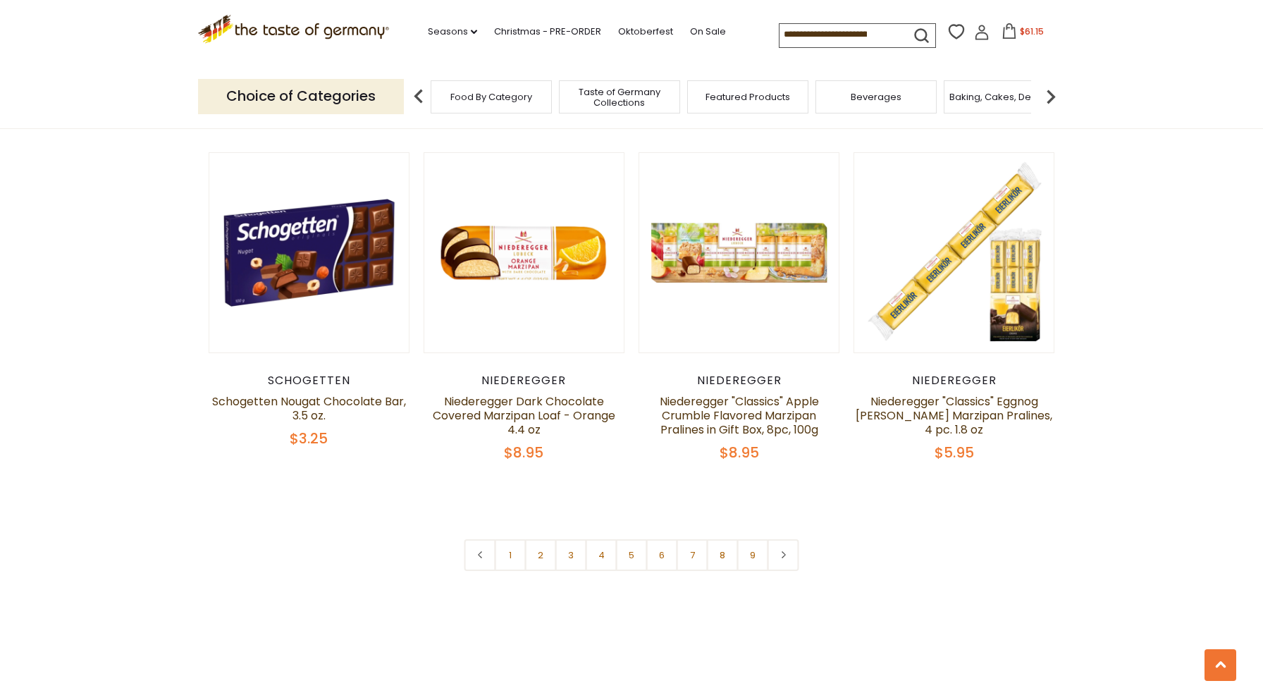
scroll to position [3313, 0]
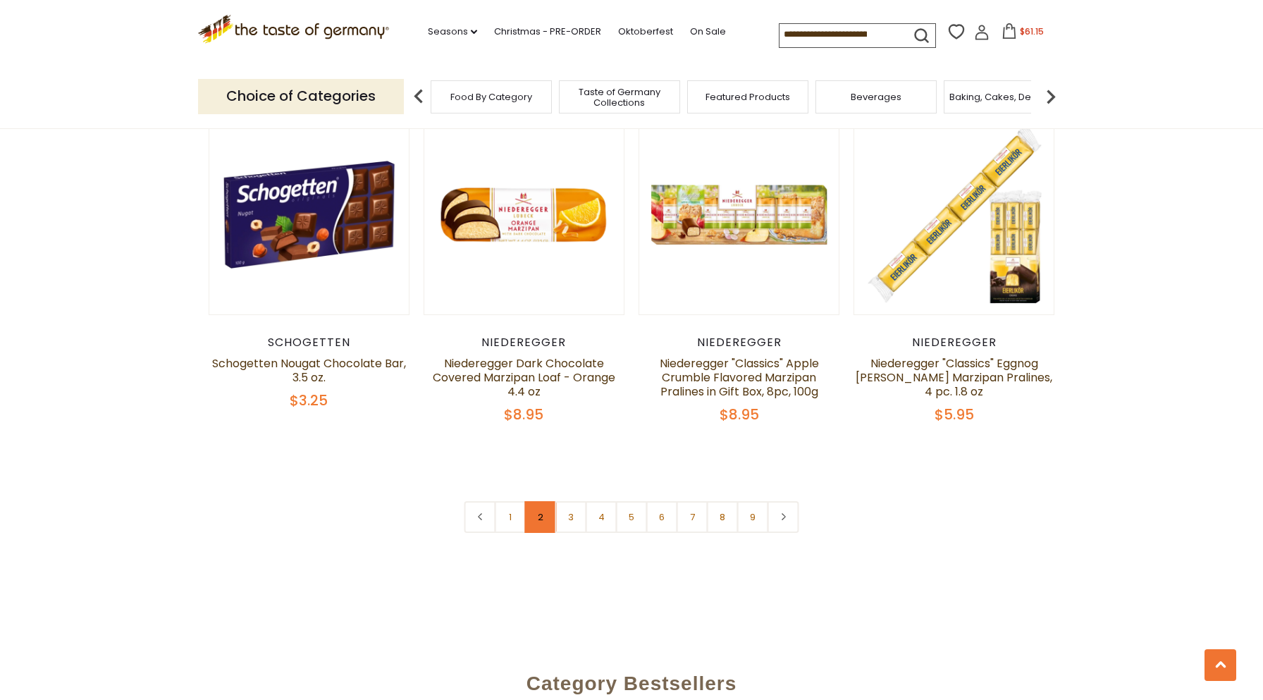
click at [538, 501] on link "2" at bounding box center [541, 517] width 32 height 32
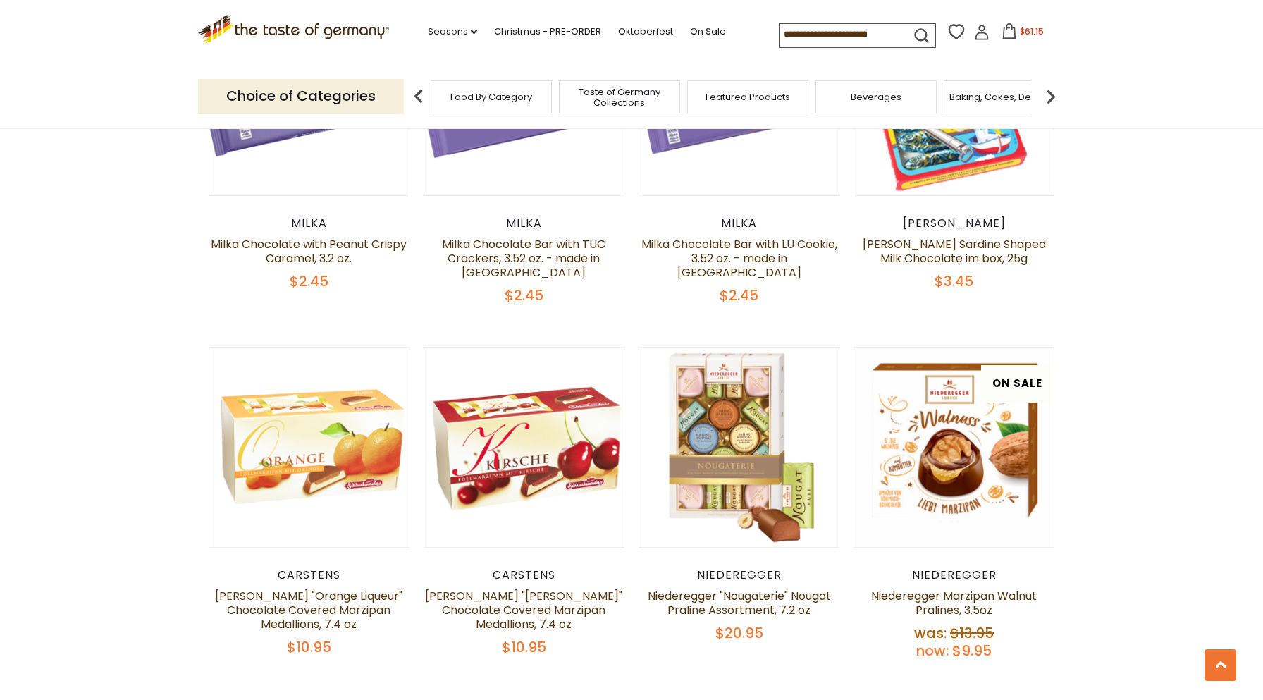
scroll to position [3214, 0]
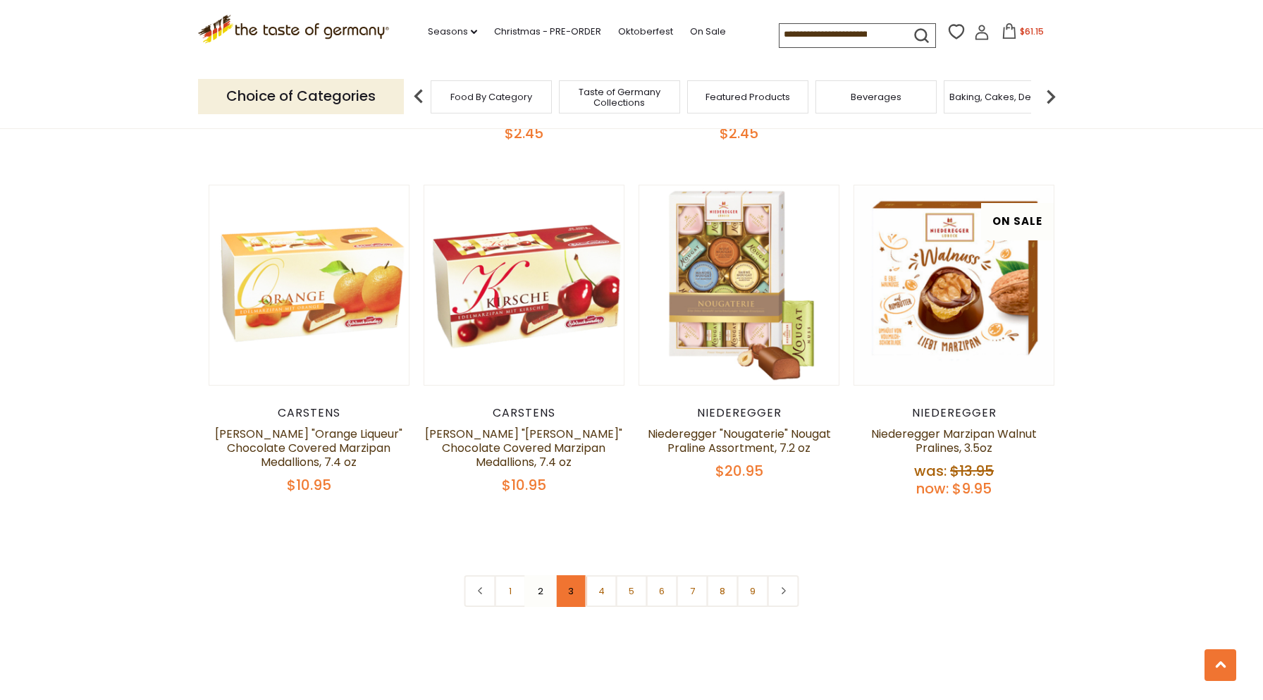
click at [576, 579] on link "3" at bounding box center [571, 591] width 32 height 32
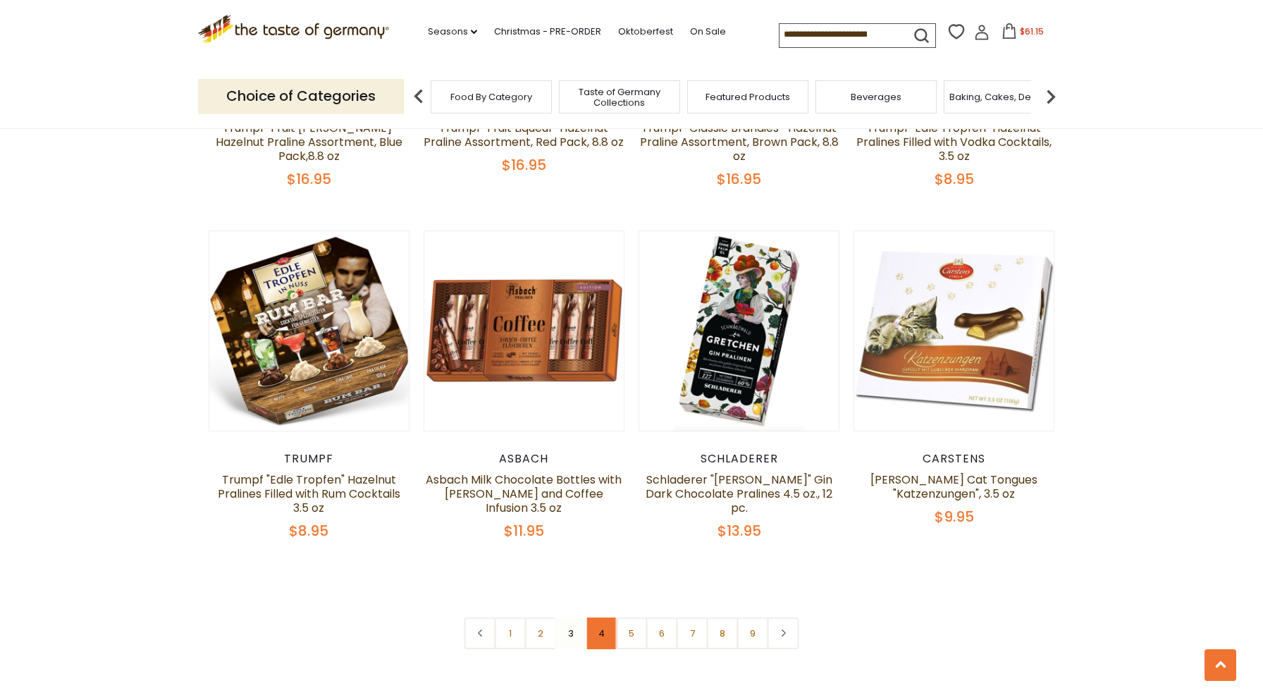
click at [601, 617] on link "4" at bounding box center [602, 633] width 32 height 32
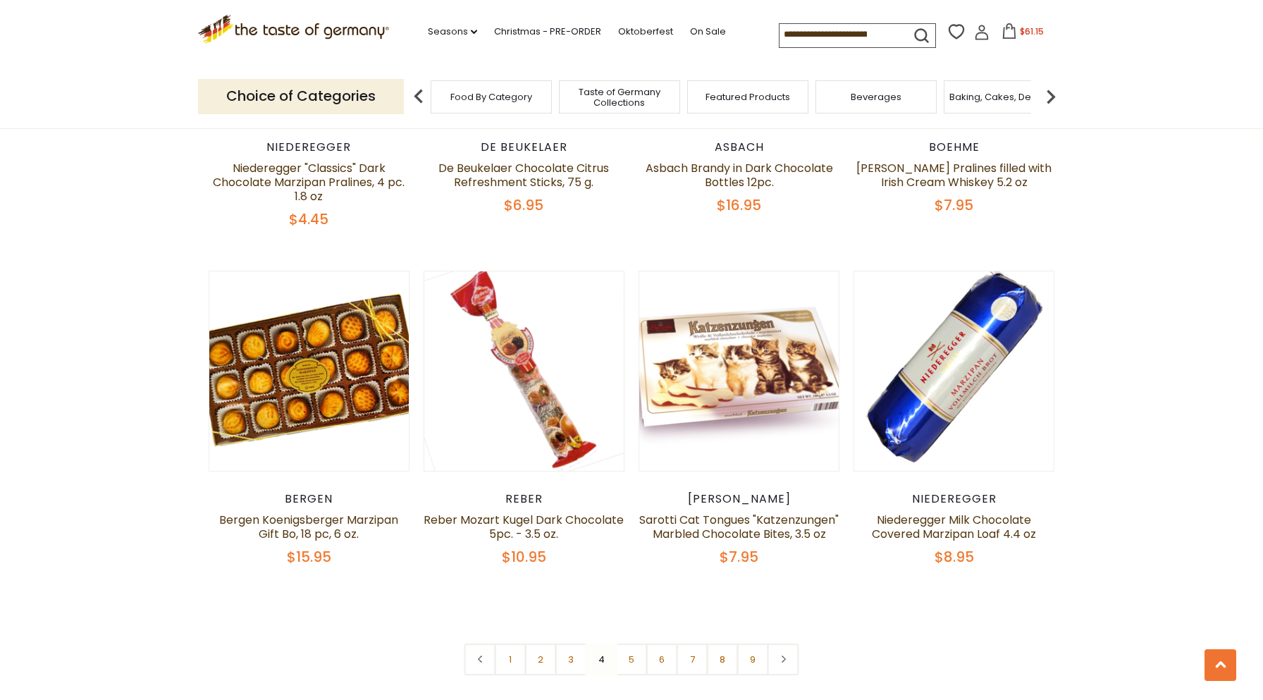
scroll to position [3144, 0]
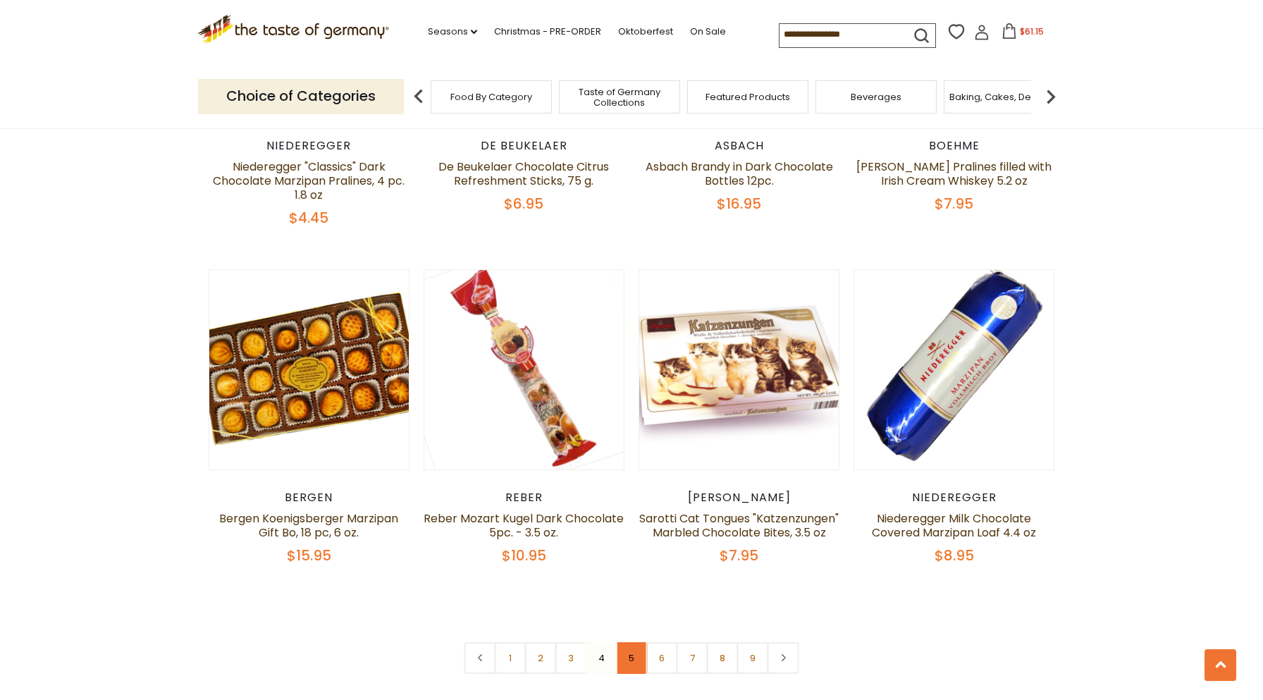
click at [633, 658] on link "5" at bounding box center [632, 658] width 32 height 32
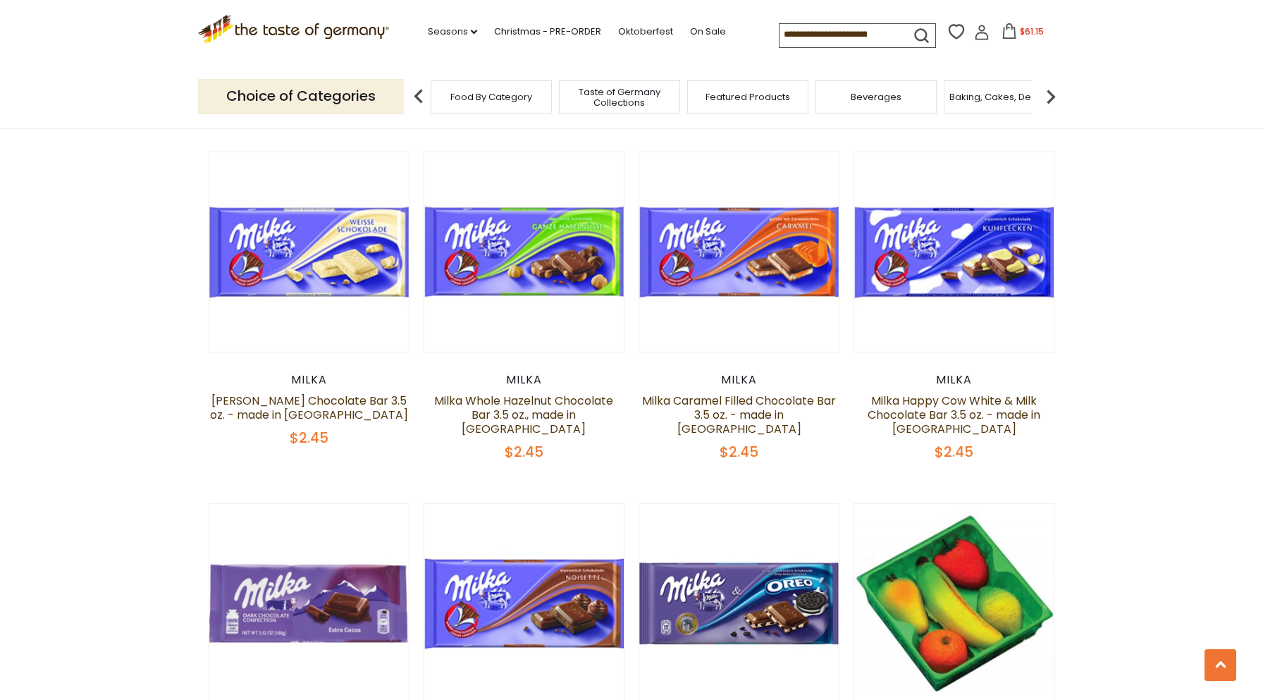
scroll to position [747, 0]
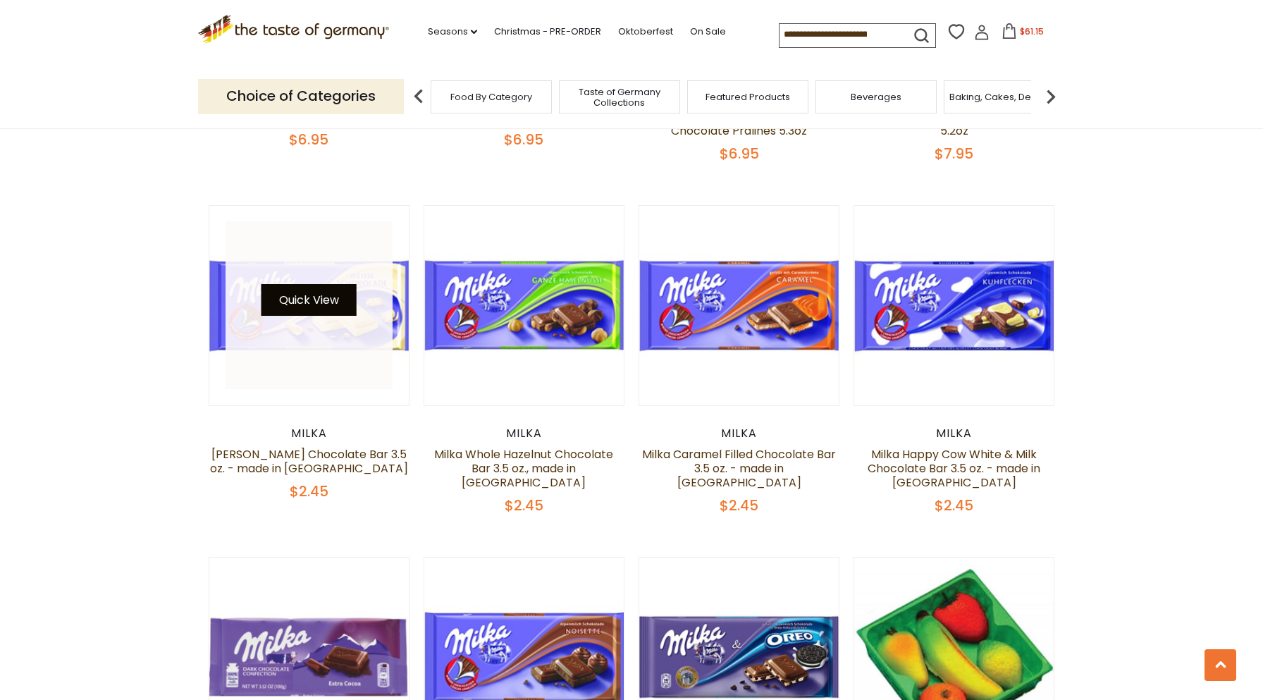
click at [304, 301] on button "Quick View" at bounding box center [308, 300] width 95 height 32
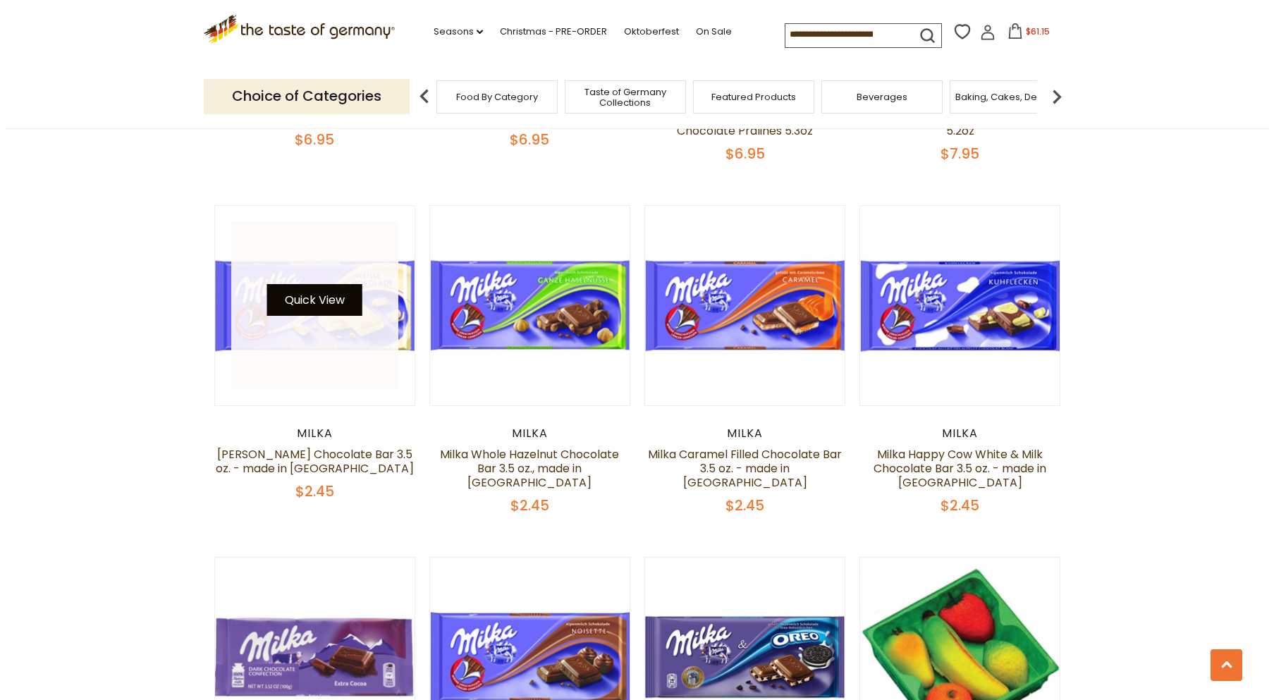
scroll to position [750, 0]
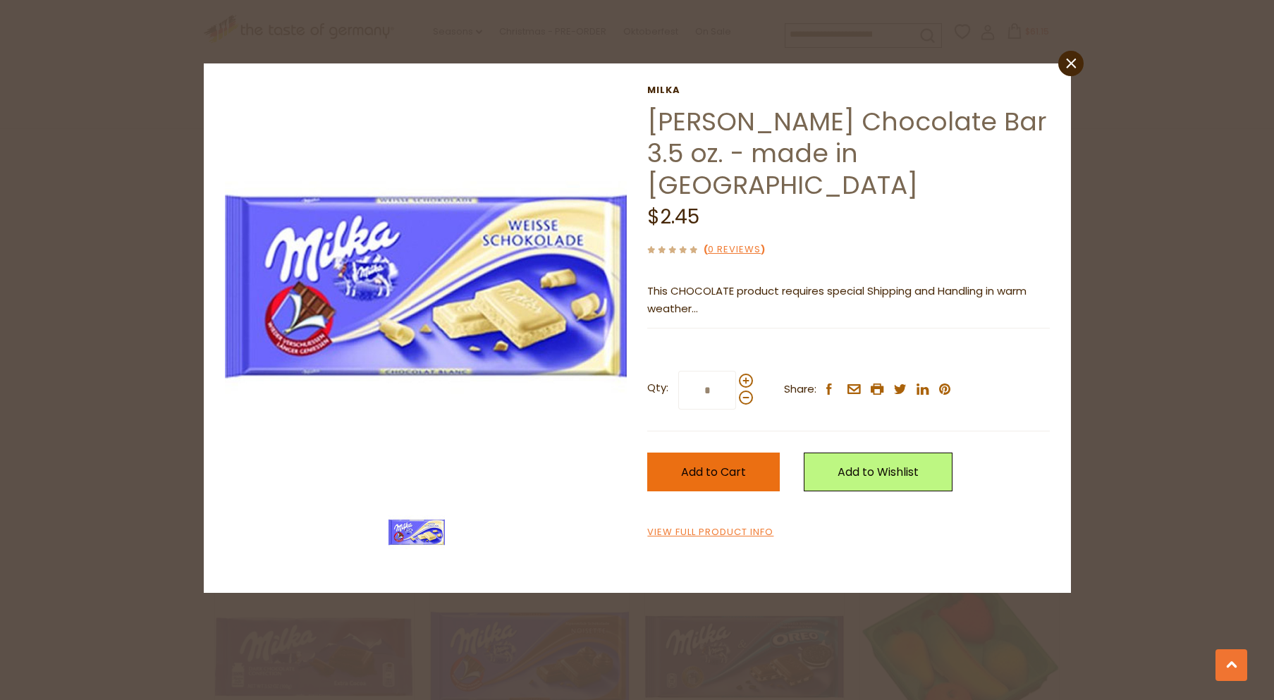
click at [710, 464] on span "Add to Cart" at bounding box center [713, 472] width 65 height 16
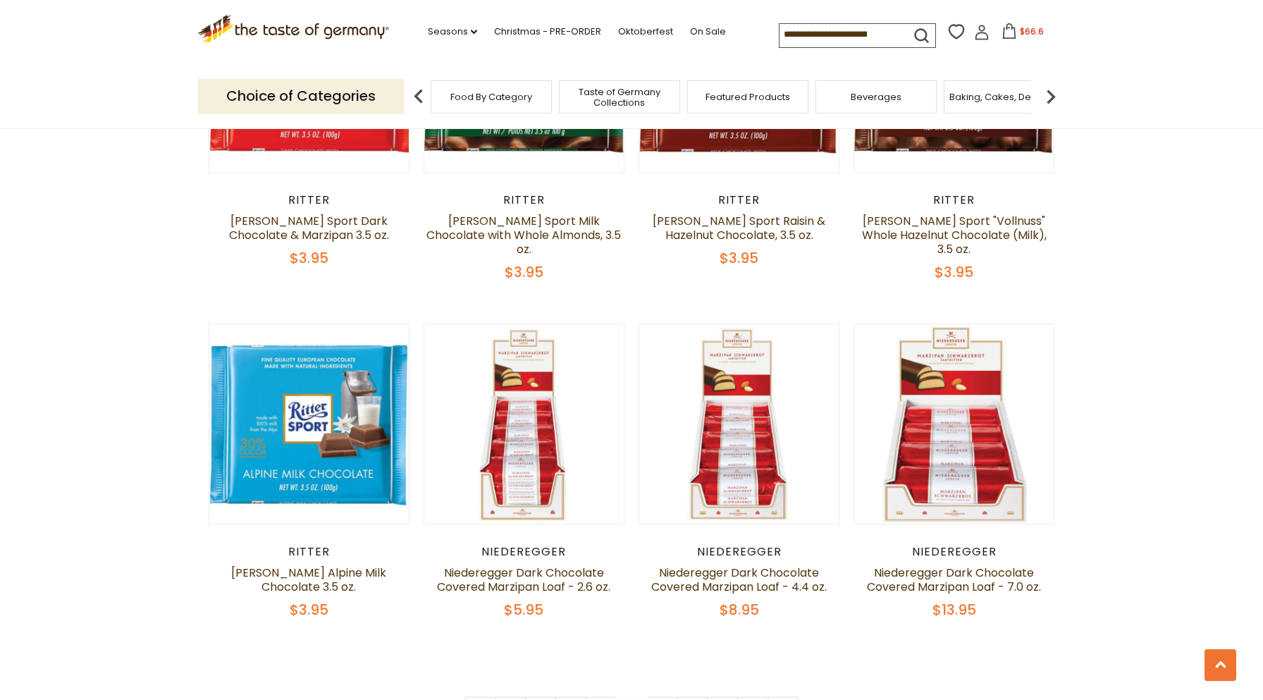
scroll to position [3214, 0]
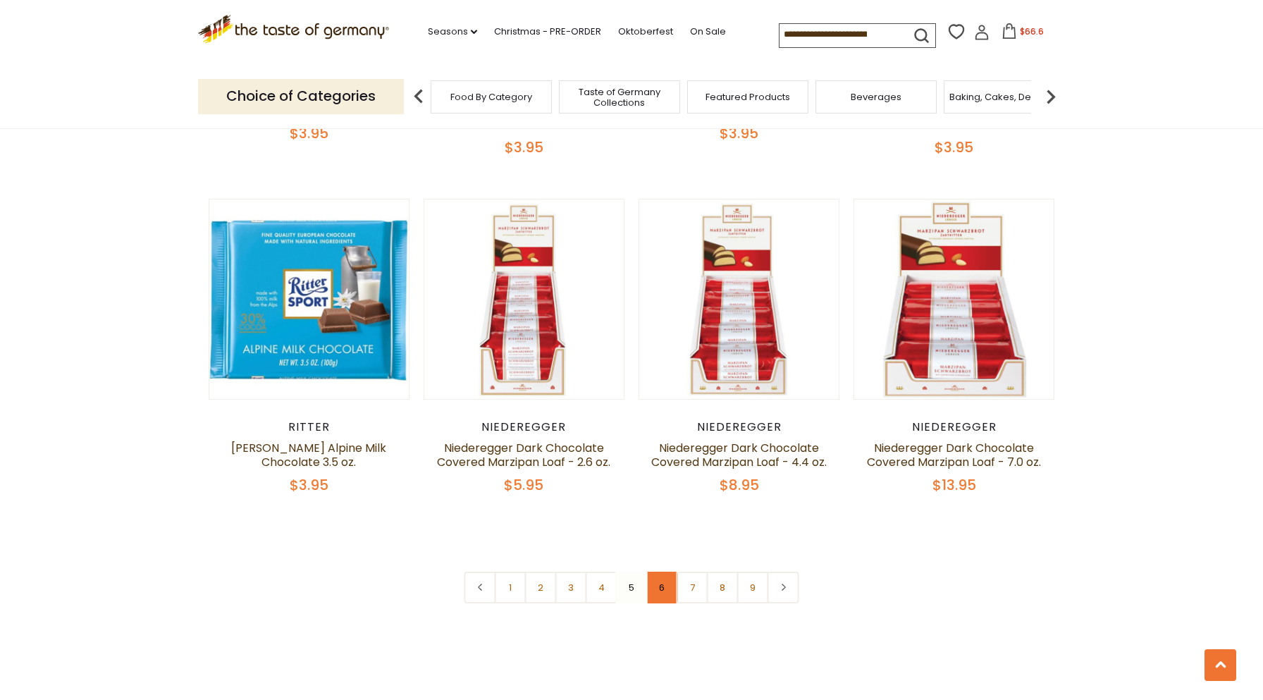
click at [659, 572] on link "6" at bounding box center [662, 588] width 32 height 32
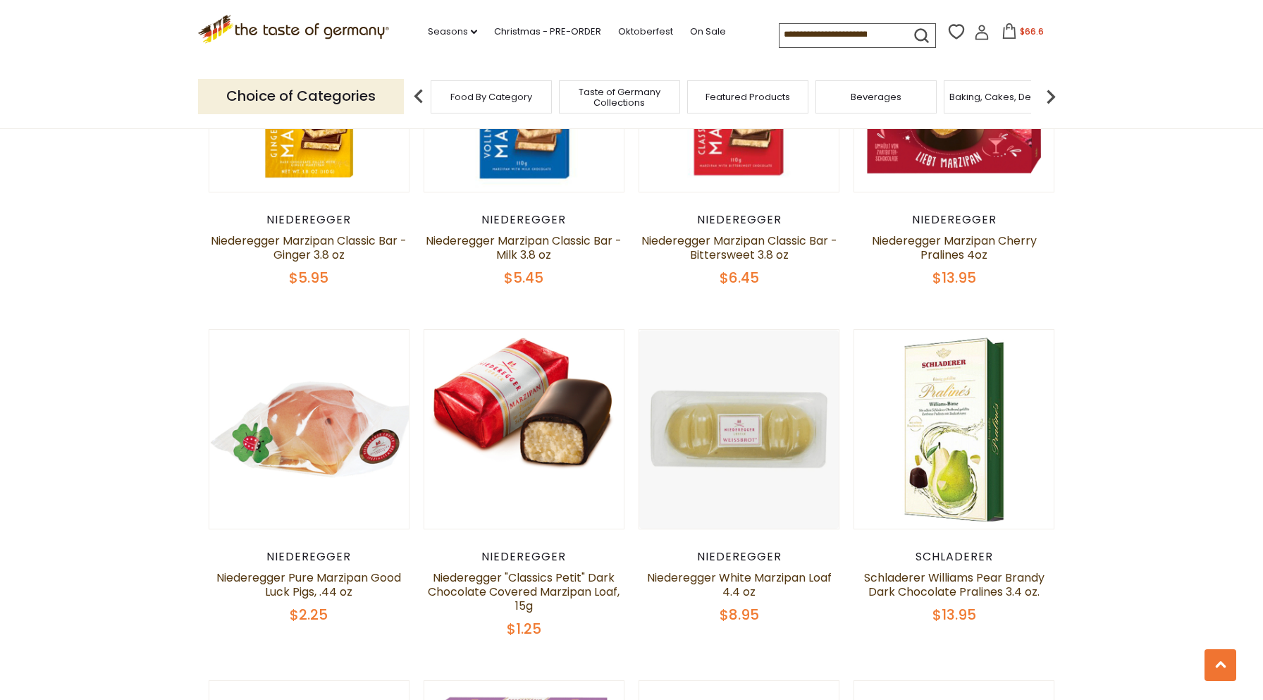
scroll to position [959, 0]
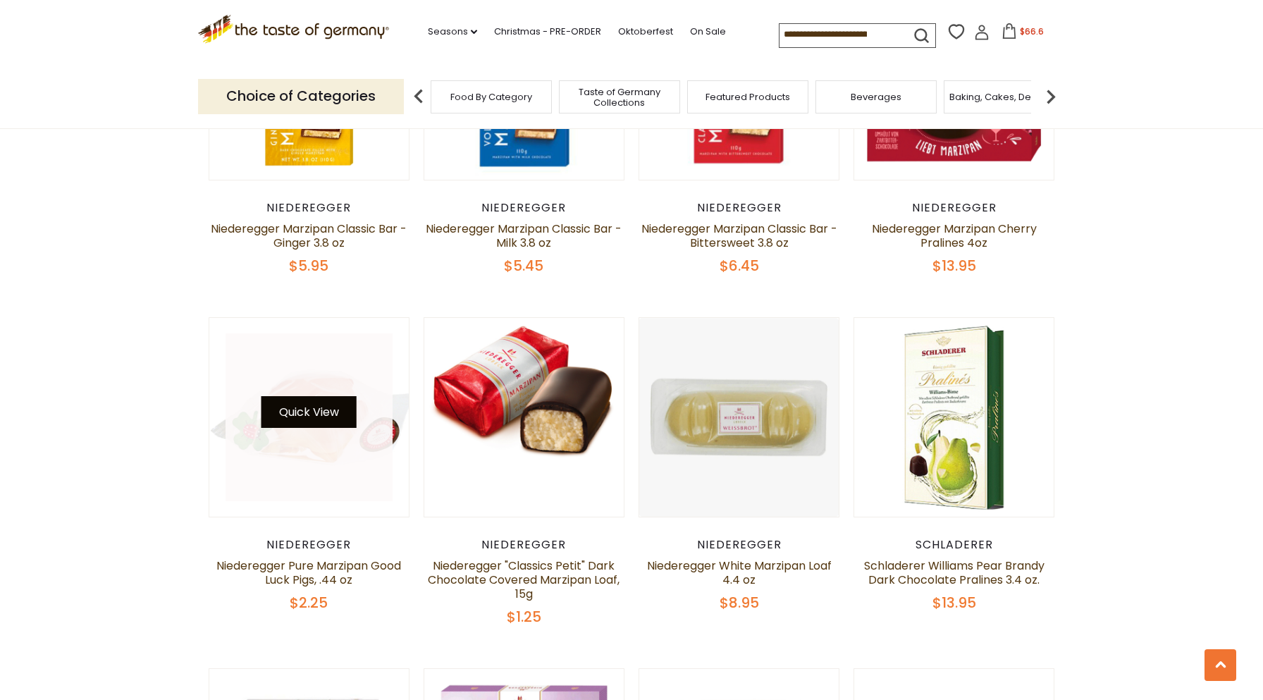
click at [273, 415] on button "Quick View" at bounding box center [308, 412] width 95 height 32
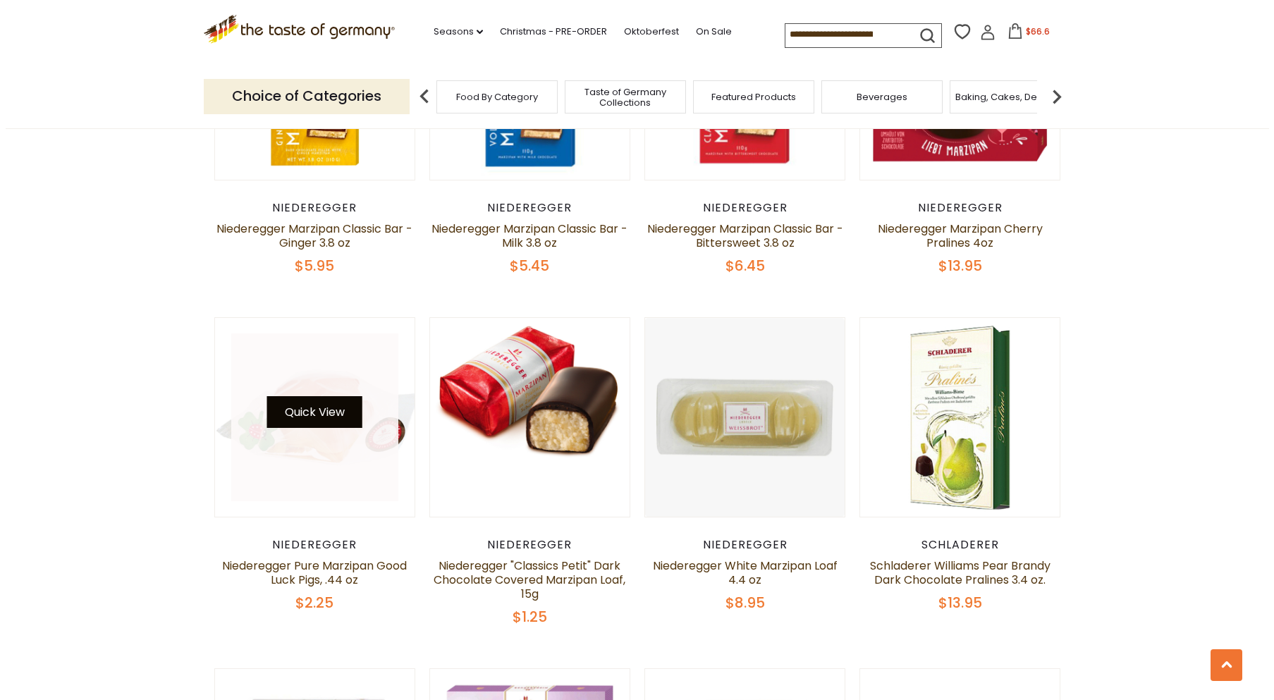
scroll to position [961, 0]
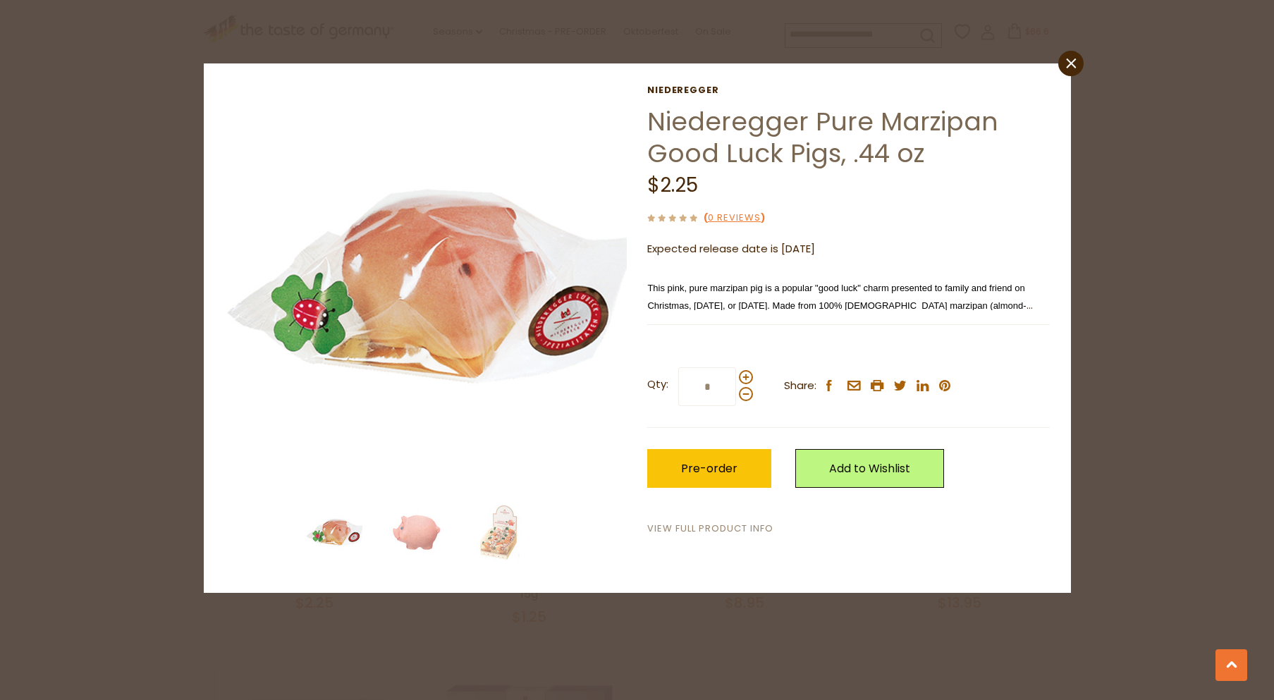
click at [736, 524] on link "View Full Product Info" at bounding box center [710, 529] width 126 height 15
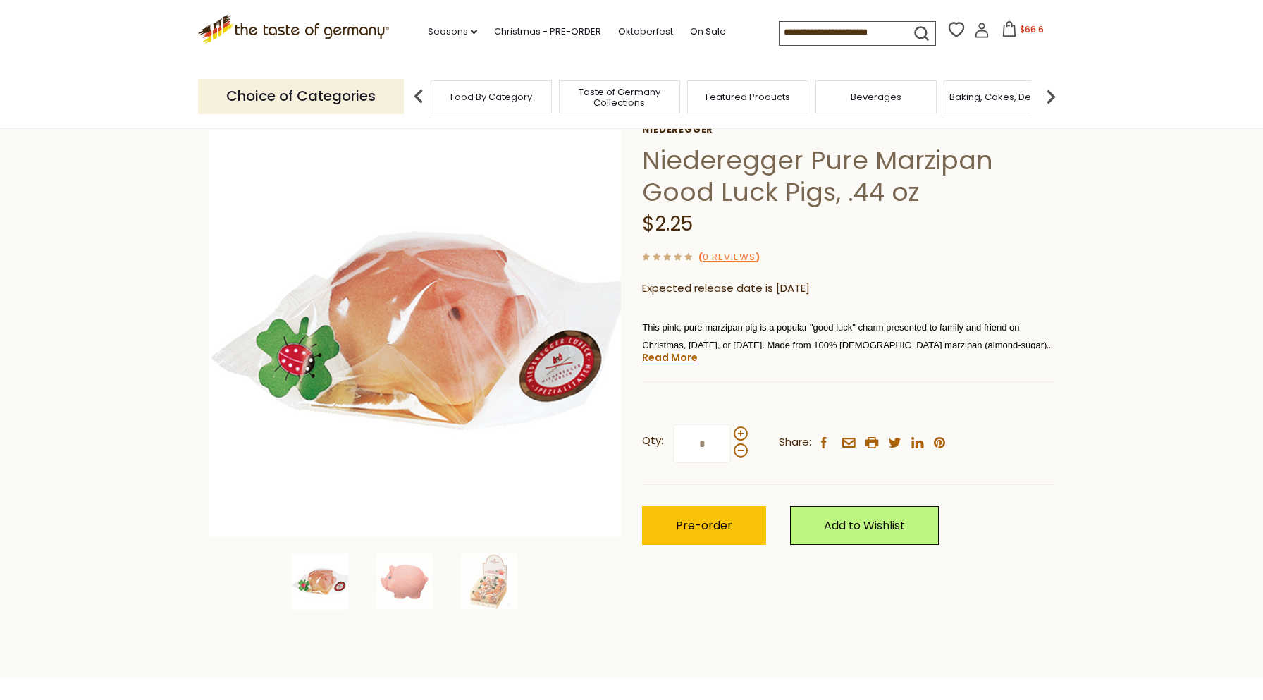
scroll to position [141, 0]
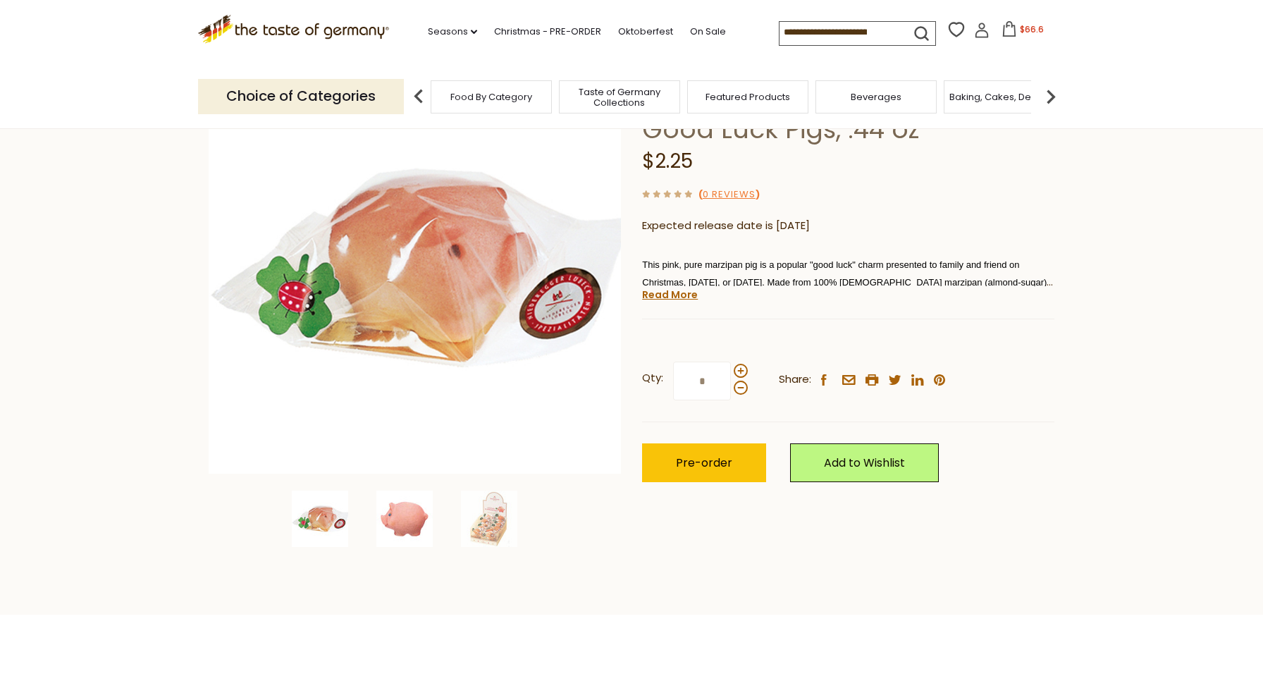
click at [399, 515] on img at bounding box center [404, 519] width 56 height 56
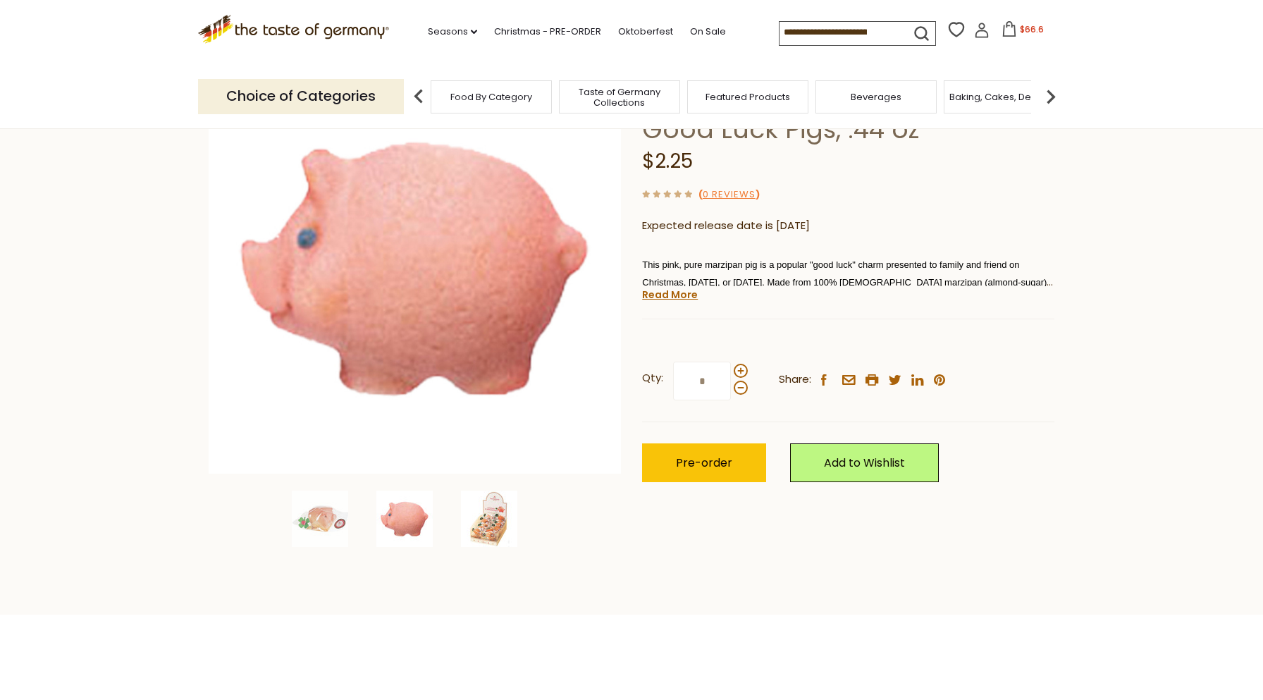
click at [483, 516] on img at bounding box center [489, 519] width 56 height 56
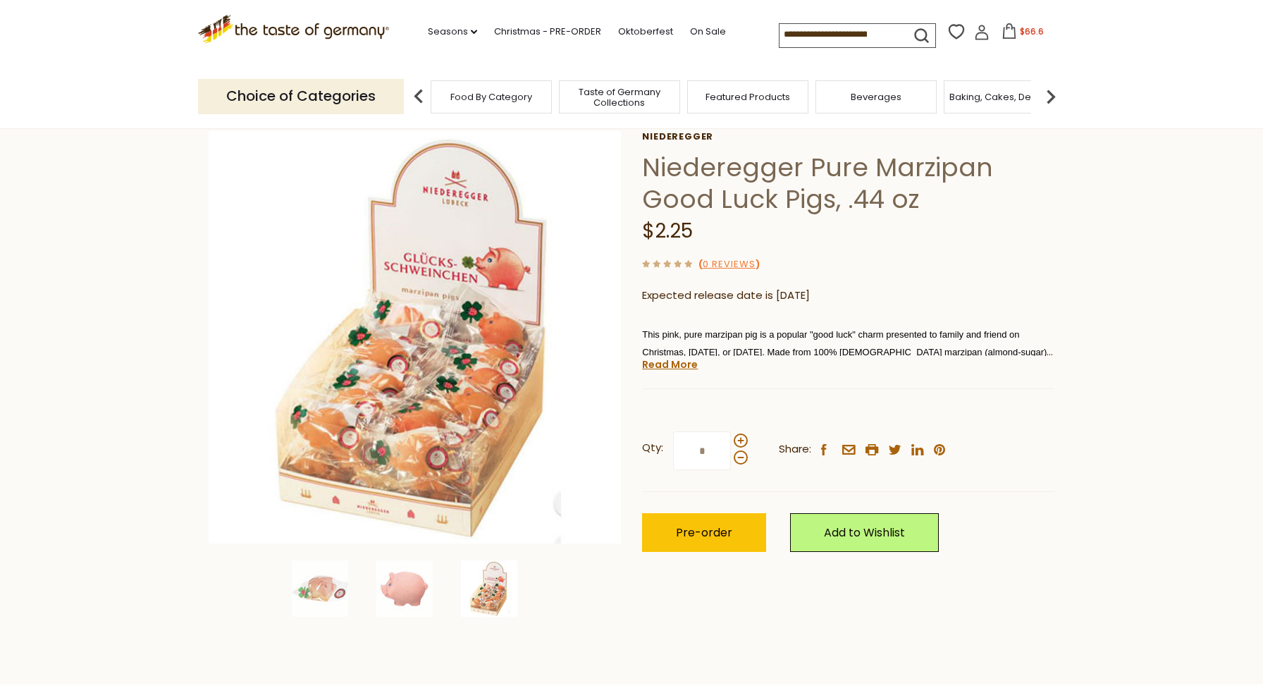
scroll to position [70, 0]
click at [673, 367] on link "Read More" at bounding box center [670, 365] width 56 height 14
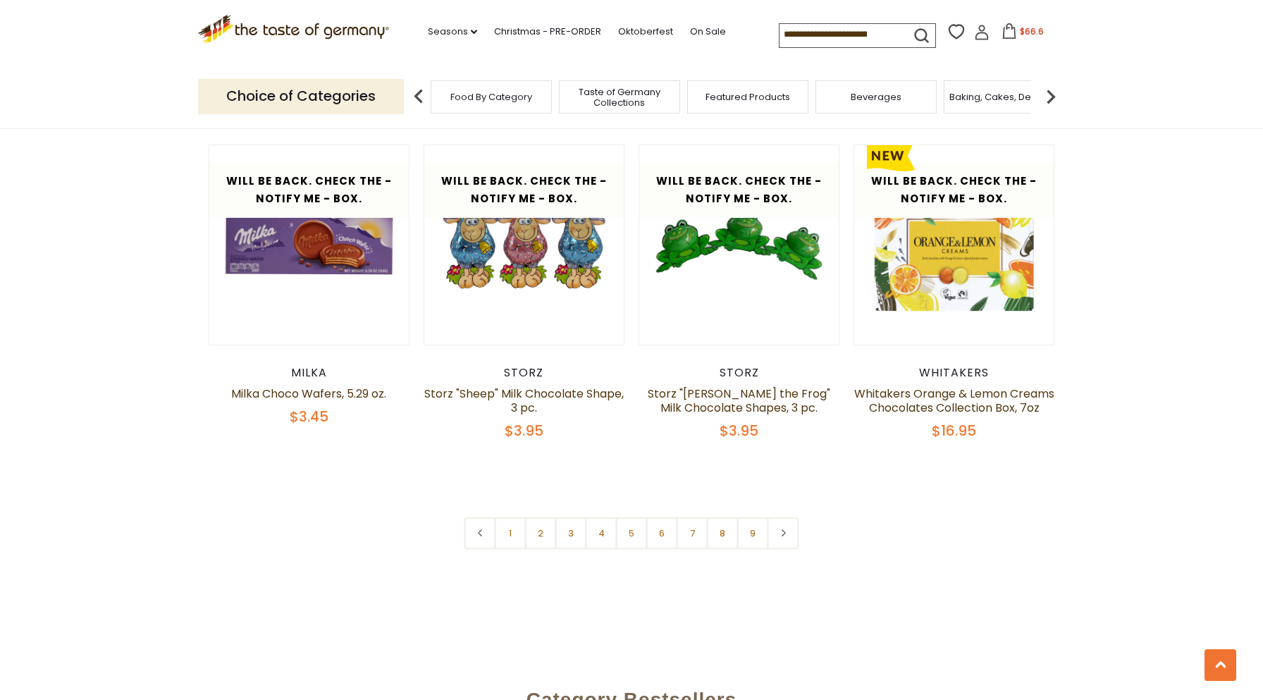
scroll to position [3217, 0]
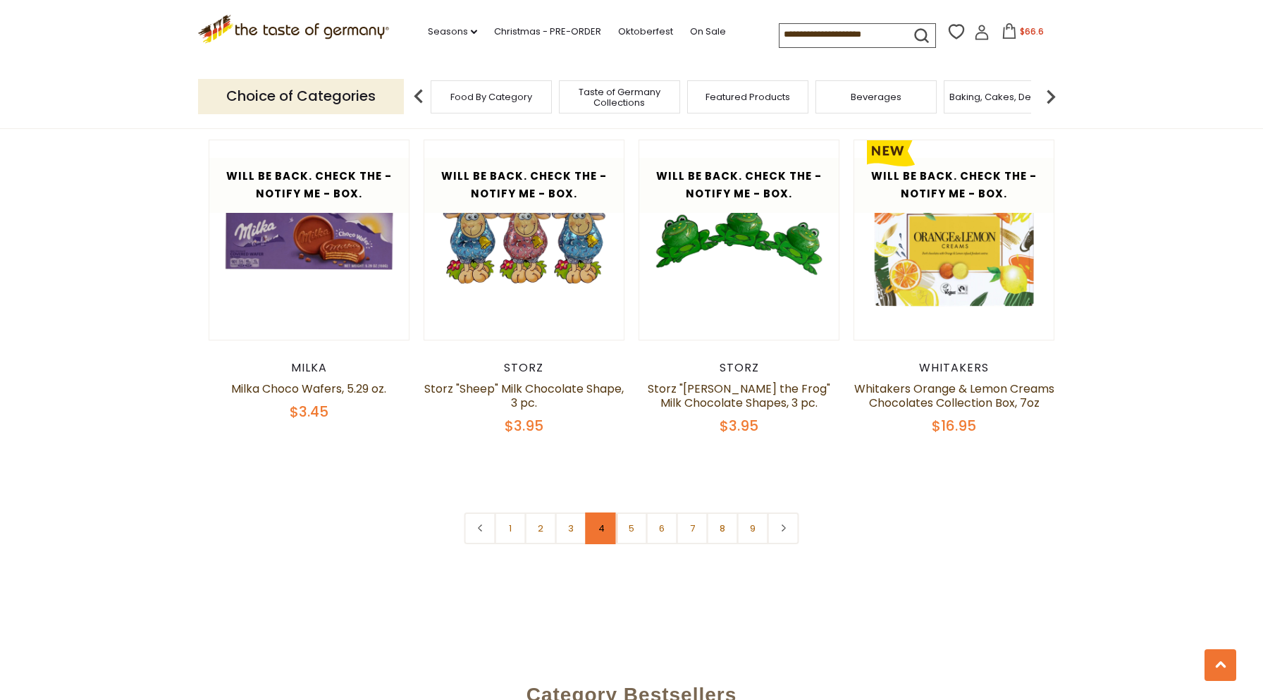
click at [606, 531] on link "4" at bounding box center [602, 528] width 32 height 32
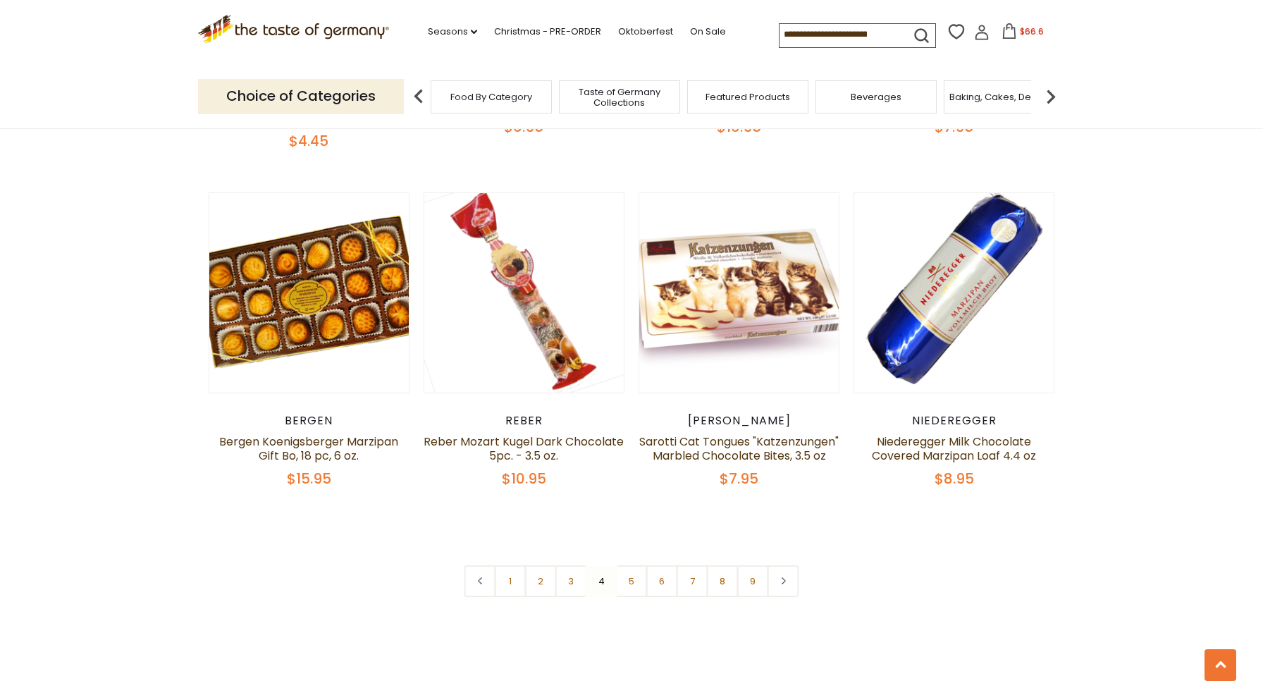
scroll to position [3148, 0]
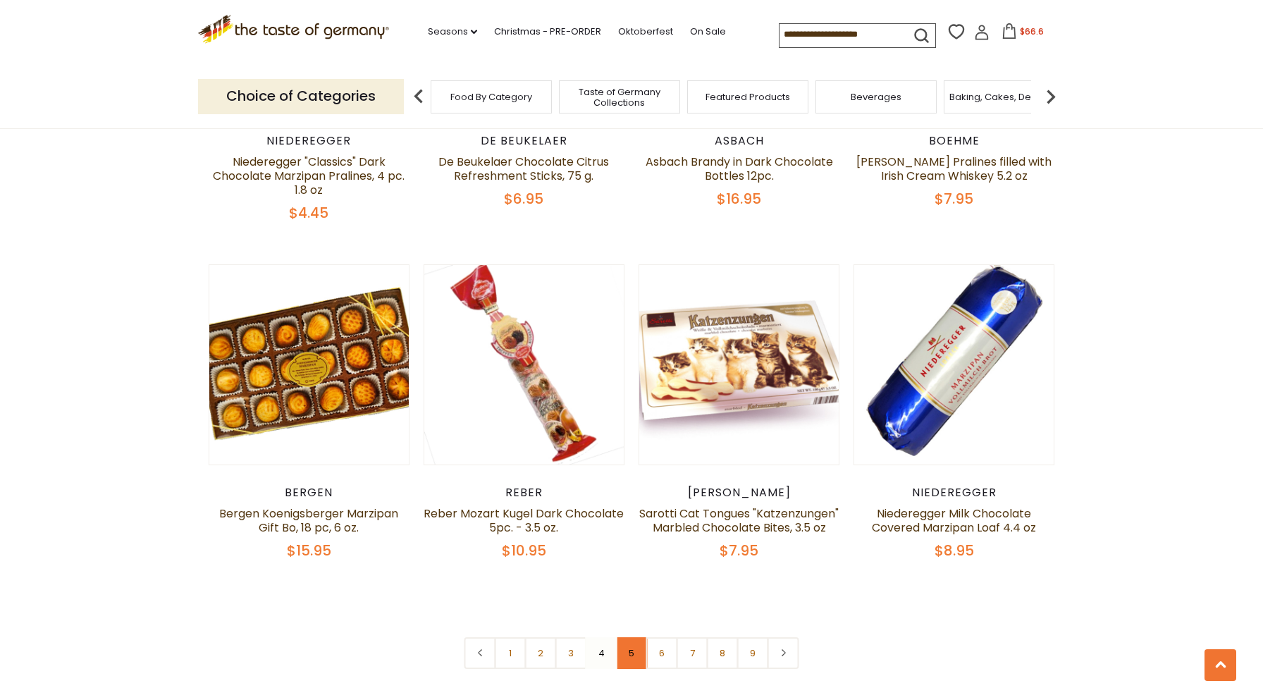
click at [634, 656] on link "5" at bounding box center [632, 653] width 32 height 32
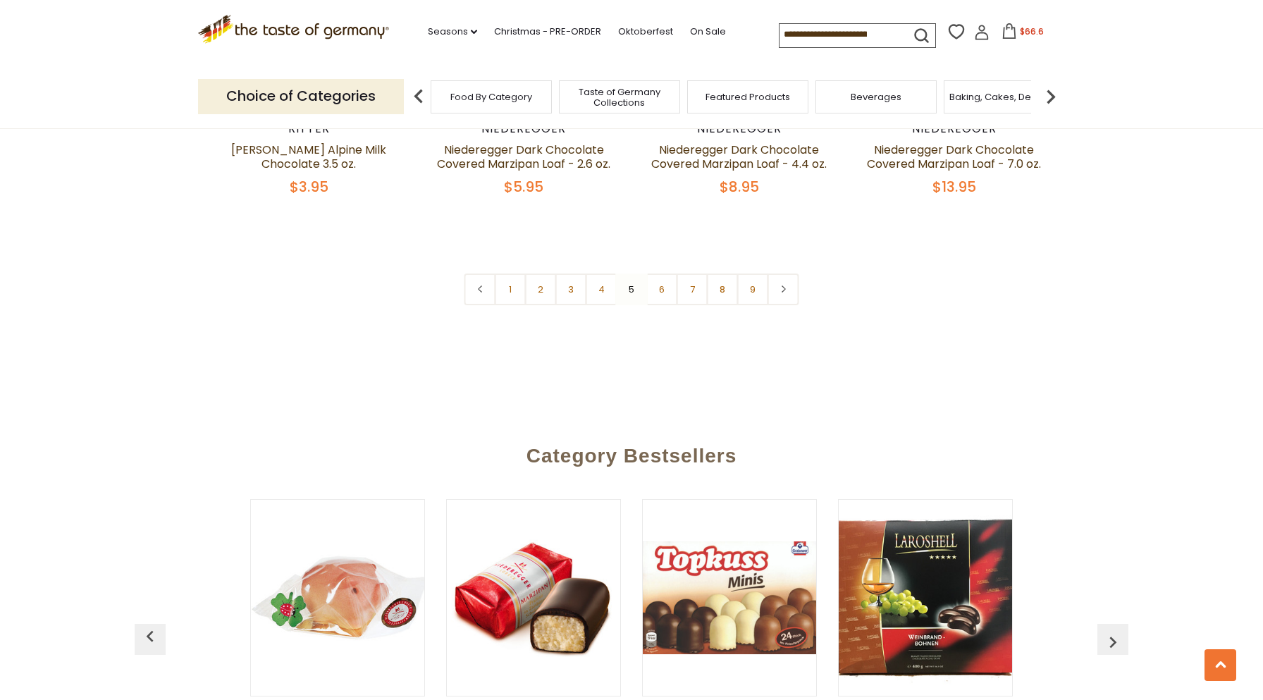
scroll to position [3517, 0]
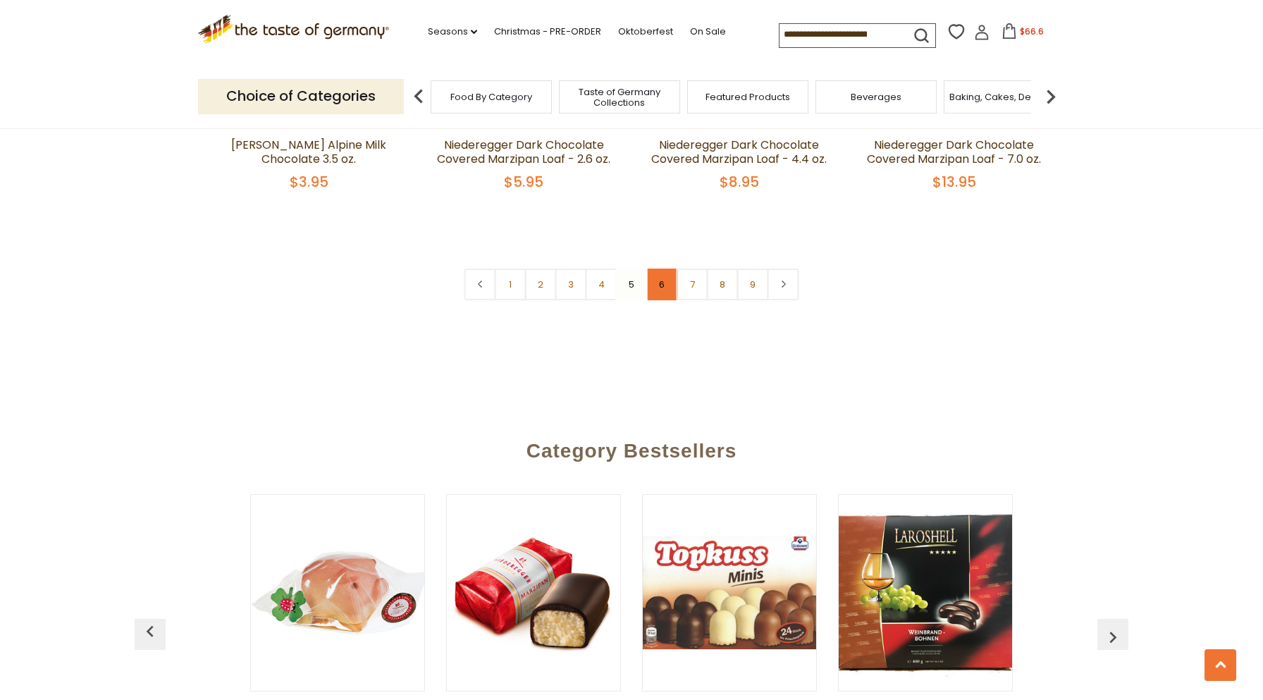
click at [663, 269] on link "6" at bounding box center [662, 285] width 32 height 32
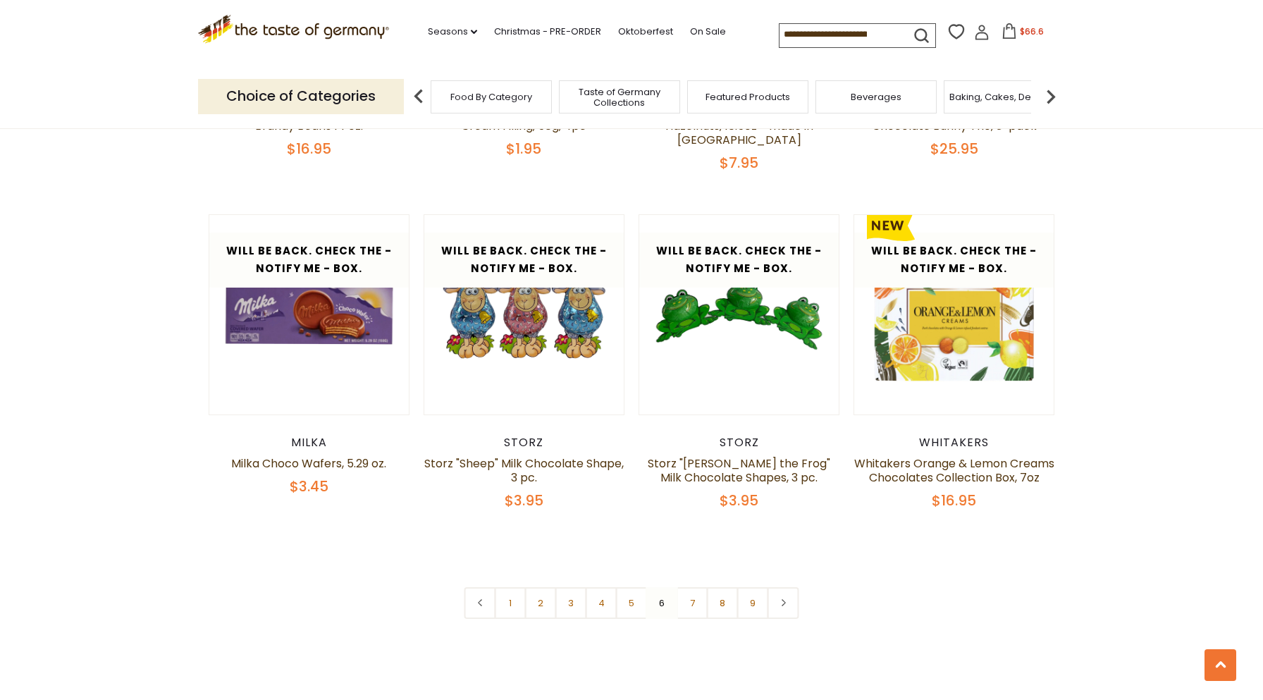
scroll to position [3157, 0]
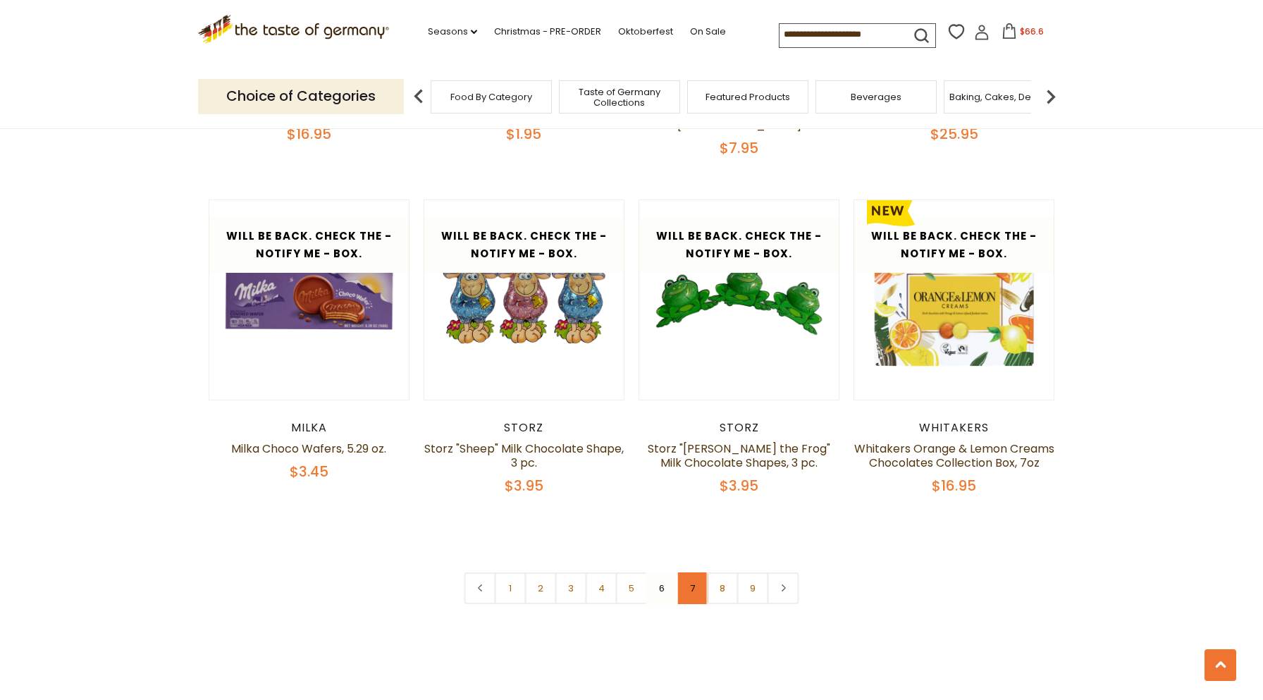
click at [691, 584] on link "7" at bounding box center [693, 588] width 32 height 32
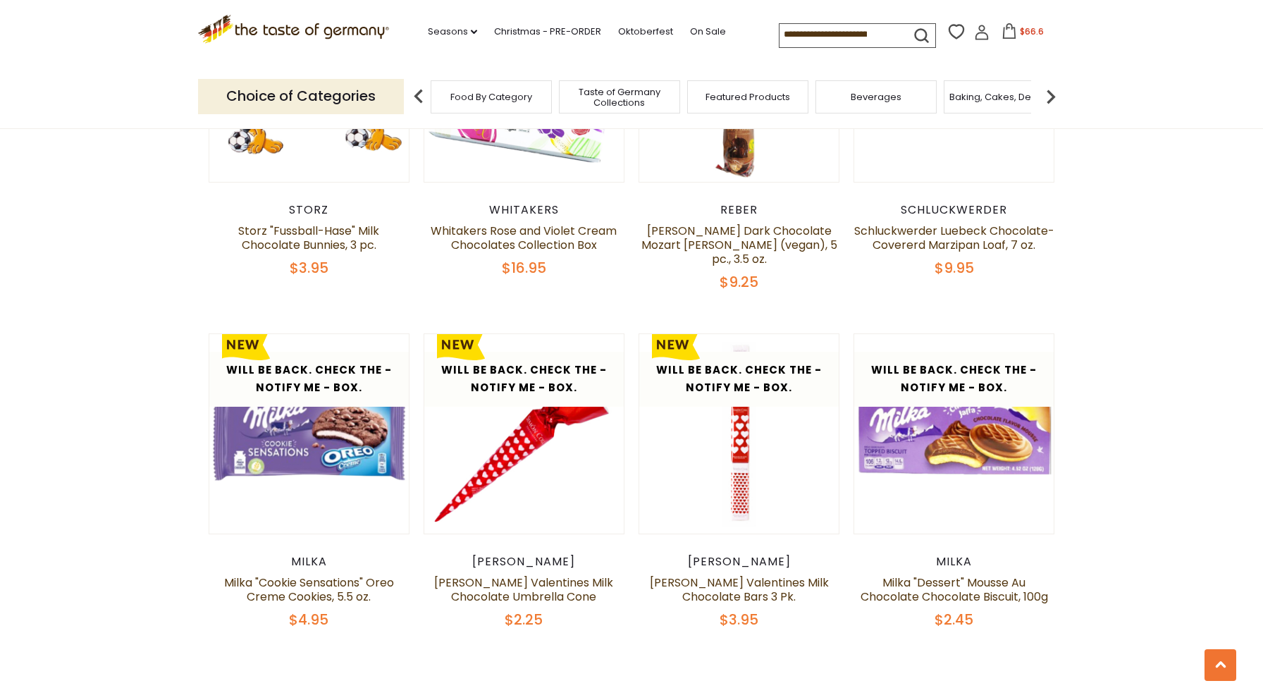
scroll to position [3174, 0]
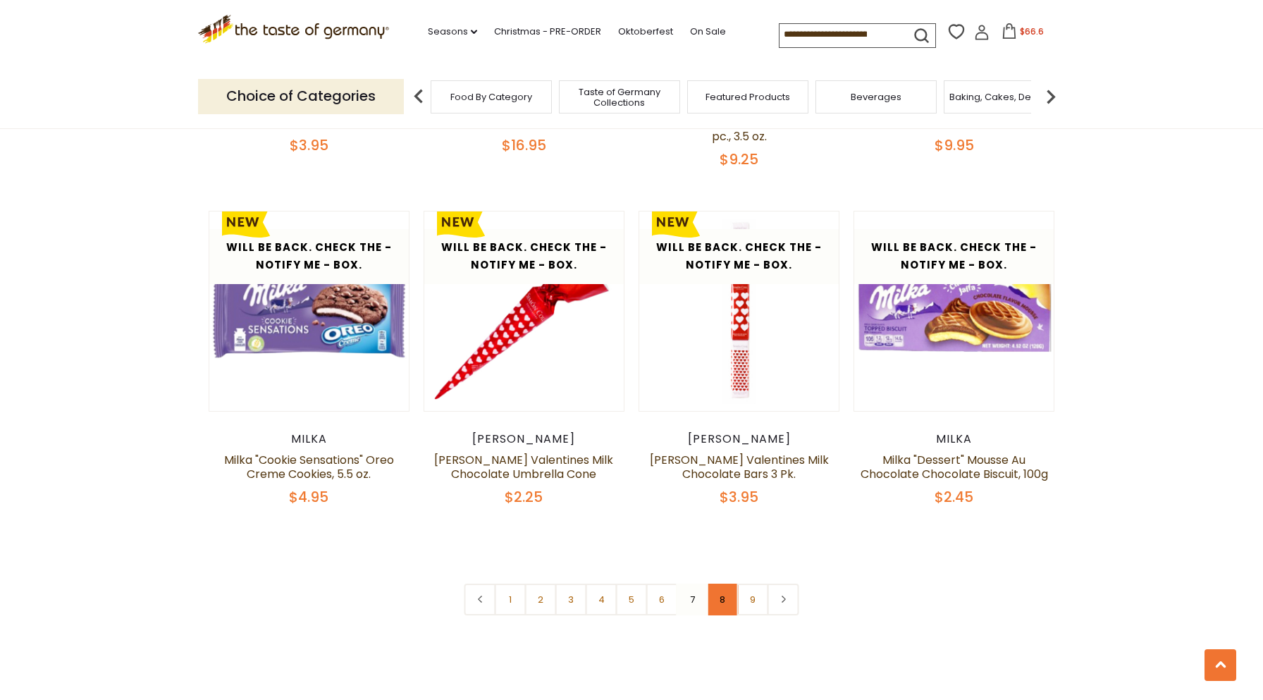
click at [722, 584] on link "8" at bounding box center [723, 600] width 32 height 32
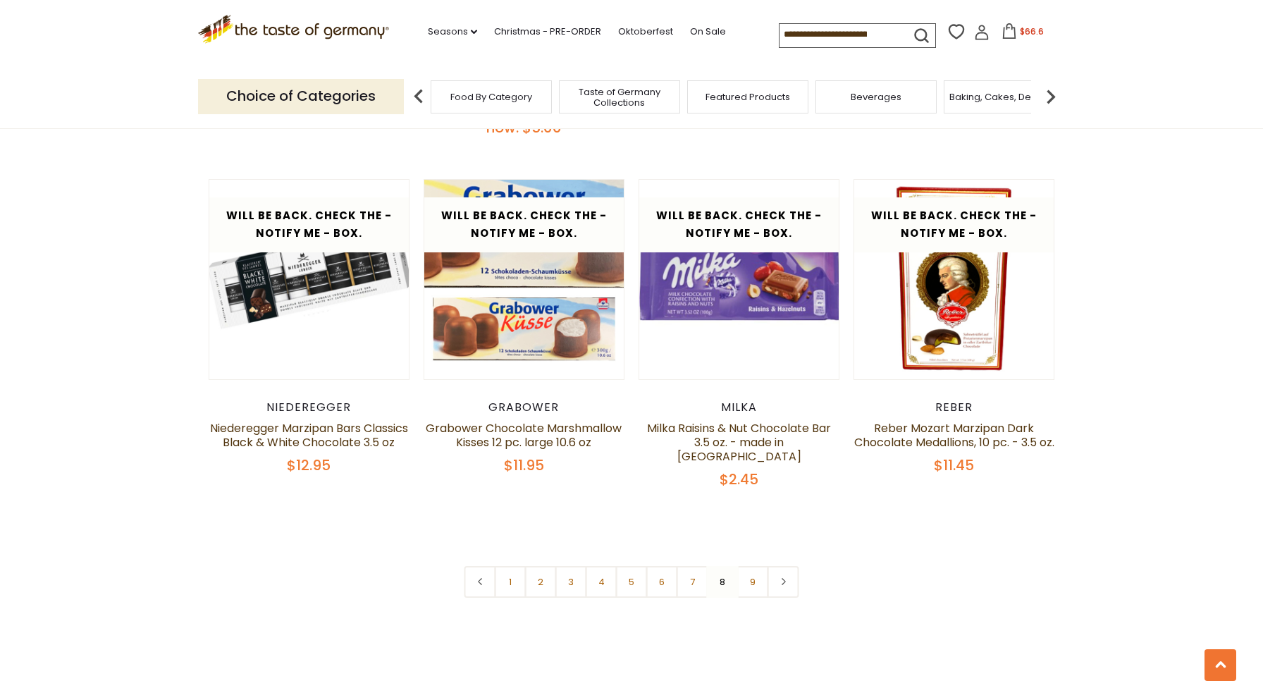
scroll to position [3341, 0]
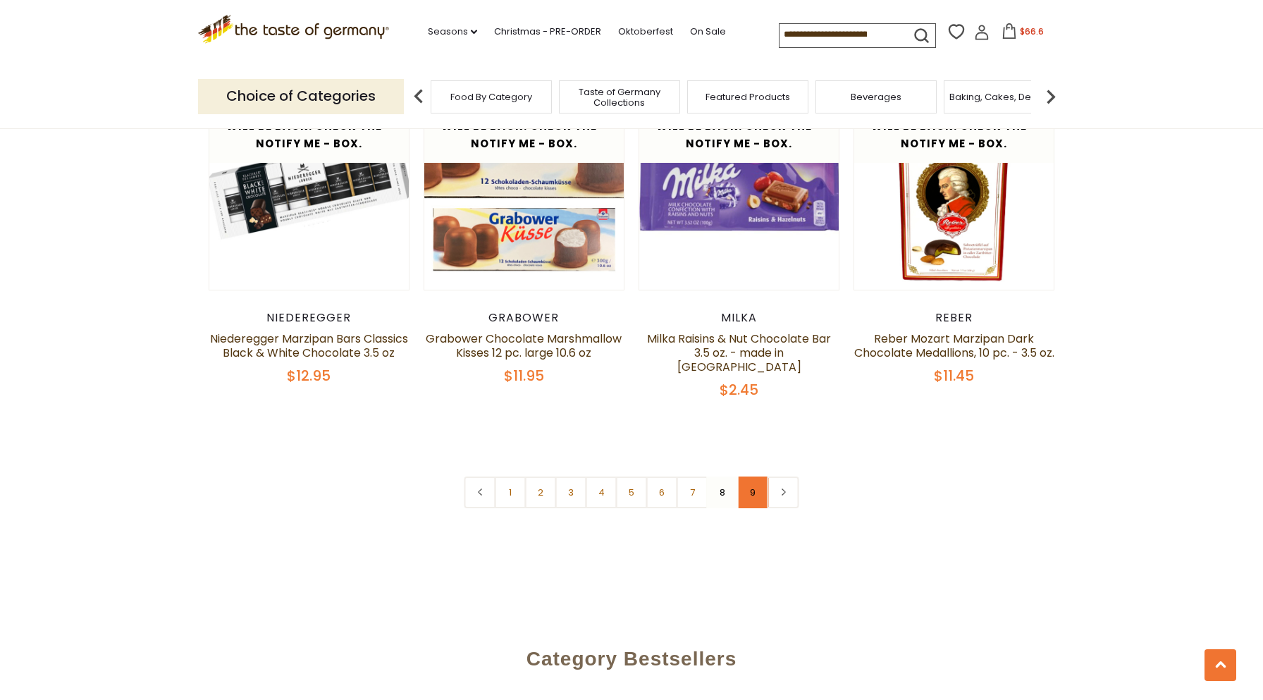
click at [746, 476] on link "9" at bounding box center [753, 492] width 32 height 32
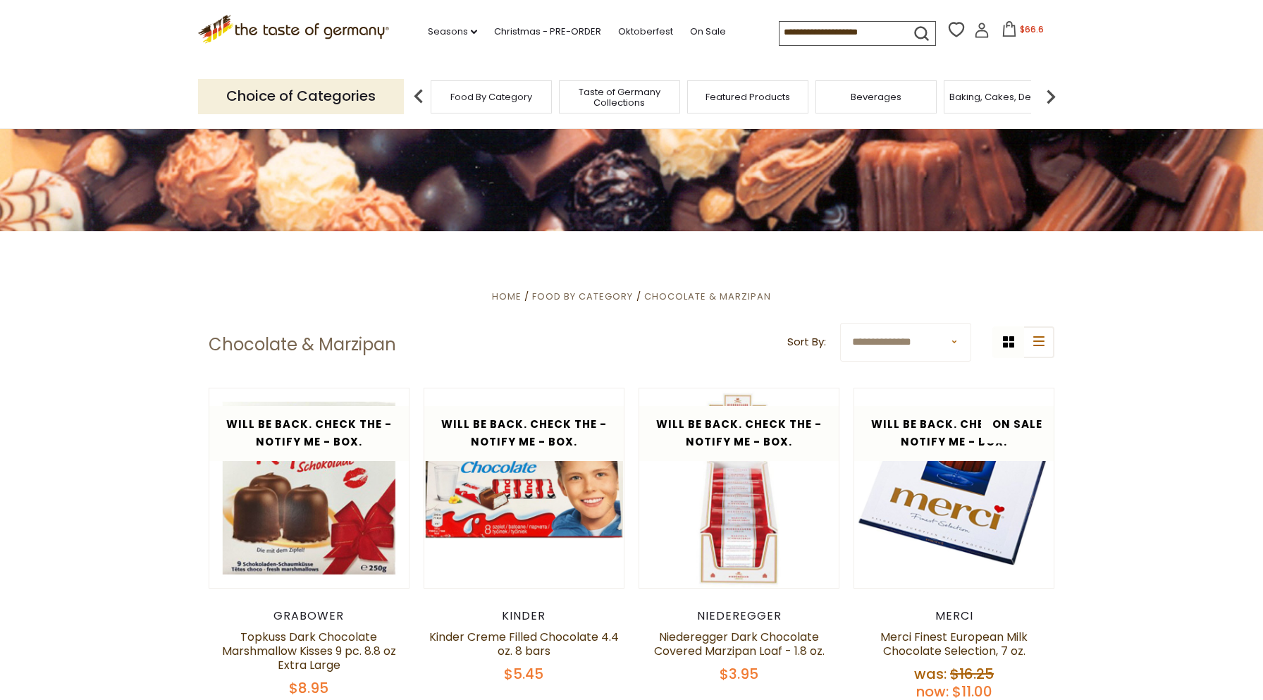
scroll to position [0, 0]
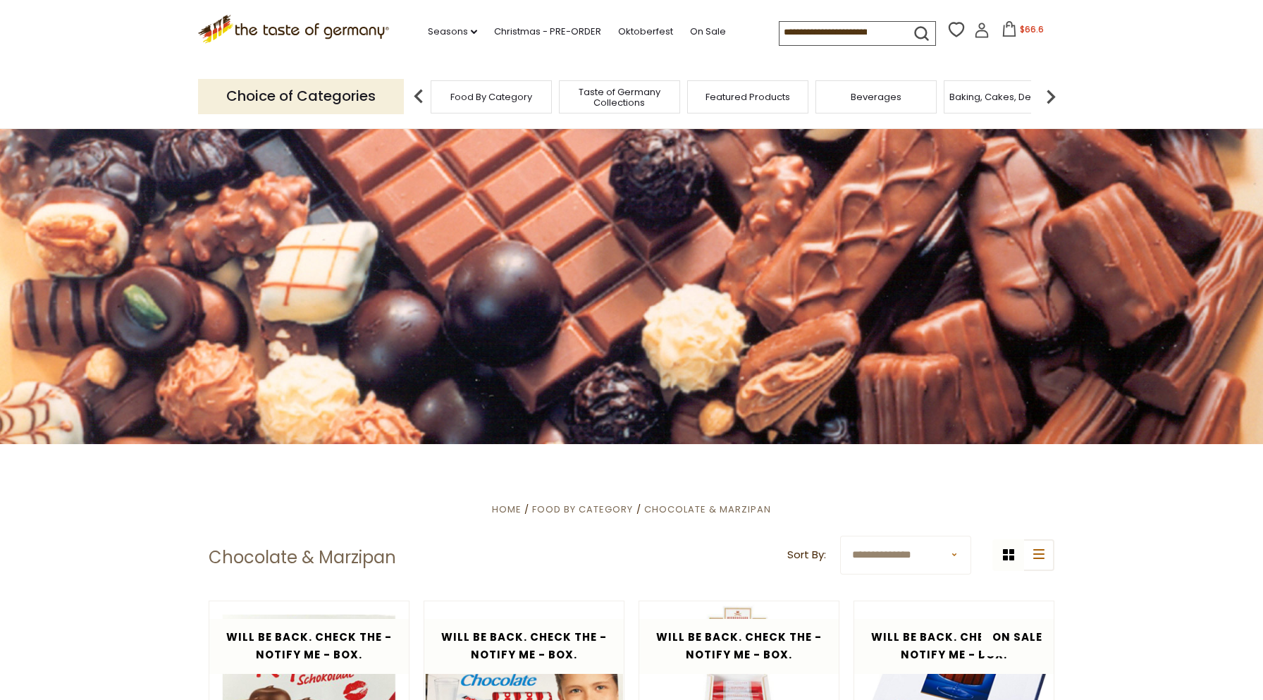
click at [1052, 97] on img at bounding box center [1051, 96] width 28 height 28
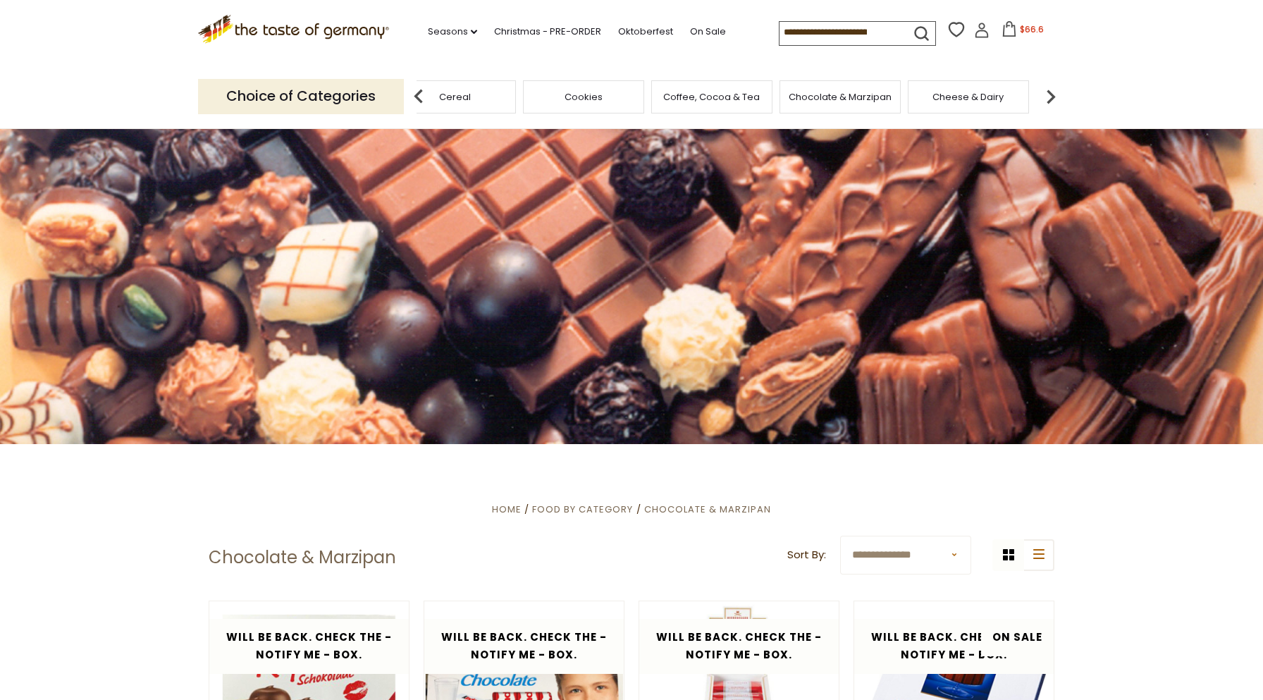
click at [1052, 97] on img at bounding box center [1051, 96] width 28 height 28
click at [788, 98] on span "Cheese & Dairy" at bounding box center [781, 97] width 71 height 11
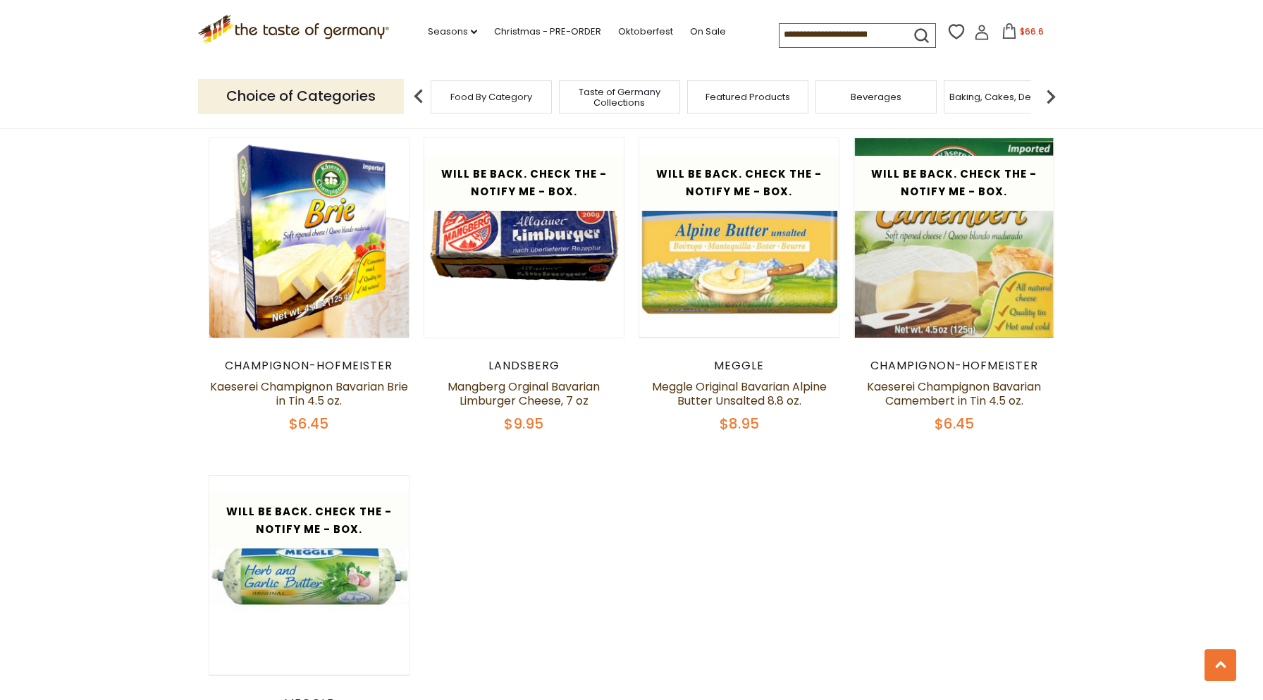
scroll to position [1479, 0]
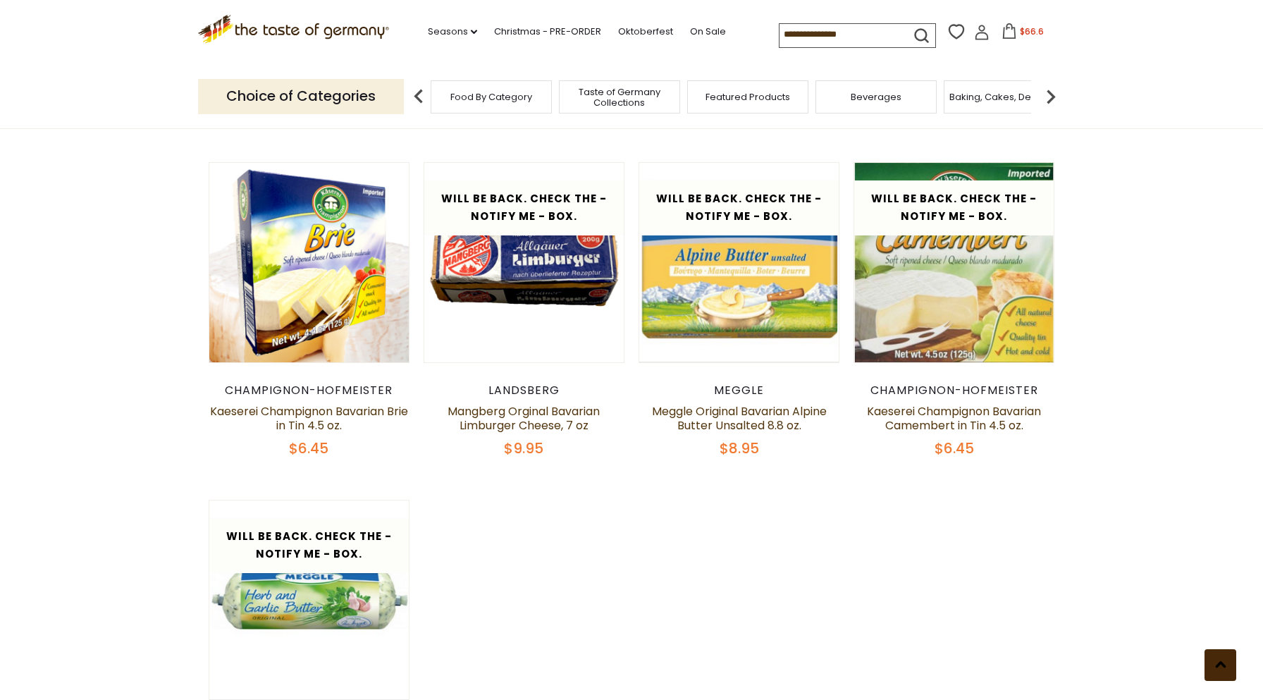
click at [1228, 665] on button at bounding box center [1221, 665] width 32 height 32
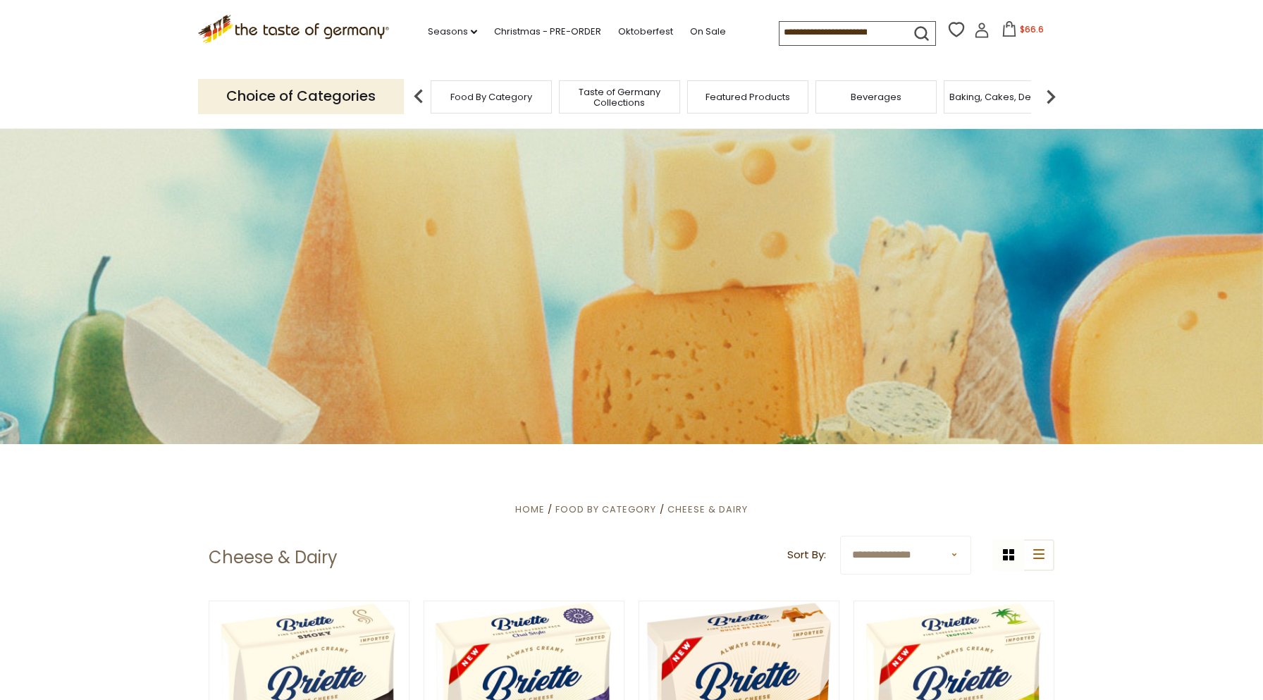
click at [1050, 95] on img at bounding box center [1051, 96] width 28 height 28
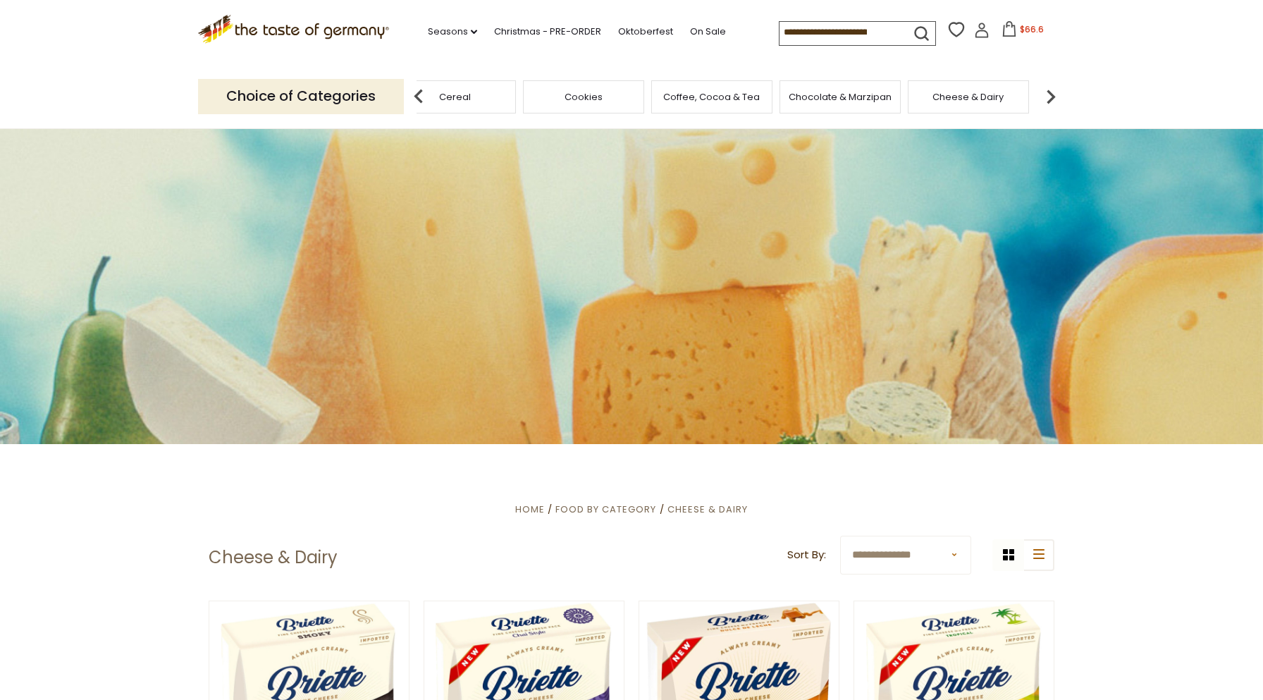
click at [1050, 95] on img at bounding box center [1051, 96] width 28 height 28
click at [917, 98] on span "Condiments, Seasonings" at bounding box center [910, 97] width 113 height 21
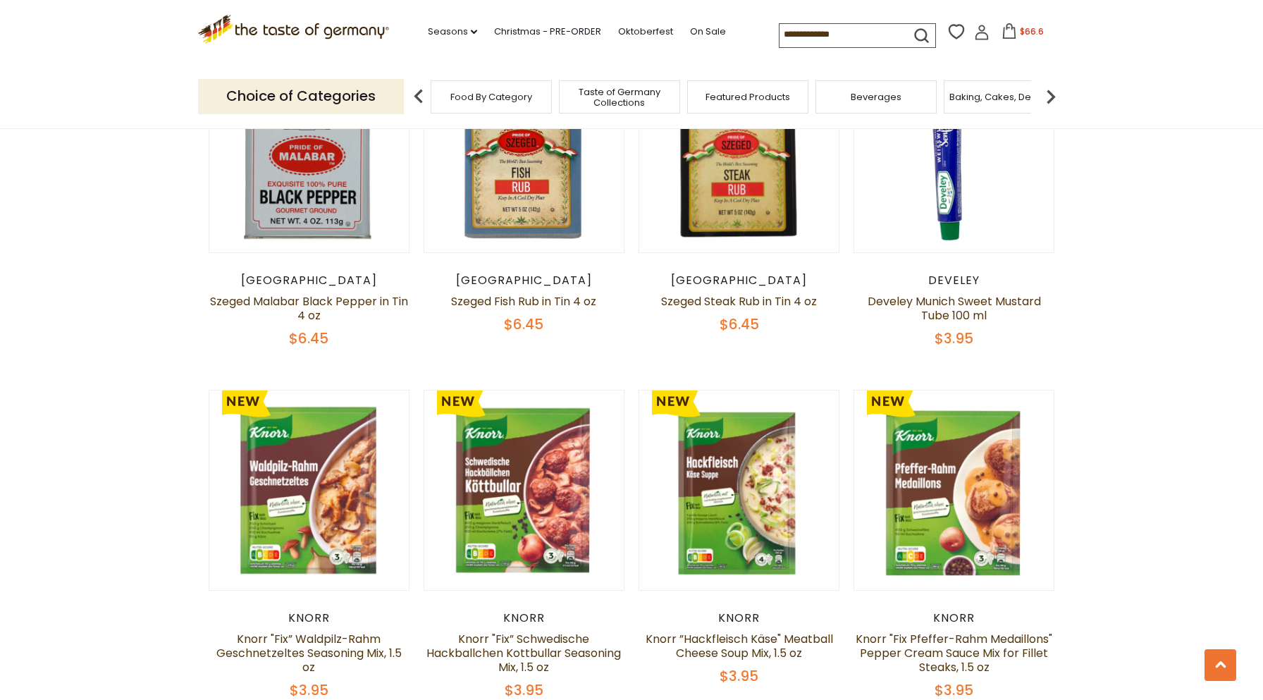
scroll to position [1339, 0]
